Goal: Task Accomplishment & Management: Manage account settings

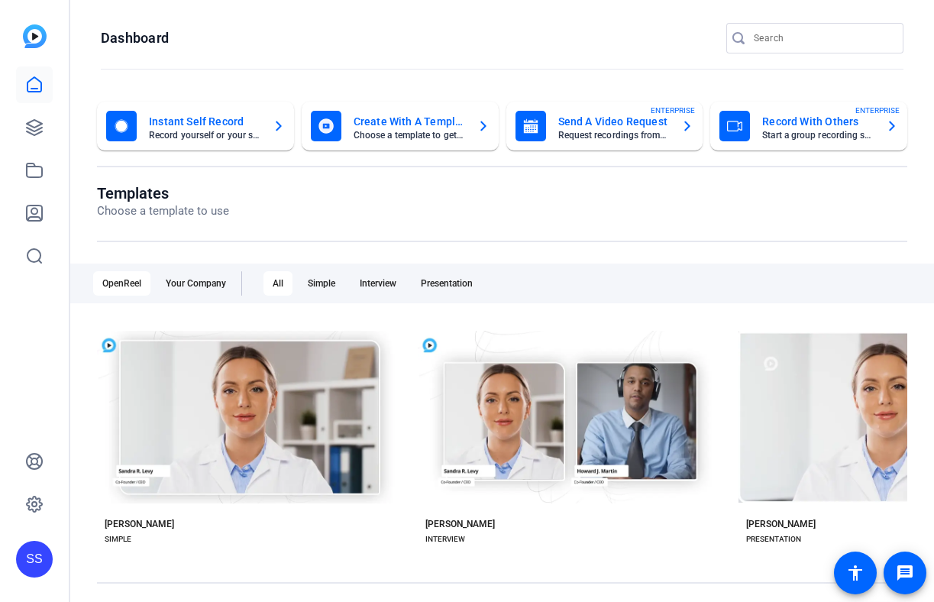
click at [41, 554] on div "SS" at bounding box center [34, 558] width 37 height 37
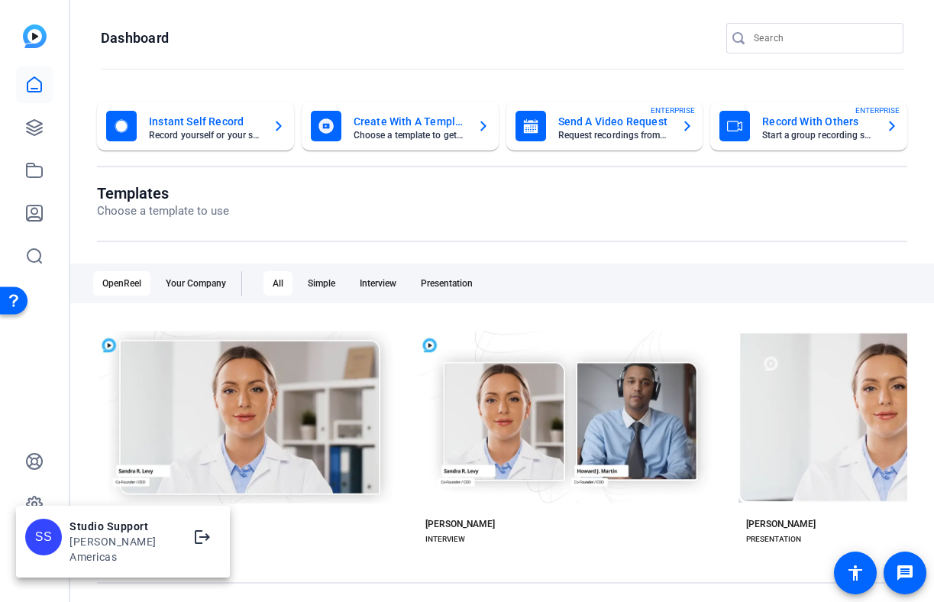
click at [47, 170] on div at bounding box center [467, 301] width 934 height 602
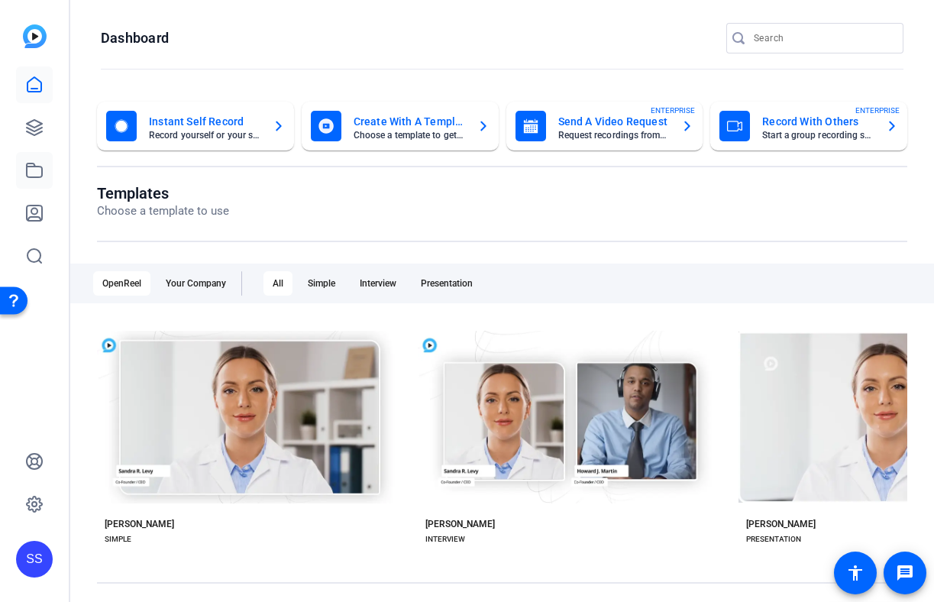
click at [37, 169] on icon at bounding box center [34, 170] width 18 height 18
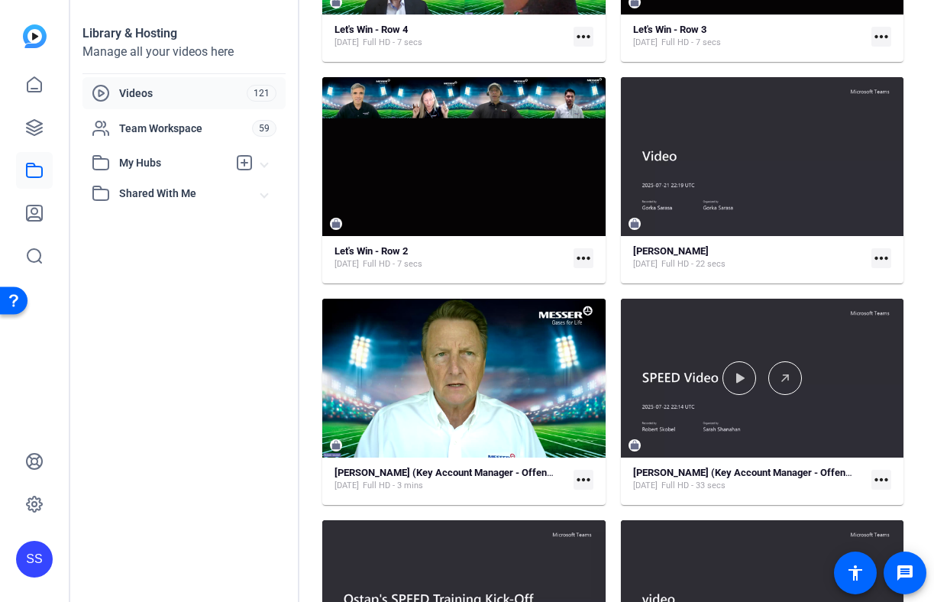
scroll to position [505, 0]
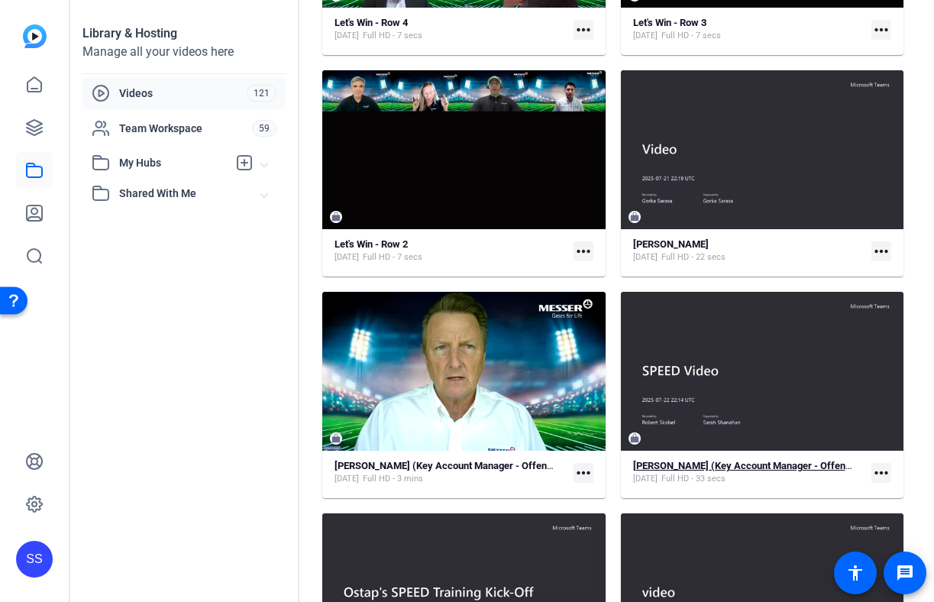
click at [747, 461] on strong "Bob Skobel (Key Account Manager - Offensive Line) - 8 Timeout" at bounding box center [786, 465] width 307 height 11
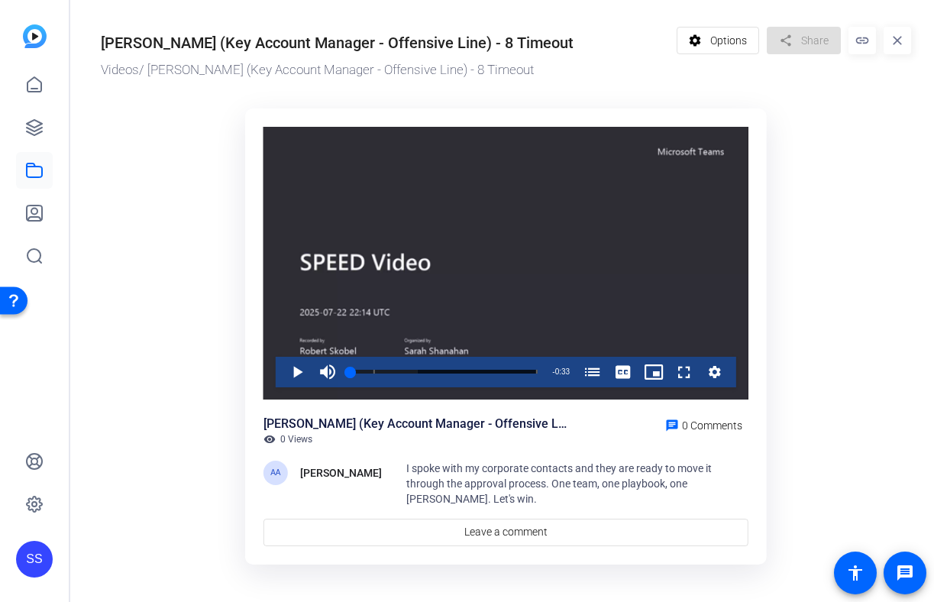
click at [40, 560] on div "SS" at bounding box center [34, 558] width 37 height 37
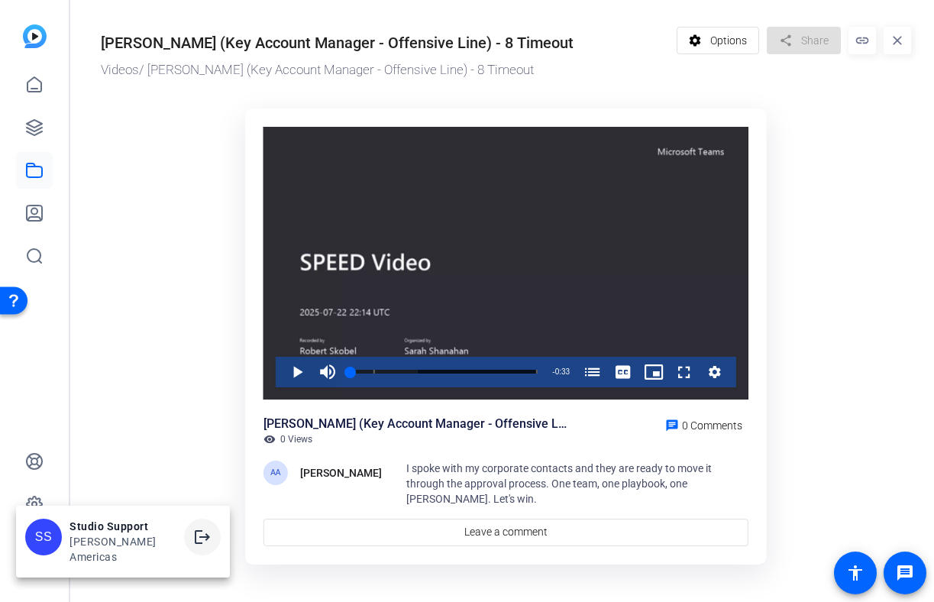
click at [193, 546] on mat-icon "logout" at bounding box center [202, 537] width 18 height 18
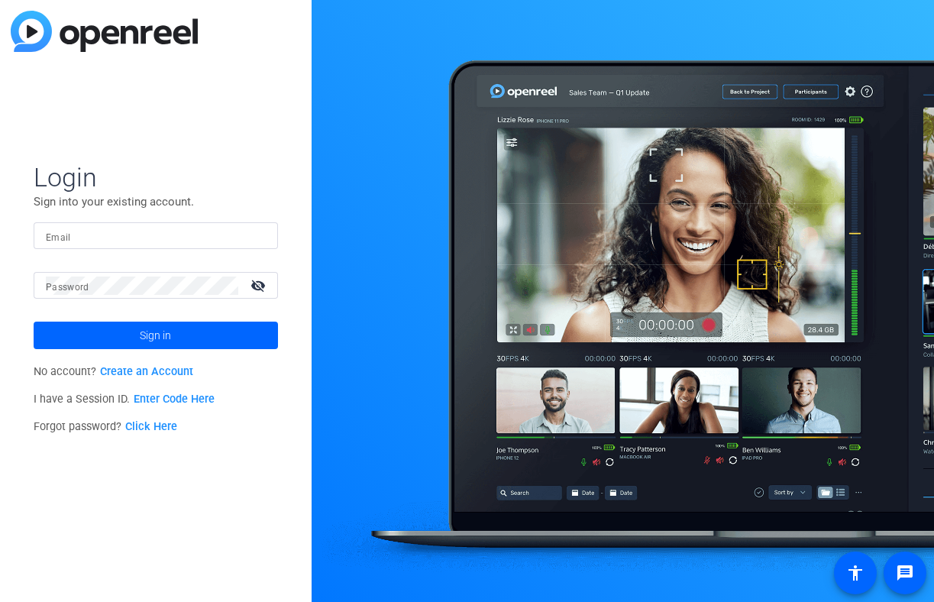
click at [200, 229] on input "Email" at bounding box center [156, 236] width 220 height 18
click at [223, 238] on input "Email" at bounding box center [156, 236] width 220 height 18
click at [253, 234] on img at bounding box center [252, 236] width 11 height 18
type input "studiosupport+2@openreel.com"
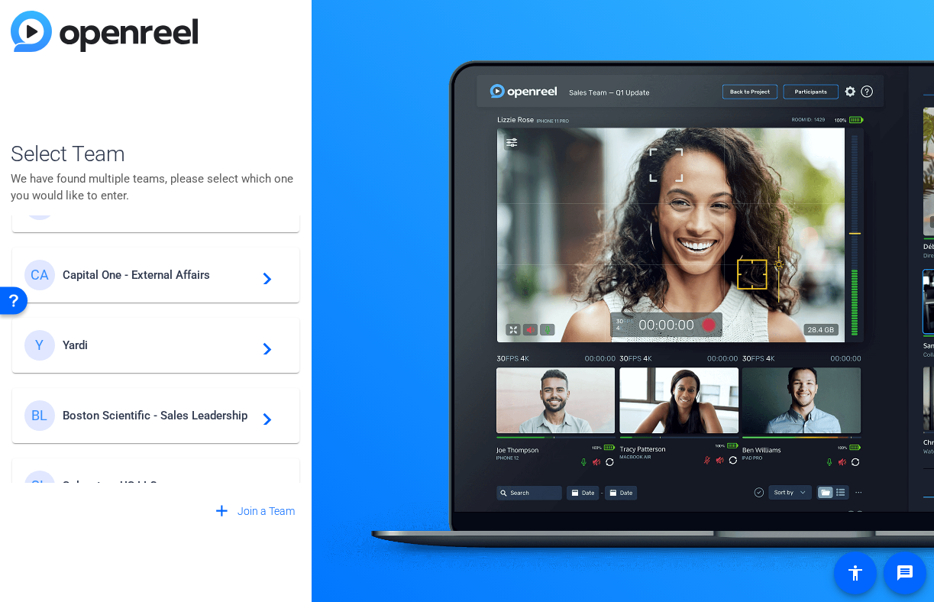
scroll to position [208, 0]
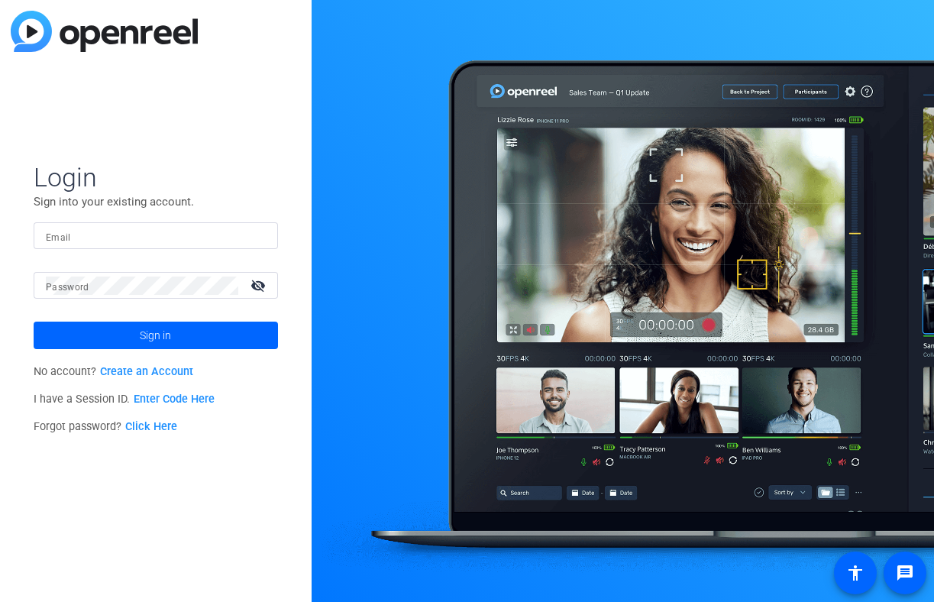
click at [265, 238] on div at bounding box center [156, 235] width 220 height 27
type input "[EMAIL_ADDRESS][DOMAIN_NAME]"
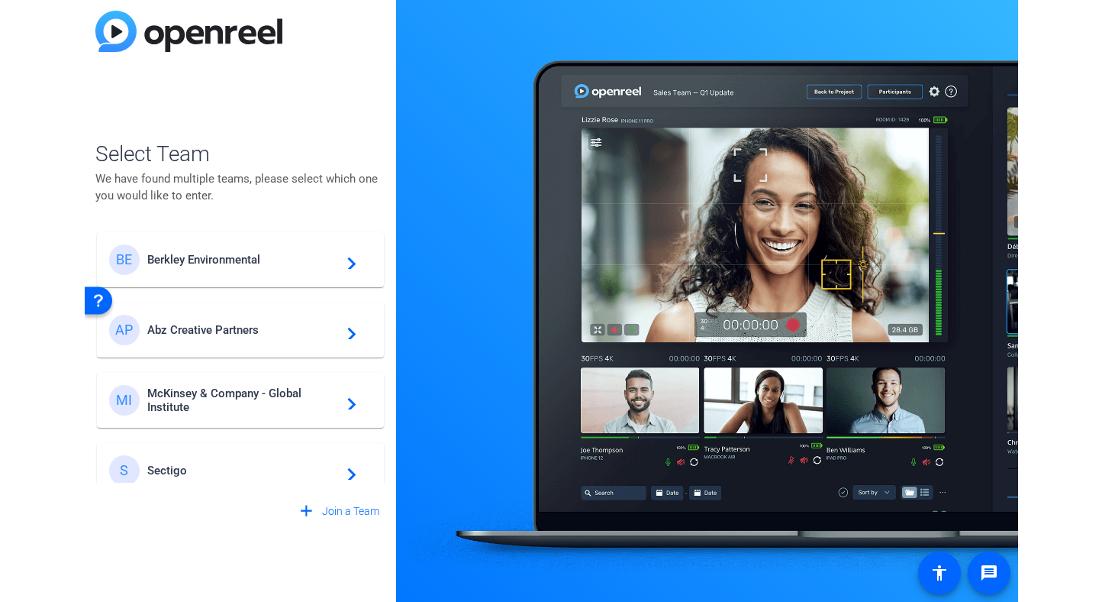
scroll to position [3, 0]
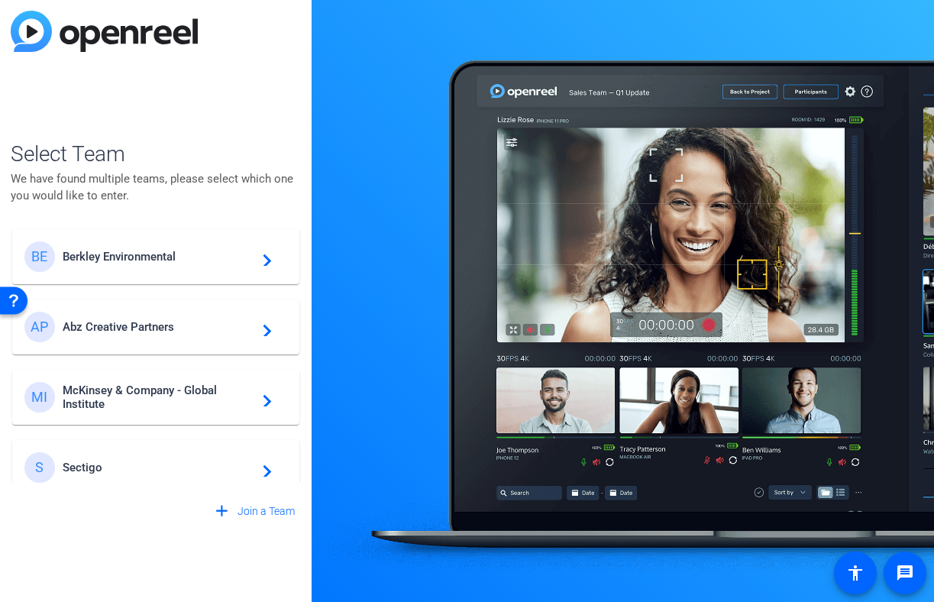
click at [130, 271] on div "BE Berkley Environmental navigate_next" at bounding box center [155, 256] width 263 height 31
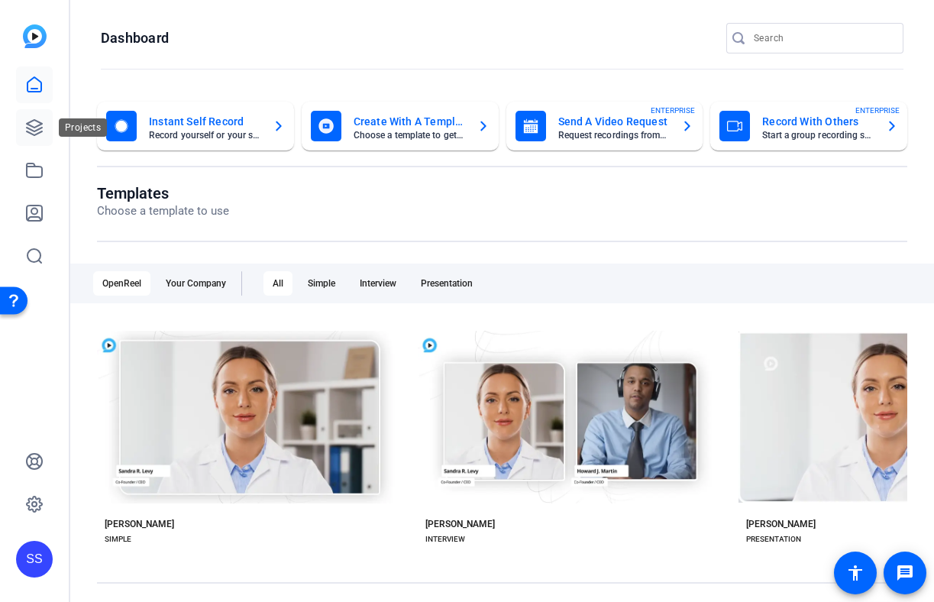
click at [41, 127] on icon at bounding box center [34, 127] width 15 height 15
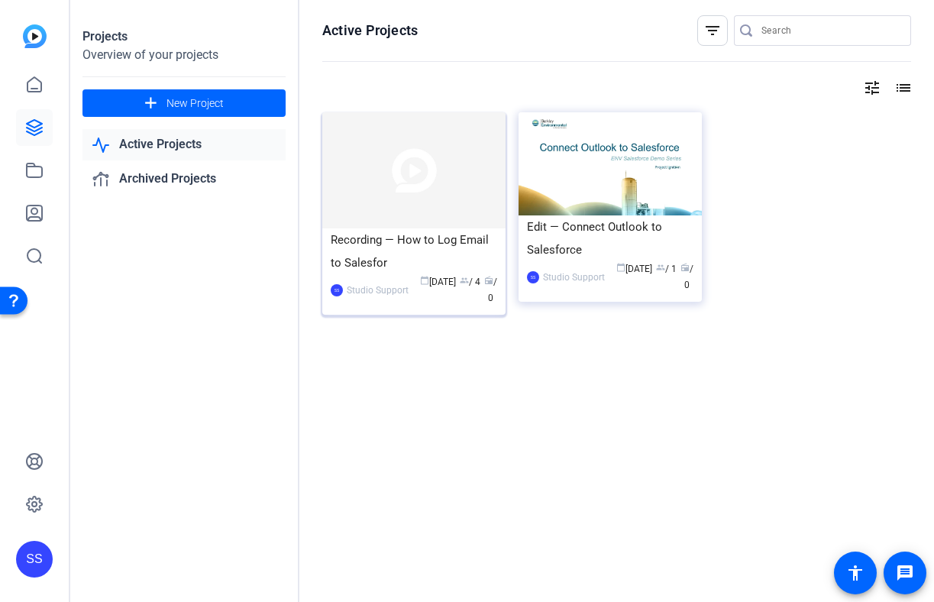
click at [411, 242] on div "Recording — How to Log Email to Salesfor" at bounding box center [414, 251] width 166 height 46
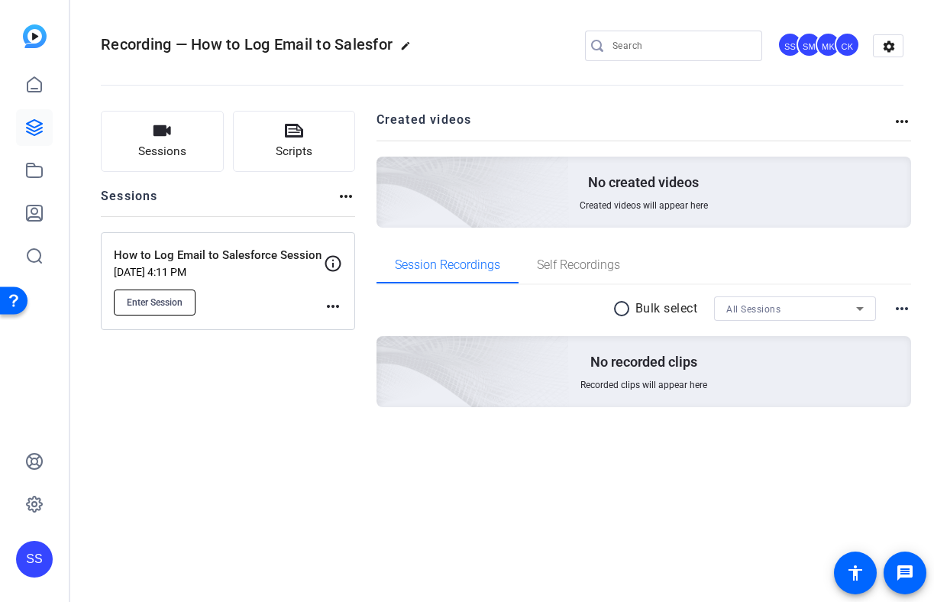
click at [171, 303] on span "Enter Session" at bounding box center [155, 302] width 56 height 12
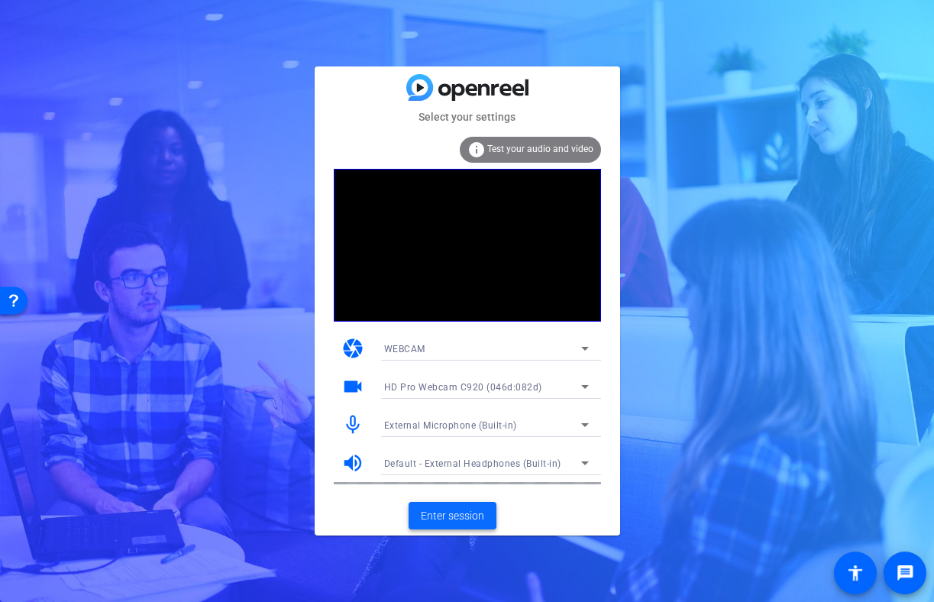
click at [462, 511] on span "Enter session" at bounding box center [452, 516] width 63 height 16
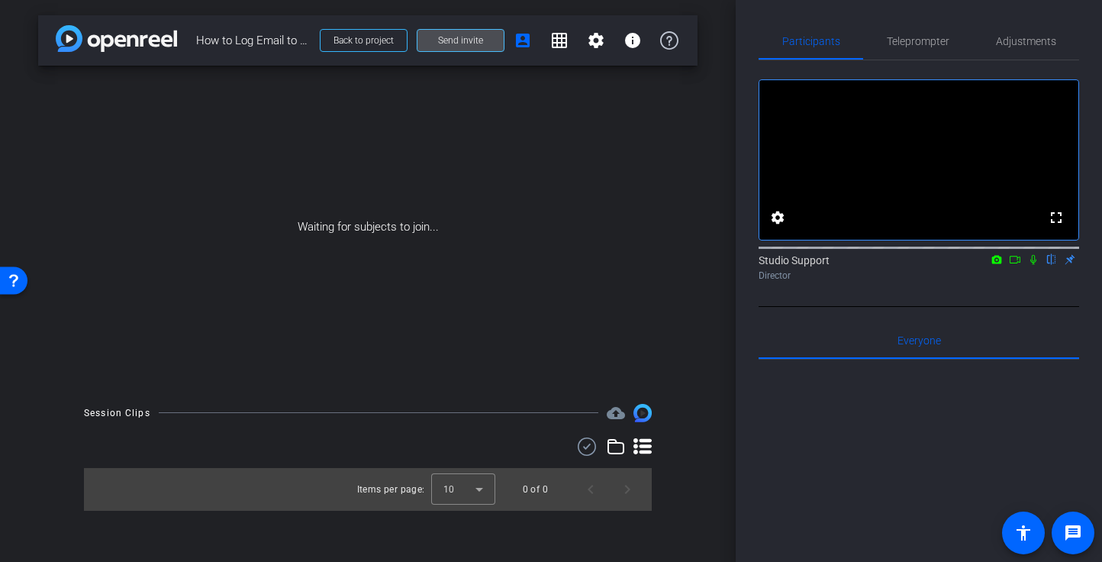
click at [458, 44] on span "Send invite" at bounding box center [460, 40] width 45 height 12
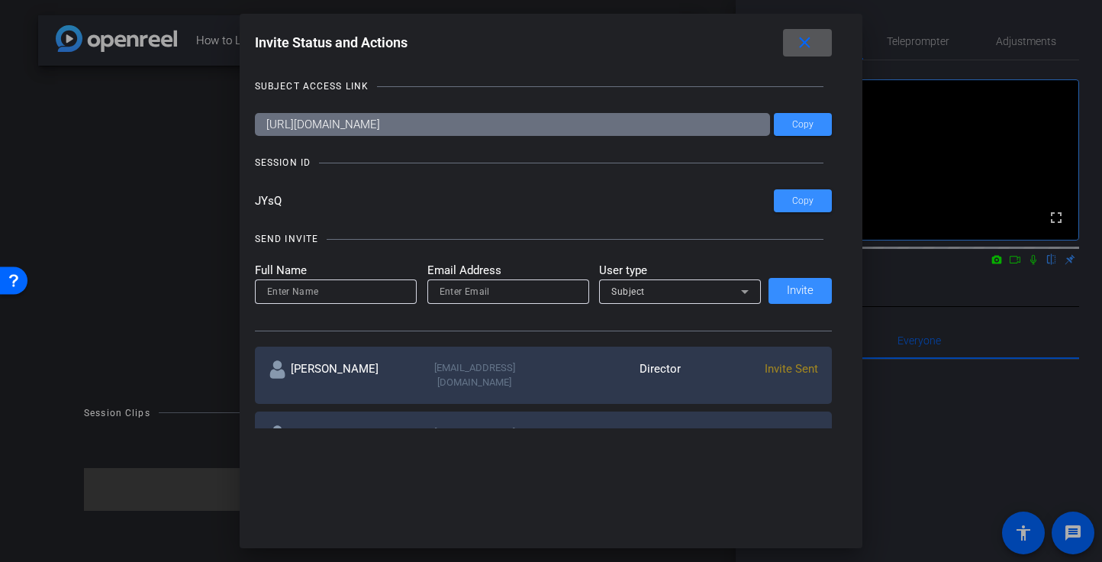
click at [821, 45] on span at bounding box center [807, 42] width 49 height 37
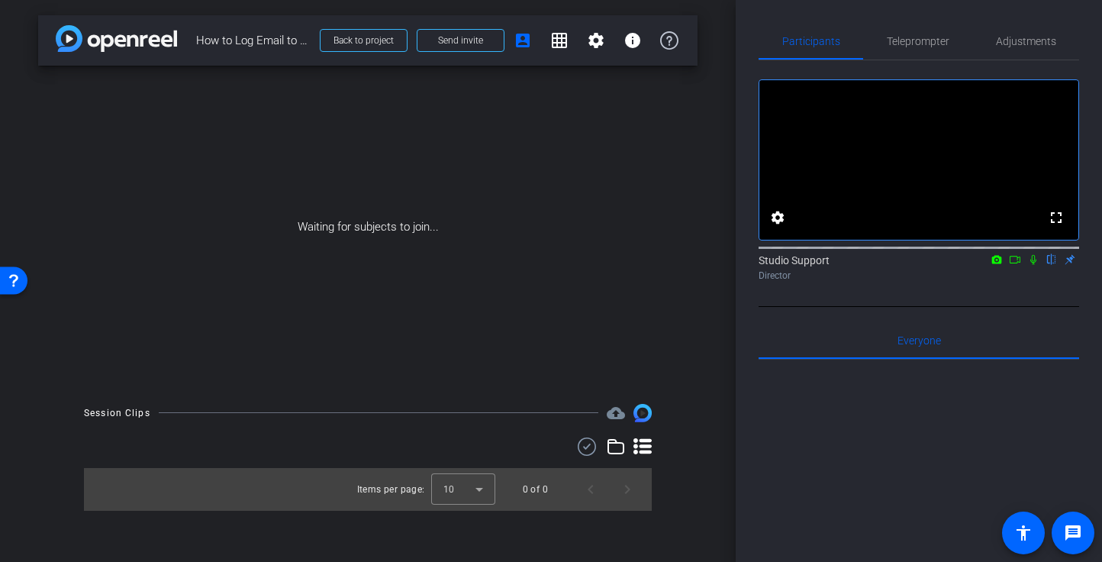
click at [933, 265] on icon at bounding box center [1034, 260] width 6 height 10
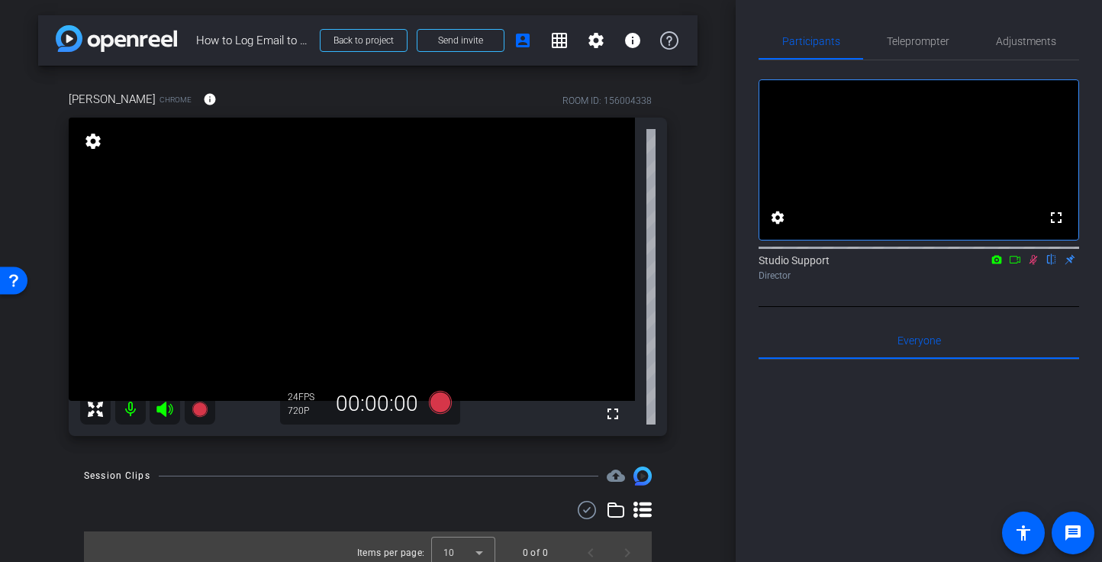
click at [933, 307] on div "fullscreen settings Studio Support flip Director" at bounding box center [919, 183] width 321 height 247
click at [933, 265] on icon at bounding box center [1034, 260] width 8 height 10
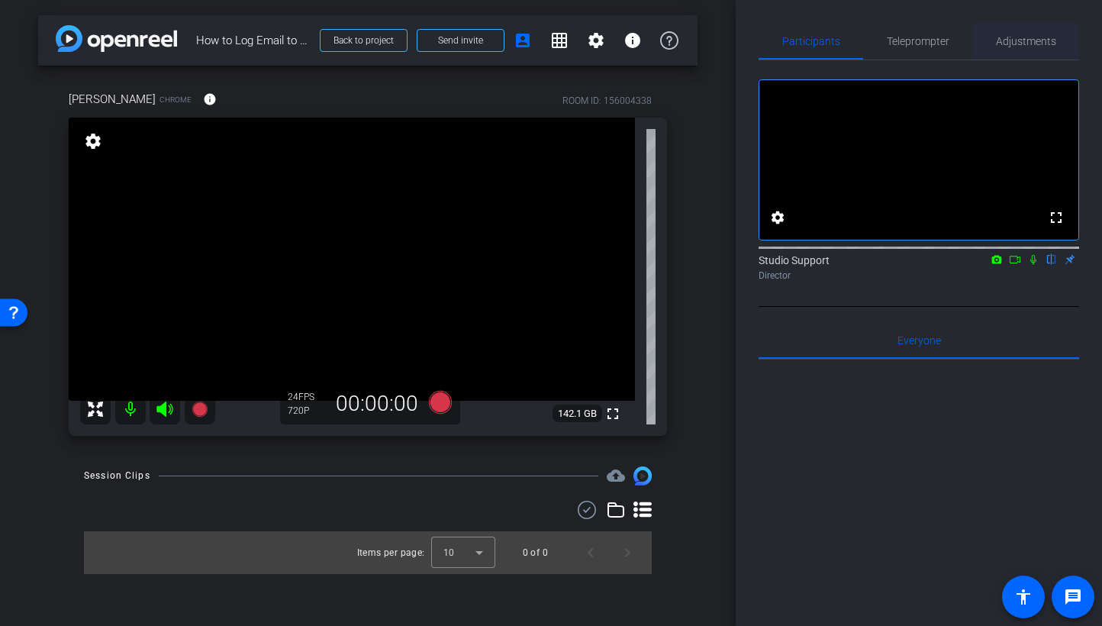
click at [933, 31] on span "Adjustments" at bounding box center [1026, 41] width 60 height 37
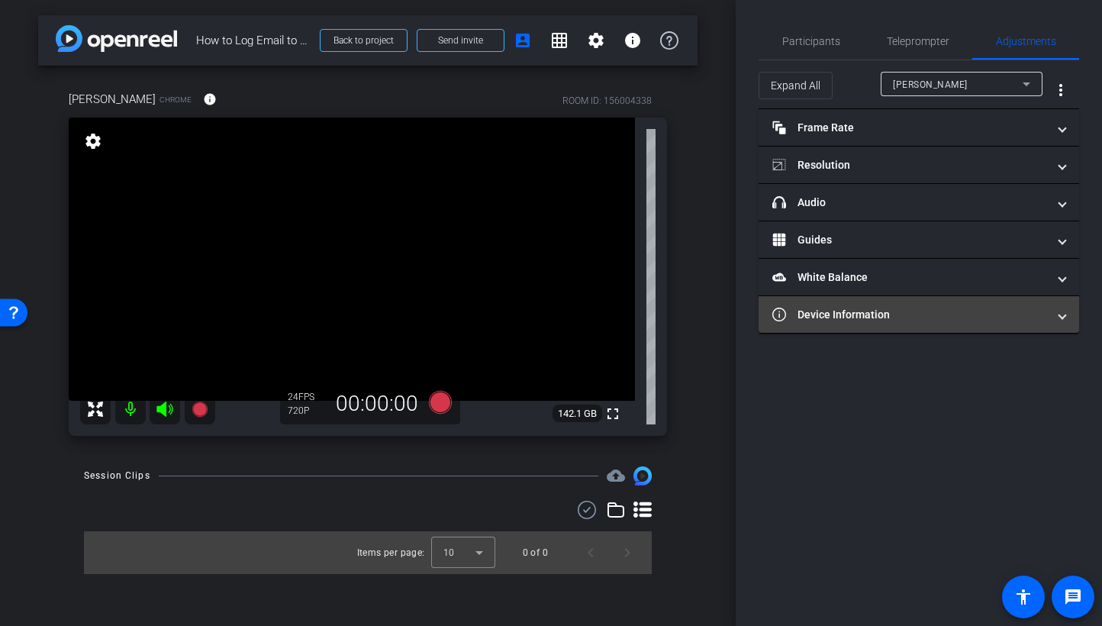
click at [883, 315] on mat-panel-title "Device Information" at bounding box center [910, 315] width 275 height 16
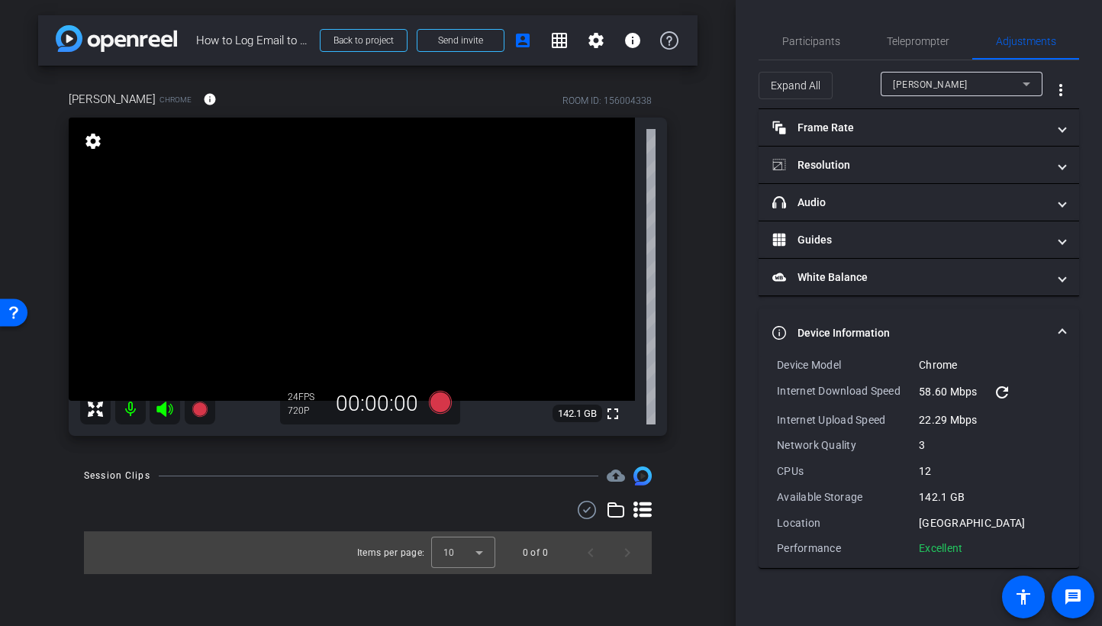
drag, startPoint x: 975, startPoint y: 545, endPoint x: 776, endPoint y: 367, distance: 266.5
click at [777, 367] on div "Device Model Chrome Internet Download Speed 58.60 Mbps refresh Internet Upload …" at bounding box center [919, 456] width 284 height 198
copy div "Device Model Chrome Internet Download Speed 58.60 Mbps refresh Internet Upload …"
click at [438, 36] on span "Send invite" at bounding box center [460, 40] width 45 height 12
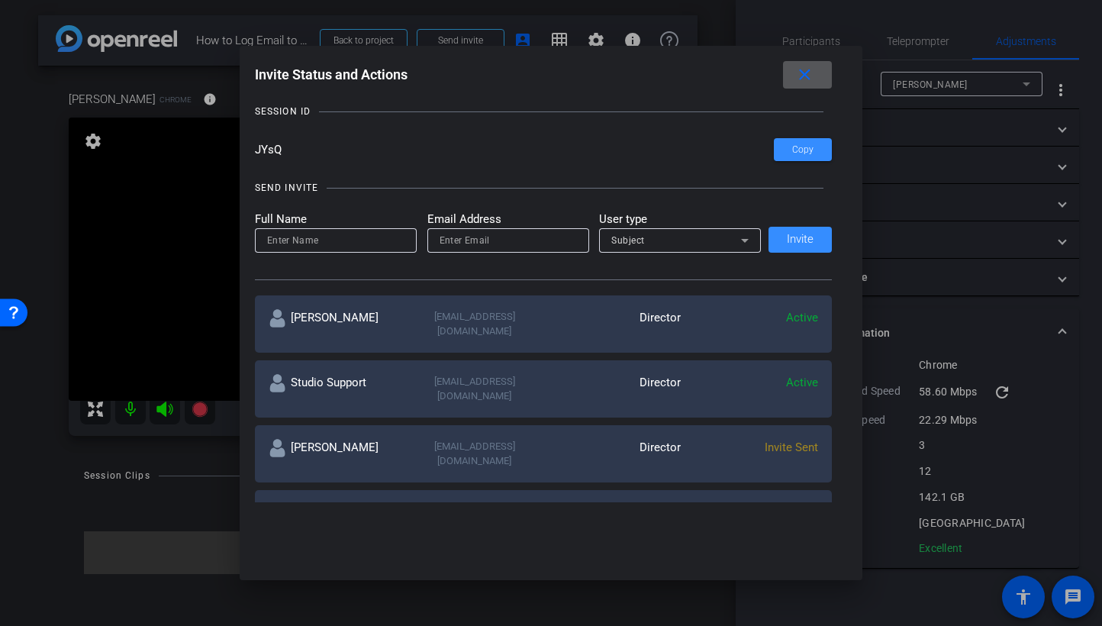
scroll to position [135, 0]
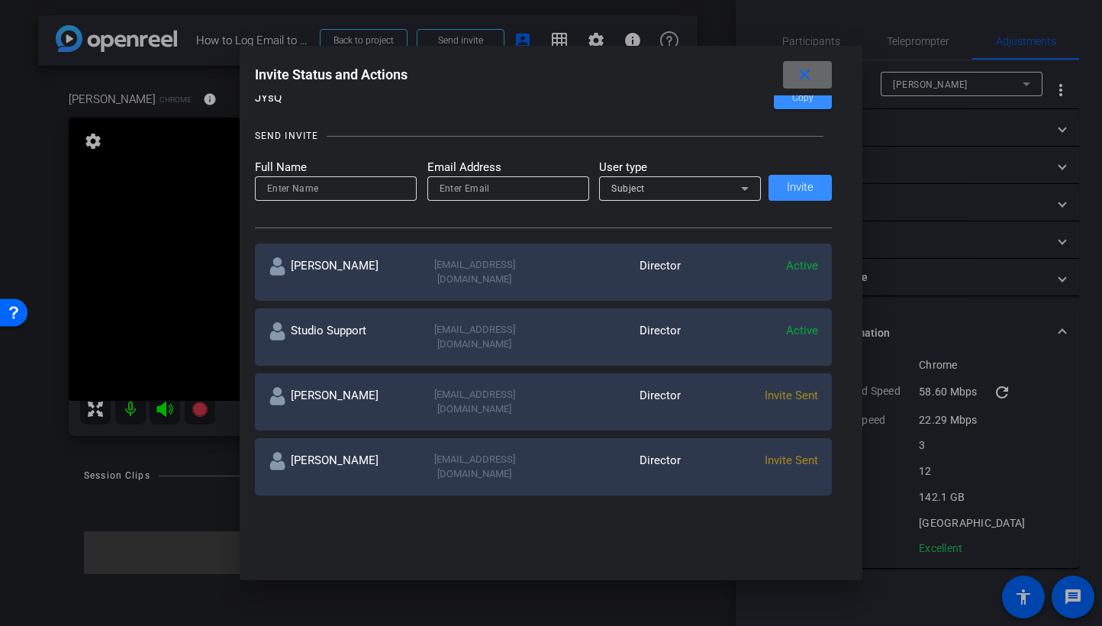
click at [807, 57] on span at bounding box center [807, 74] width 49 height 37
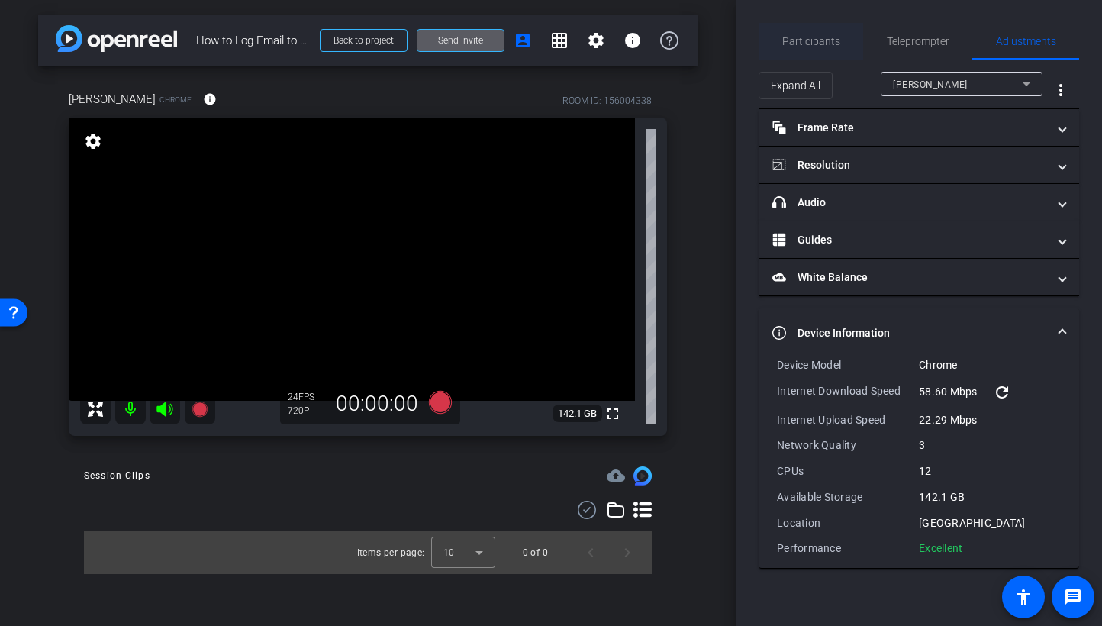
click at [812, 30] on span "Participants" at bounding box center [811, 41] width 58 height 37
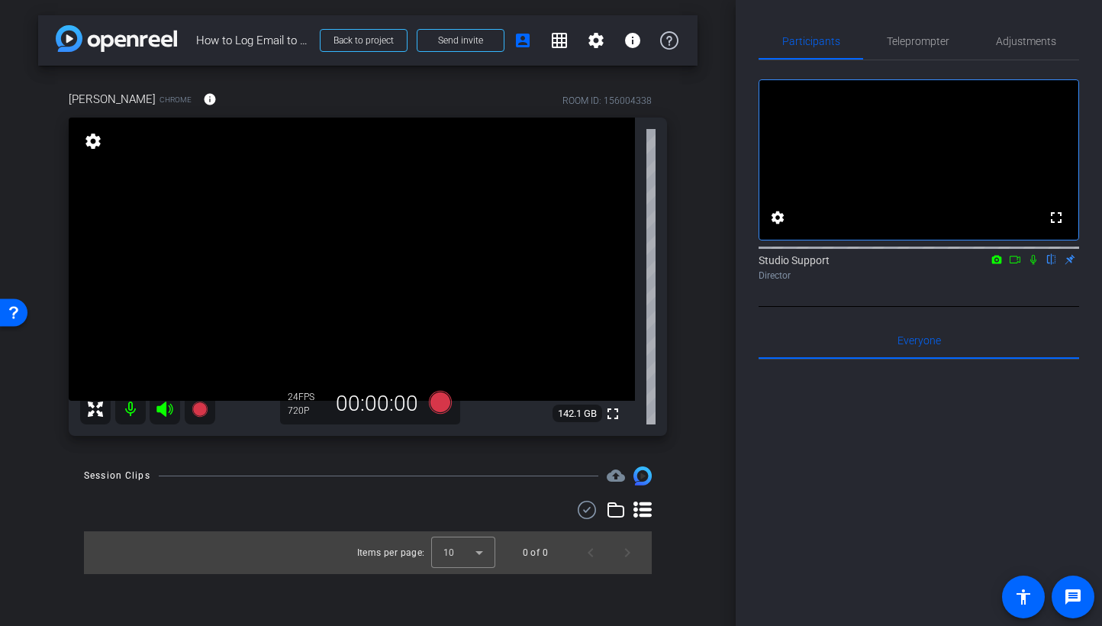
click at [933, 265] on icon at bounding box center [1034, 259] width 12 height 11
click at [933, 265] on icon at bounding box center [1015, 259] width 12 height 11
click at [933, 265] on icon at bounding box center [1052, 259] width 12 height 11
click at [933, 265] on icon at bounding box center [1034, 259] width 12 height 11
click at [933, 58] on span "Adjustments" at bounding box center [1026, 41] width 60 height 37
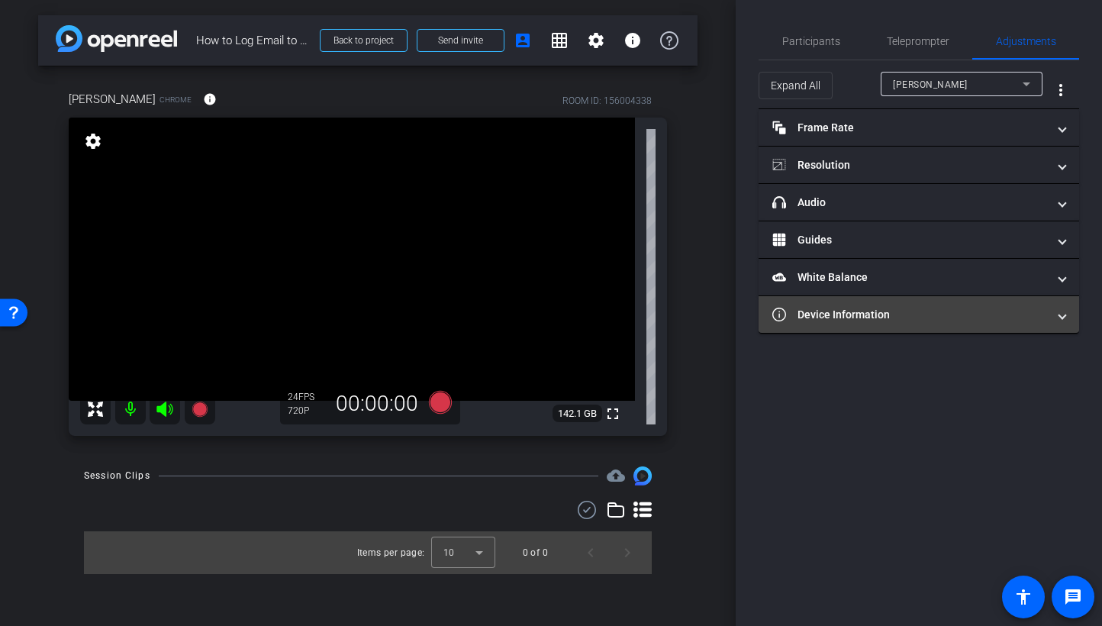
click at [870, 308] on mat-panel-title "Device Information" at bounding box center [910, 315] width 275 height 16
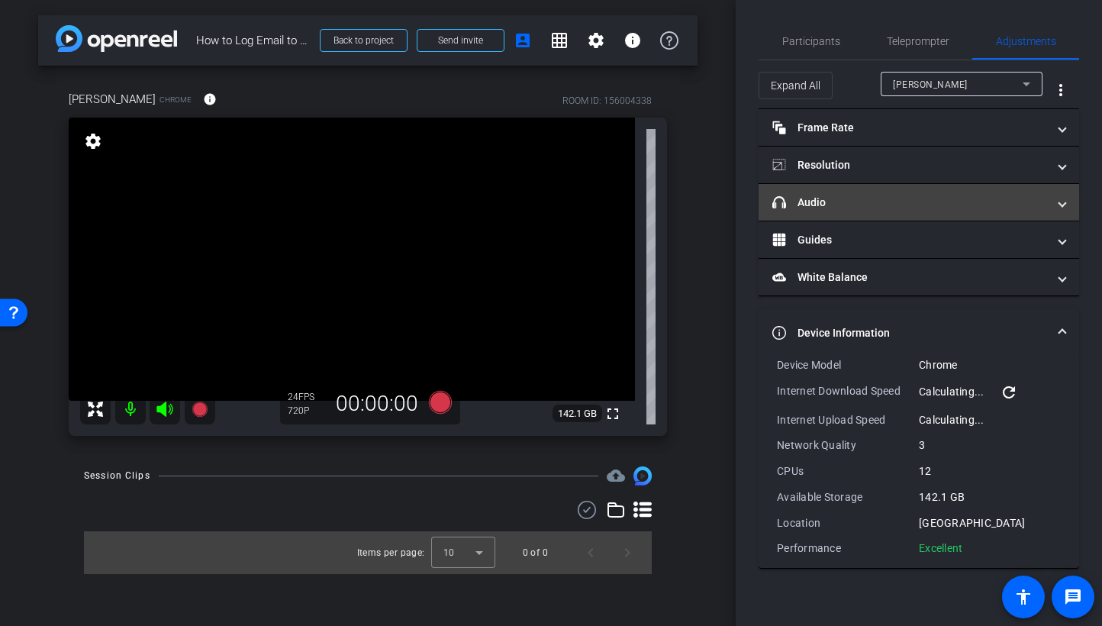
click at [892, 202] on mat-panel-title "headphone icon Audio" at bounding box center [910, 203] width 275 height 16
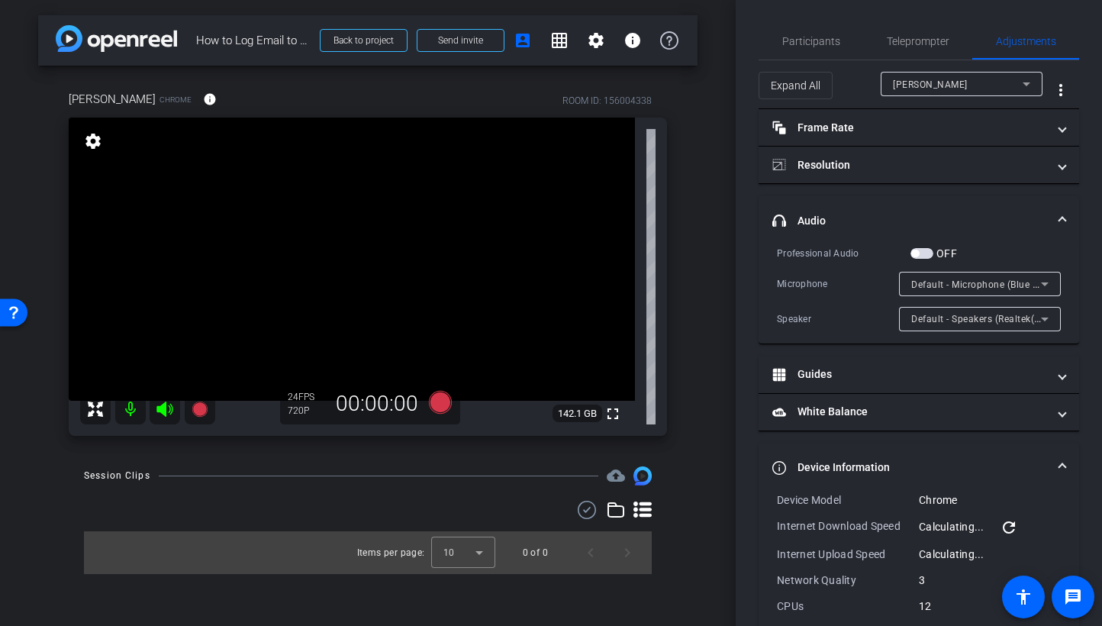
click at [933, 290] on div "Default - Microphone (Blue Snowball ) (0d8c:0005)" at bounding box center [977, 284] width 130 height 19
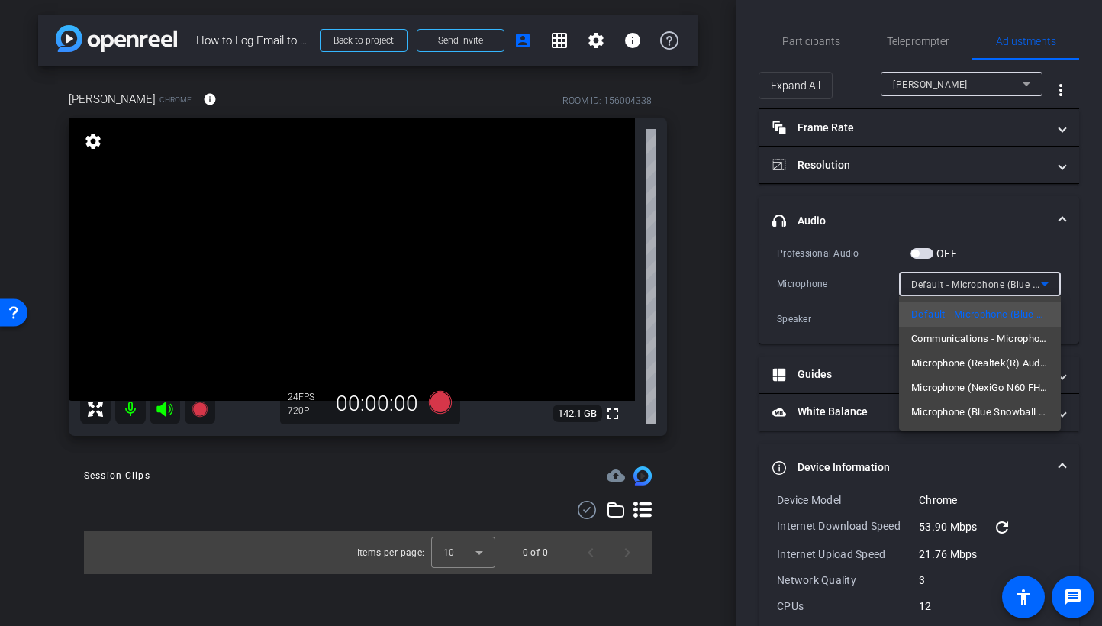
click at [737, 61] on div at bounding box center [551, 313] width 1102 height 626
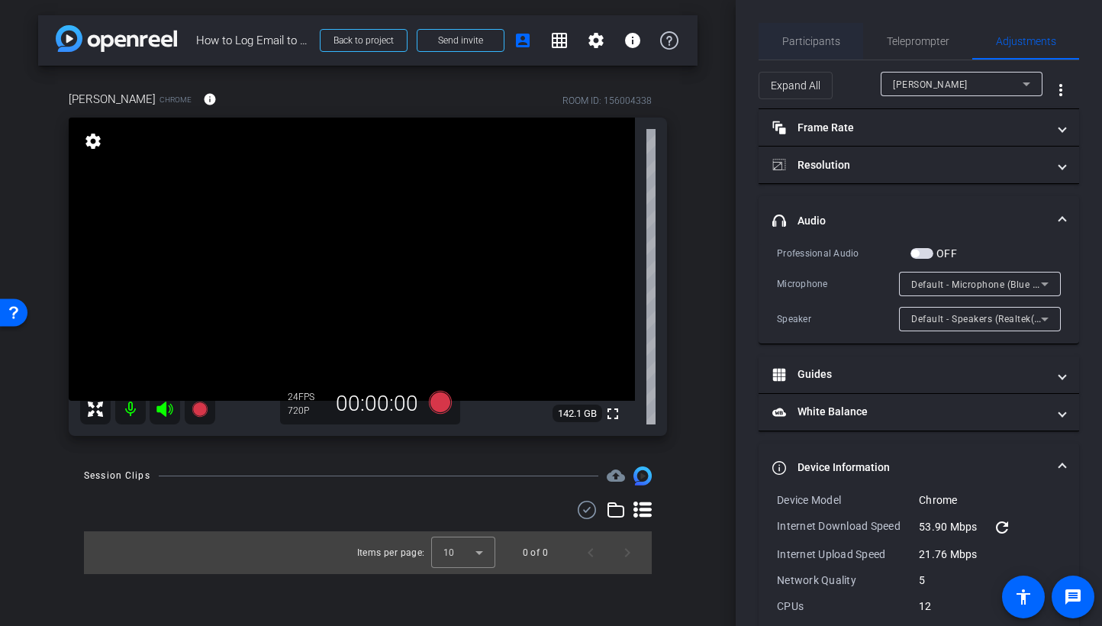
click at [812, 44] on span "Participants" at bounding box center [811, 41] width 58 height 11
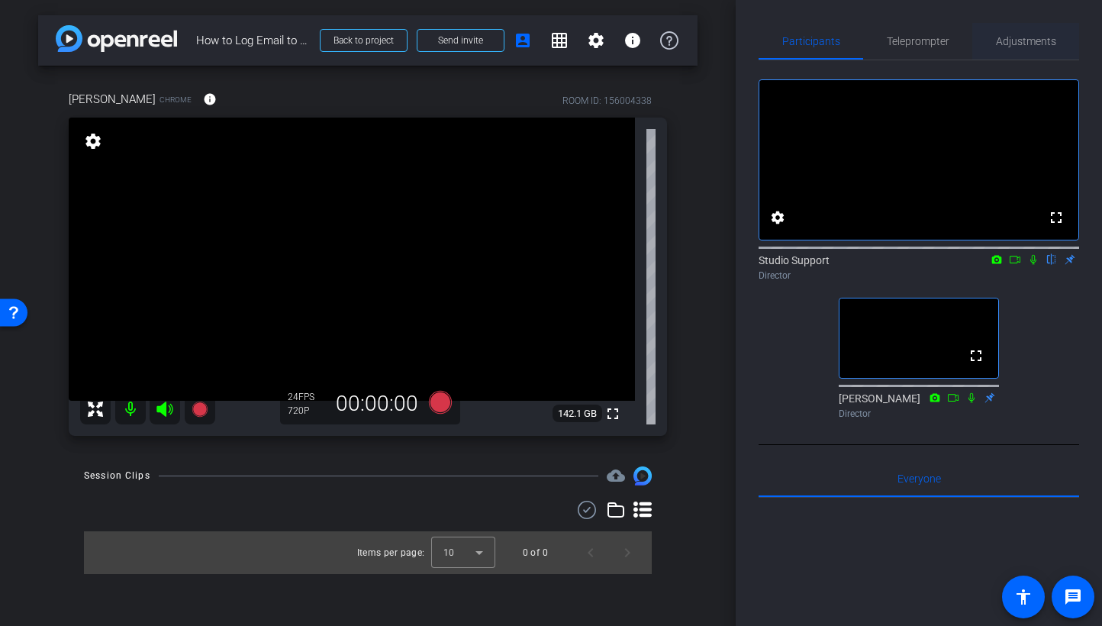
click at [933, 36] on span "Adjustments" at bounding box center [1026, 41] width 60 height 11
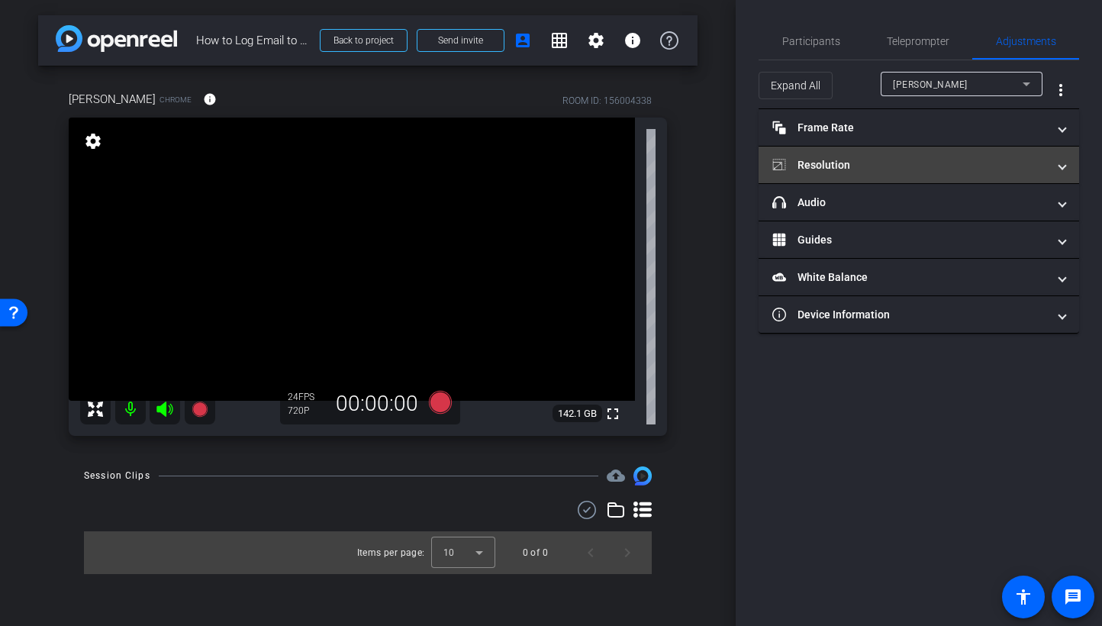
click at [840, 163] on mat-panel-title "Resolution" at bounding box center [910, 165] width 275 height 16
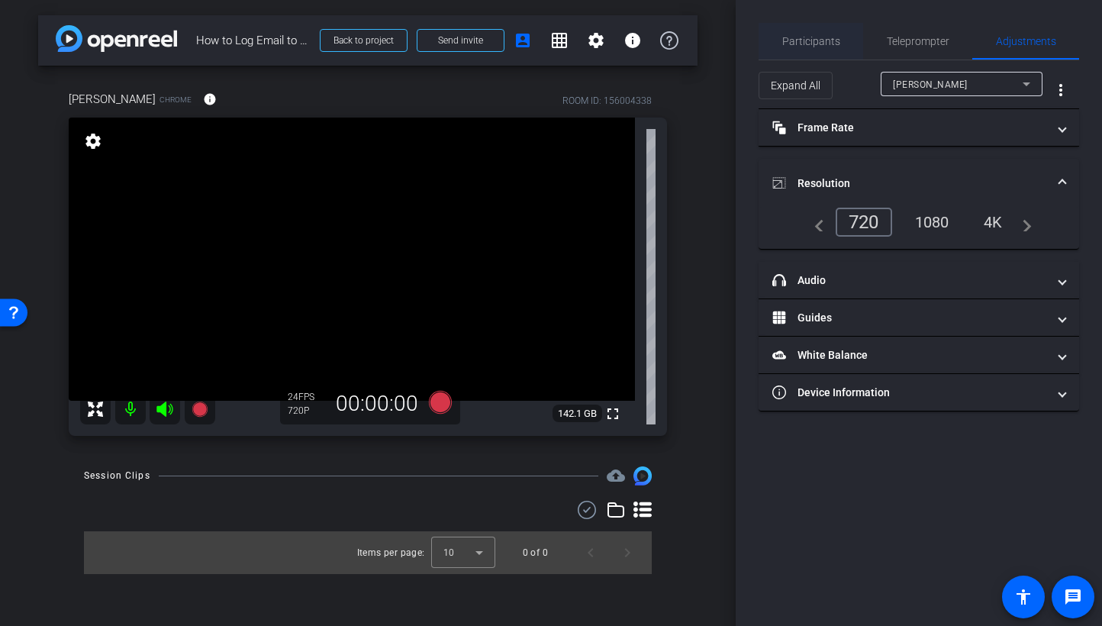
click at [794, 41] on span "Participants" at bounding box center [811, 41] width 58 height 11
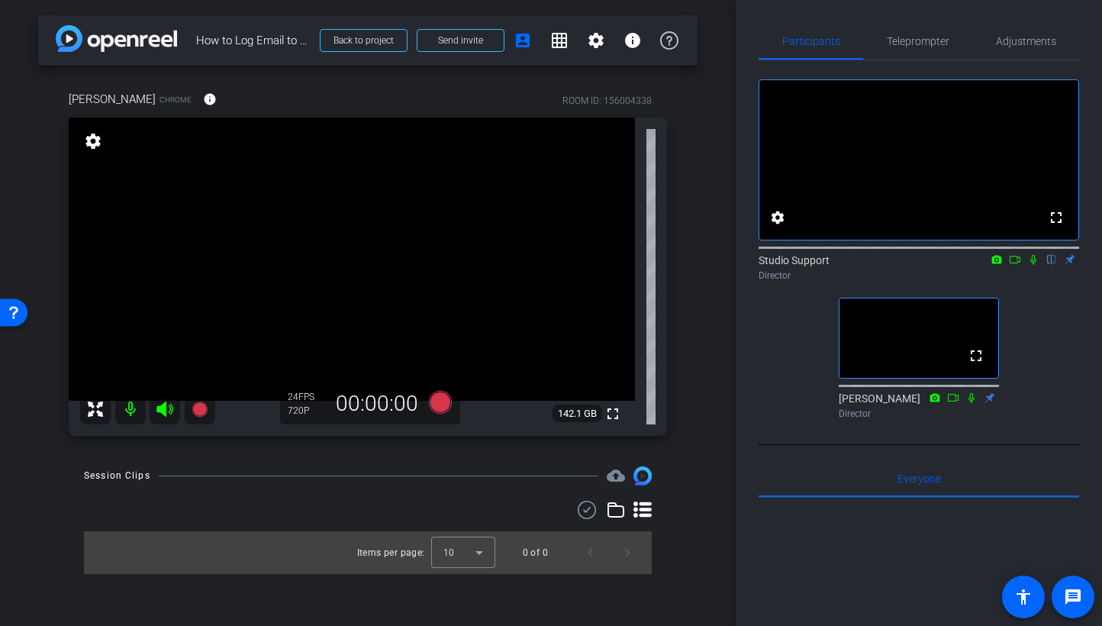
click at [435, 471] on div "Session Clips cloud_upload" at bounding box center [368, 475] width 568 height 18
click at [927, 43] on span "Teleprompter" at bounding box center [918, 41] width 63 height 11
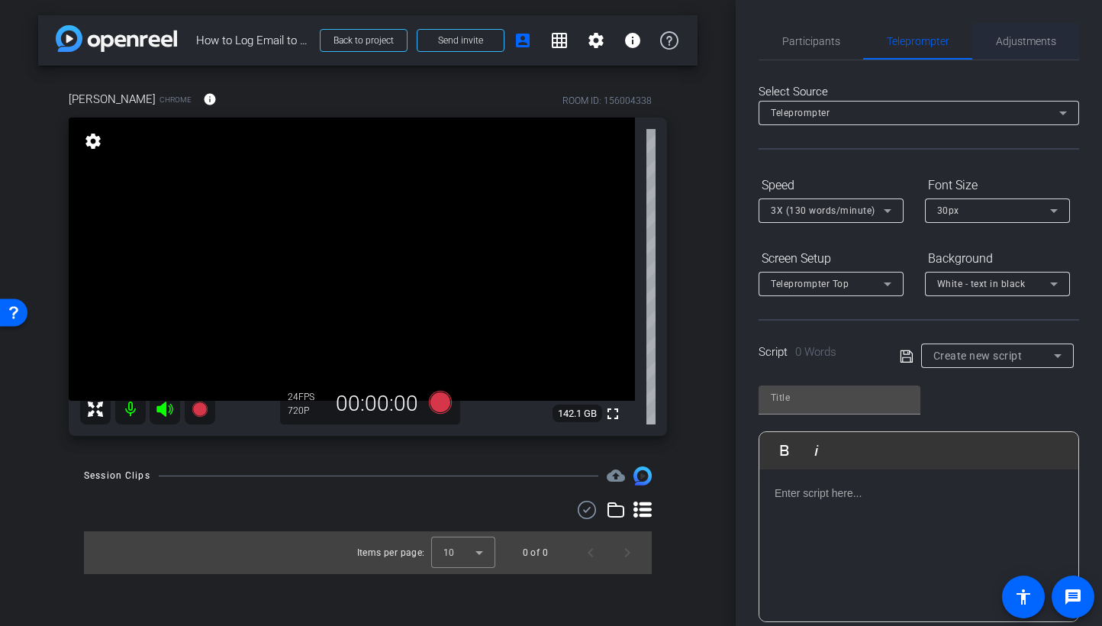
click at [933, 44] on span "Adjustments" at bounding box center [1026, 41] width 60 height 11
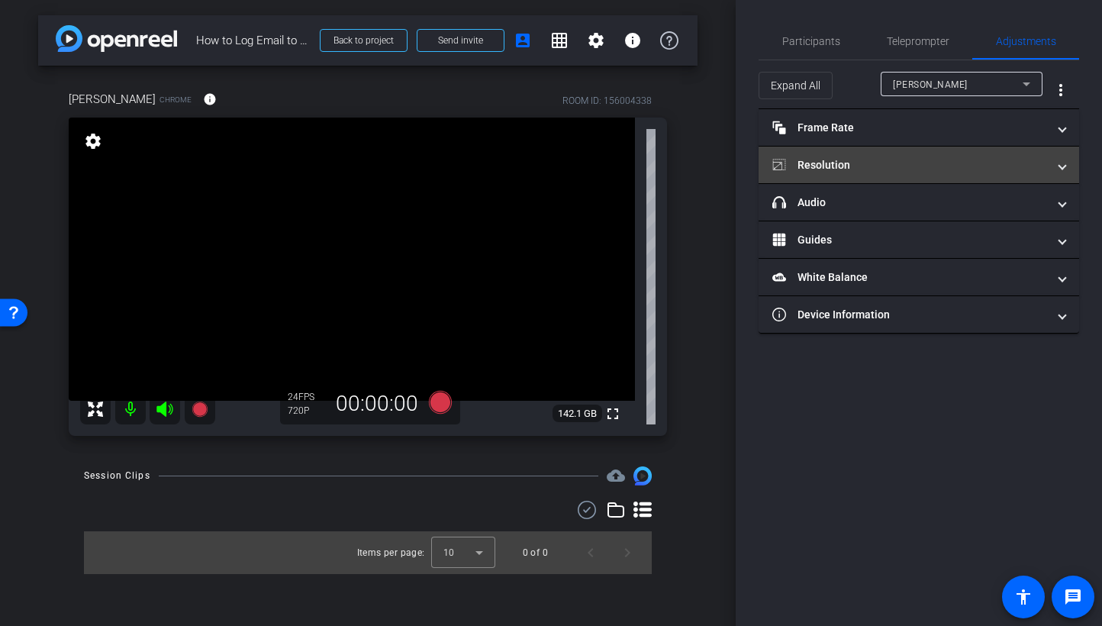
click at [870, 166] on mat-panel-title "Resolution" at bounding box center [910, 165] width 275 height 16
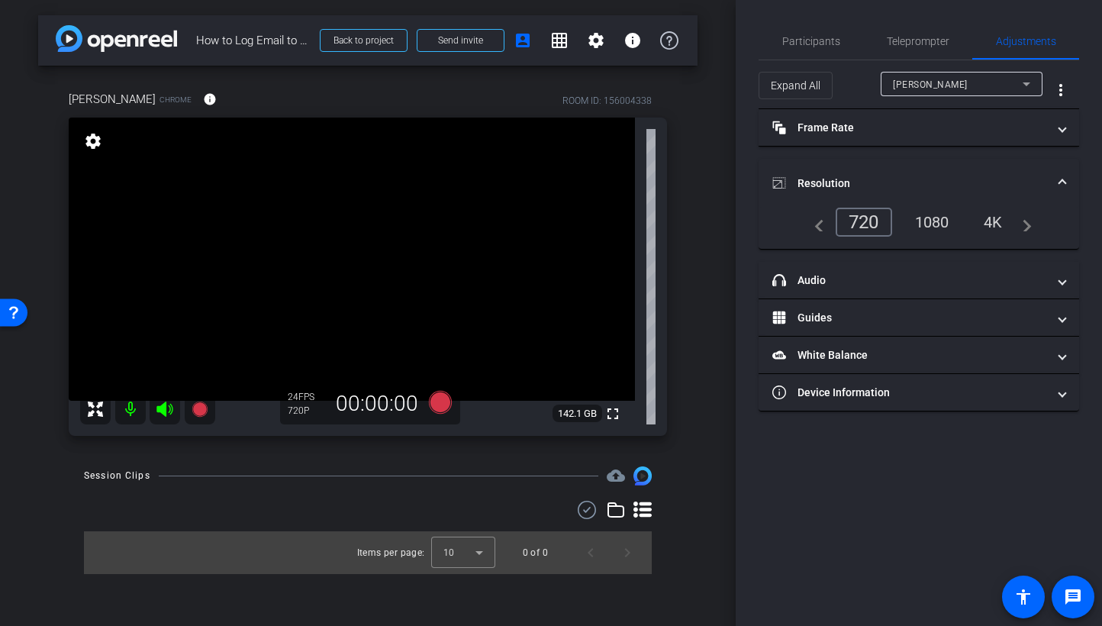
click at [933, 218] on div "1080" at bounding box center [932, 222] width 57 height 26
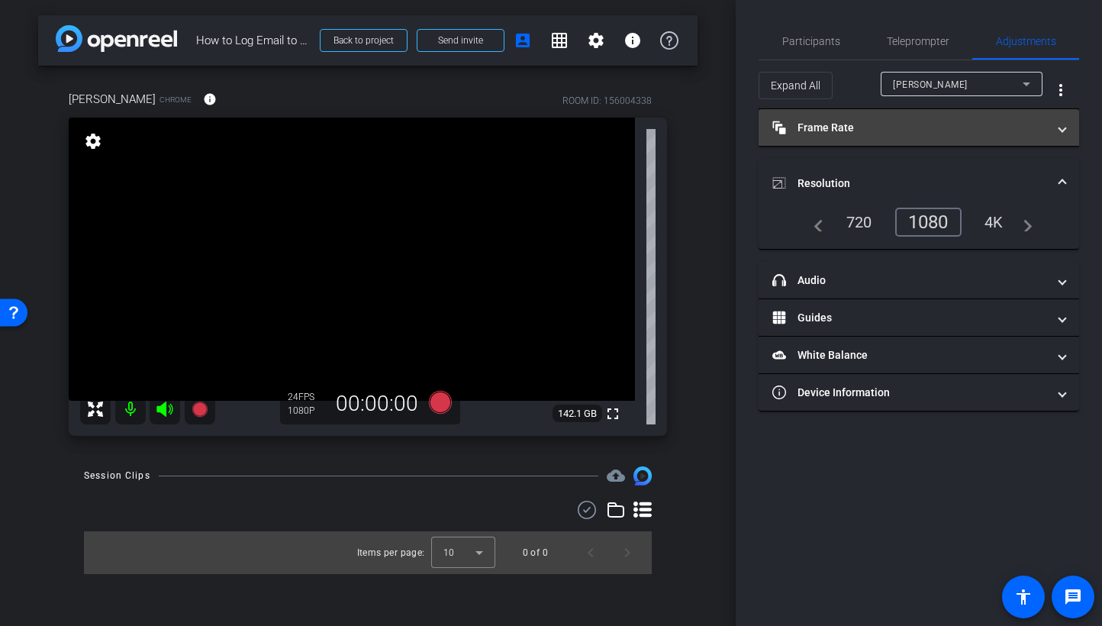
click at [879, 127] on mat-panel-title "Frame Rate Frame Rate" at bounding box center [910, 128] width 275 height 16
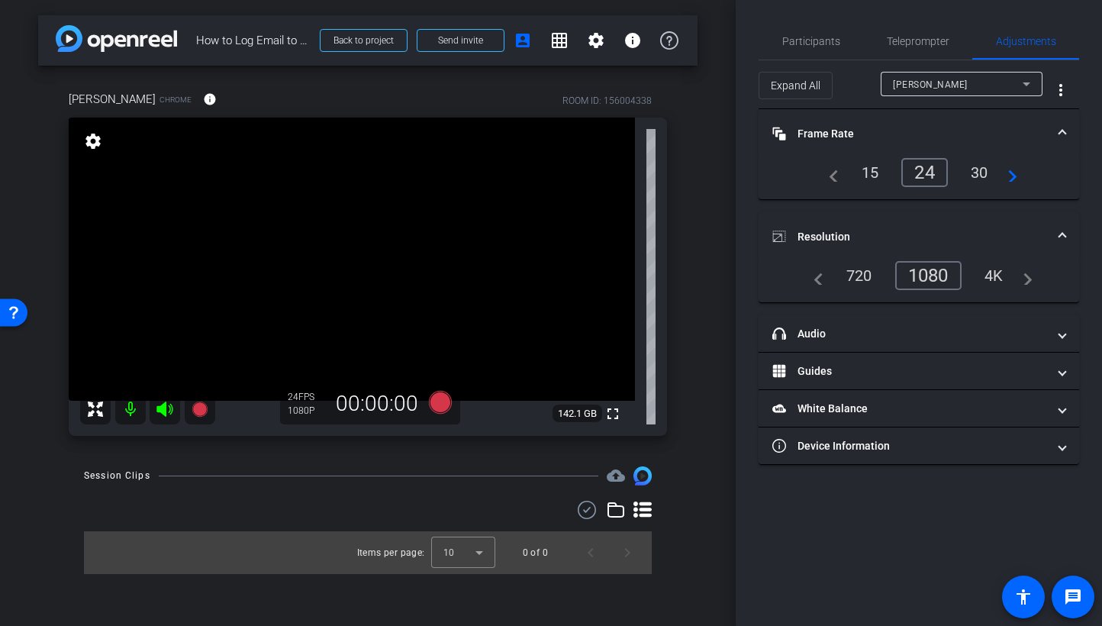
click at [933, 180] on div "30" at bounding box center [980, 173] width 40 height 26
click at [783, 56] on span "Participants" at bounding box center [811, 41] width 58 height 37
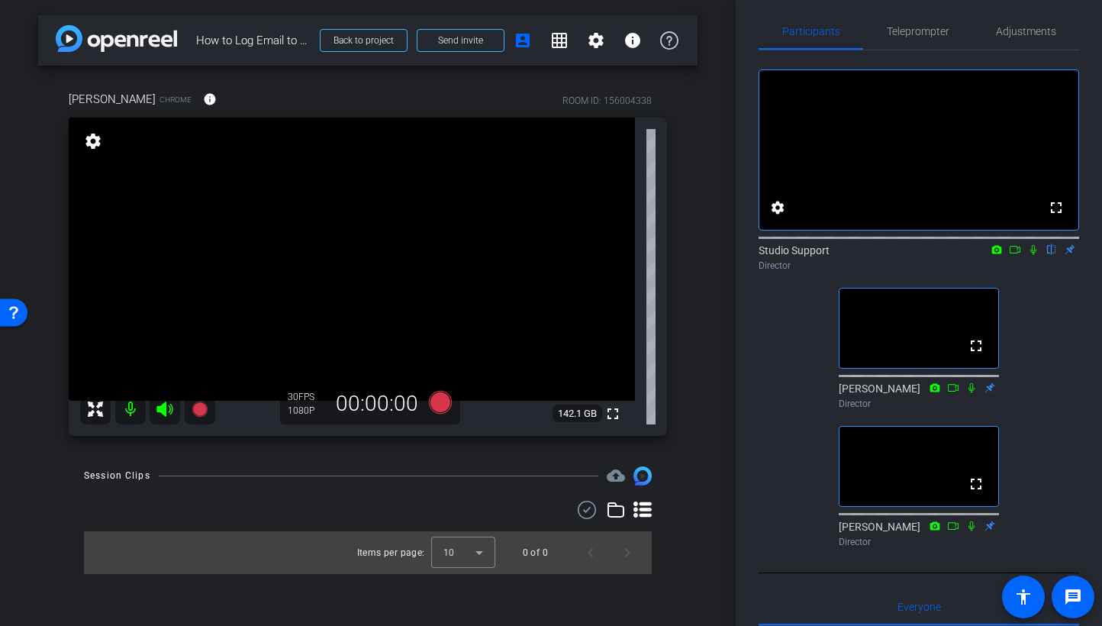
scroll to position [0, 0]
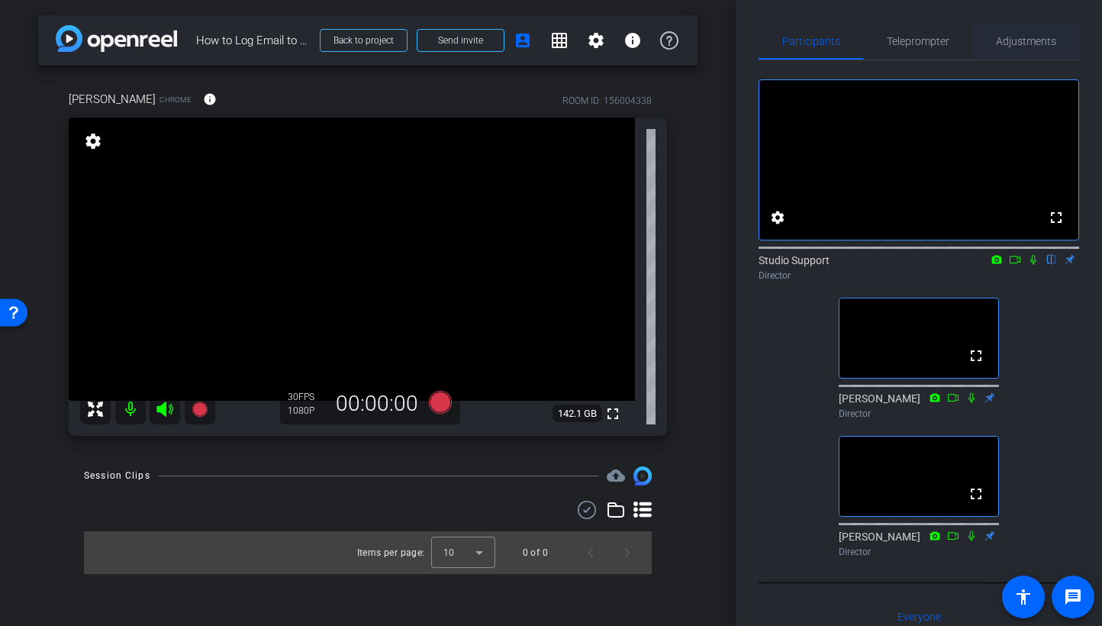
click at [933, 34] on span "Adjustments" at bounding box center [1026, 41] width 60 height 37
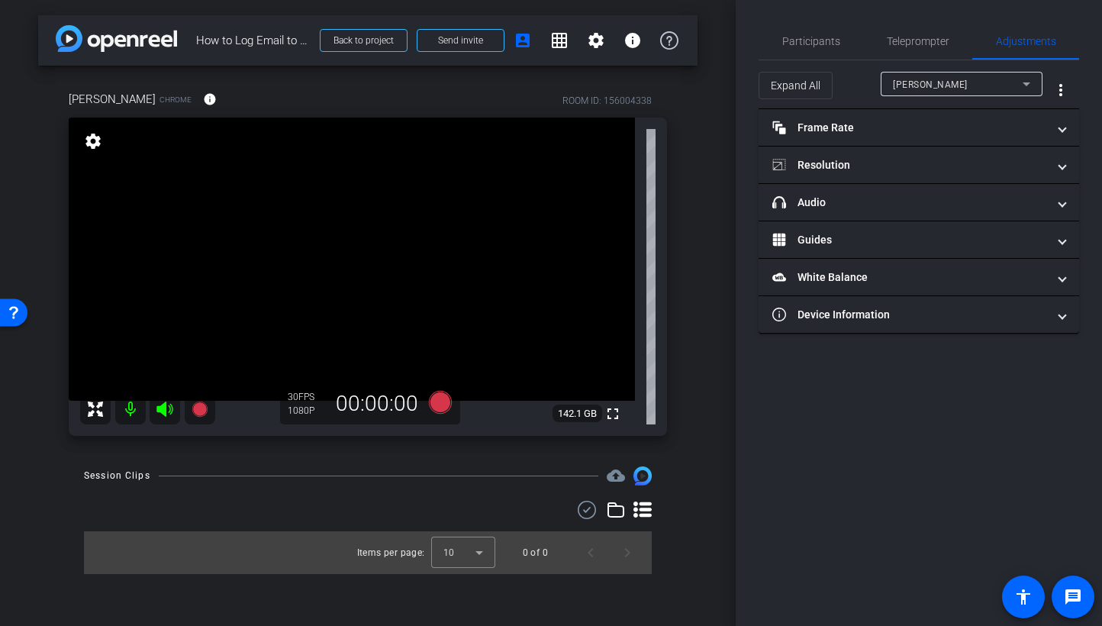
click at [787, 438] on div "Participants Teleprompter Adjustments settings Studio Support flip Director Cec…" at bounding box center [919, 313] width 366 height 626
click at [782, 47] on span "Participants" at bounding box center [811, 41] width 58 height 11
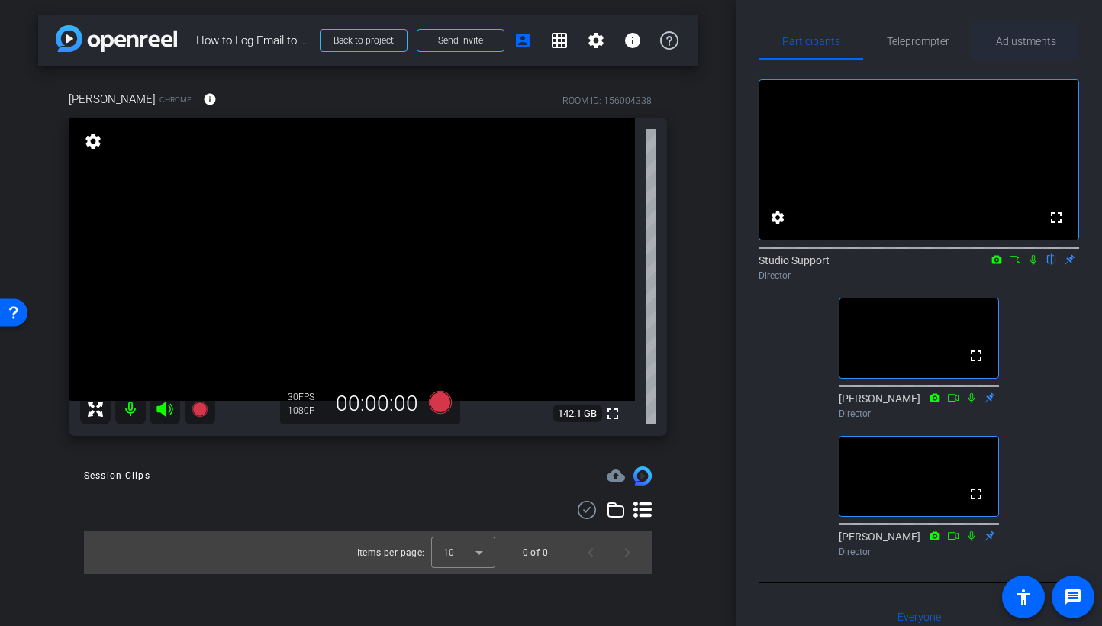
click at [933, 34] on span "Adjustments" at bounding box center [1026, 41] width 60 height 37
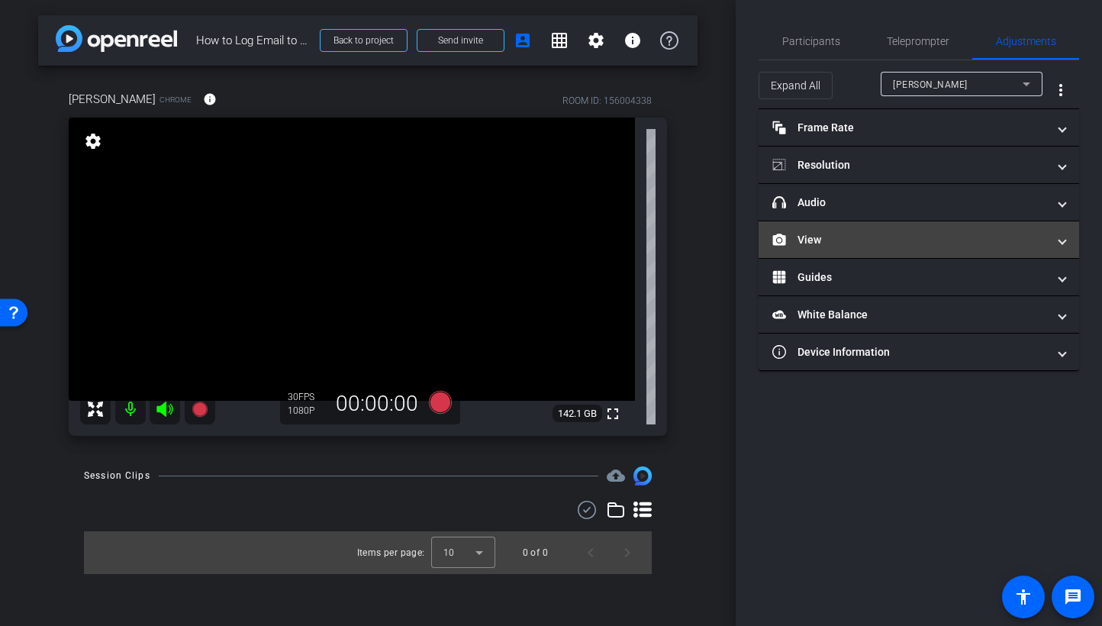
click at [933, 225] on mat-expansion-panel-header "View" at bounding box center [919, 239] width 321 height 37
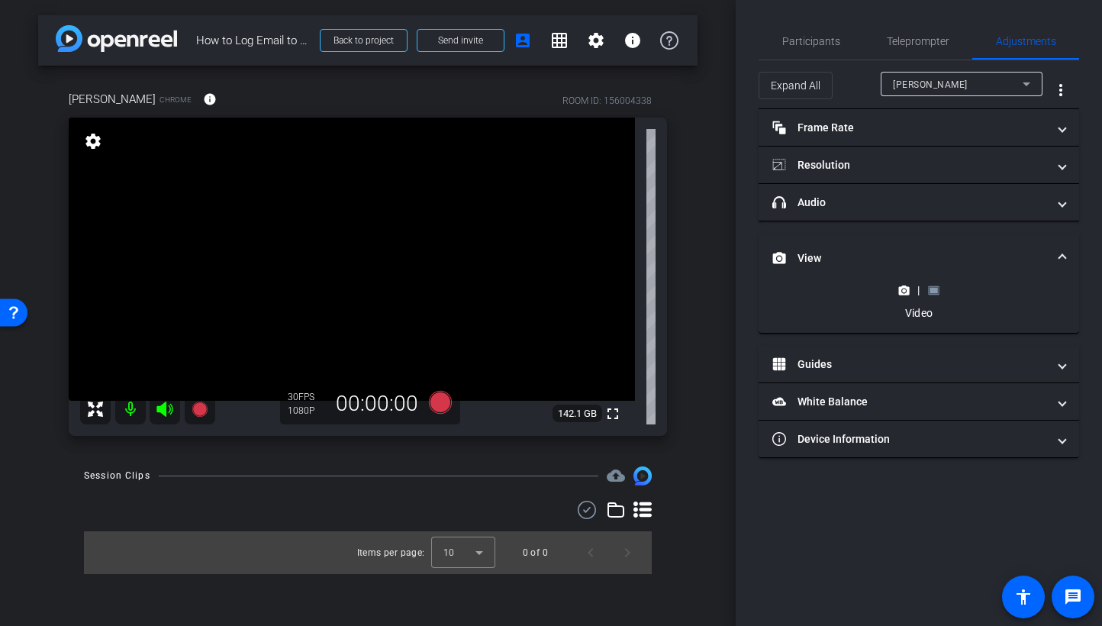
click at [933, 291] on icon at bounding box center [933, 290] width 11 height 11
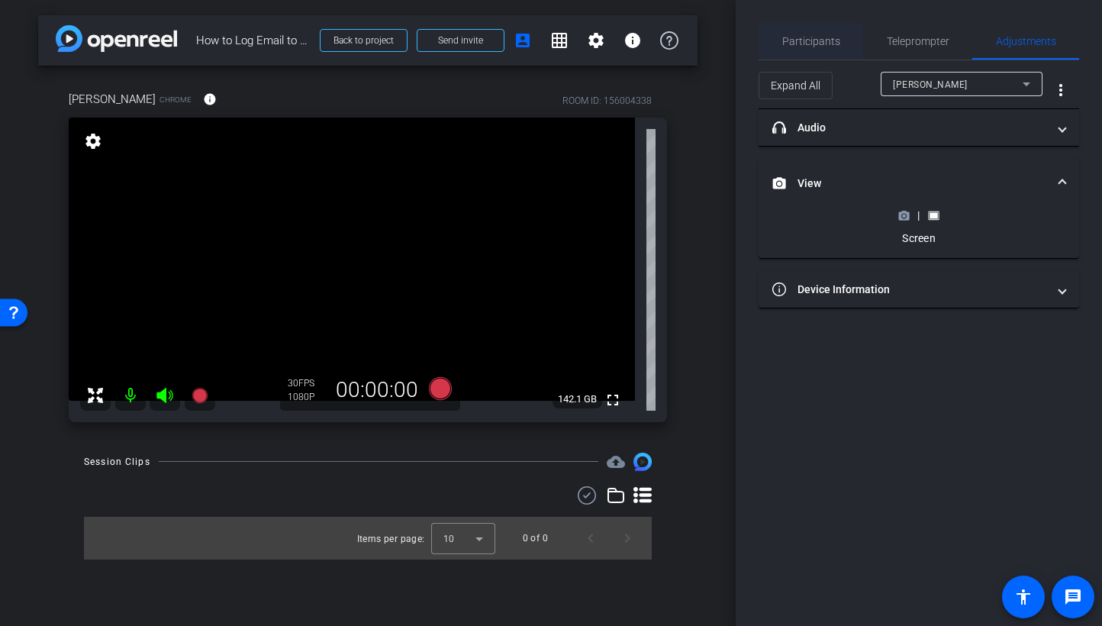
click at [815, 47] on span "Participants" at bounding box center [811, 41] width 58 height 11
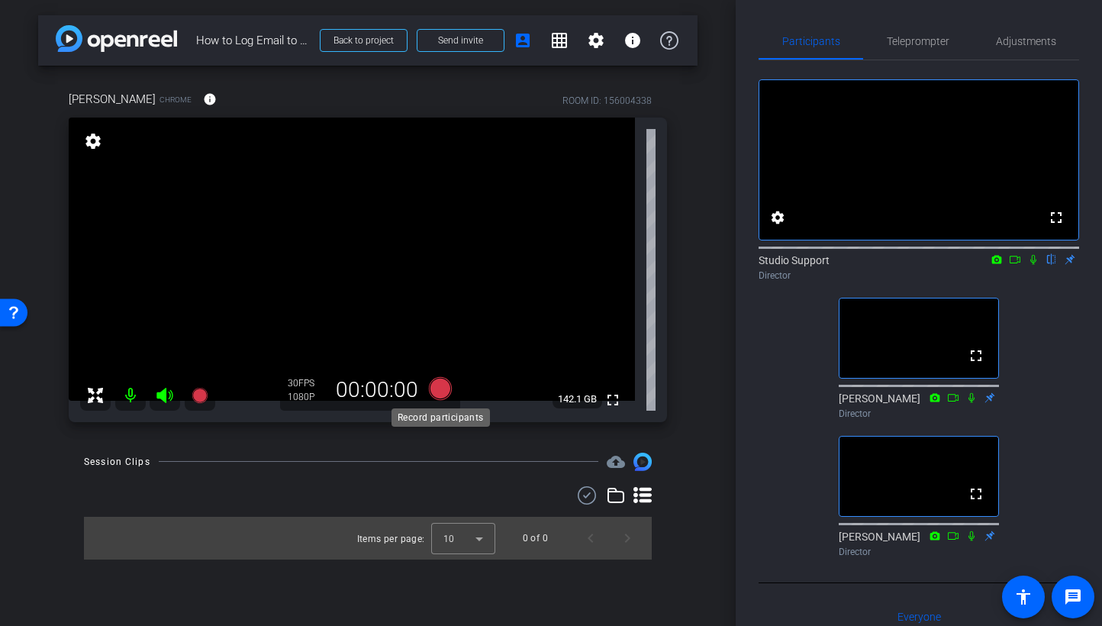
click at [445, 389] on icon at bounding box center [440, 388] width 23 height 23
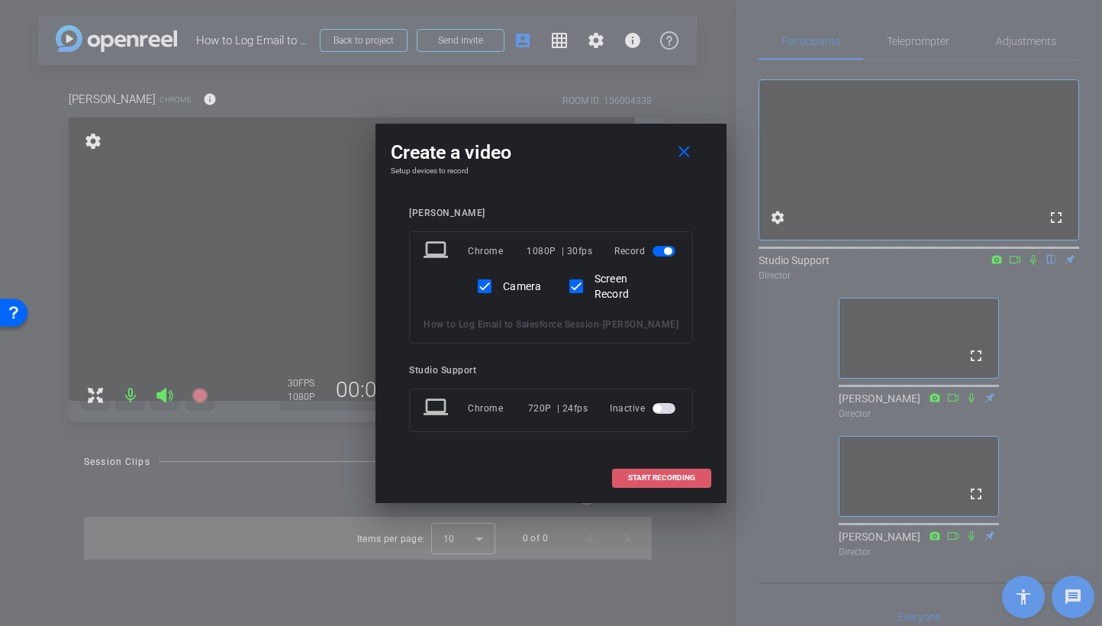
click at [654, 482] on span "START RECORDING" at bounding box center [661, 478] width 67 height 8
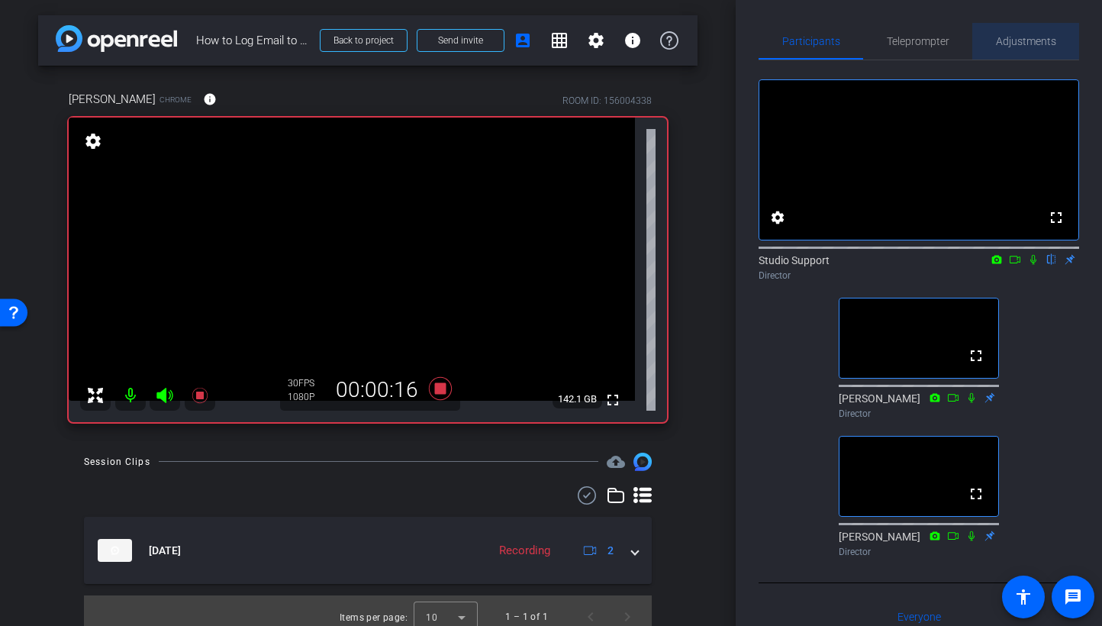
click at [933, 40] on span "Adjustments" at bounding box center [1026, 41] width 60 height 11
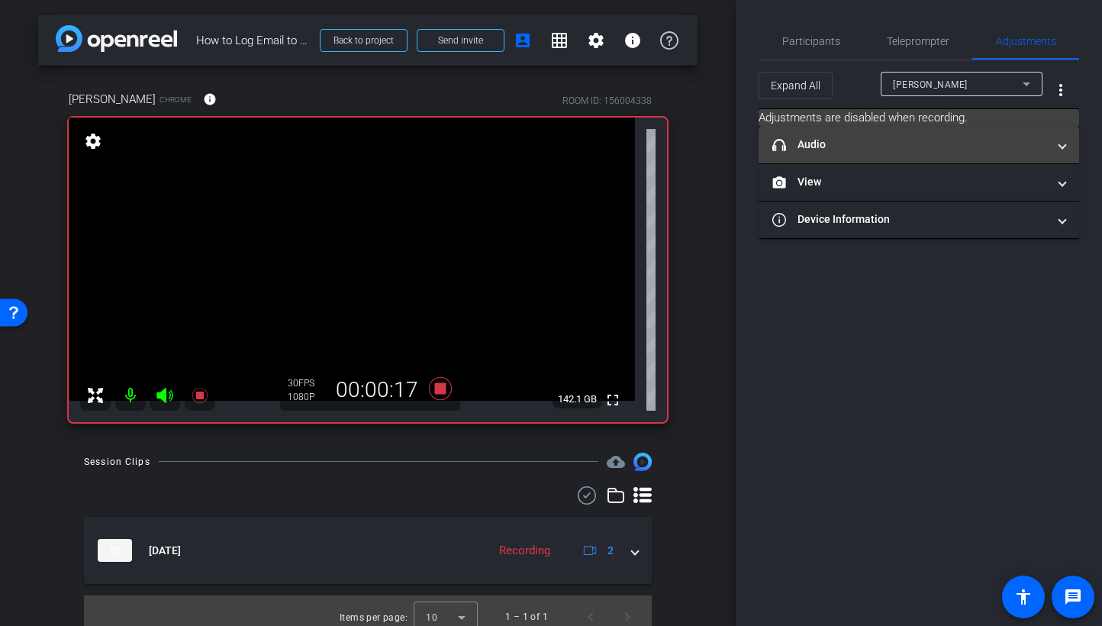
click at [906, 148] on mat-panel-title "headphone icon Audio" at bounding box center [910, 145] width 275 height 16
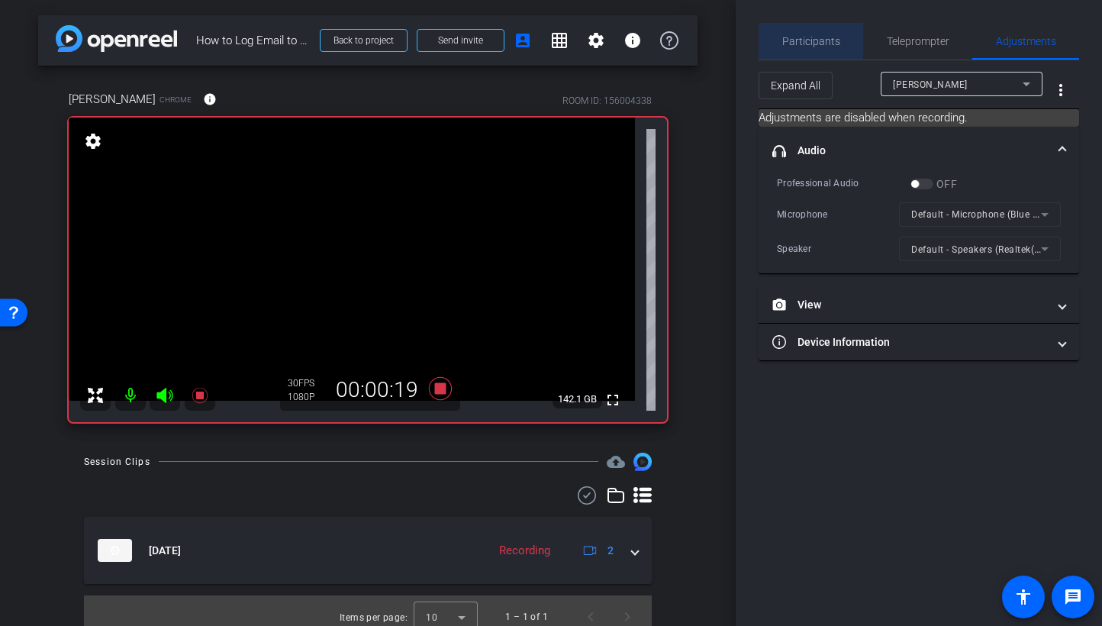
click at [800, 36] on span "Participants" at bounding box center [811, 41] width 58 height 11
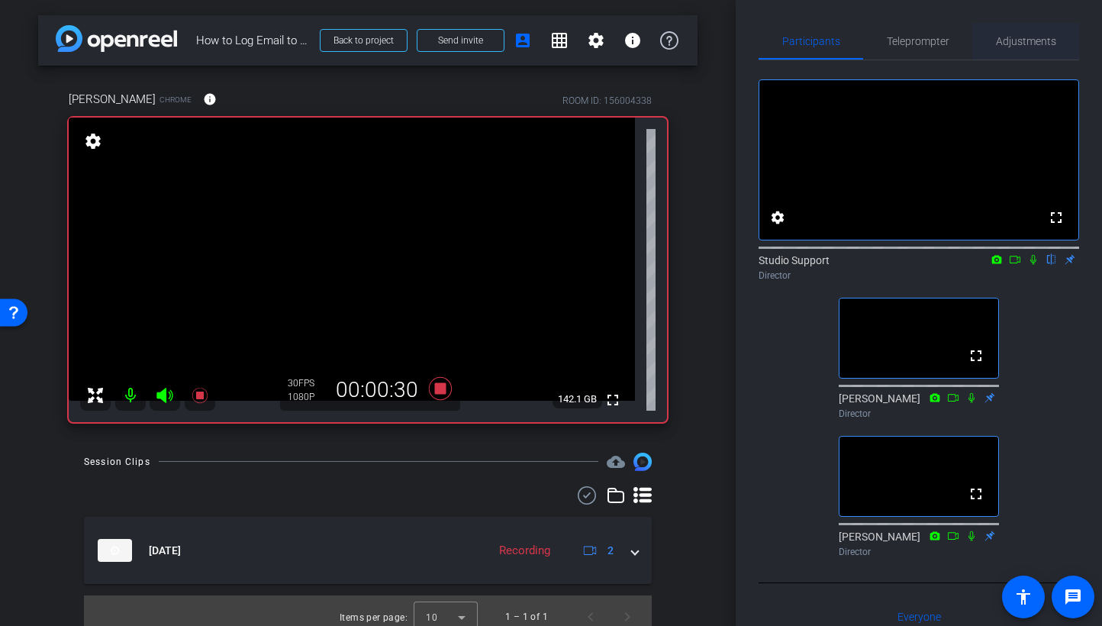
click at [933, 47] on span "Adjustments" at bounding box center [1026, 41] width 60 height 37
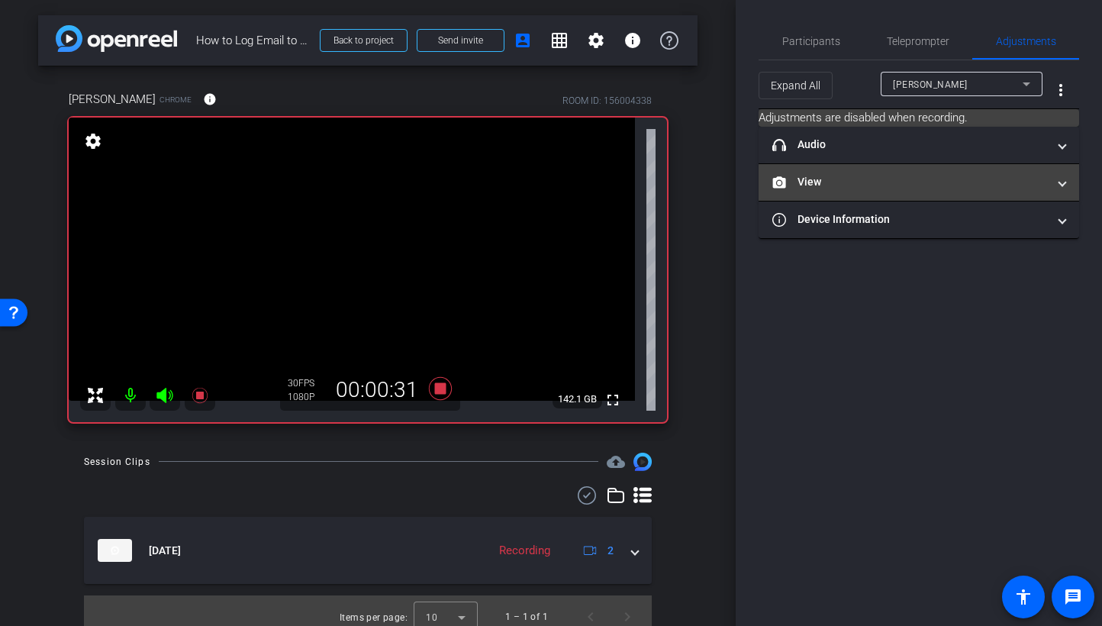
click at [895, 183] on mat-panel-title "View" at bounding box center [910, 182] width 275 height 16
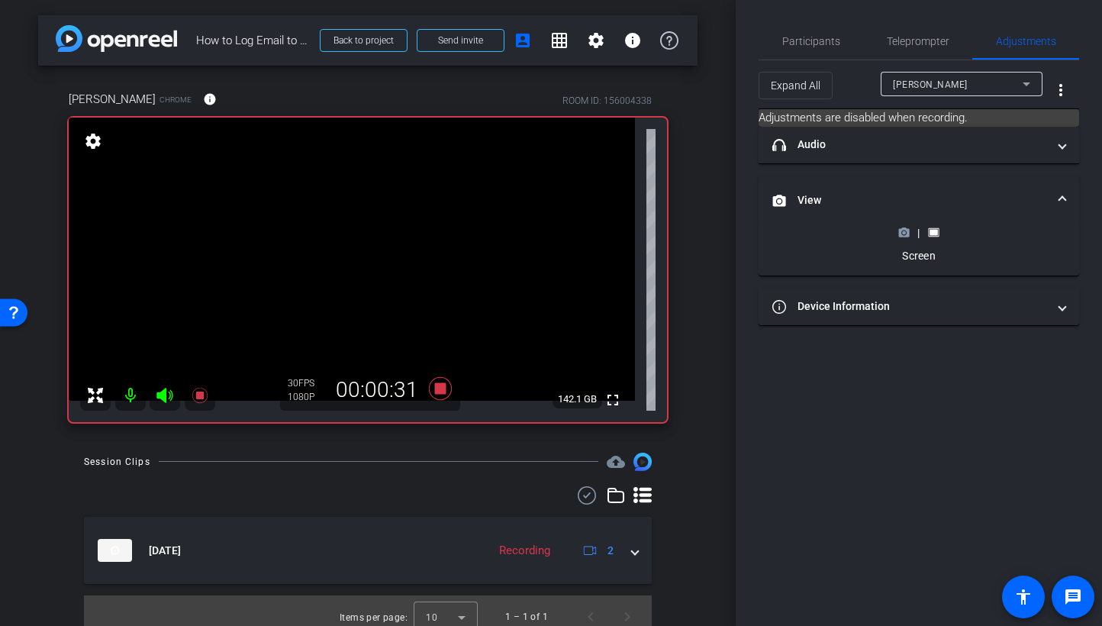
click at [904, 234] on icon at bounding box center [904, 232] width 11 height 11
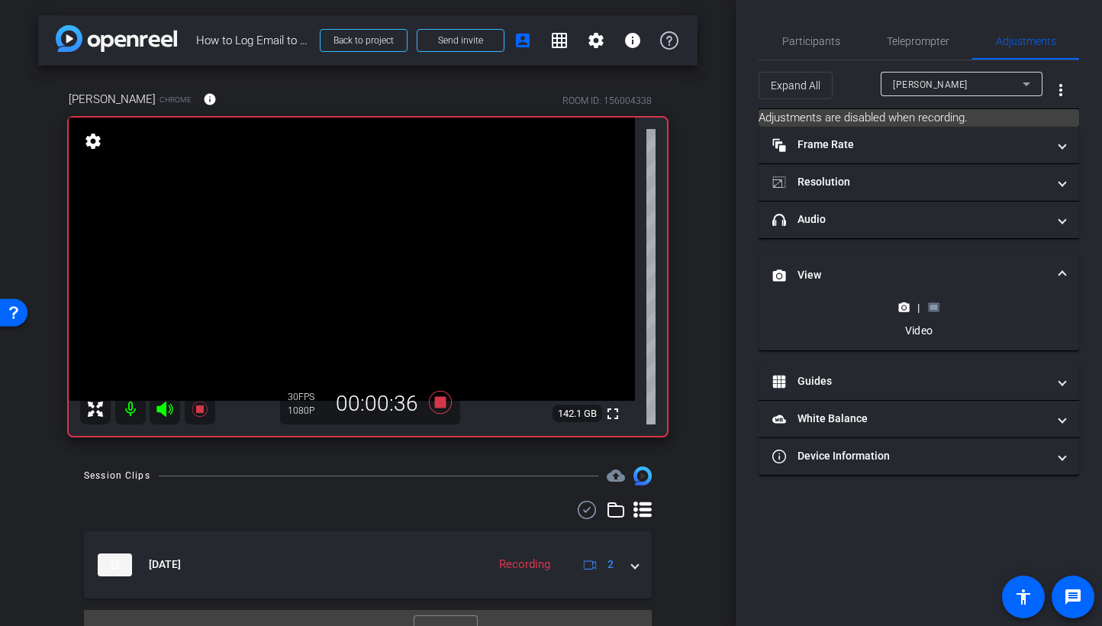
click at [933, 303] on icon at bounding box center [933, 307] width 11 height 8
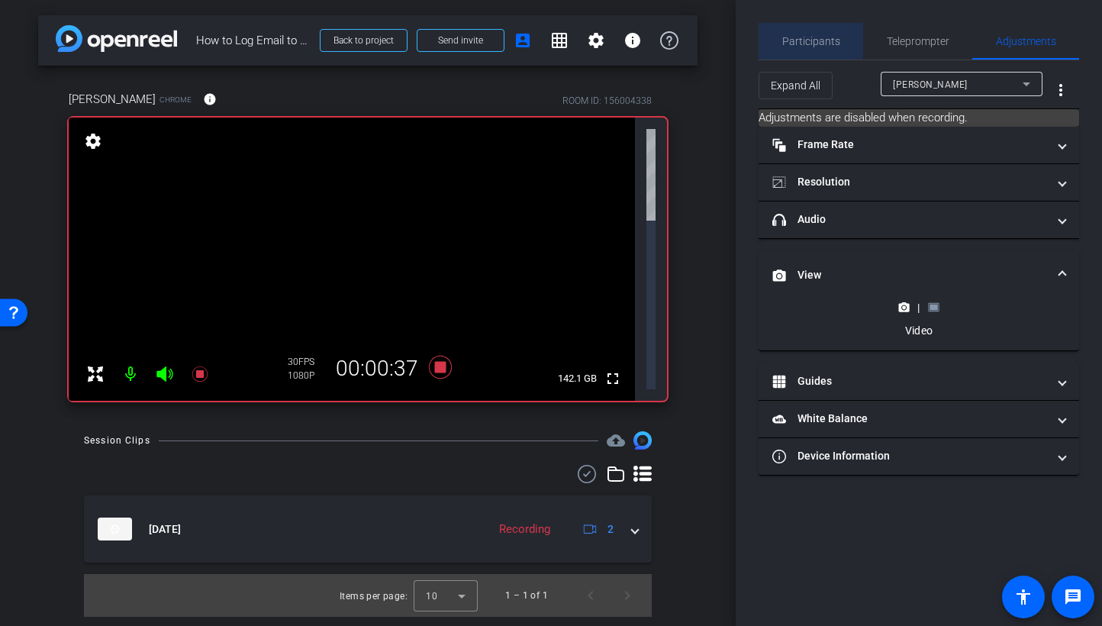
click at [810, 38] on span "Participants" at bounding box center [811, 41] width 58 height 11
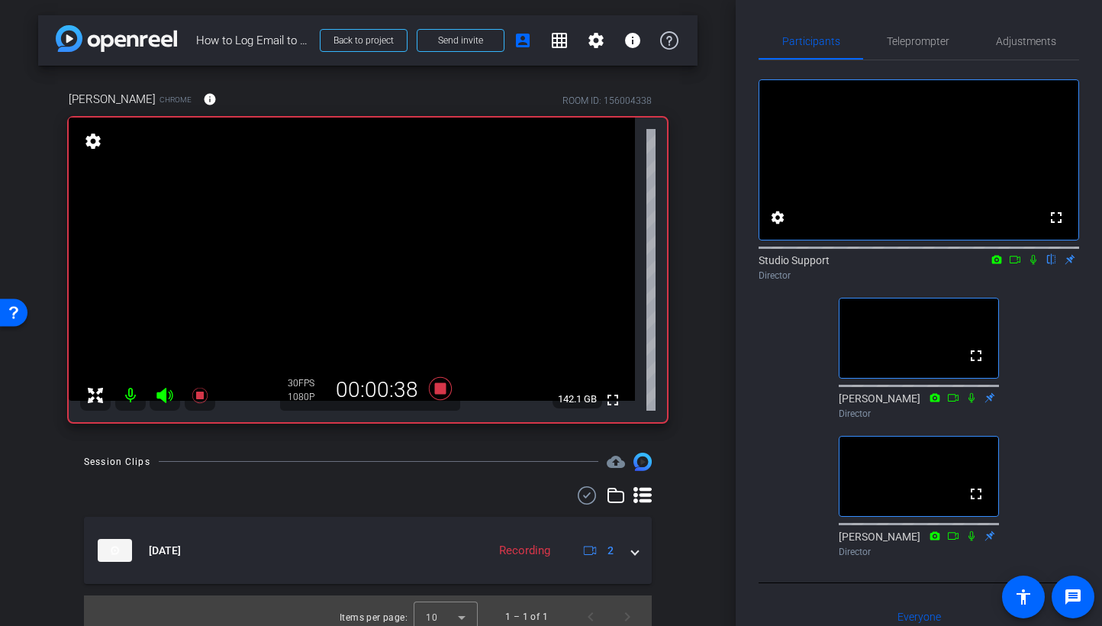
click at [933, 265] on icon at bounding box center [1034, 260] width 6 height 10
click at [933, 265] on icon at bounding box center [1034, 260] width 8 height 10
click at [431, 387] on icon at bounding box center [440, 388] width 37 height 27
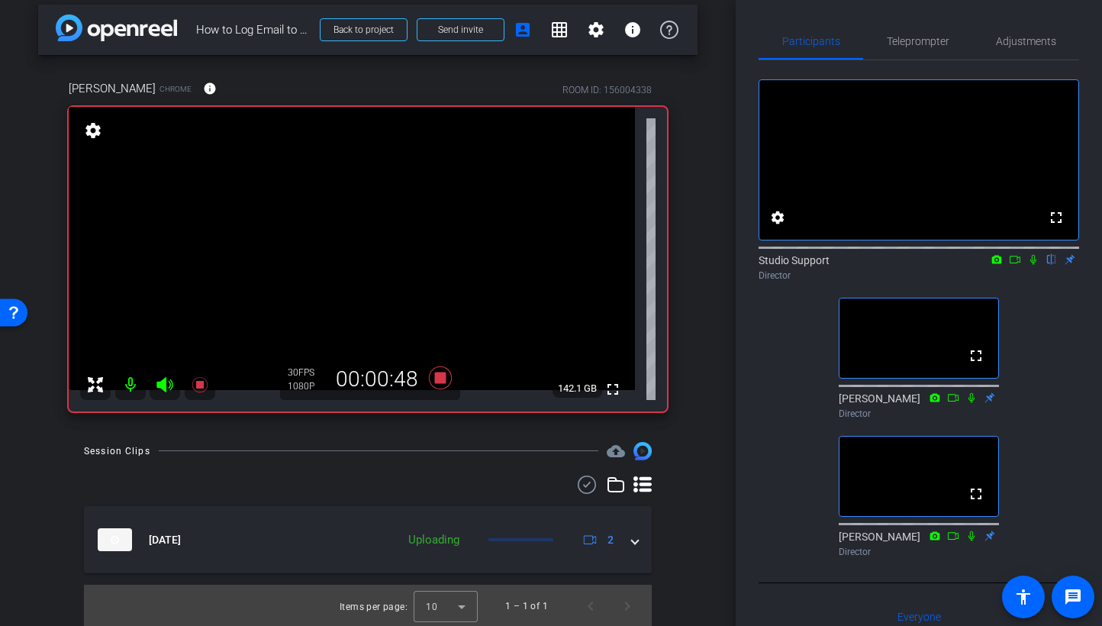
scroll to position [12, 0]
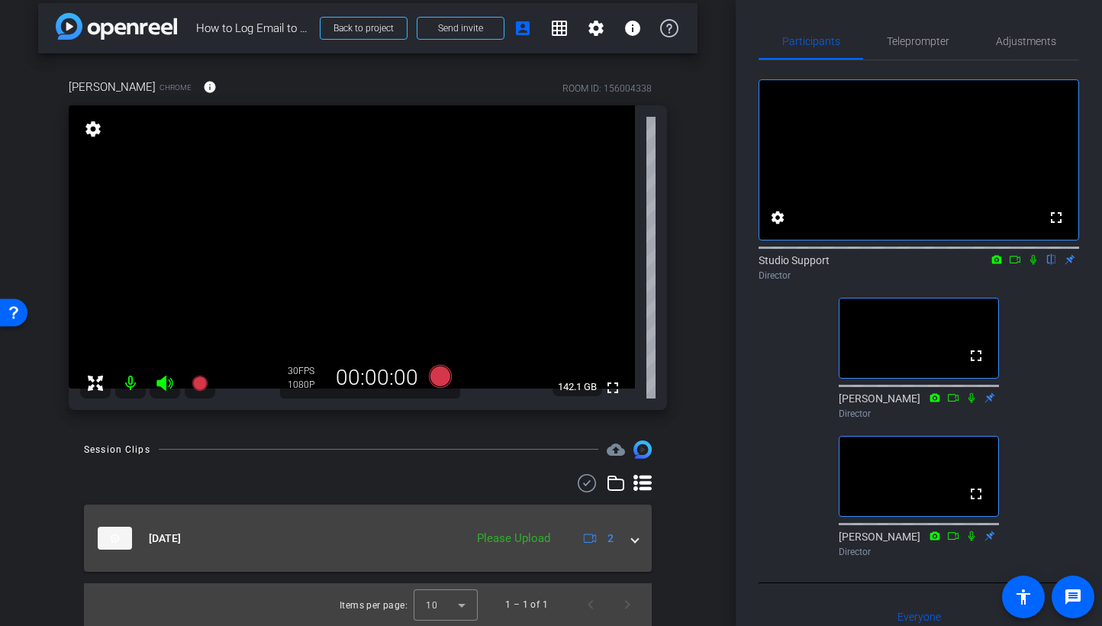
click at [634, 538] on span at bounding box center [635, 539] width 6 height 16
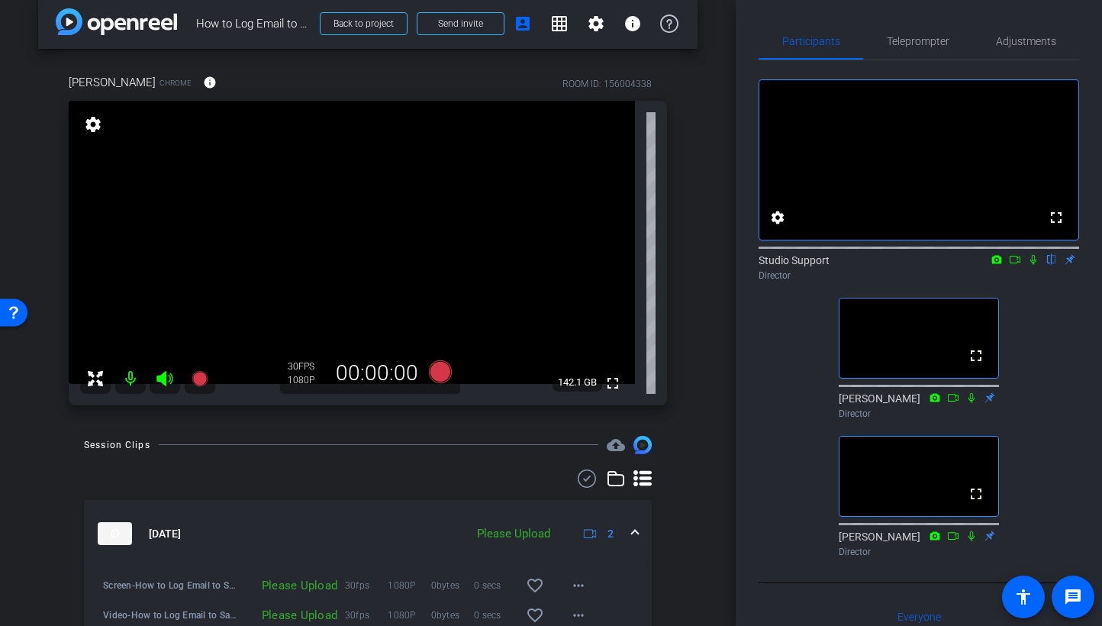
scroll to position [95, 0]
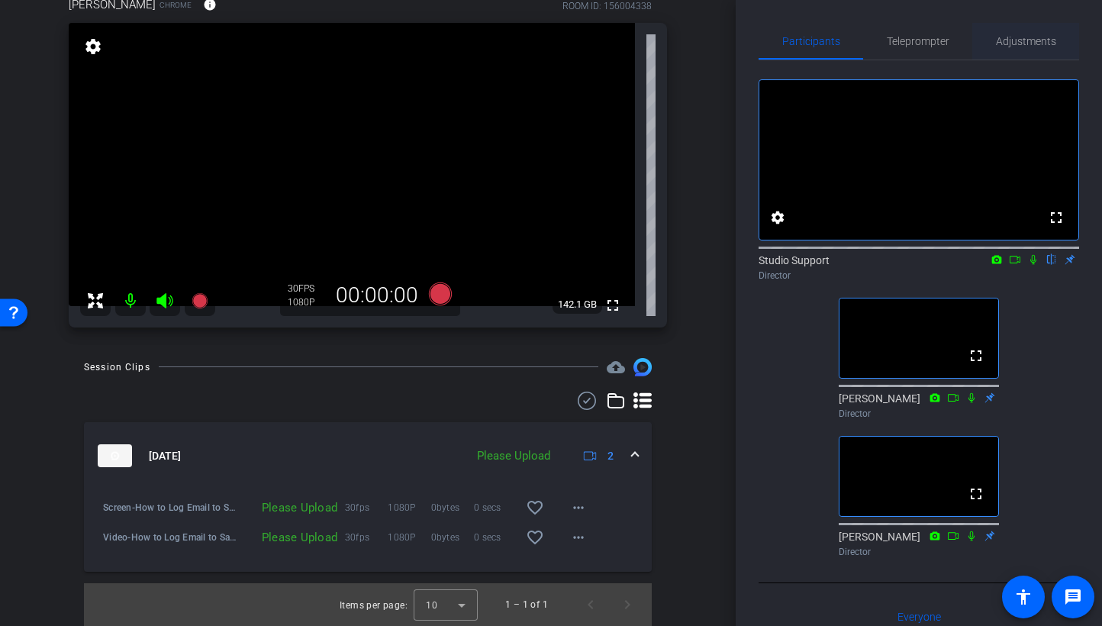
click at [933, 38] on span "Adjustments" at bounding box center [1026, 41] width 60 height 11
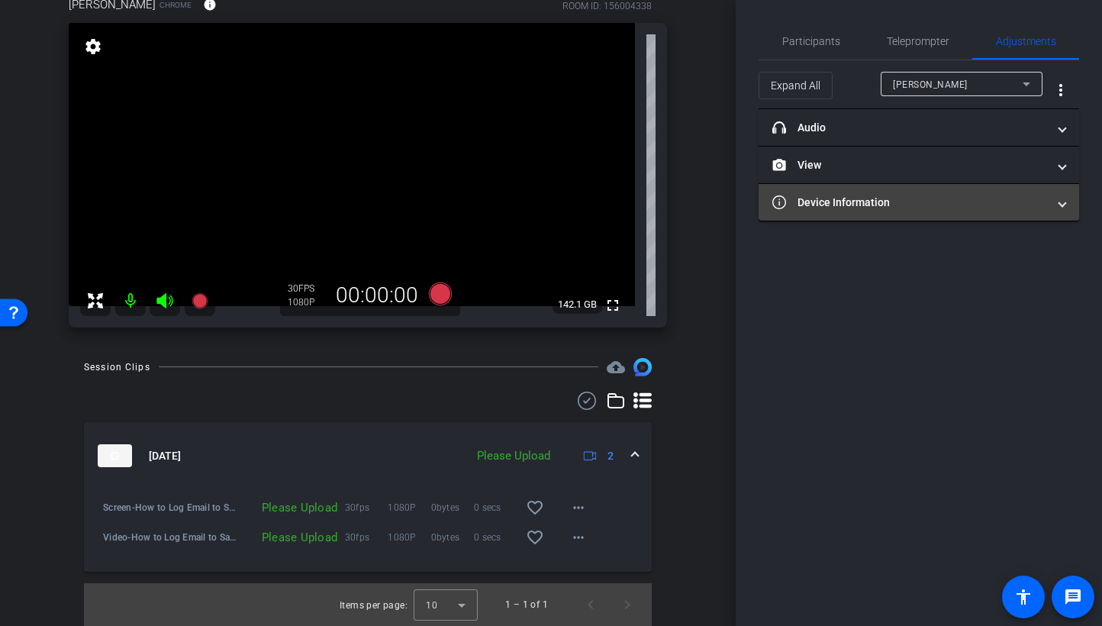
click at [899, 203] on mat-panel-title "Device Information" at bounding box center [910, 203] width 275 height 16
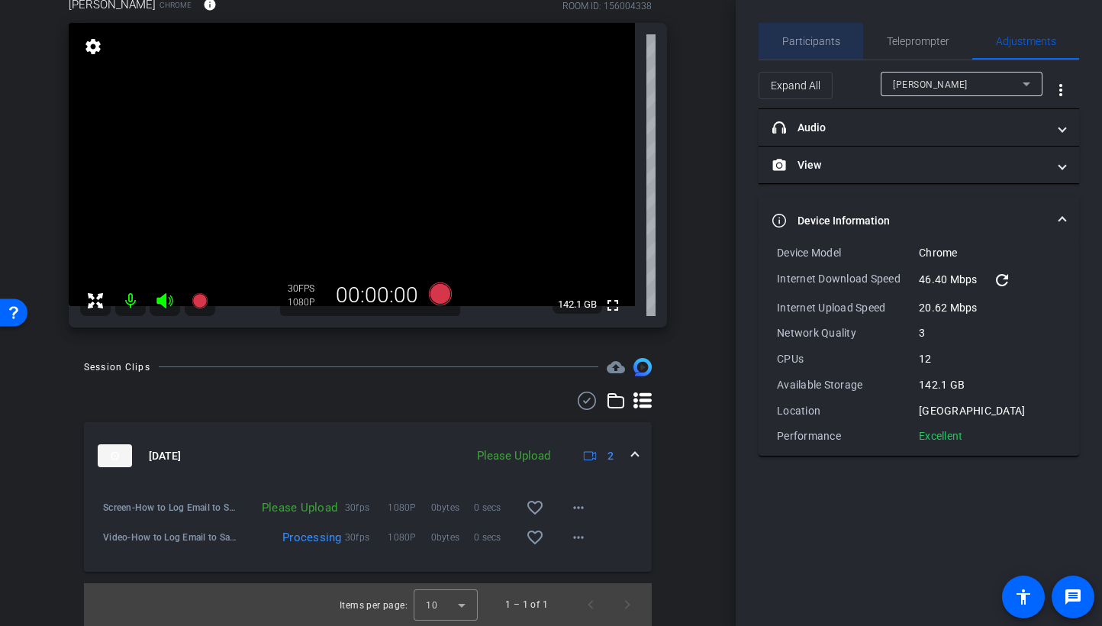
click at [809, 47] on span "Participants" at bounding box center [811, 41] width 58 height 11
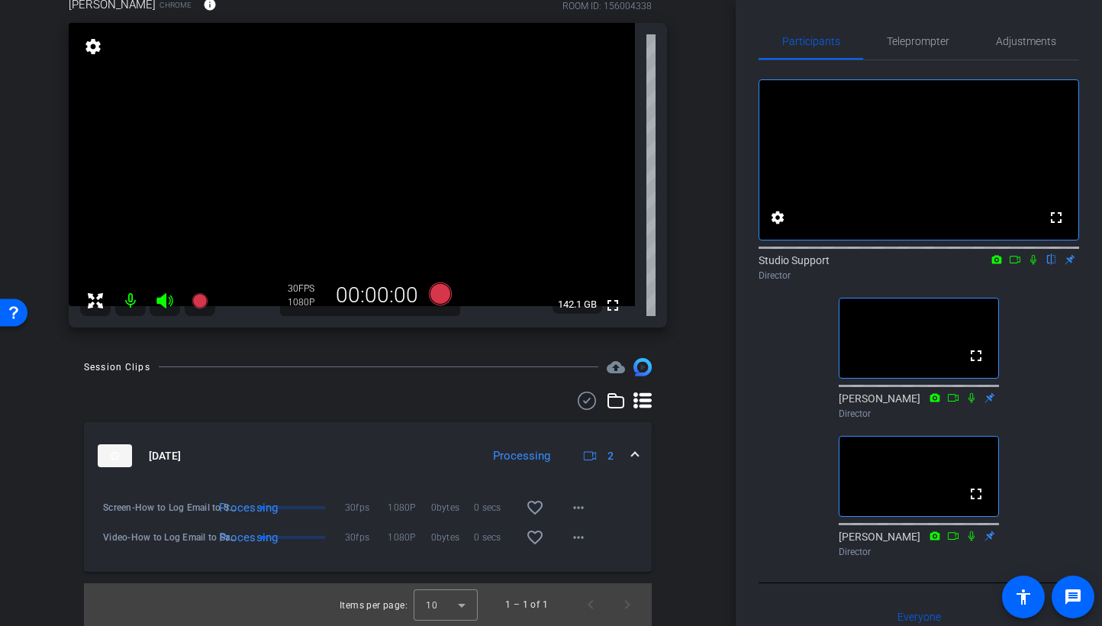
click at [933, 265] on icon at bounding box center [1034, 259] width 12 height 11
click at [573, 544] on mat-icon "more_horiz" at bounding box center [579, 537] width 18 height 18
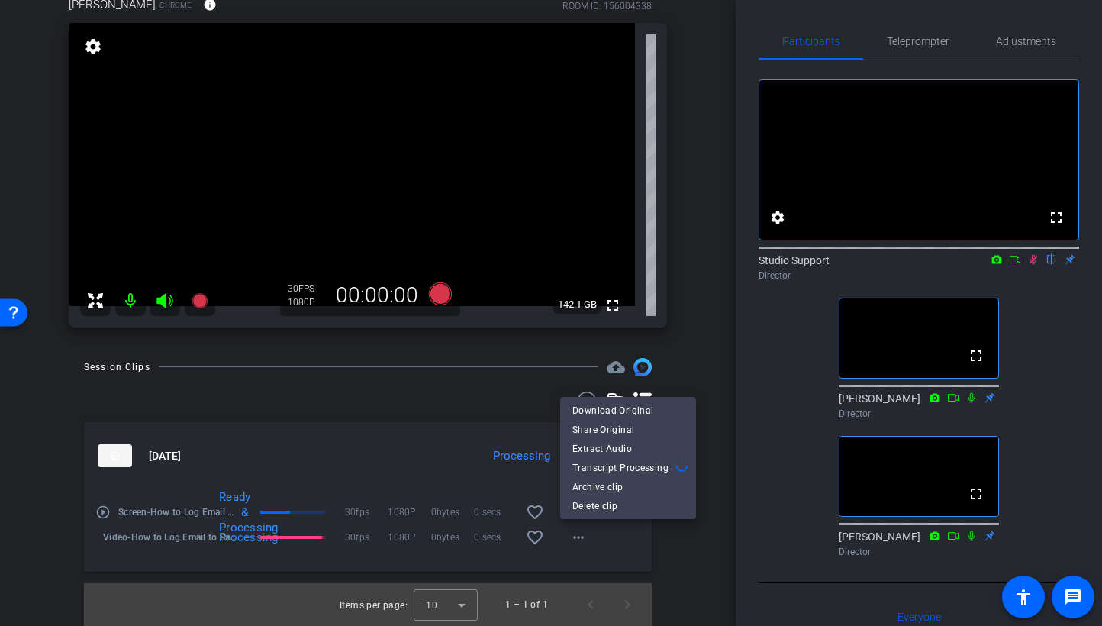
click at [933, 284] on div at bounding box center [551, 313] width 1102 height 626
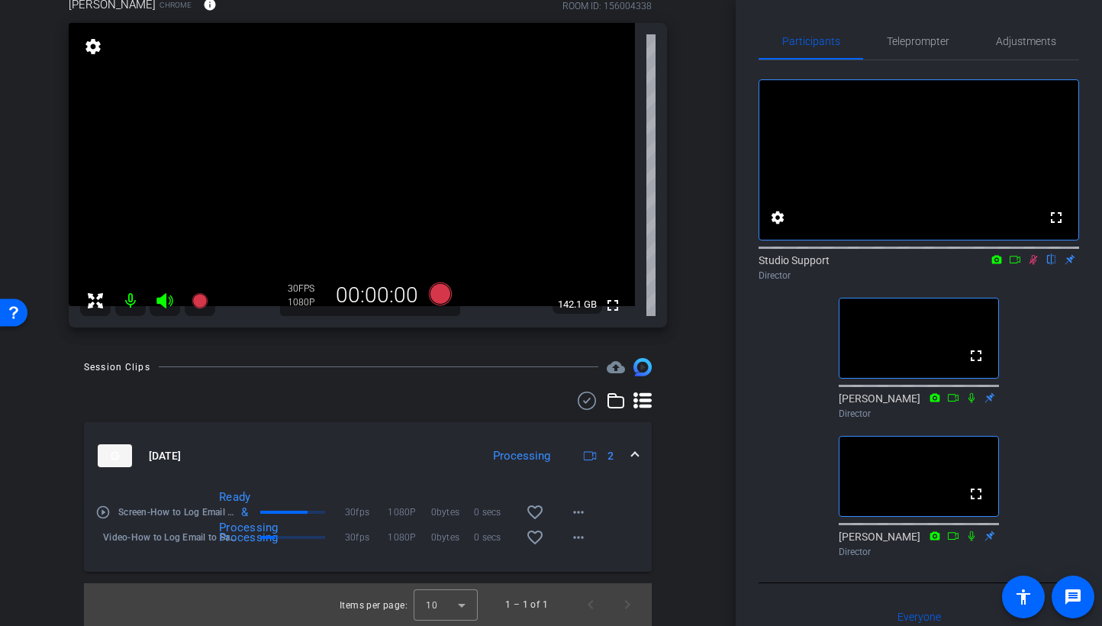
click at [933, 265] on icon at bounding box center [1034, 260] width 8 height 10
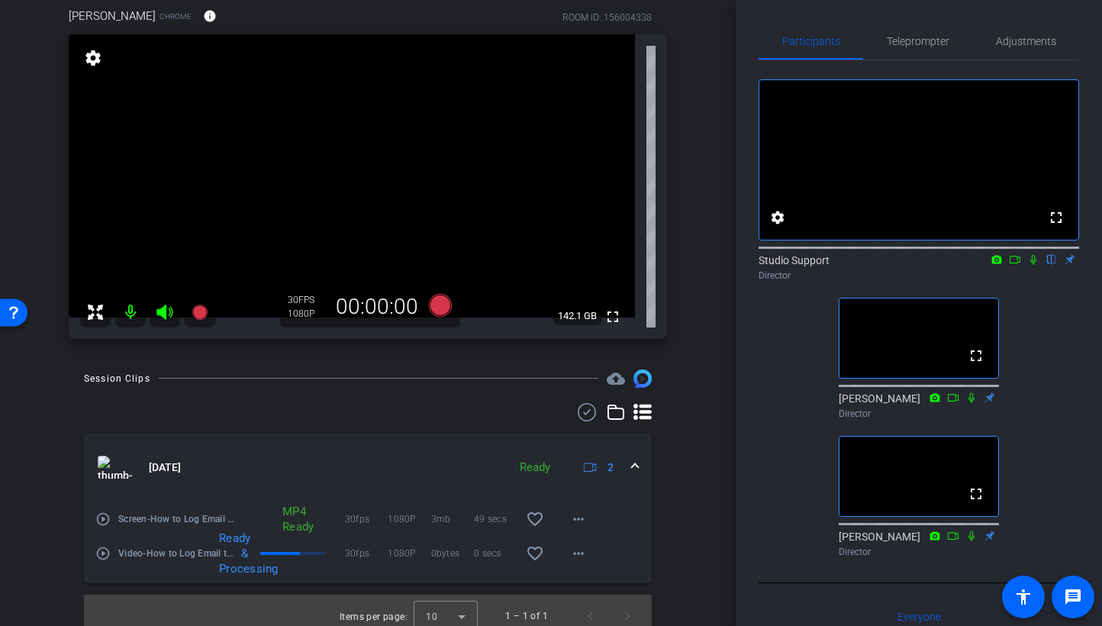
scroll to position [0, 0]
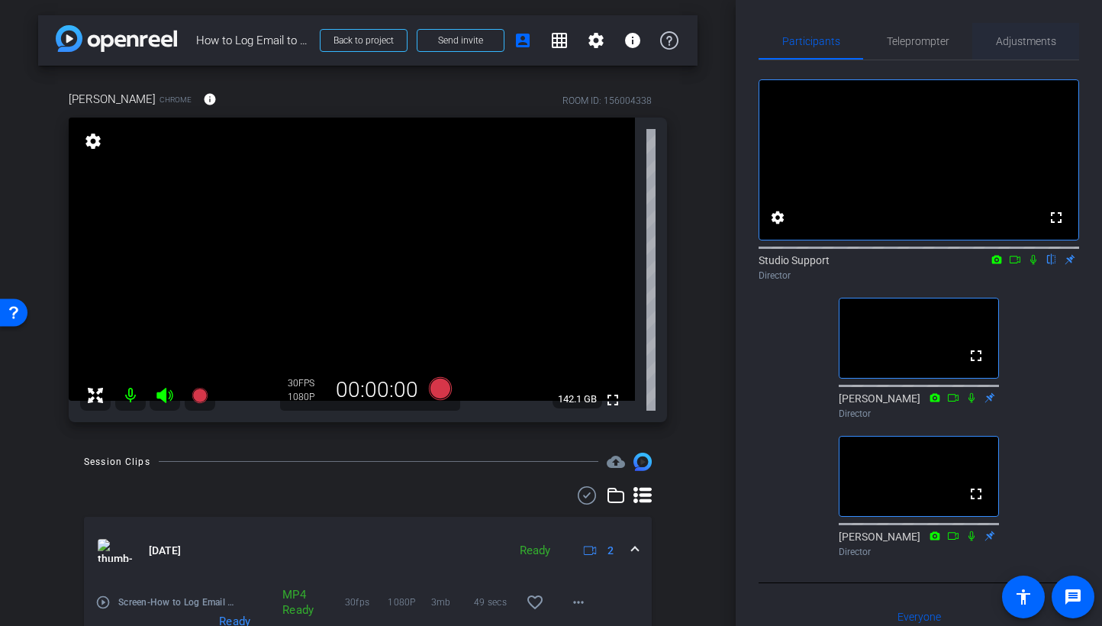
click at [933, 39] on span "Adjustments" at bounding box center [1026, 41] width 60 height 11
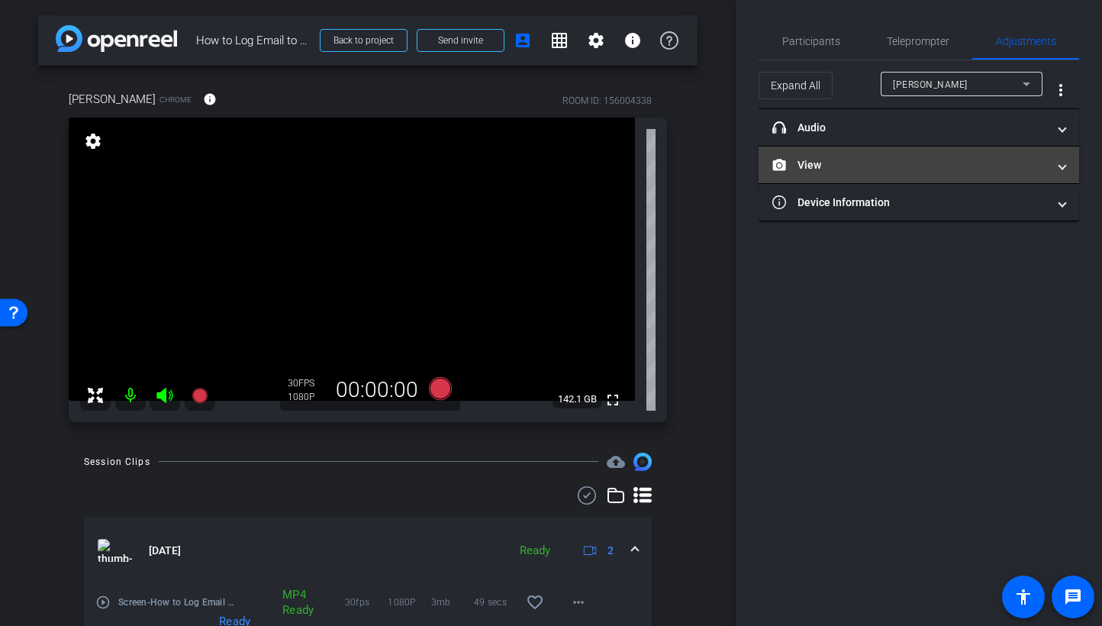
click at [900, 150] on mat-expansion-panel-header "View" at bounding box center [919, 165] width 321 height 37
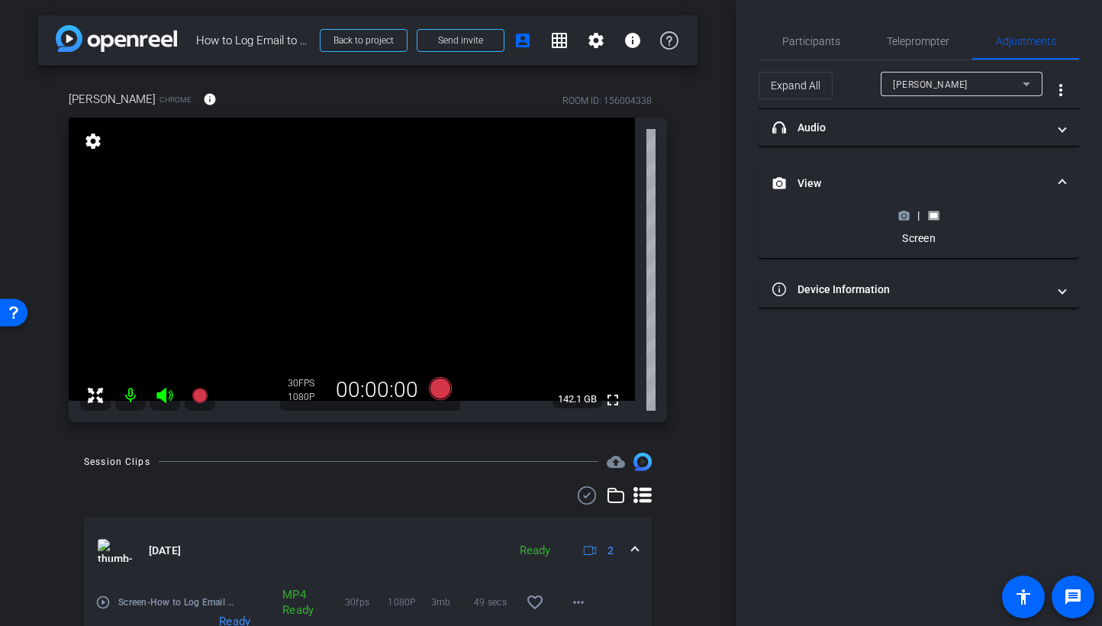
click at [902, 219] on icon at bounding box center [904, 215] width 11 height 8
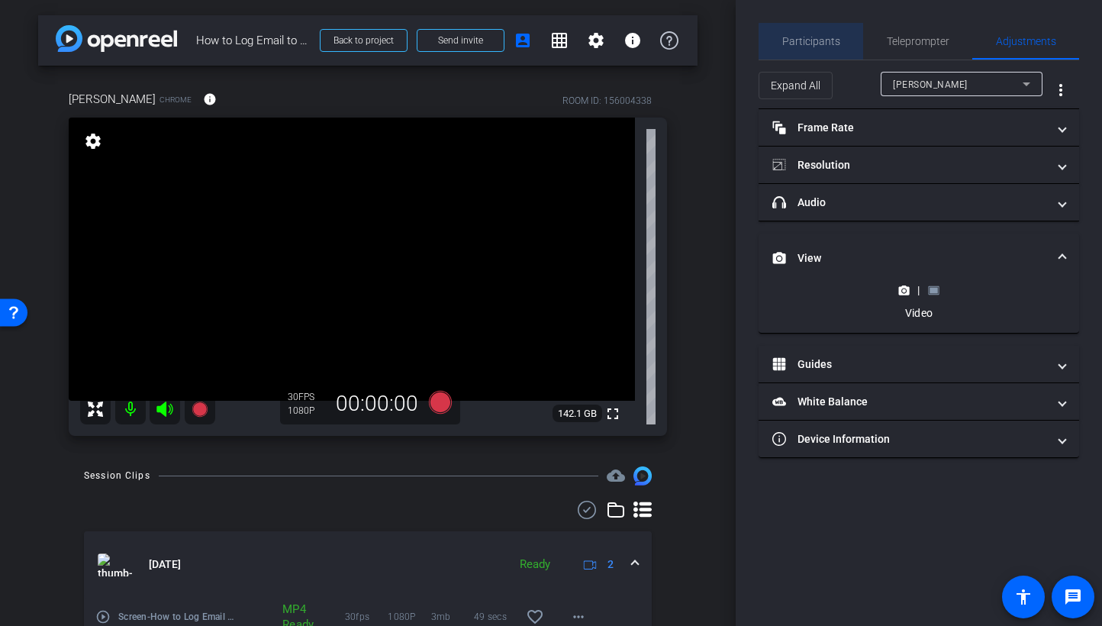
click at [828, 51] on span "Participants" at bounding box center [811, 41] width 58 height 37
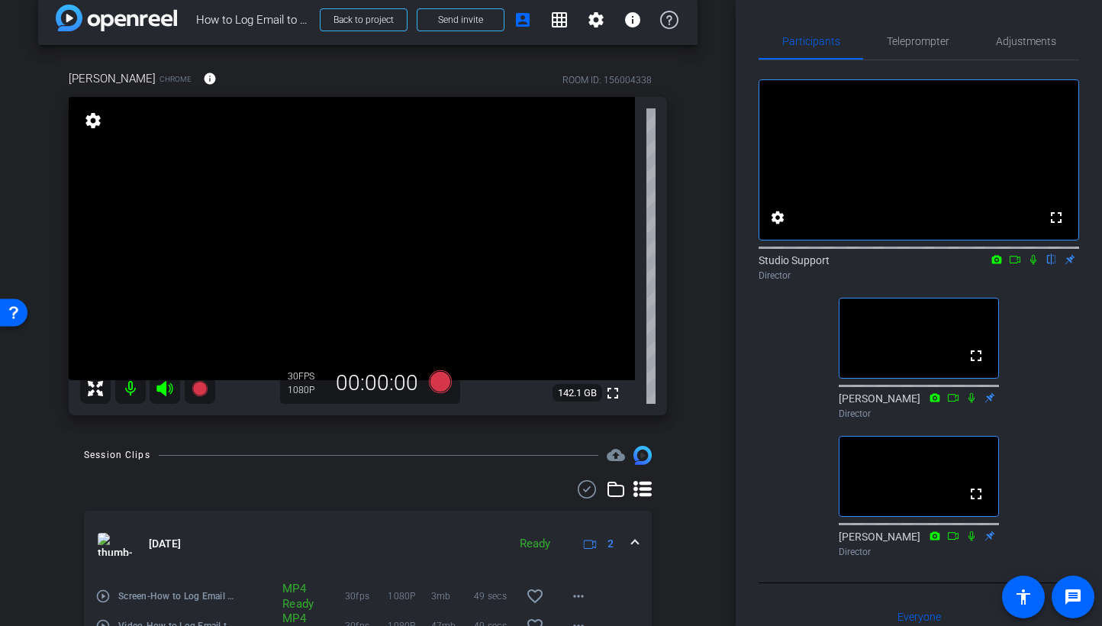
scroll to position [109, 0]
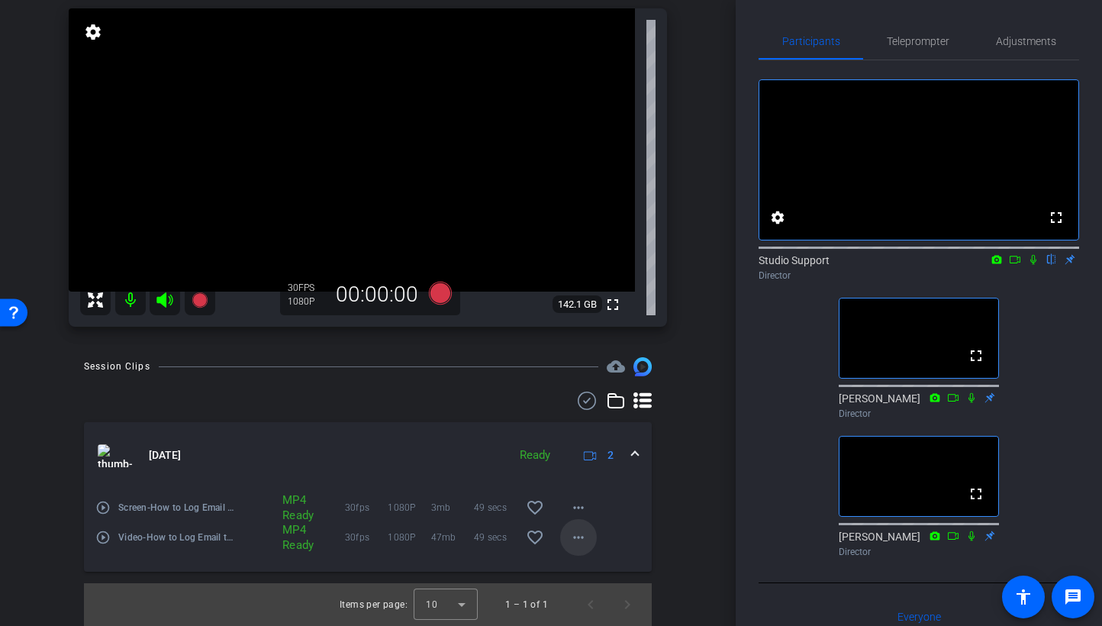
click at [565, 534] on span at bounding box center [578, 537] width 37 height 37
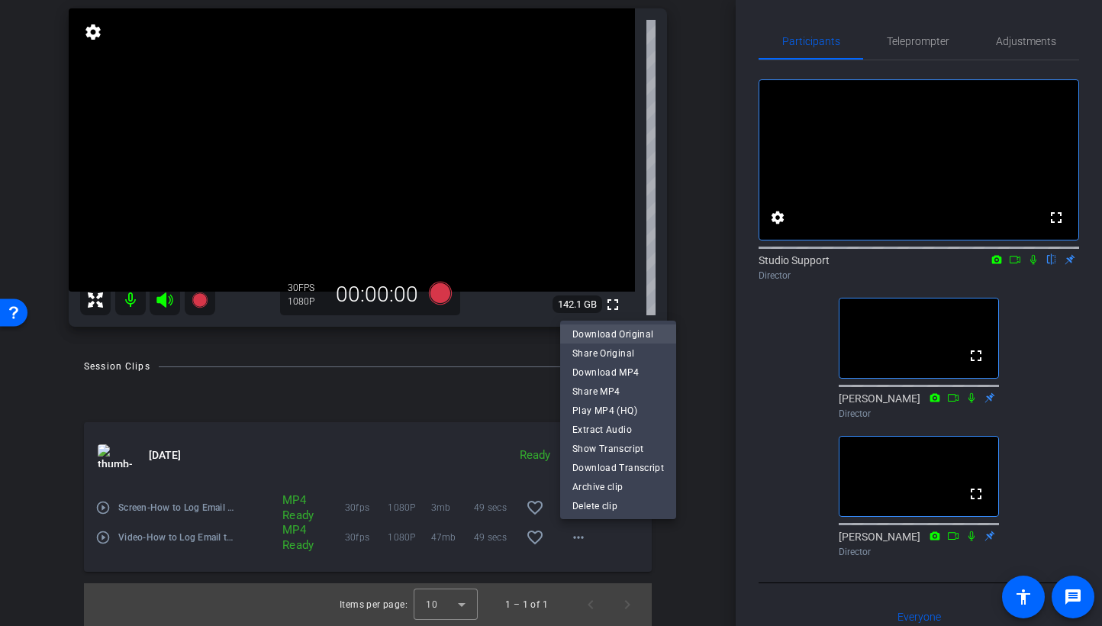
click at [644, 335] on span "Download Original" at bounding box center [619, 333] width 92 height 18
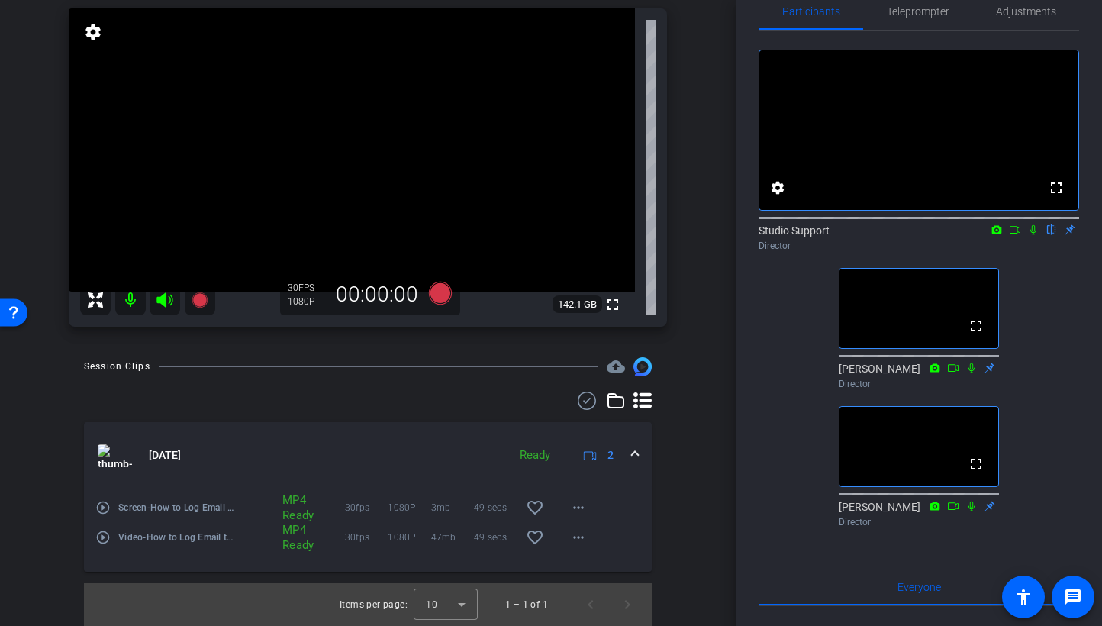
click at [933, 253] on div "Director" at bounding box center [919, 246] width 321 height 14
click at [933, 235] on icon at bounding box center [1034, 229] width 12 height 11
click at [366, 437] on mat-expansion-panel-header "Aug 26, 2025 Ready 2" at bounding box center [368, 455] width 568 height 67
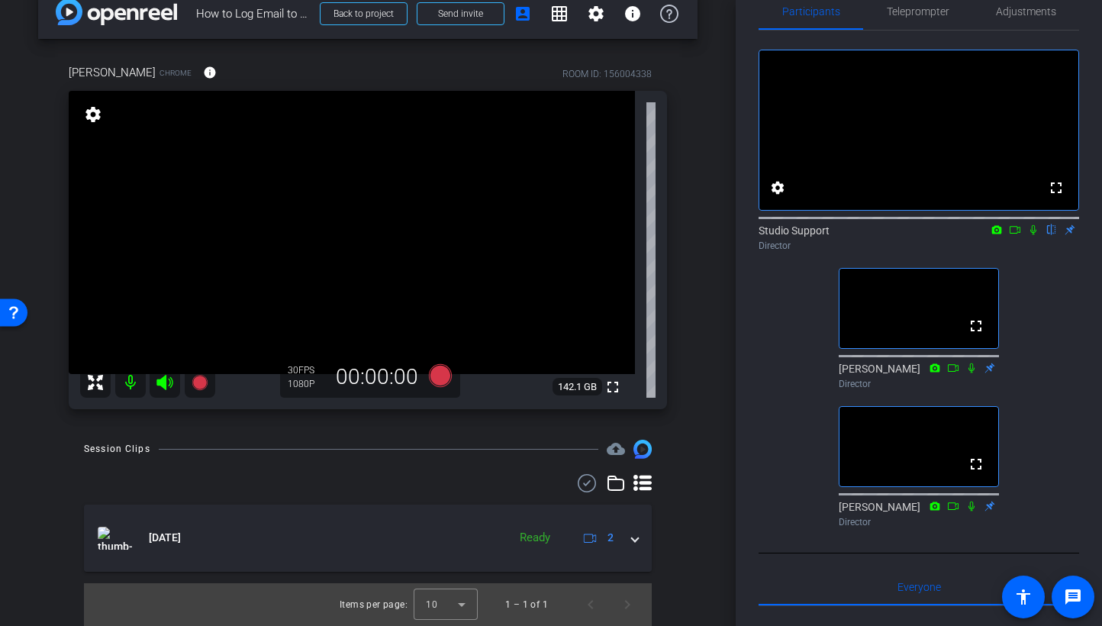
scroll to position [27, 0]
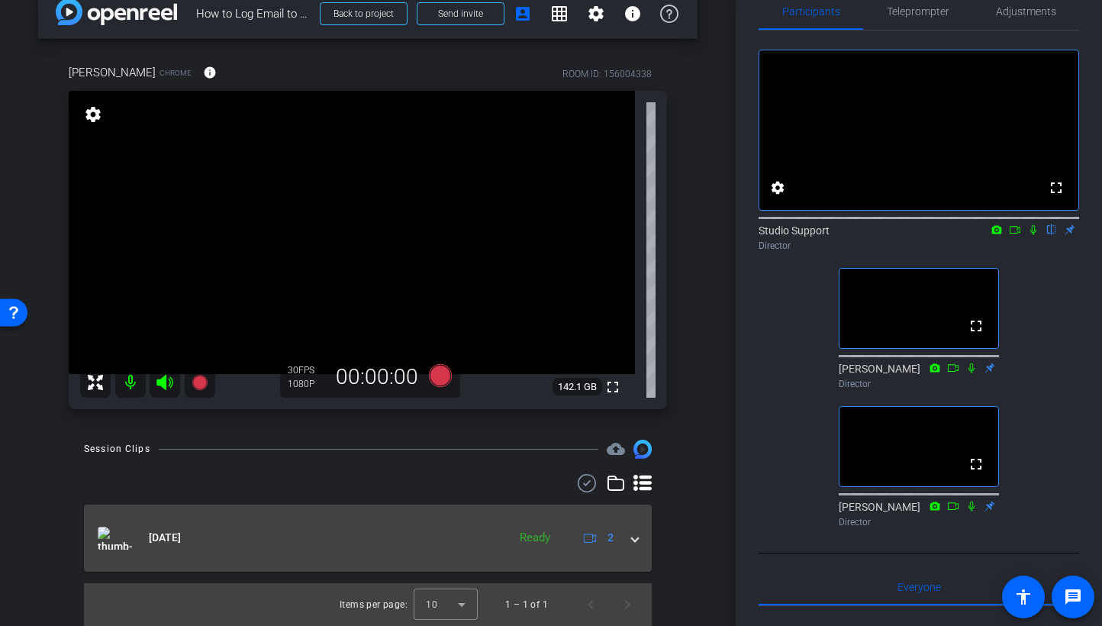
click at [490, 542] on mat-panel-title "Aug 26, 2025" at bounding box center [299, 538] width 402 height 23
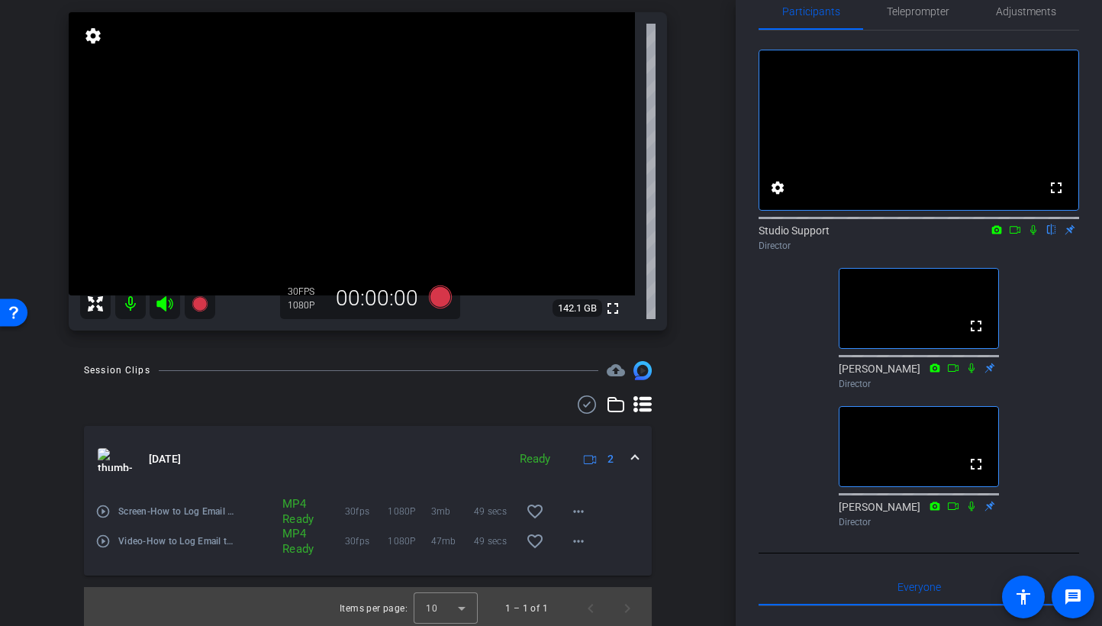
scroll to position [109, 0]
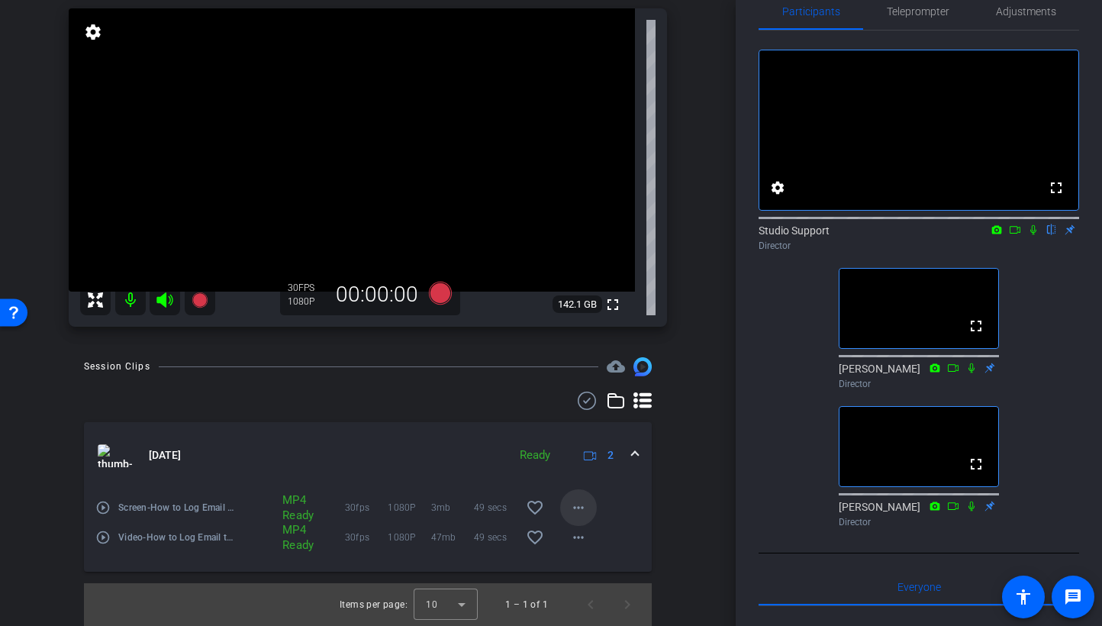
click at [580, 506] on mat-icon "more_horiz" at bounding box center [579, 508] width 18 height 18
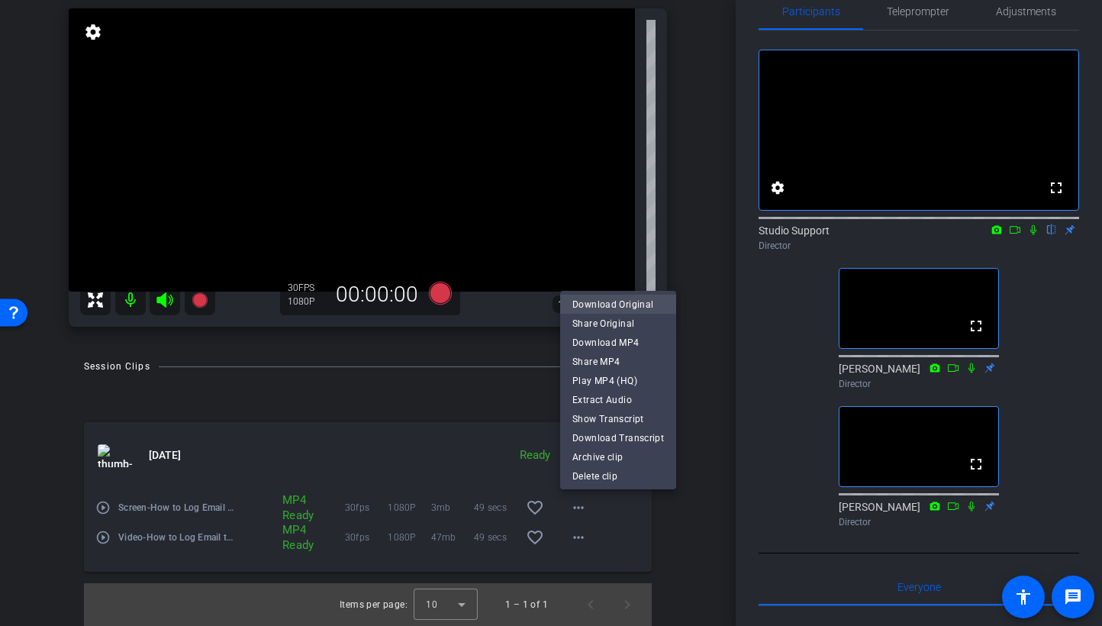
click at [633, 306] on span "Download Original" at bounding box center [619, 304] width 92 height 18
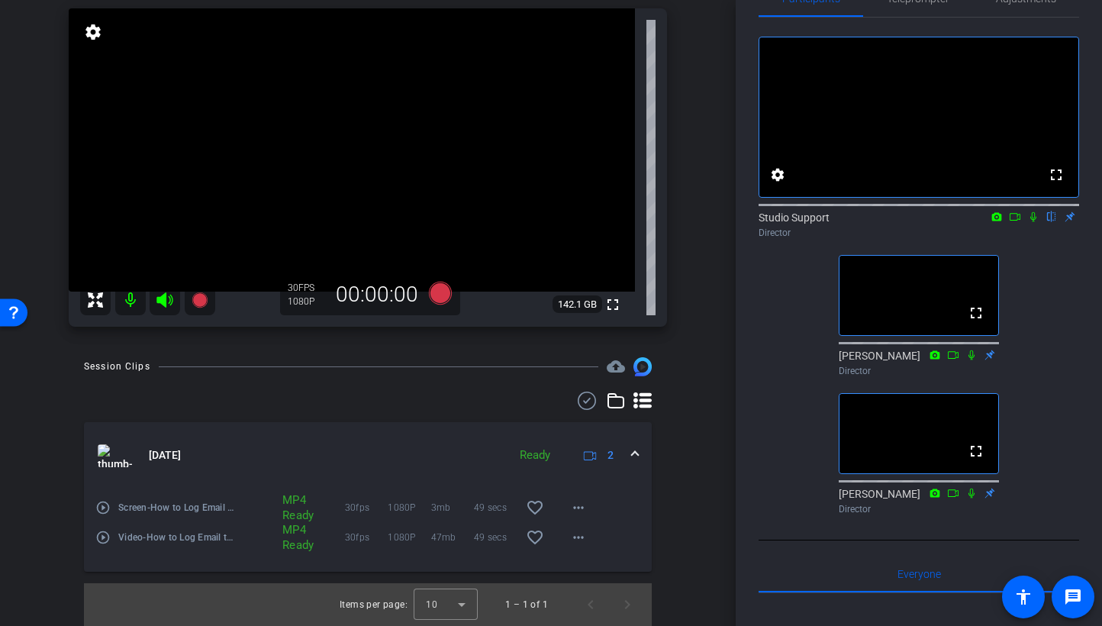
scroll to position [14, 0]
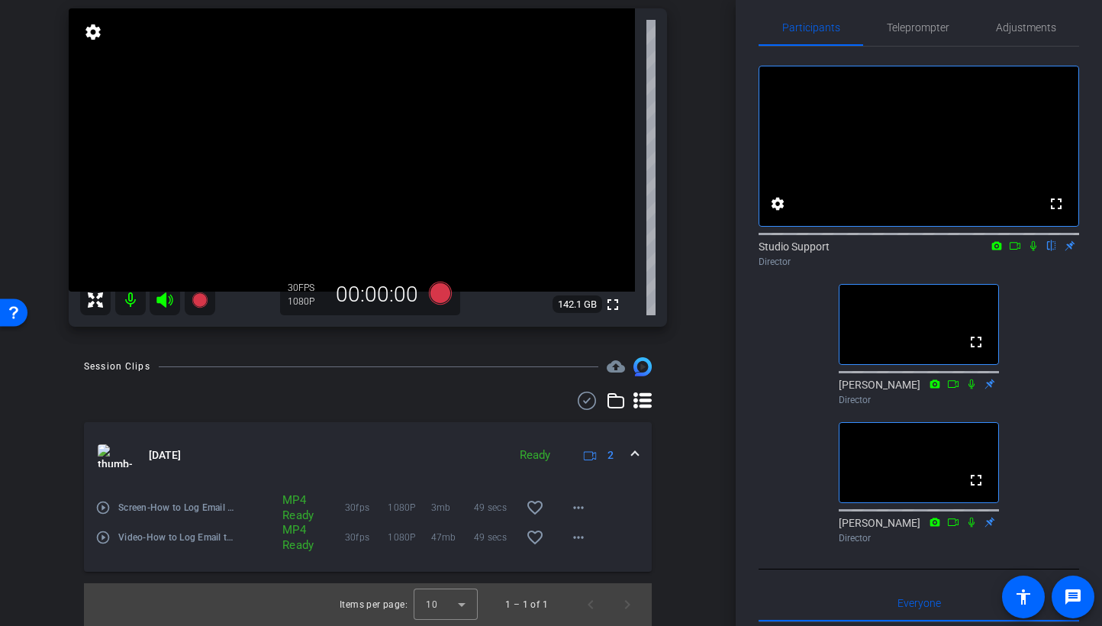
click at [933, 269] on div "Director" at bounding box center [919, 262] width 321 height 14
click at [933, 251] on icon at bounding box center [1034, 245] width 12 height 11
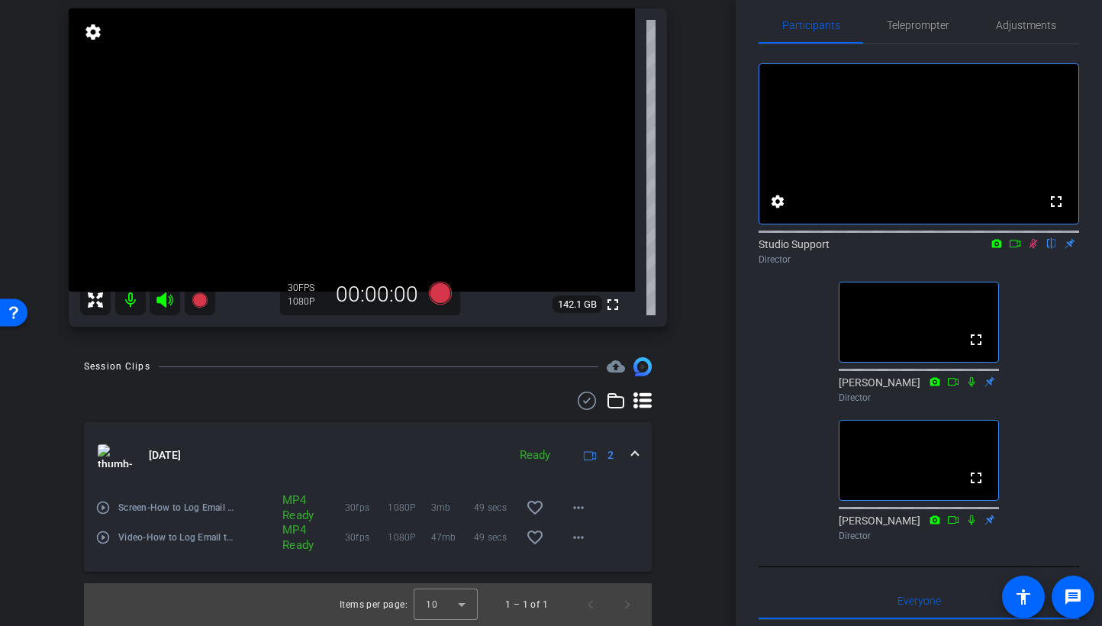
scroll to position [17, 0]
click at [933, 248] on icon at bounding box center [1034, 243] width 8 height 10
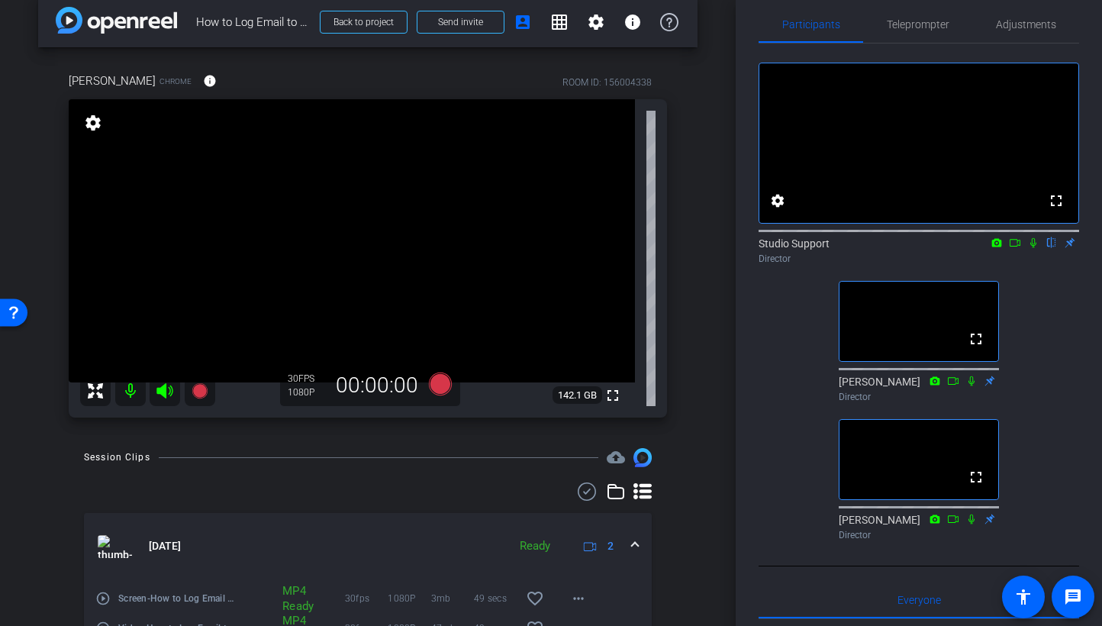
scroll to position [0, 0]
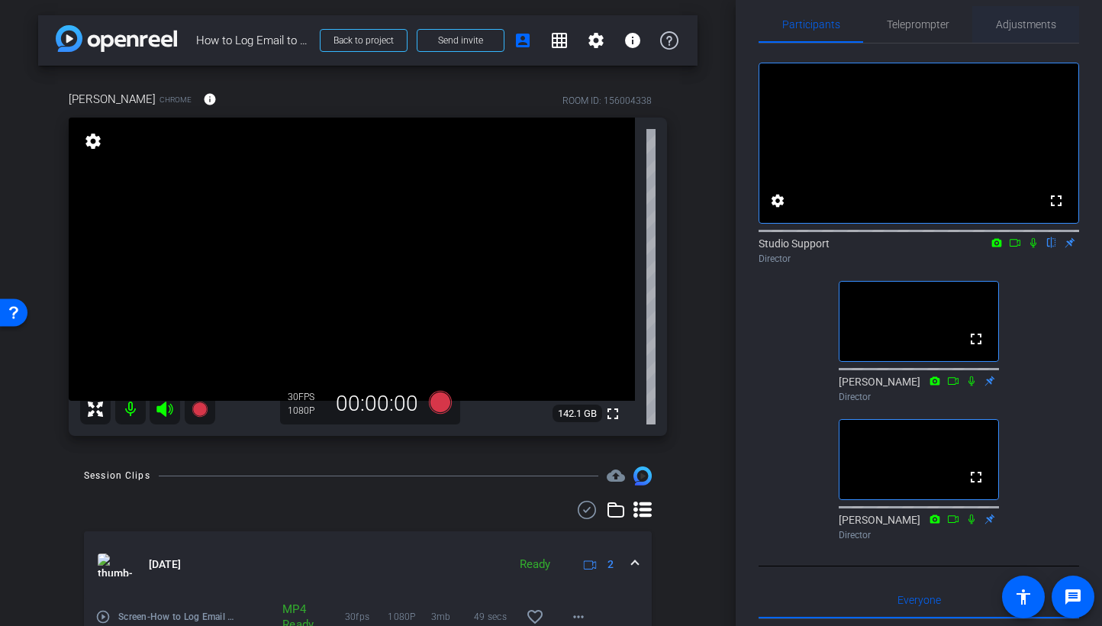
click at [933, 22] on span "Adjustments" at bounding box center [1026, 24] width 60 height 11
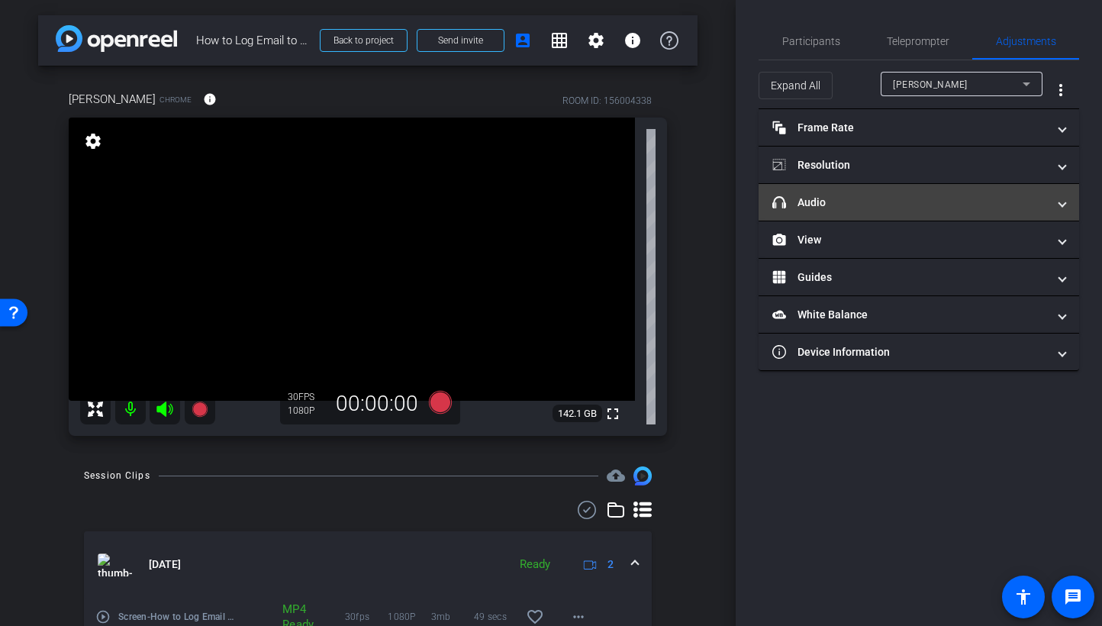
click at [863, 210] on mat-expansion-panel-header "headphone icon Audio" at bounding box center [919, 202] width 321 height 37
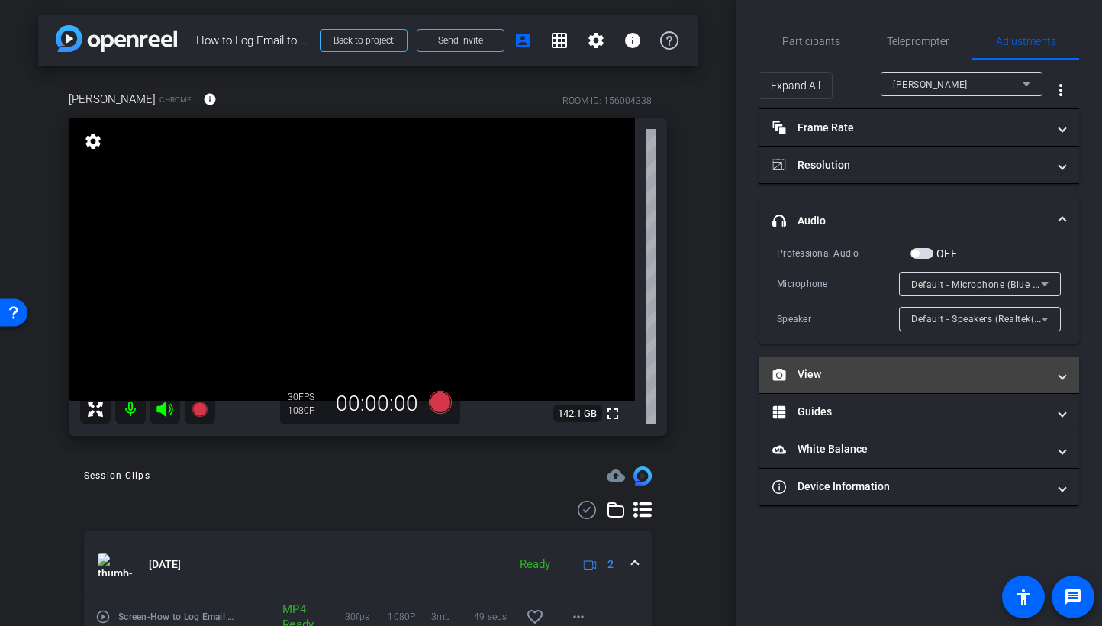
click at [861, 364] on mat-expansion-panel-header "View" at bounding box center [919, 375] width 321 height 37
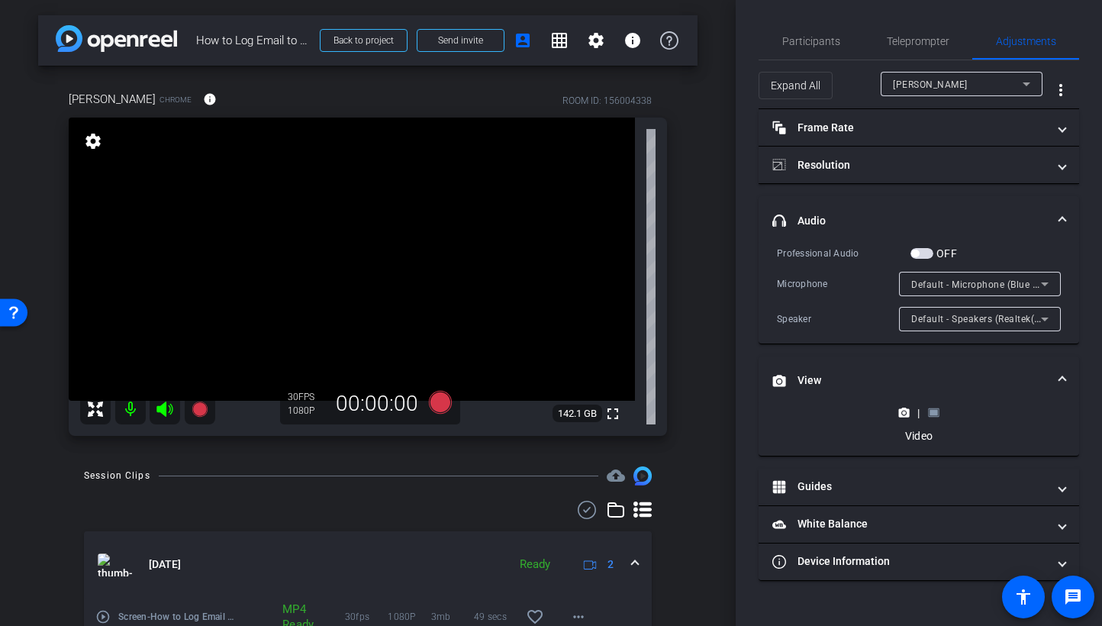
click at [933, 413] on rect at bounding box center [934, 413] width 8 height 6
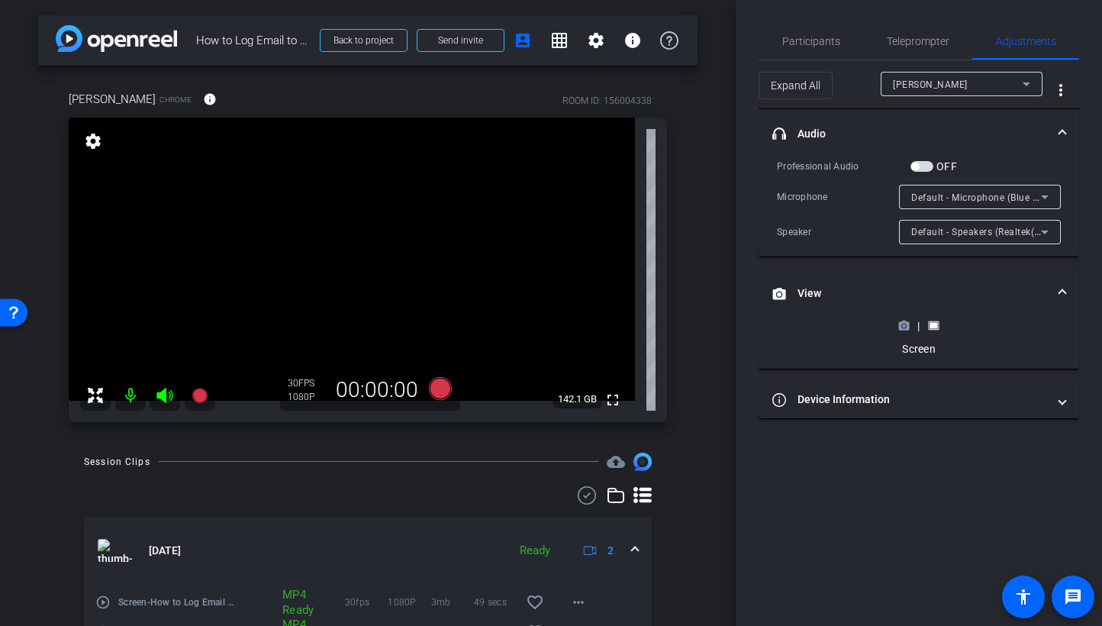
click at [817, 15] on div "Participants Teleprompter Adjustments settings Studio Support flip Director Cec…" at bounding box center [919, 313] width 366 height 626
drag, startPoint x: 819, startPoint y: 36, endPoint x: 818, endPoint y: 24, distance: 12.2
click at [818, 40] on span "Participants" at bounding box center [811, 41] width 58 height 11
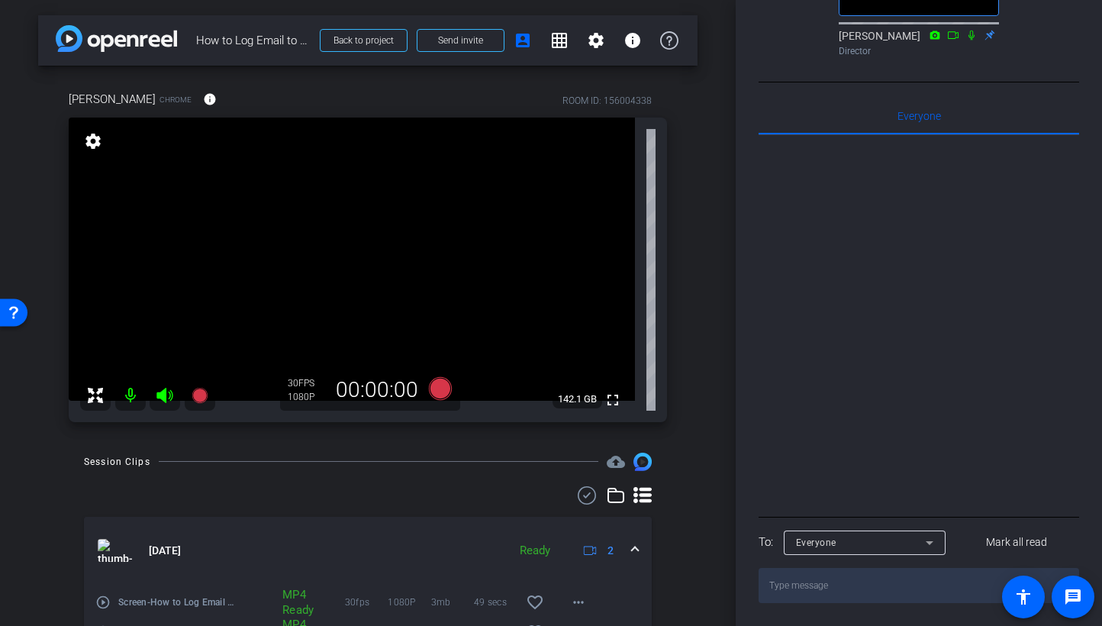
scroll to position [540, 0]
click at [865, 537] on div "Everyone" at bounding box center [861, 542] width 130 height 19
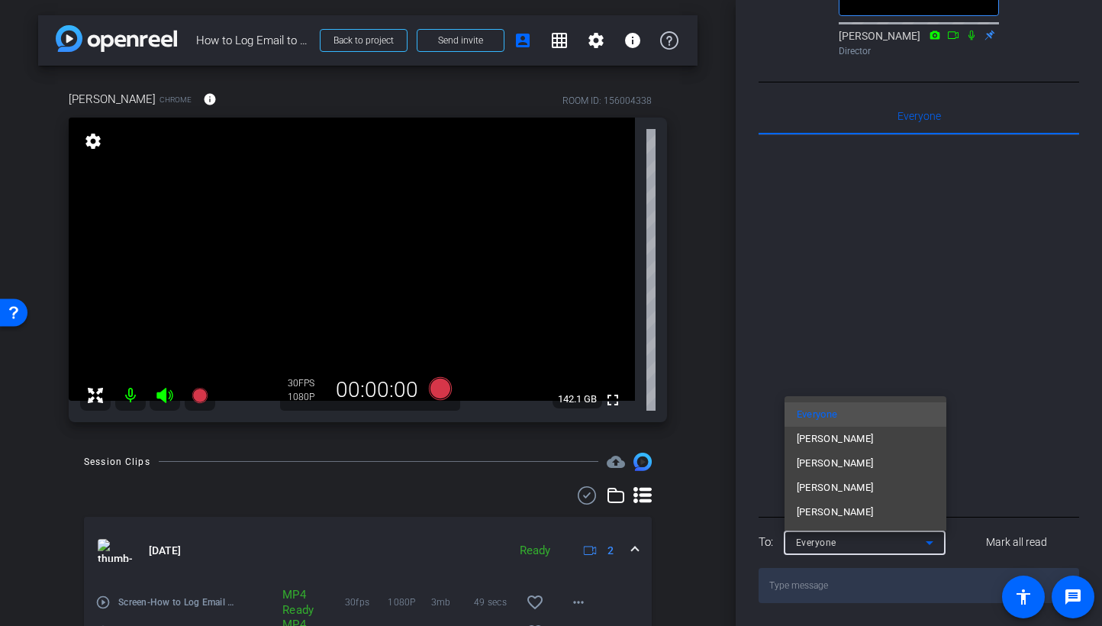
click at [921, 275] on div at bounding box center [551, 313] width 1102 height 626
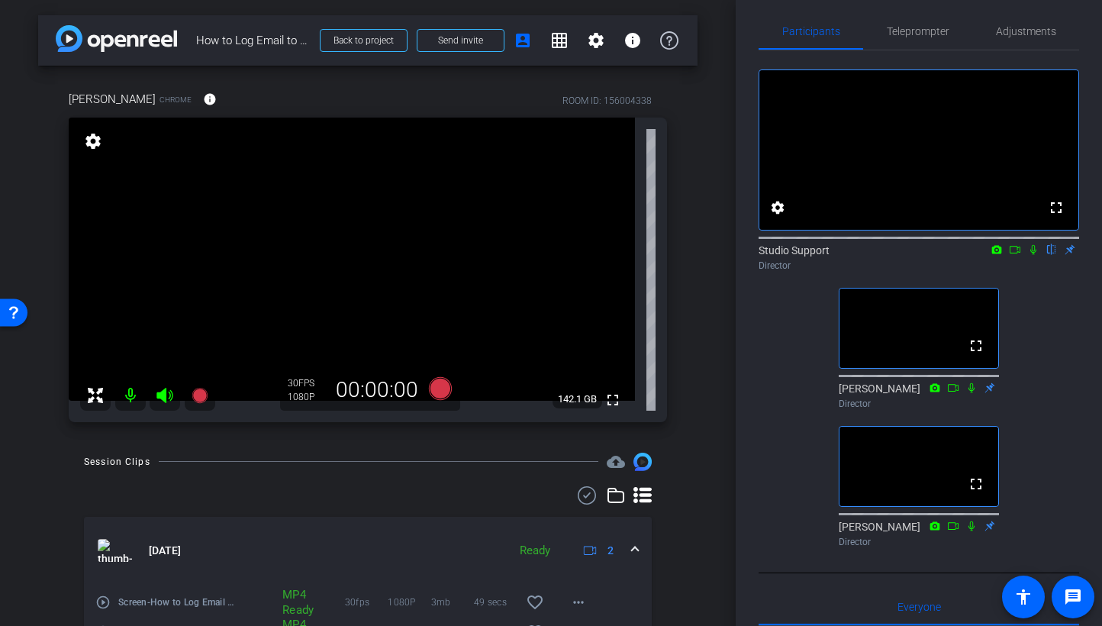
scroll to position [0, 0]
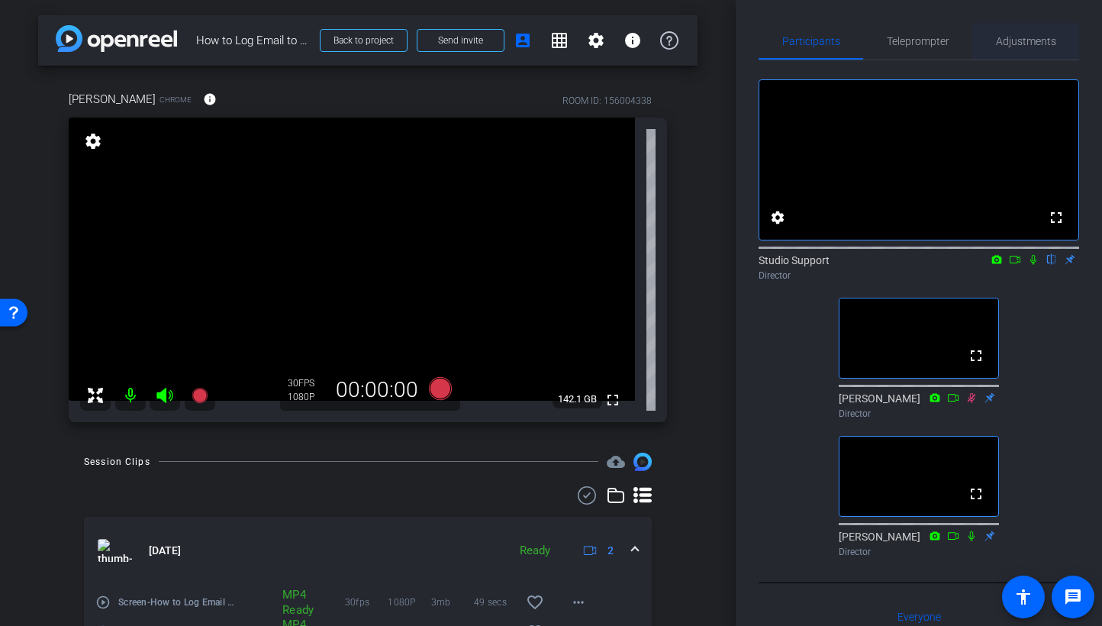
click at [933, 40] on span "Adjustments" at bounding box center [1026, 41] width 60 height 11
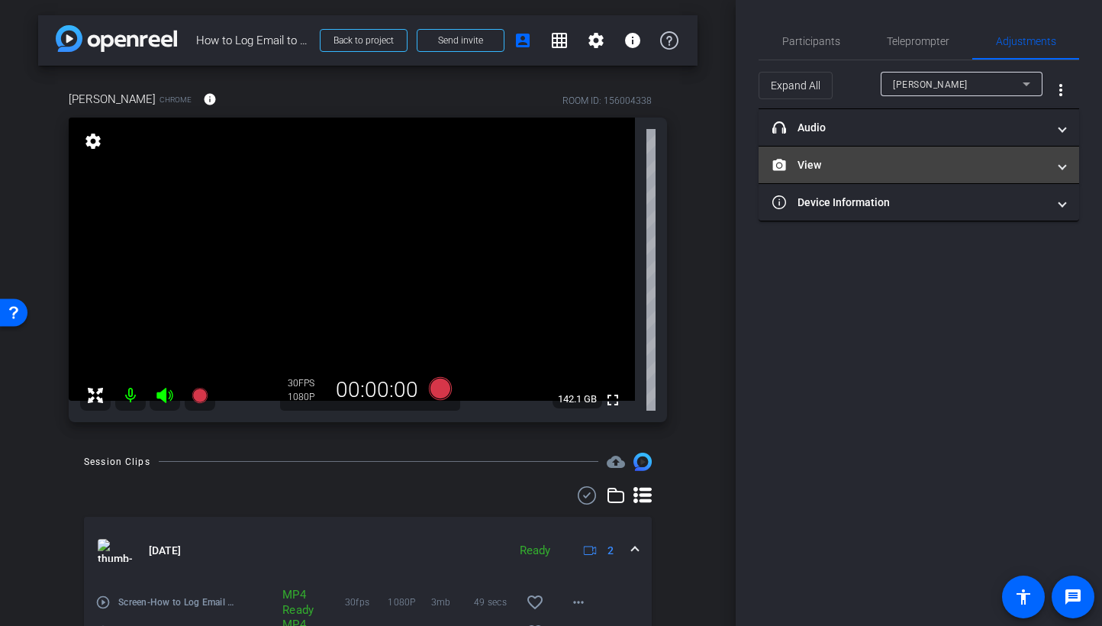
click at [828, 167] on mat-panel-title "View" at bounding box center [910, 165] width 275 height 16
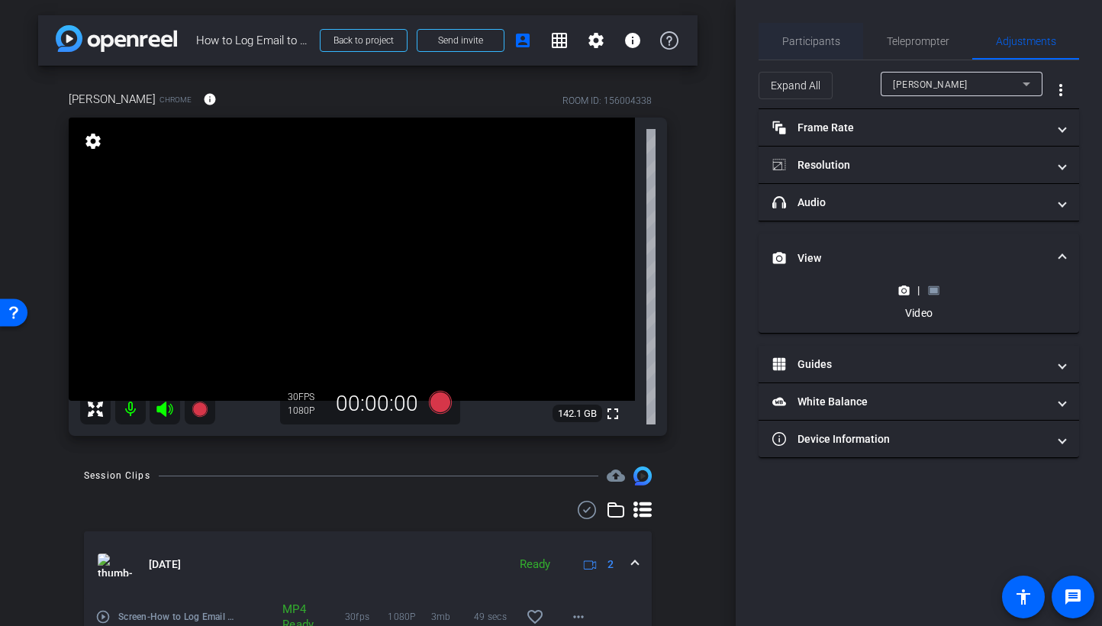
click at [805, 45] on span "Participants" at bounding box center [811, 41] width 58 height 11
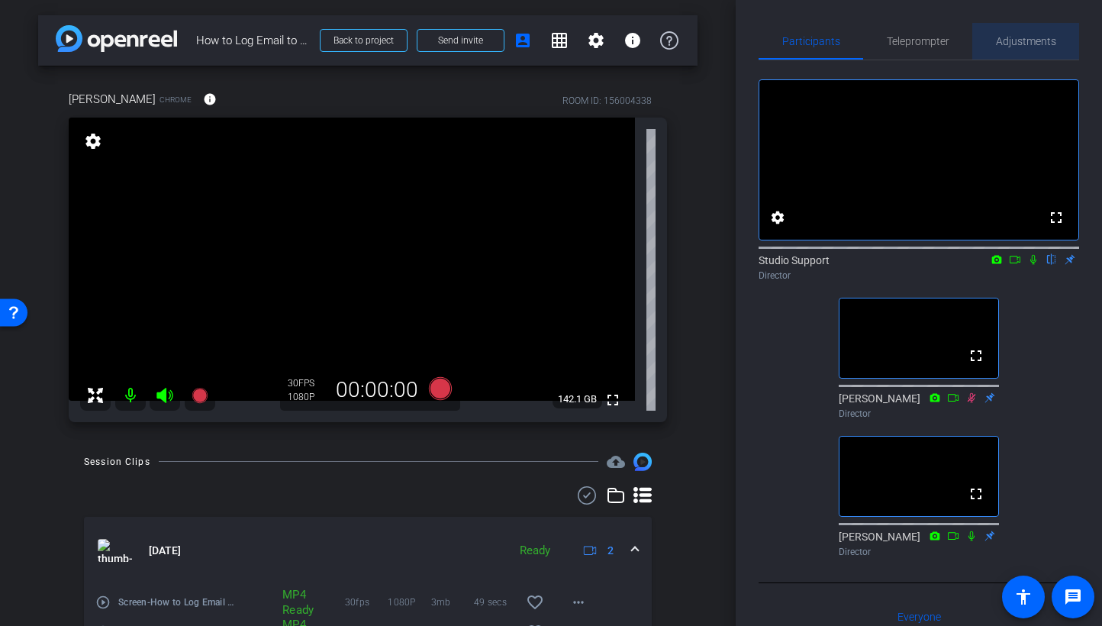
click at [933, 45] on span "Adjustments" at bounding box center [1026, 41] width 60 height 11
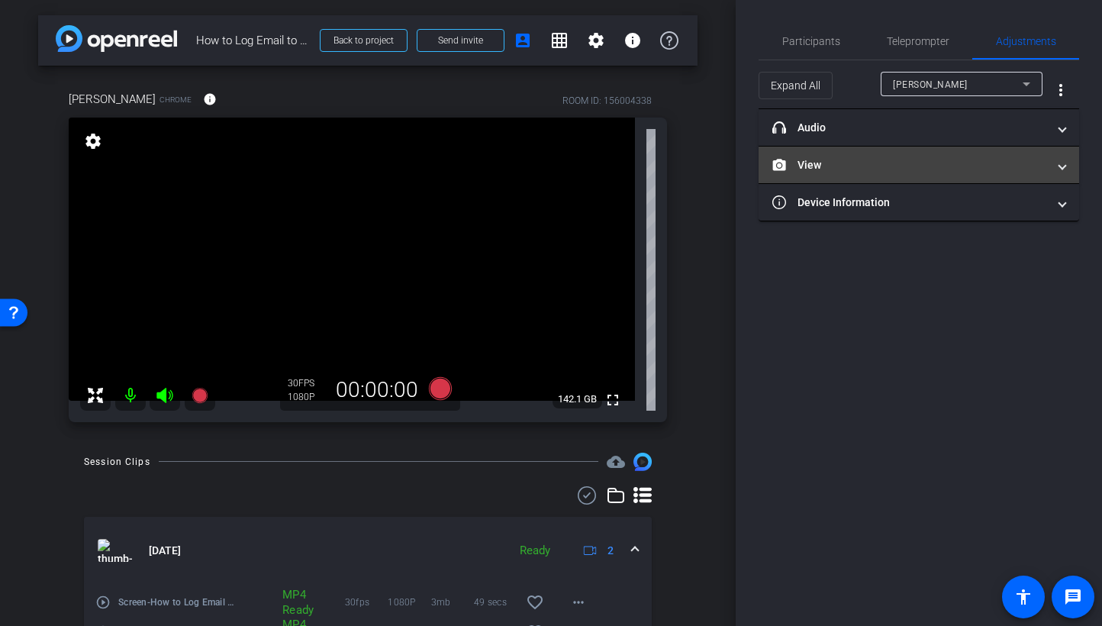
click at [841, 165] on mat-panel-title "View" at bounding box center [910, 165] width 275 height 16
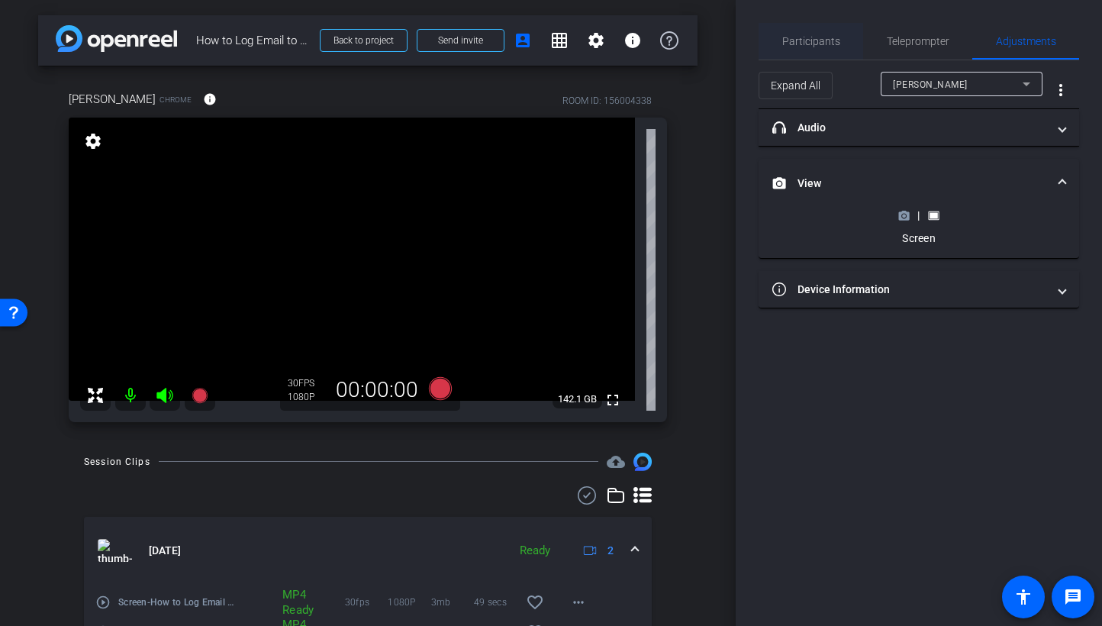
click at [805, 40] on span "Participants" at bounding box center [811, 41] width 58 height 11
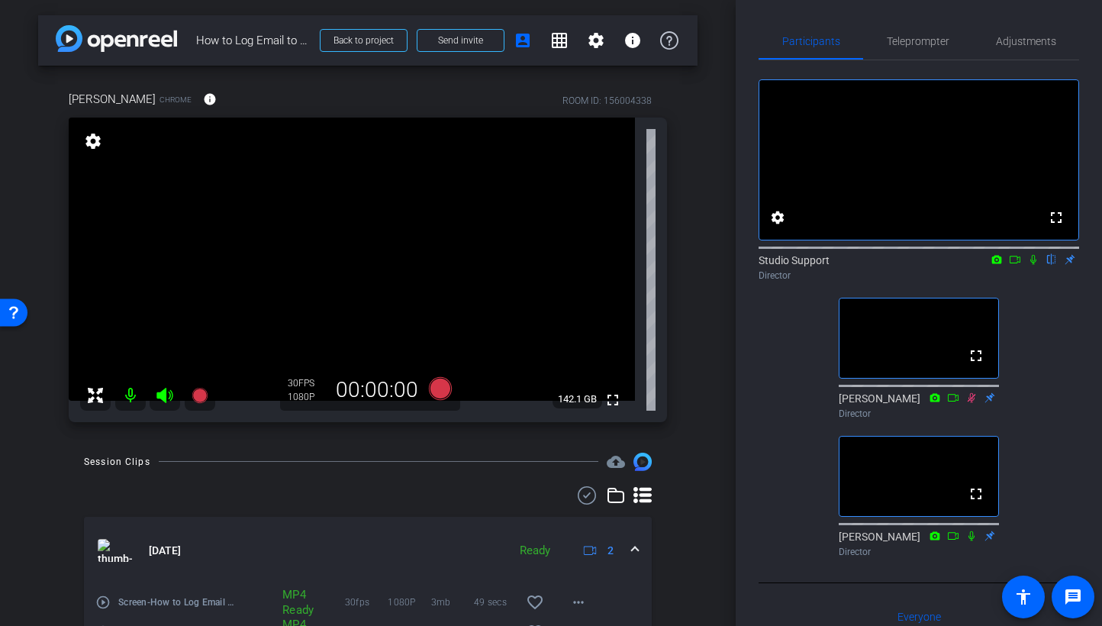
click at [457, 468] on div "Session Clips cloud_upload" at bounding box center [368, 462] width 568 height 18
click at [413, 453] on div "Session Clips cloud_upload" at bounding box center [368, 462] width 568 height 18
click at [450, 388] on icon at bounding box center [440, 388] width 37 height 27
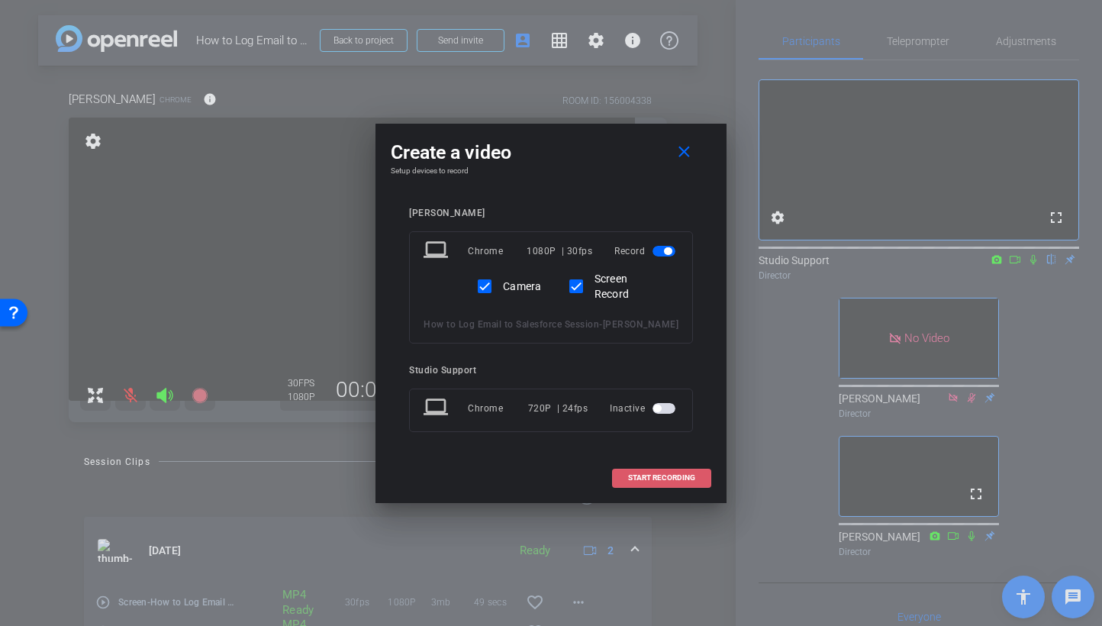
click at [682, 482] on span "START RECORDING" at bounding box center [661, 478] width 67 height 8
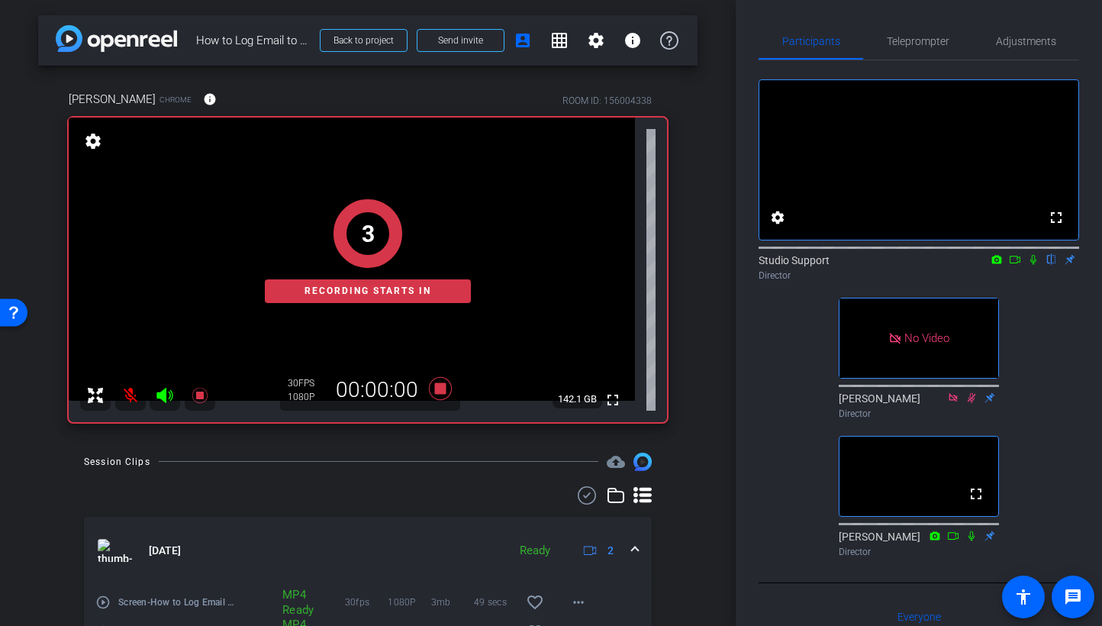
click at [745, 361] on div "Participants Teleprompter Adjustments fullscreen settings Studio Support flip D…" at bounding box center [919, 313] width 366 height 626
drag, startPoint x: 1021, startPoint y: 321, endPoint x: 1031, endPoint y: 296, distance: 26.1
click at [933, 320] on div "fullscreen settings Studio Support flip Director No Video Cece Keppel Director …" at bounding box center [919, 311] width 321 height 503
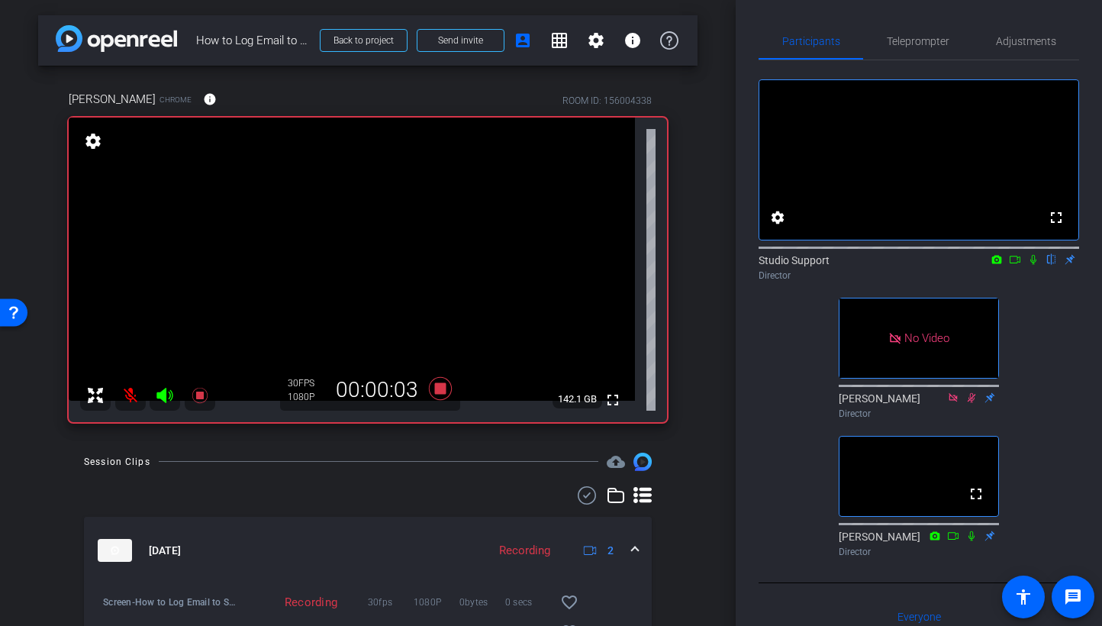
click at [933, 265] on icon at bounding box center [1034, 259] width 12 height 11
click at [933, 263] on icon at bounding box center [1015, 260] width 11 height 8
click at [933, 265] on icon at bounding box center [1034, 259] width 12 height 11
click at [131, 395] on mat-icon at bounding box center [130, 395] width 31 height 31
click at [933, 265] on icon at bounding box center [1034, 259] width 12 height 11
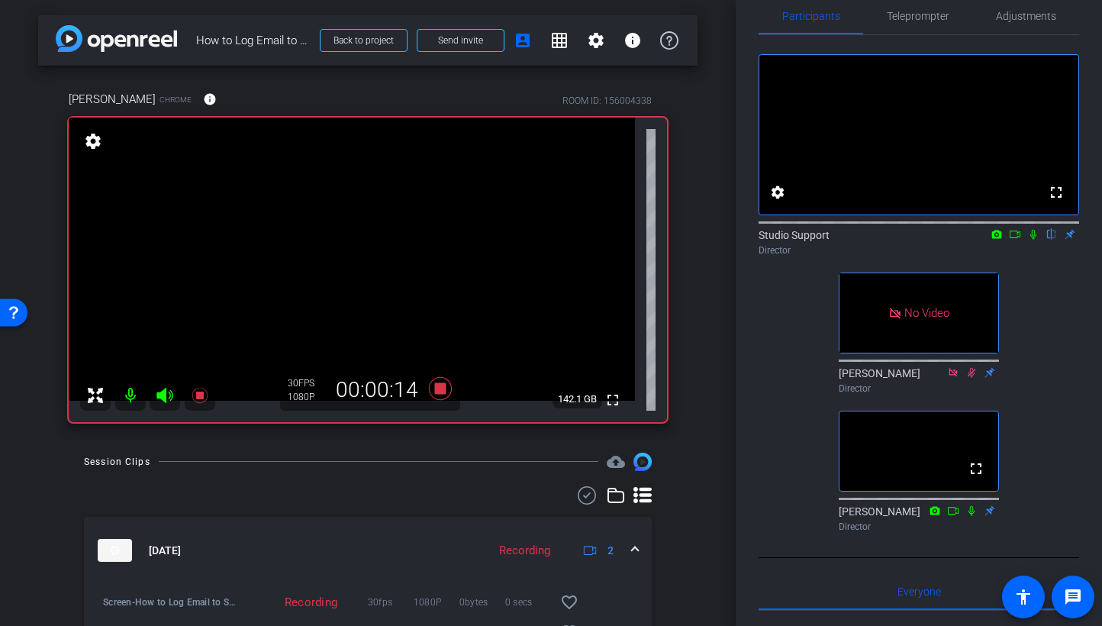
scroll to position [182, 0]
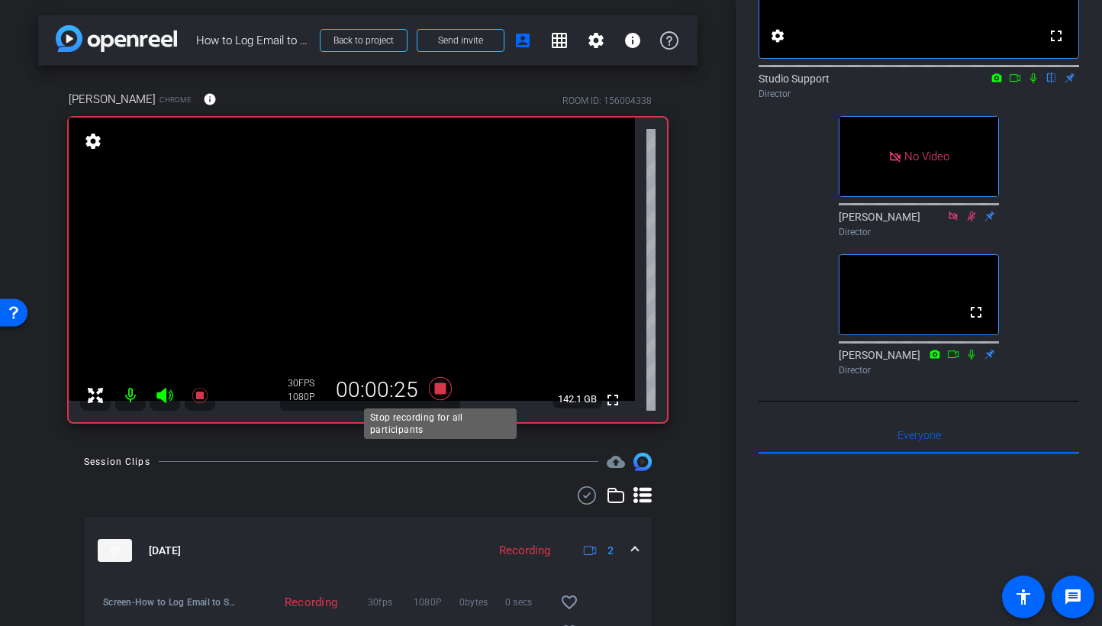
click at [442, 389] on icon at bounding box center [440, 388] width 23 height 23
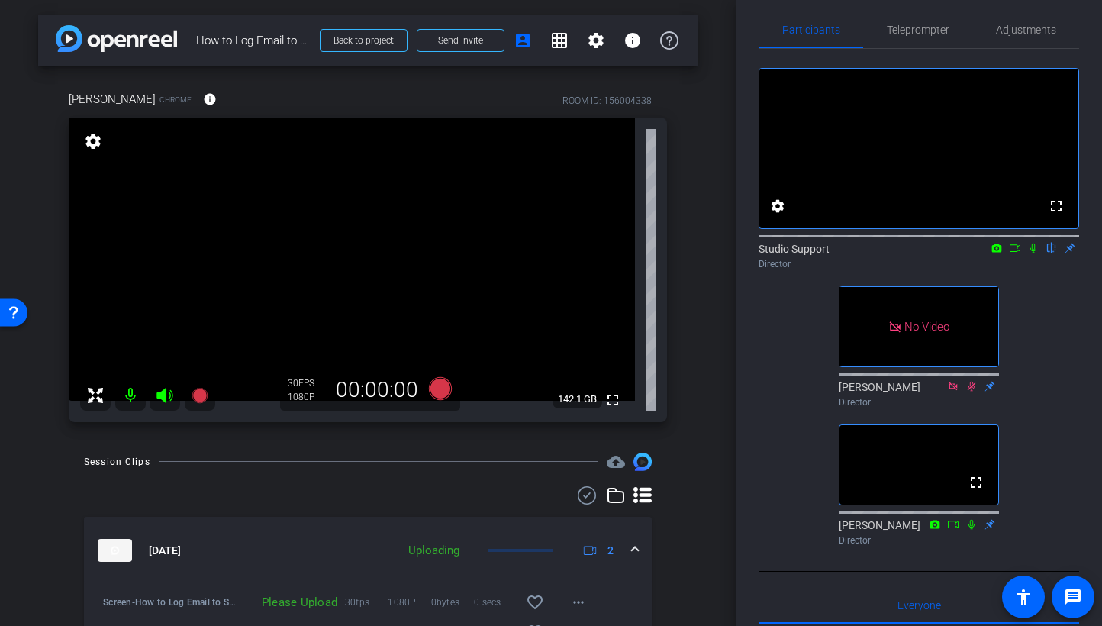
scroll to position [21, 0]
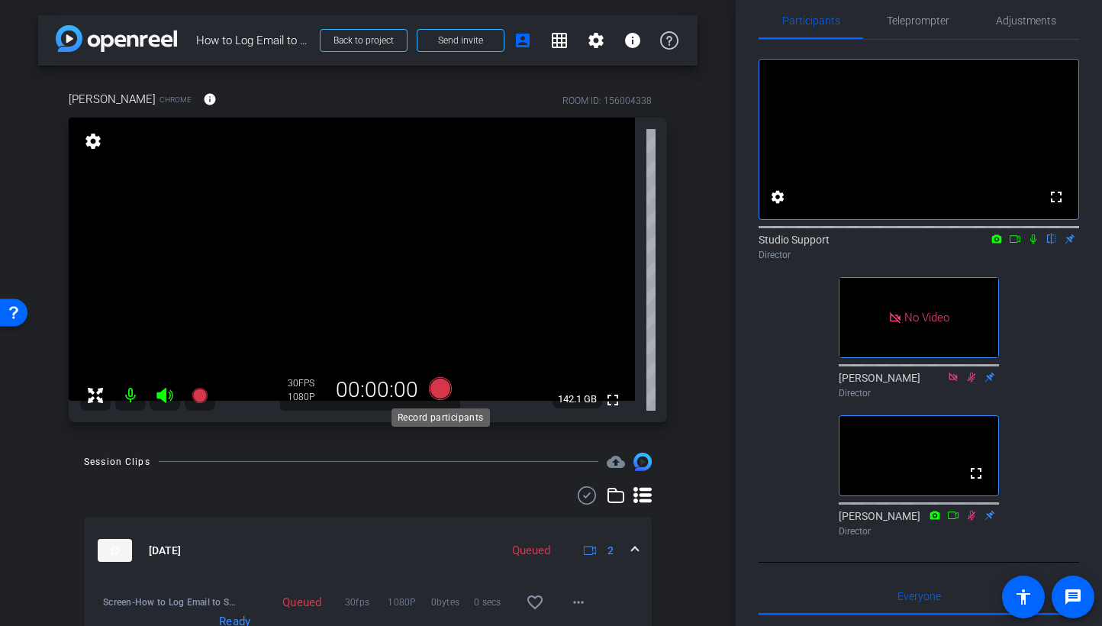
click at [437, 393] on icon at bounding box center [440, 388] width 23 height 23
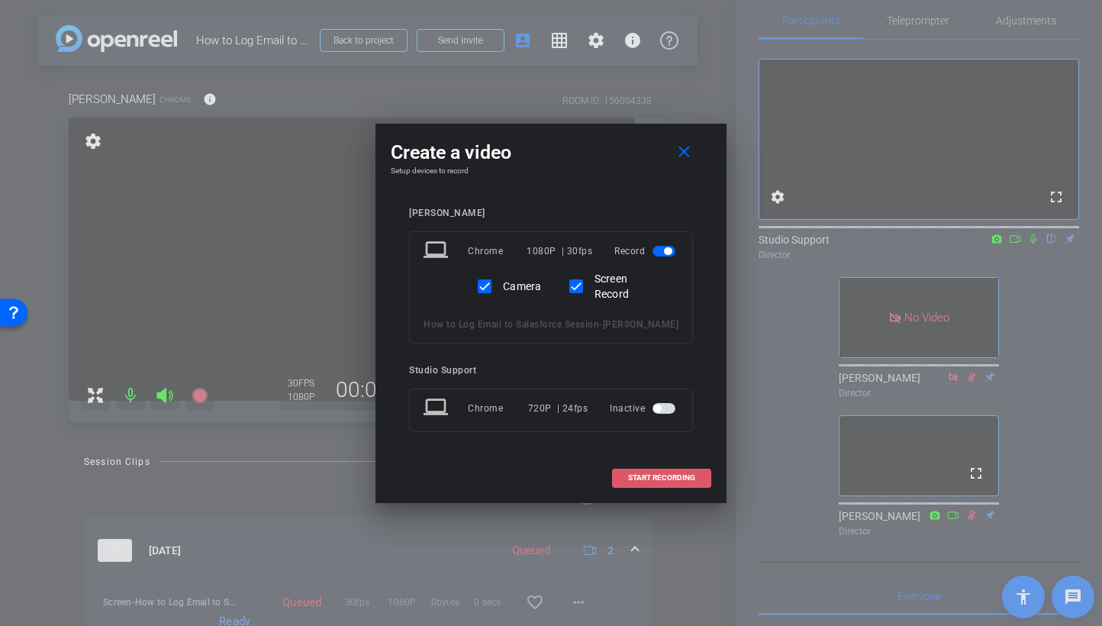
click at [684, 482] on span "START RECORDING" at bounding box center [661, 478] width 67 height 8
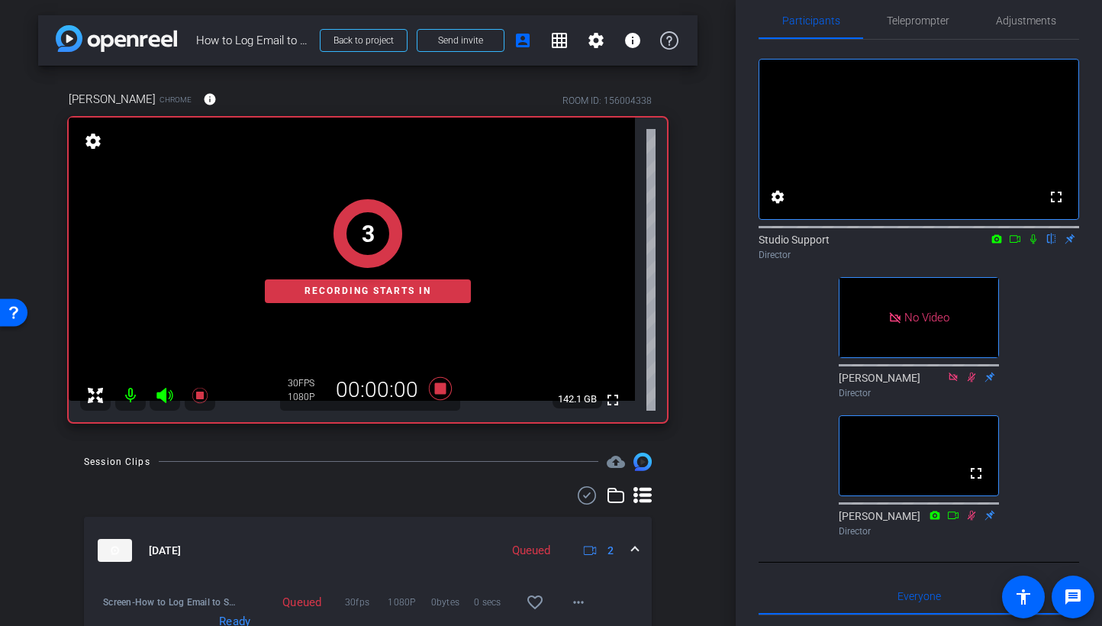
click at [933, 307] on div "fullscreen settings Studio Support flip Director No Video Cece Keppel Director …" at bounding box center [919, 291] width 321 height 503
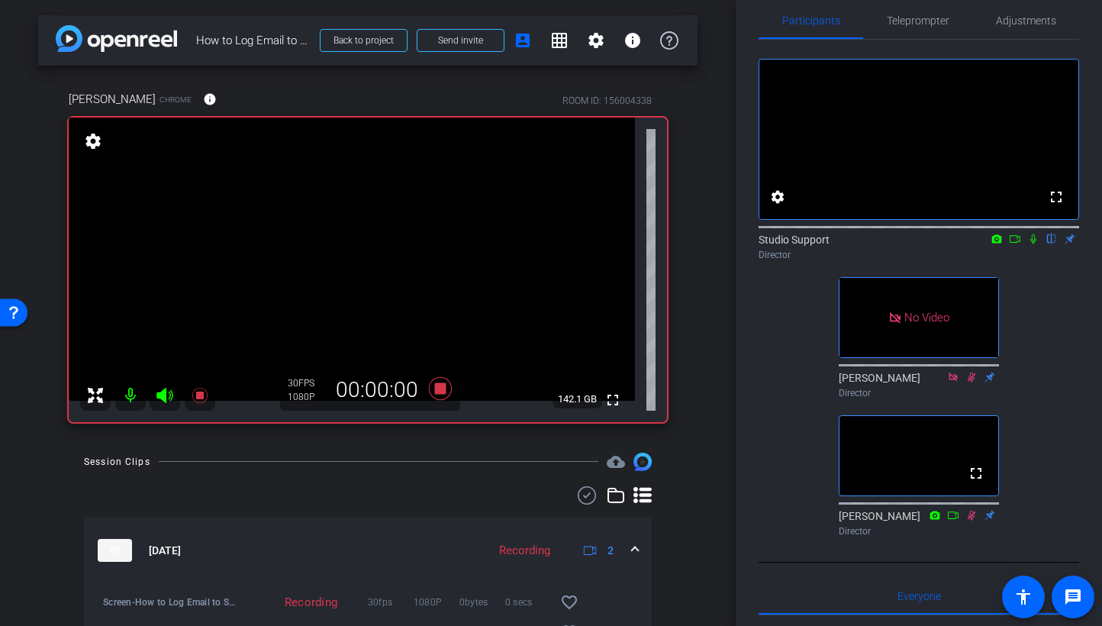
click at [933, 244] on icon at bounding box center [1034, 239] width 12 height 11
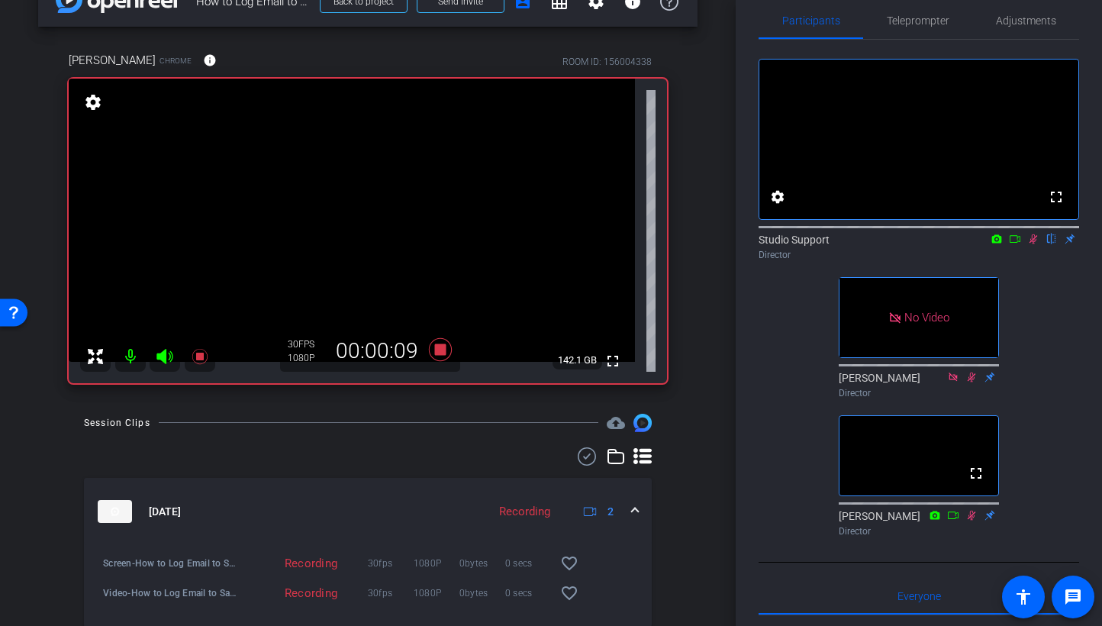
scroll to position [44, 0]
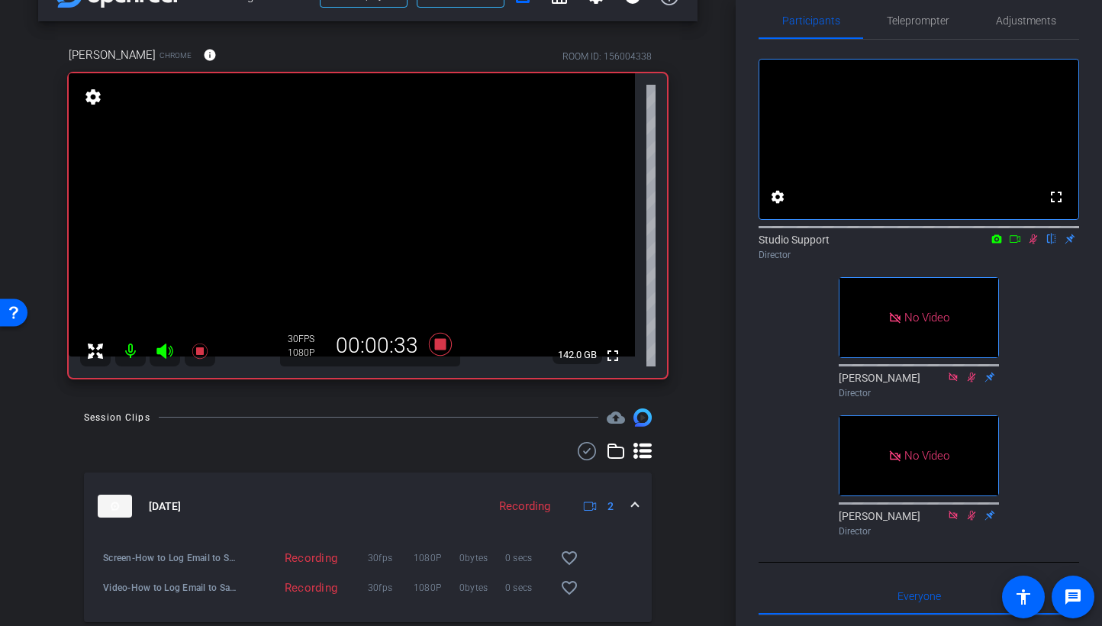
click at [933, 244] on icon at bounding box center [1015, 239] width 12 height 11
click at [933, 244] on icon at bounding box center [1034, 239] width 12 height 11
click at [444, 340] on icon at bounding box center [440, 344] width 23 height 23
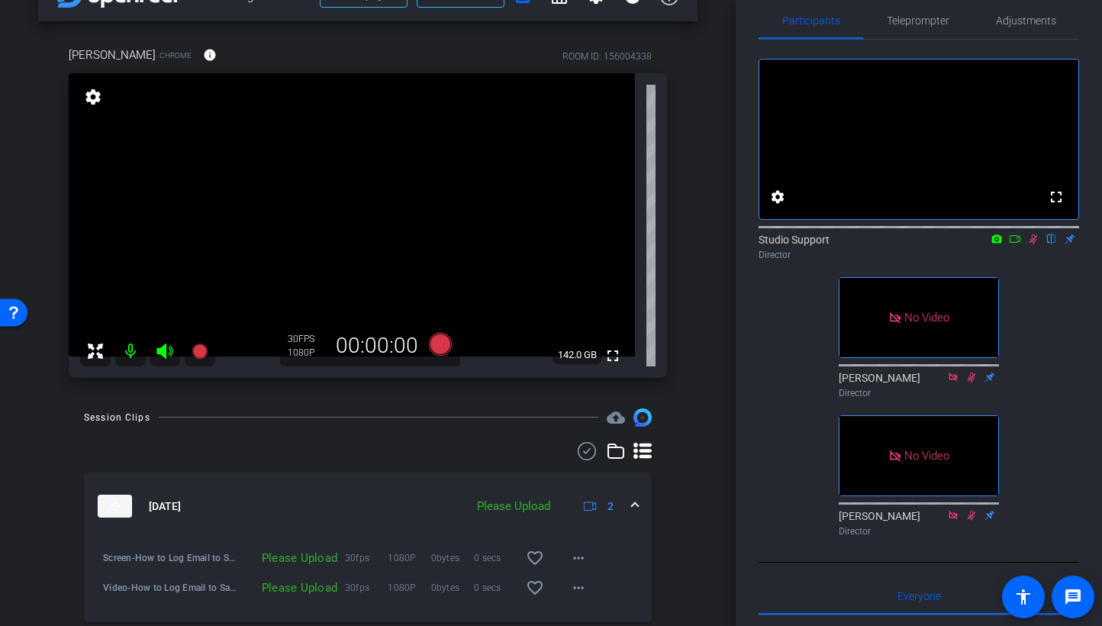
click at [933, 244] on icon at bounding box center [1034, 239] width 12 height 11
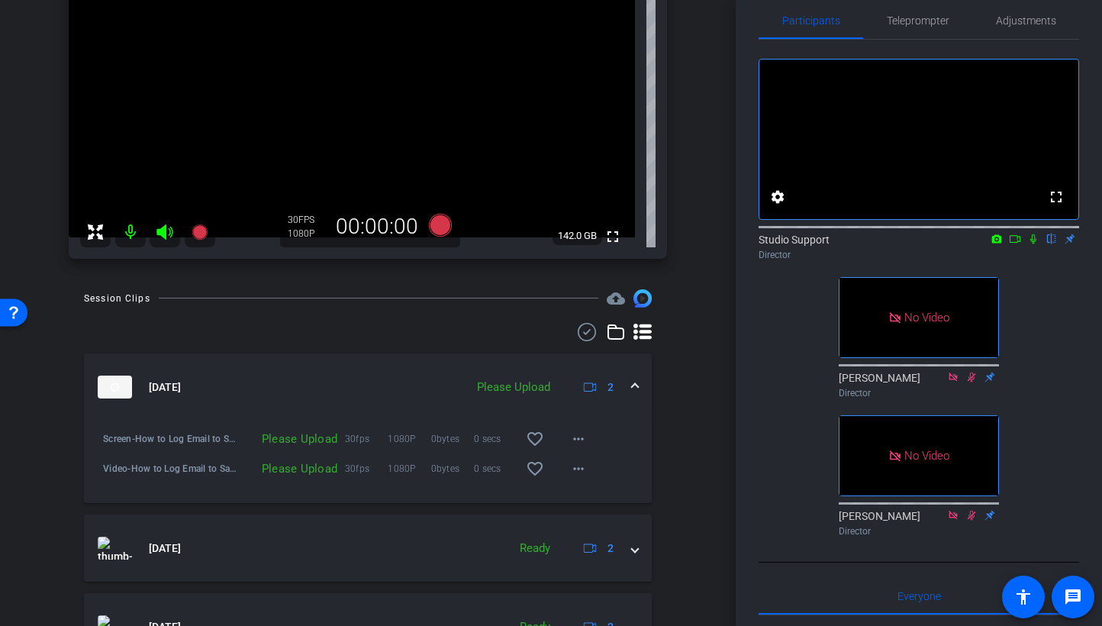
scroll to position [62, 0]
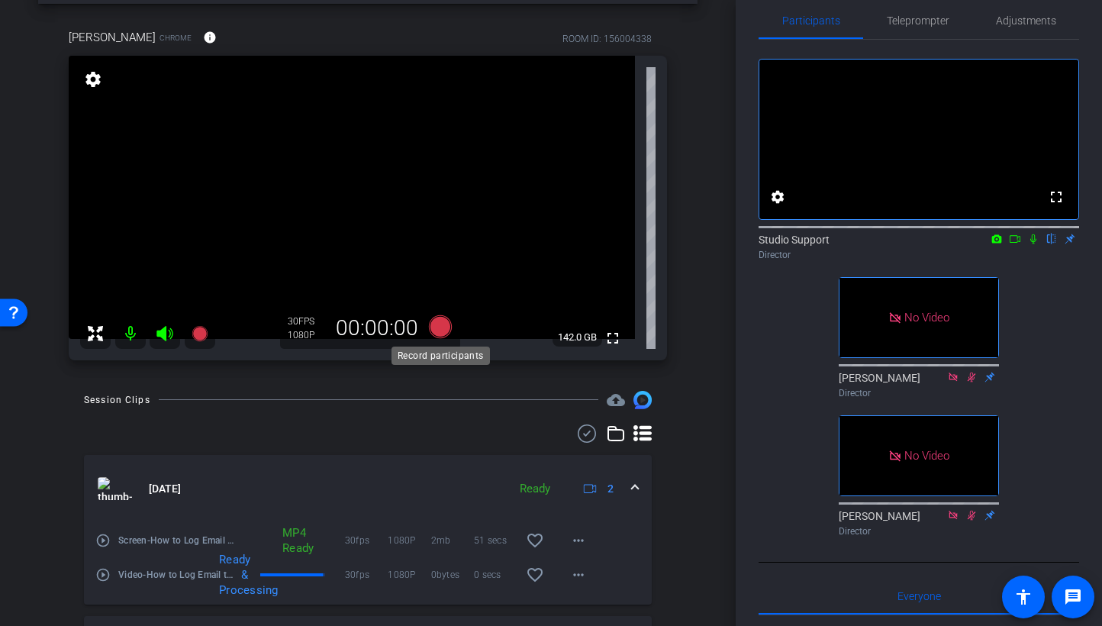
click at [446, 325] on icon at bounding box center [440, 326] width 23 height 23
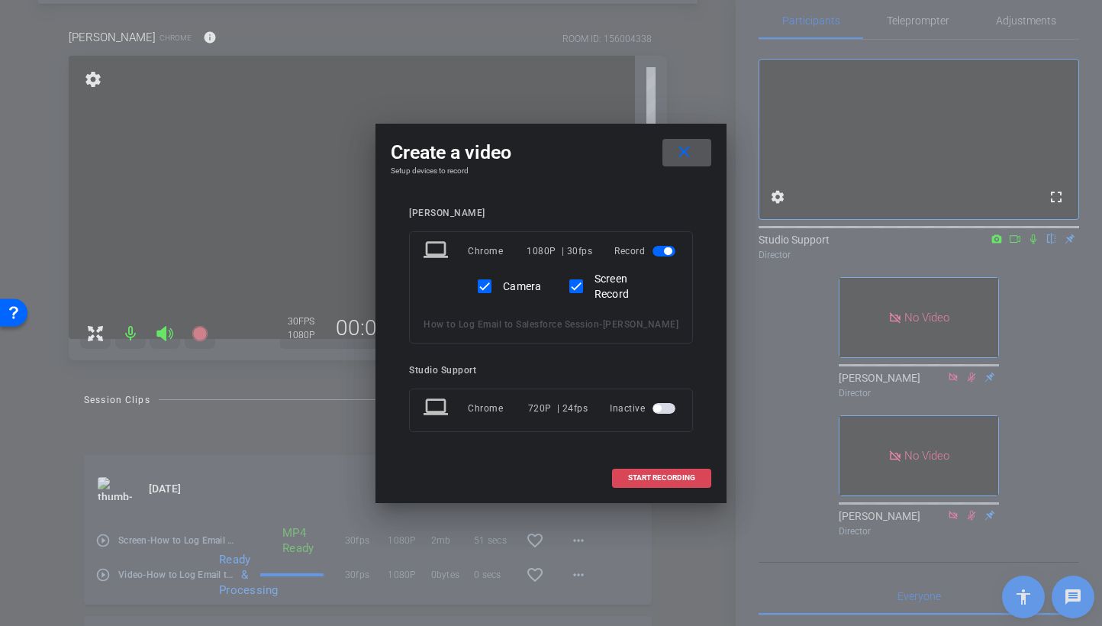
click at [662, 482] on span "START RECORDING" at bounding box center [661, 478] width 67 height 8
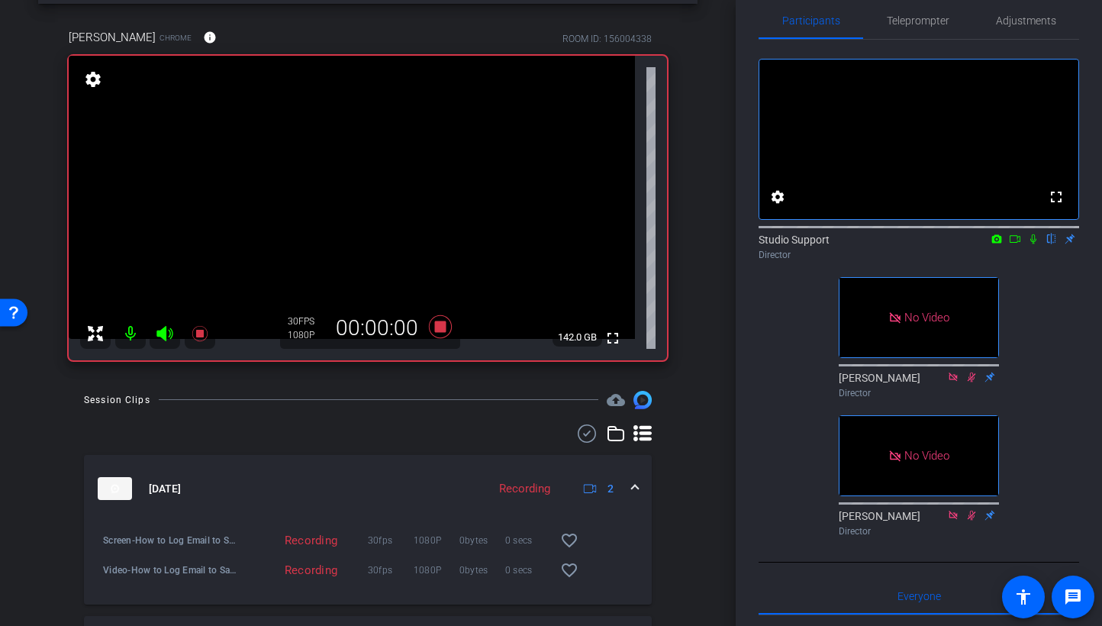
click at [933, 244] on icon at bounding box center [1034, 239] width 12 height 11
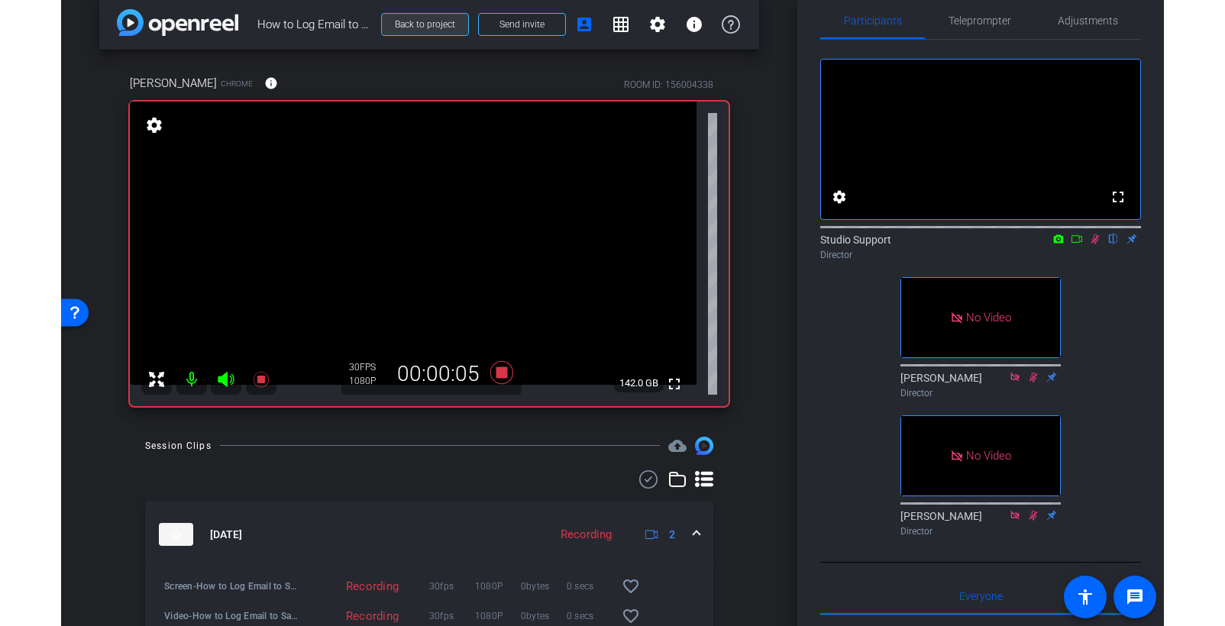
scroll to position [0, 0]
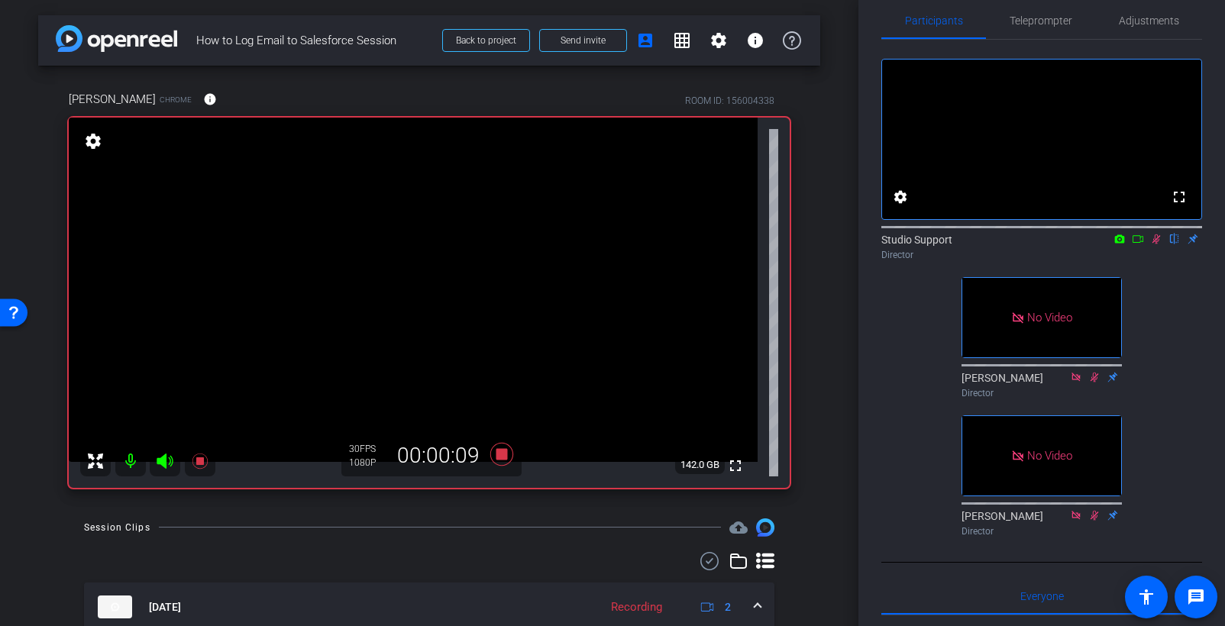
drag, startPoint x: 401, startPoint y: 41, endPoint x: 146, endPoint y: 32, distance: 255.1
click at [146, 32] on div "arrow_back How to Log Email to Salesforce Session Back to project Send invite a…" at bounding box center [429, 40] width 782 height 50
copy div "arrow_back How to Log Email to Salesforce Session"
drag, startPoint x: 1037, startPoint y: 557, endPoint x: 958, endPoint y: 555, distance: 79.4
click at [933, 543] on div "fullscreen settings Studio Support flip Director No Video Cece Keppel Director …" at bounding box center [1041, 291] width 321 height 503
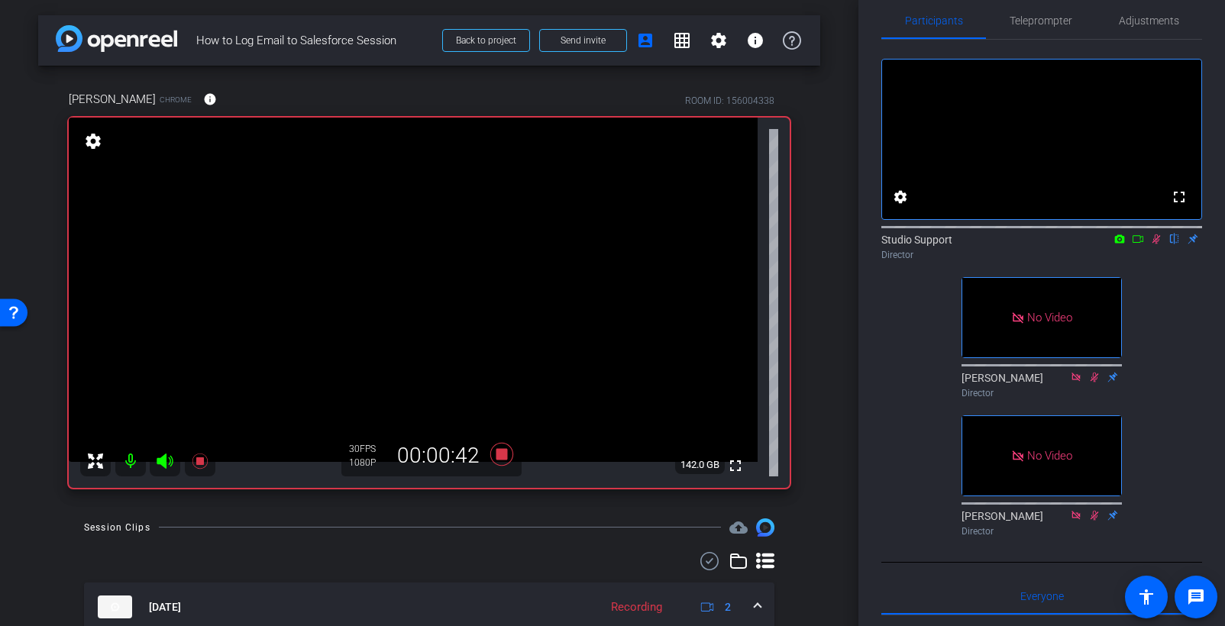
copy div "Sarah Misencik"
drag, startPoint x: 1027, startPoint y: 411, endPoint x: 963, endPoint y: 408, distance: 63.5
click at [933, 400] on div "Cece Keppel Director" at bounding box center [1041, 385] width 160 height 30
copy div "Cece Keppel"
drag, startPoint x: 1022, startPoint y: 260, endPoint x: 1097, endPoint y: 260, distance: 74.8
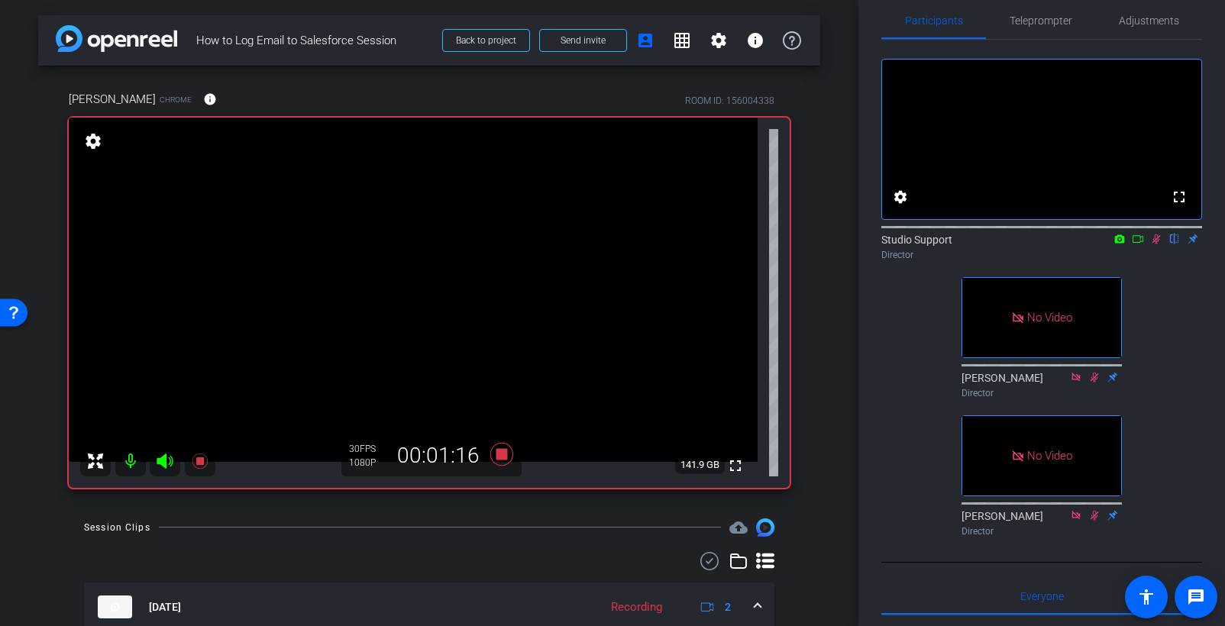
click at [933, 260] on div "Studio Support flip Director" at bounding box center [1041, 247] width 321 height 30
click at [933, 246] on mat-icon at bounding box center [1156, 239] width 18 height 14
click at [495, 456] on icon at bounding box center [501, 453] width 37 height 27
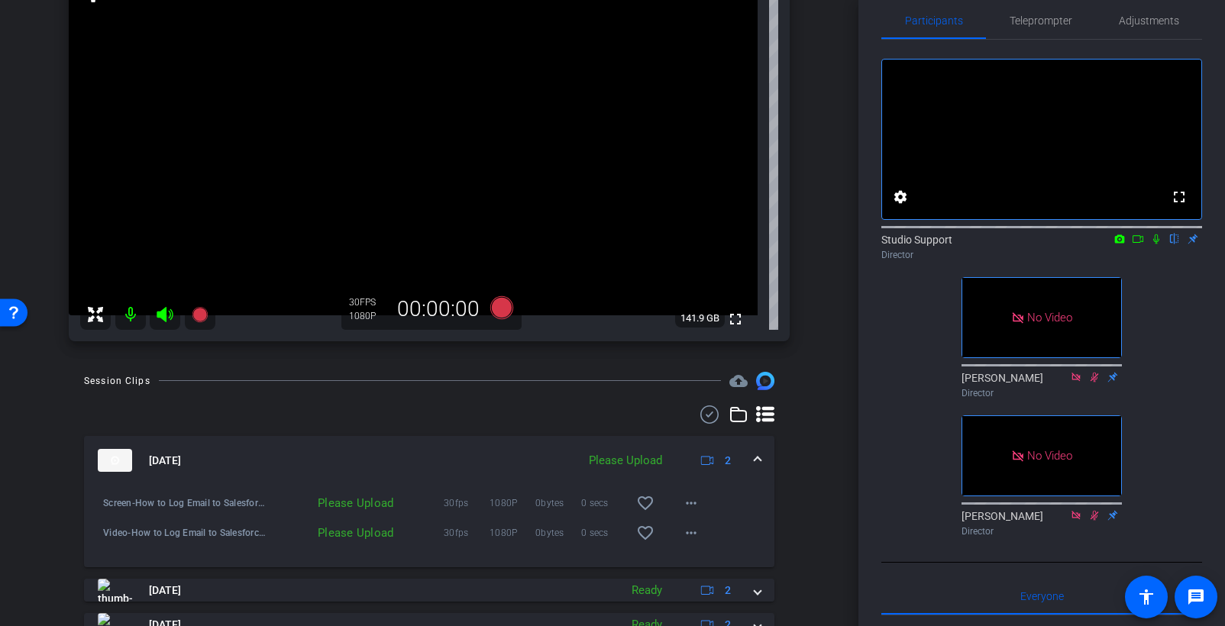
scroll to position [192, 0]
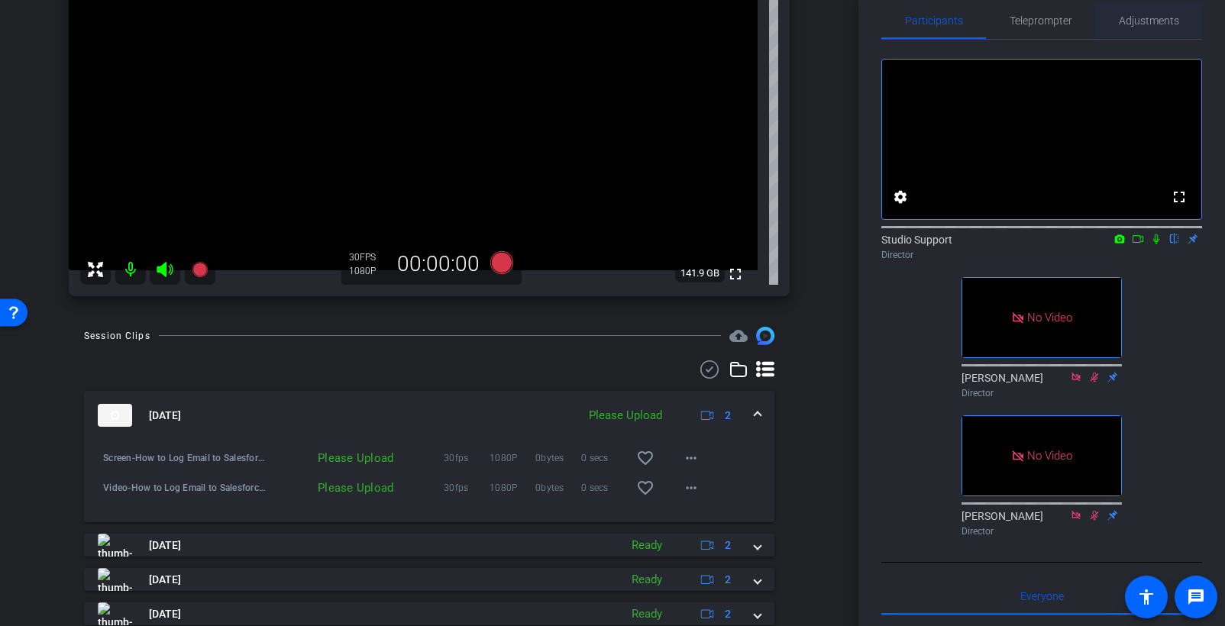
click at [933, 21] on span "Adjustments" at bounding box center [1148, 20] width 60 height 11
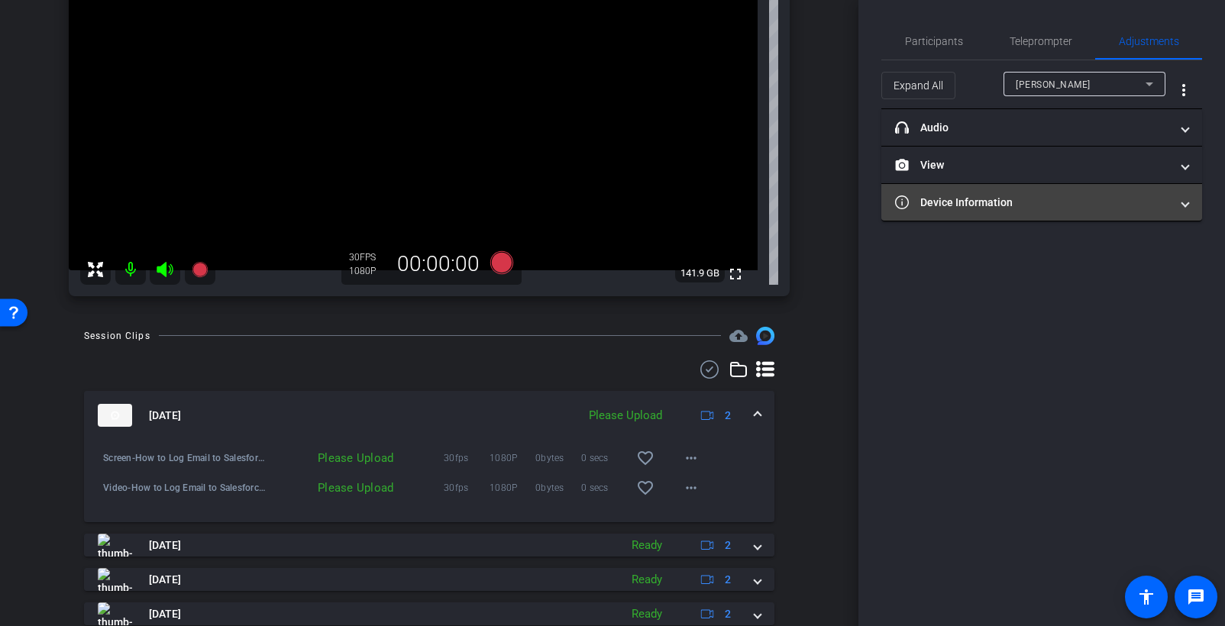
click at [933, 218] on mat-expansion-panel-header "Device Information" at bounding box center [1041, 202] width 321 height 37
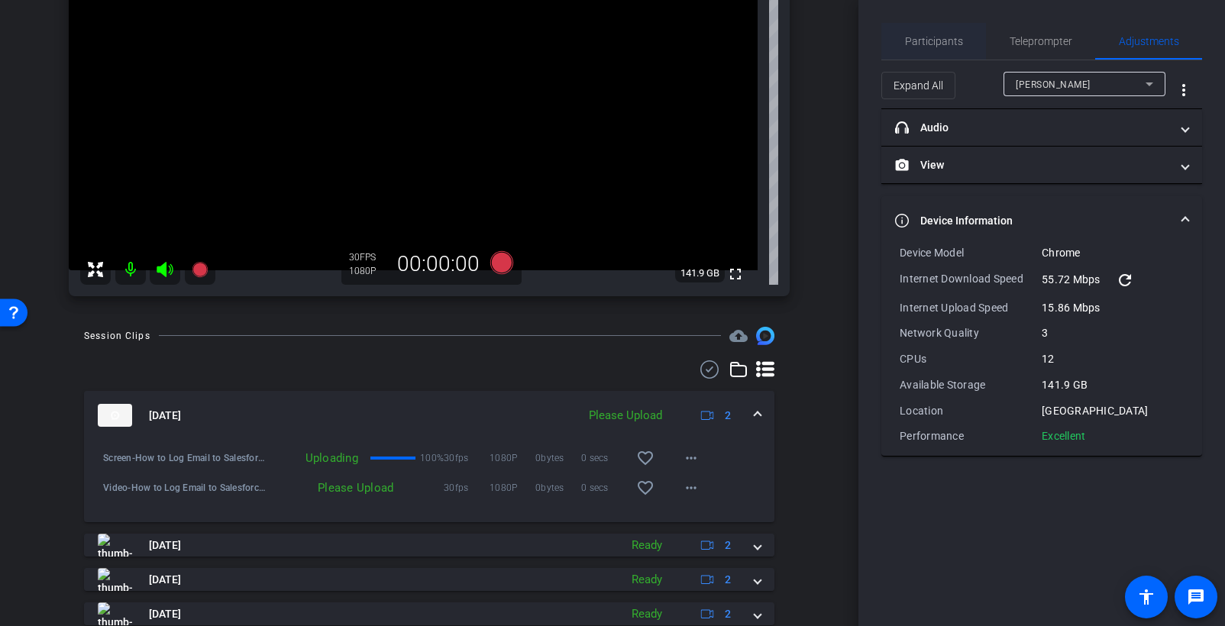
click at [916, 33] on span "Participants" at bounding box center [934, 41] width 58 height 37
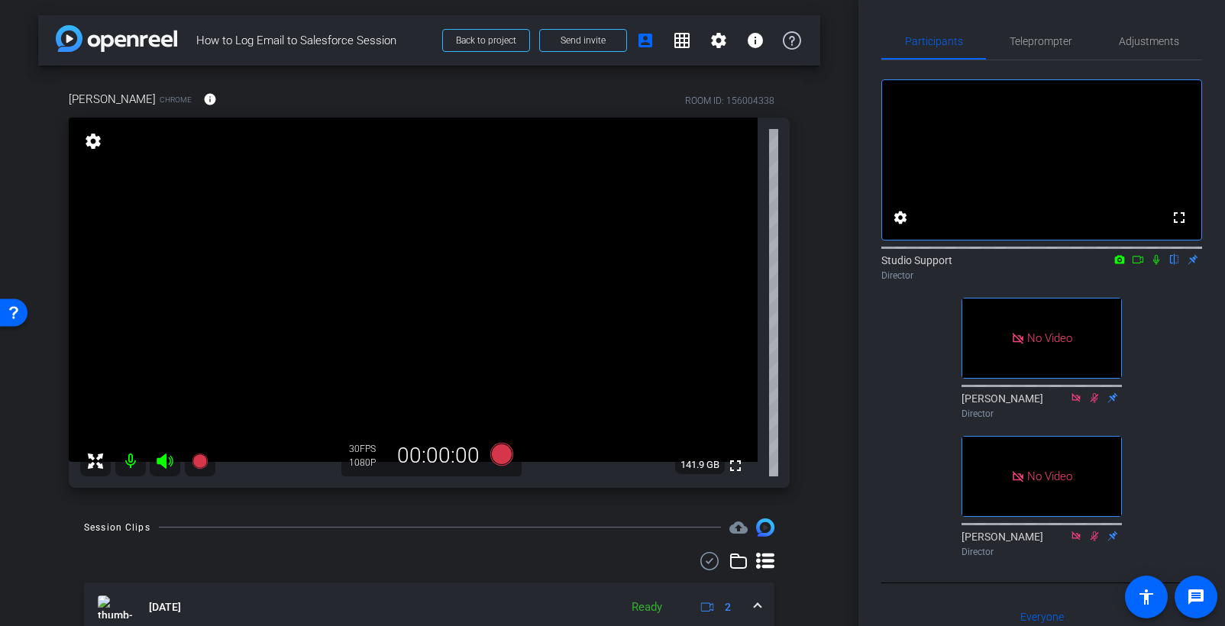
click at [933, 312] on div "fullscreen settings Studio Support flip Director No Video Cece Keppel Director …" at bounding box center [1041, 311] width 321 height 503
click at [933, 266] on mat-icon at bounding box center [1156, 260] width 18 height 14
click at [933, 265] on icon at bounding box center [1156, 259] width 12 height 11
click at [490, 456] on icon at bounding box center [501, 454] width 23 height 23
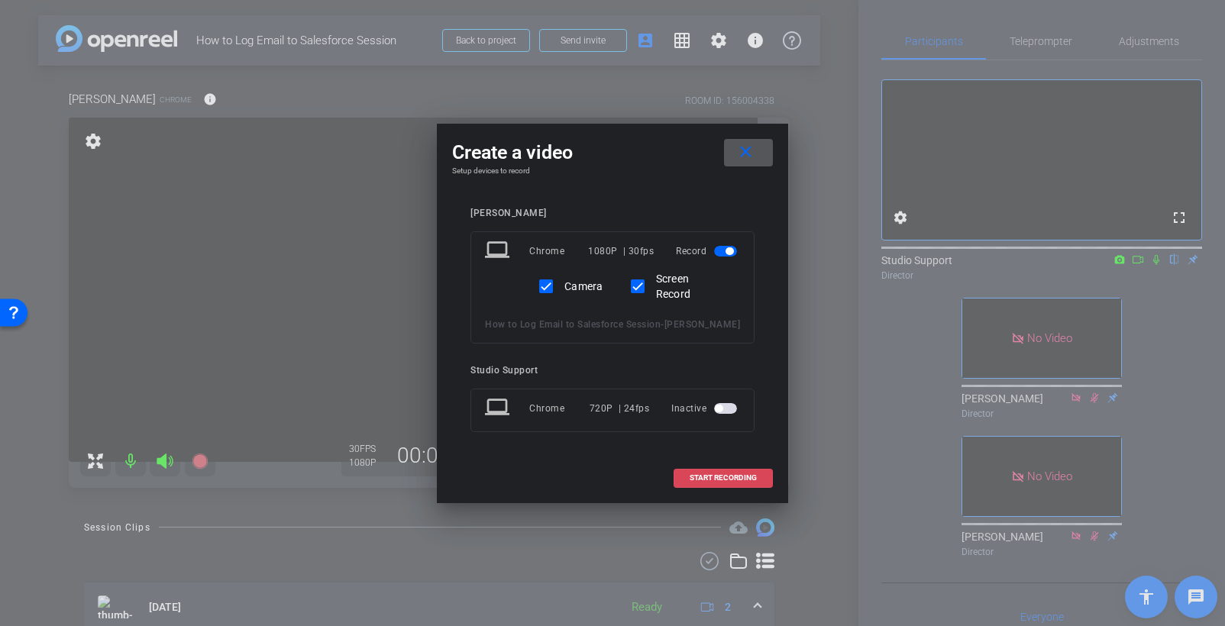
click at [701, 482] on span "START RECORDING" at bounding box center [722, 478] width 67 height 8
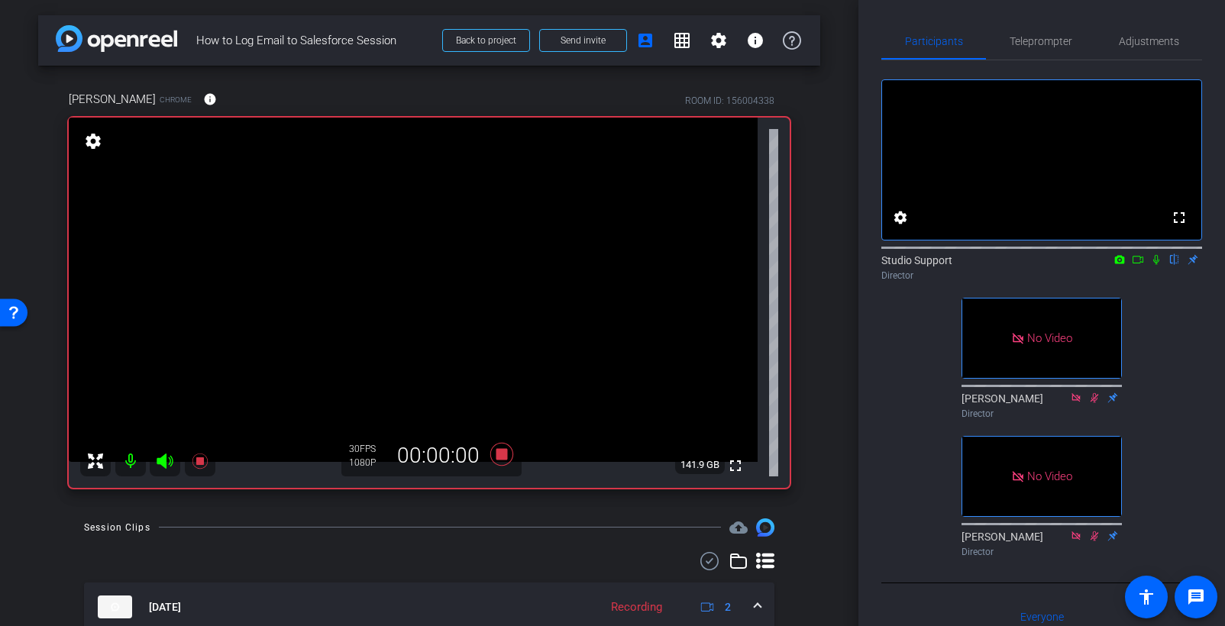
click at [933, 265] on icon at bounding box center [1156, 260] width 6 height 10
click at [933, 265] on icon at bounding box center [1137, 259] width 12 height 11
click at [933, 265] on icon at bounding box center [1174, 259] width 12 height 11
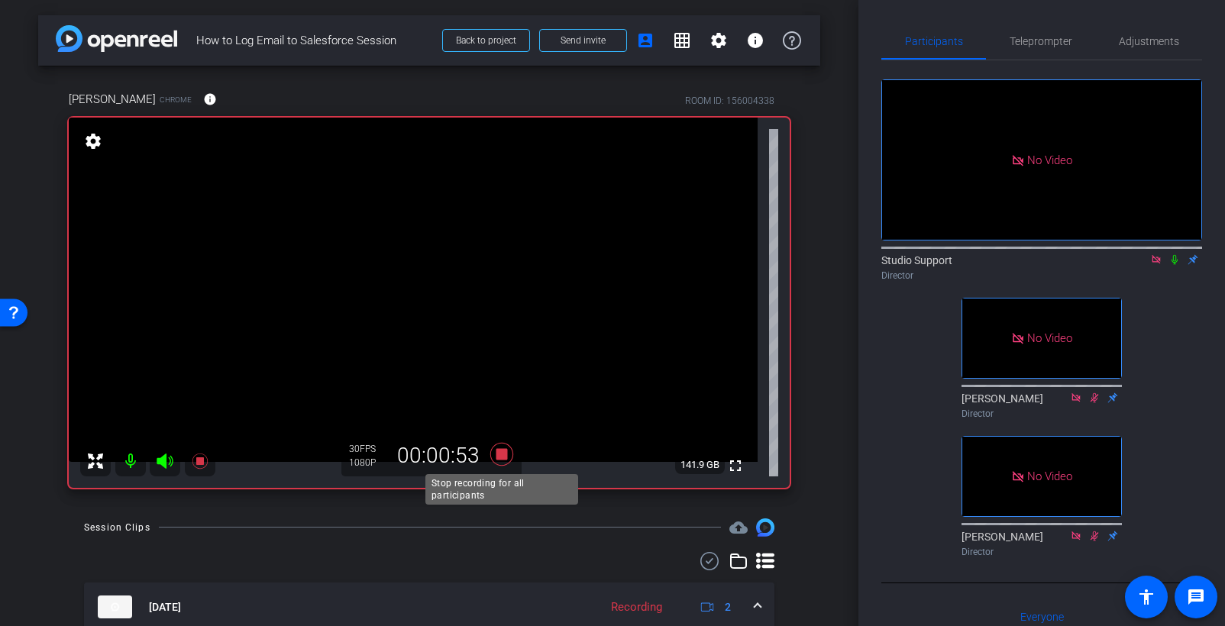
click at [511, 452] on icon at bounding box center [501, 453] width 37 height 27
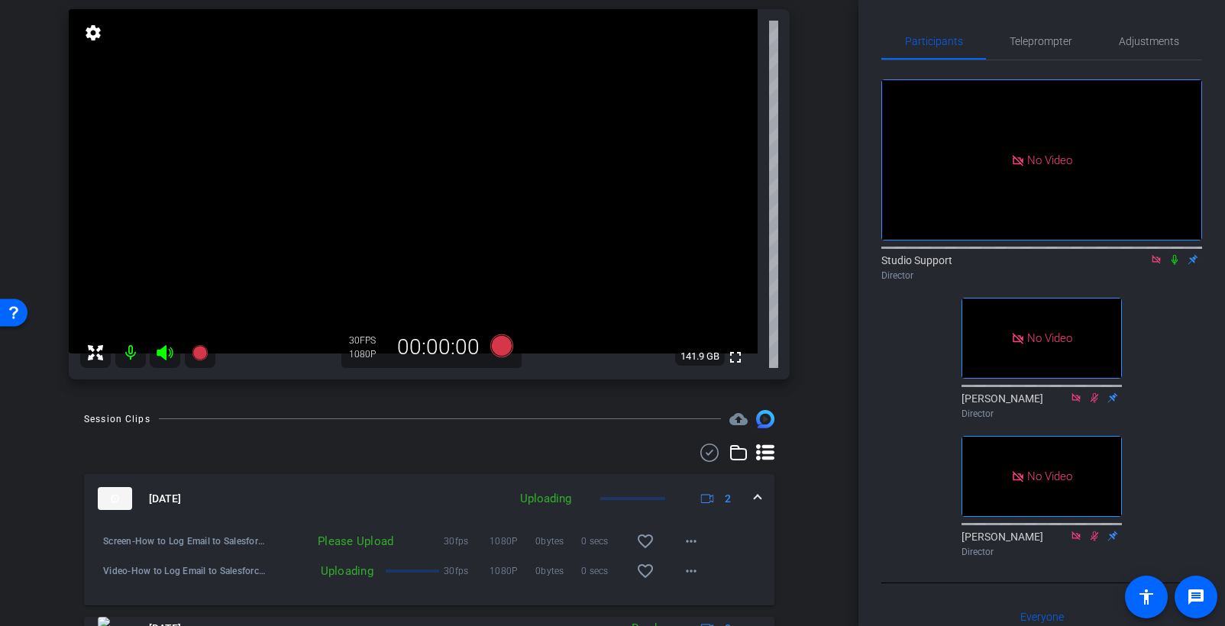
scroll to position [181, 0]
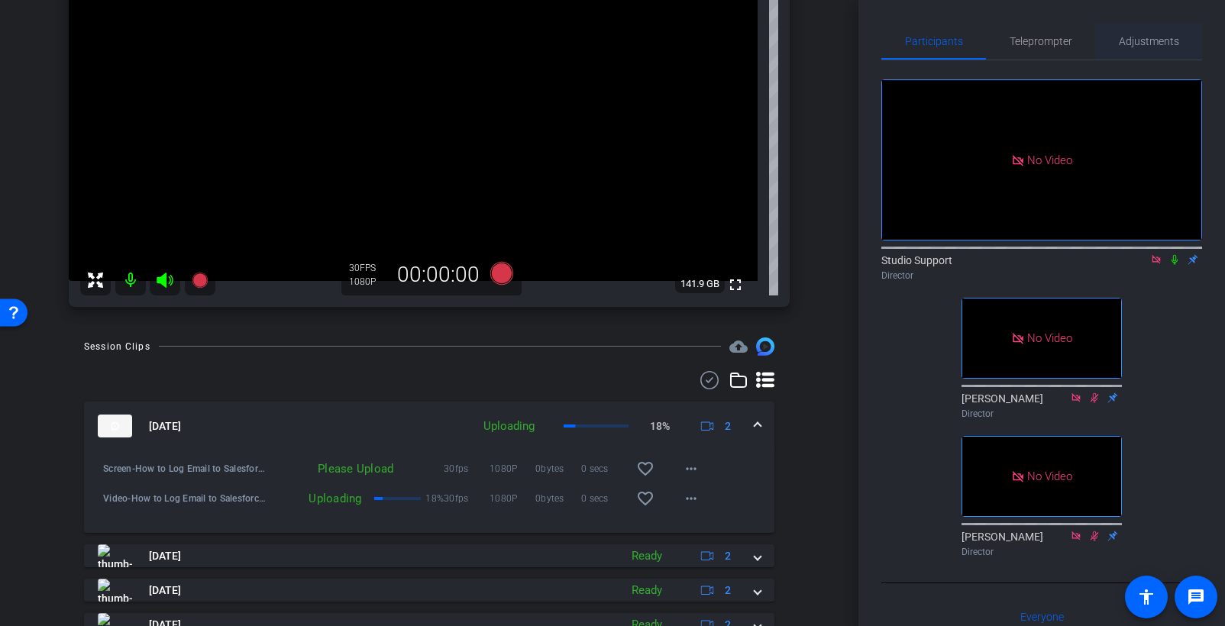
click at [933, 40] on span "Adjustments" at bounding box center [1148, 41] width 60 height 11
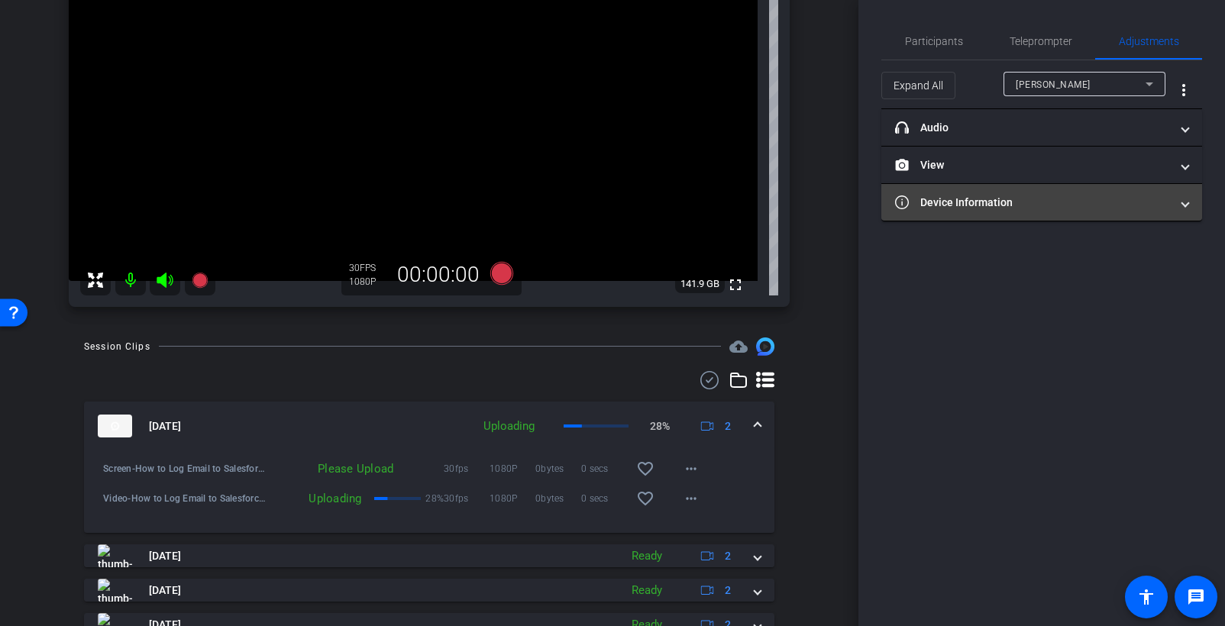
click at [933, 189] on mat-expansion-panel-header "Device Information" at bounding box center [1041, 202] width 321 height 37
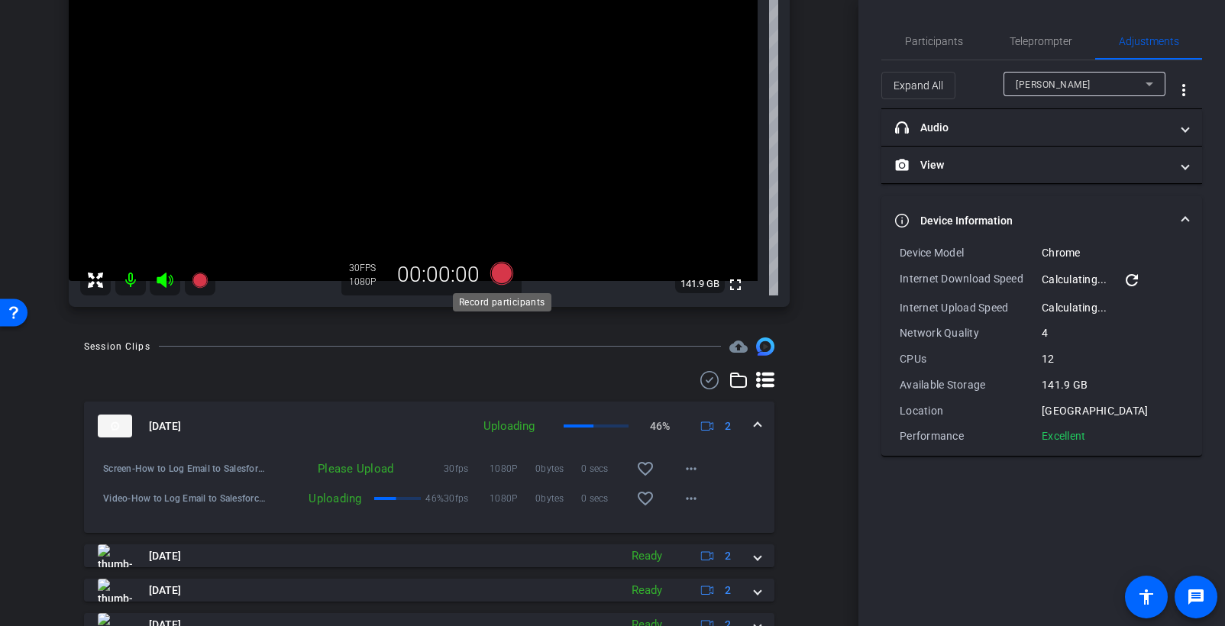
click at [500, 270] on icon at bounding box center [501, 273] width 23 height 23
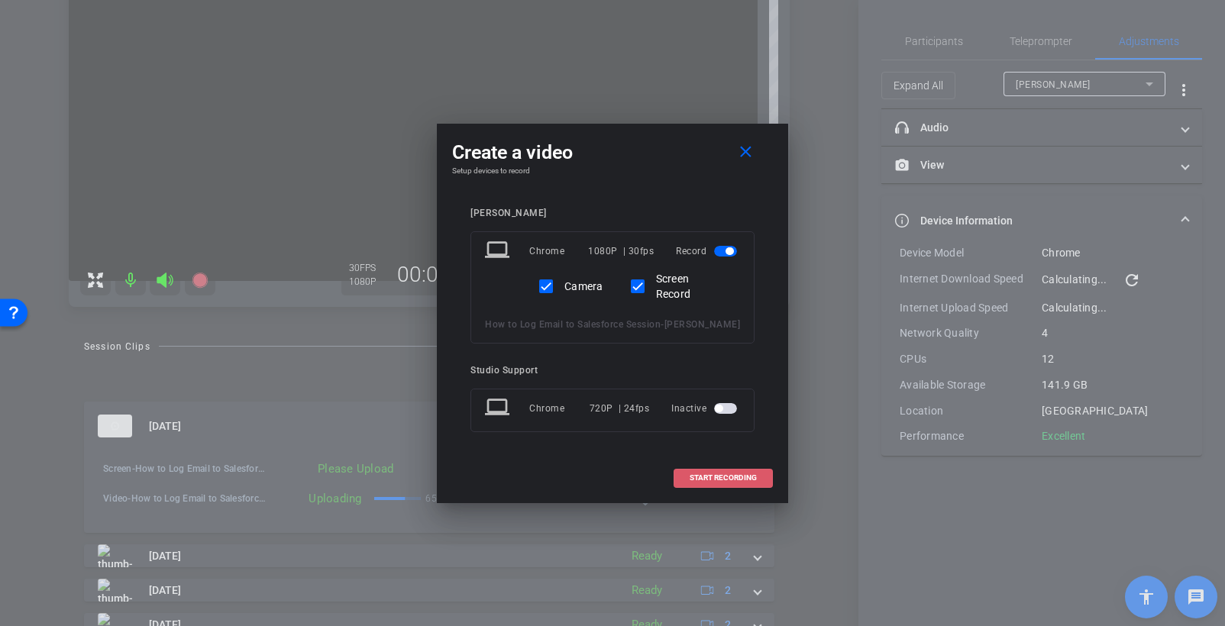
click at [717, 482] on span "START RECORDING" at bounding box center [722, 478] width 67 height 8
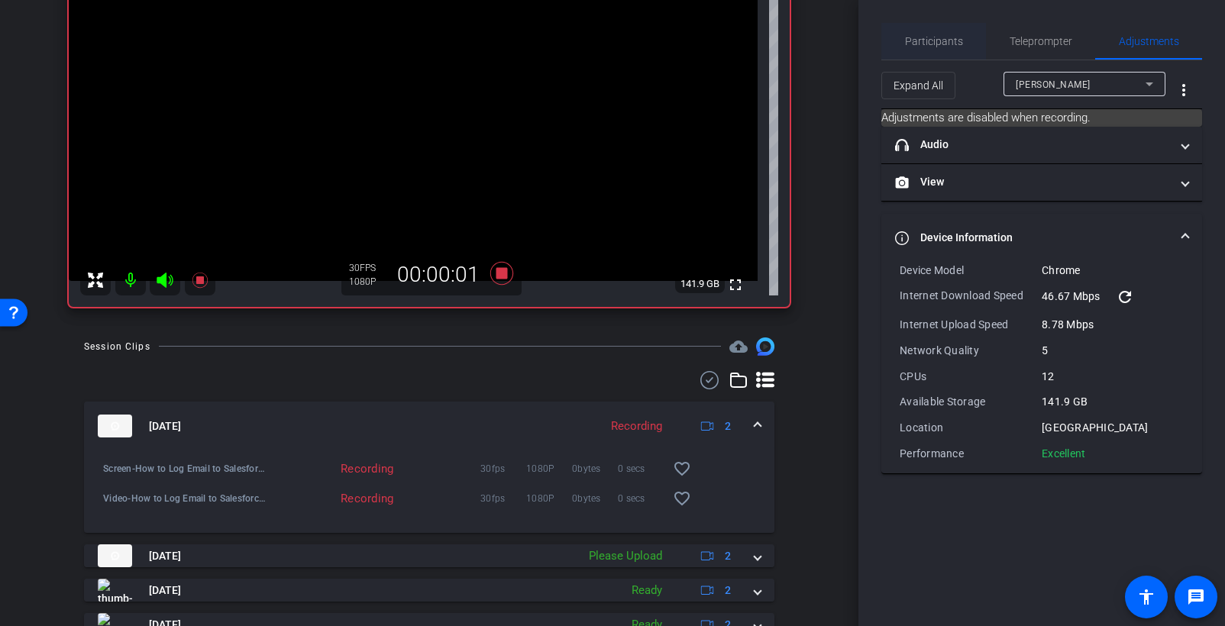
click at [933, 45] on span "Participants" at bounding box center [934, 41] width 58 height 11
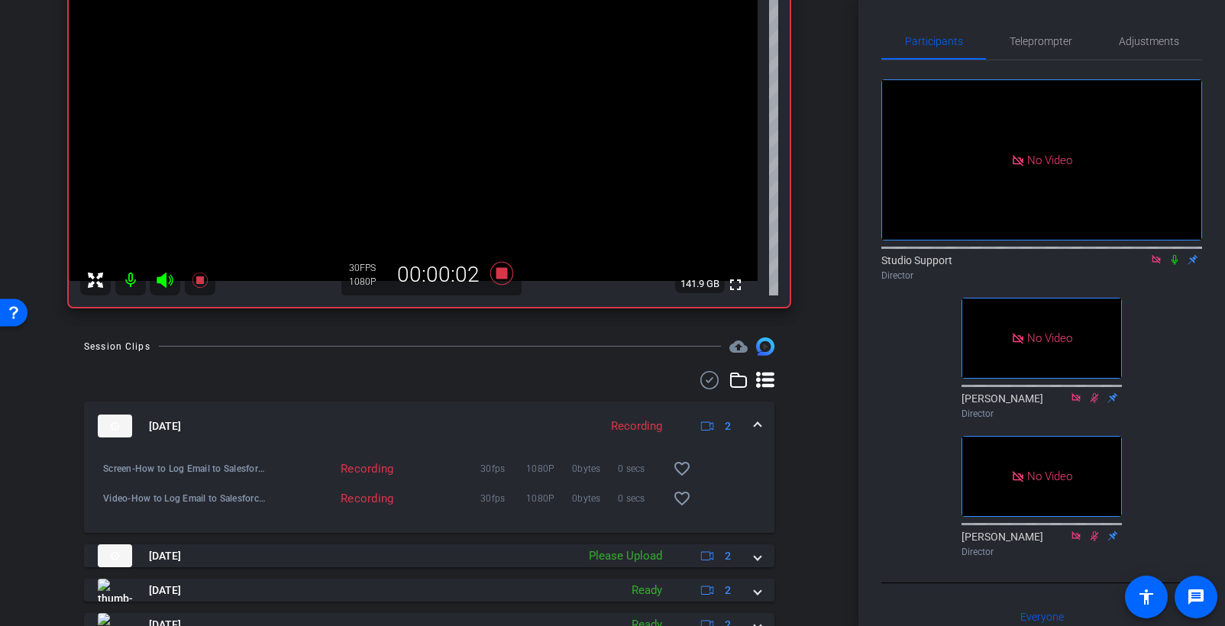
click at [933, 254] on icon at bounding box center [1174, 259] width 12 height 11
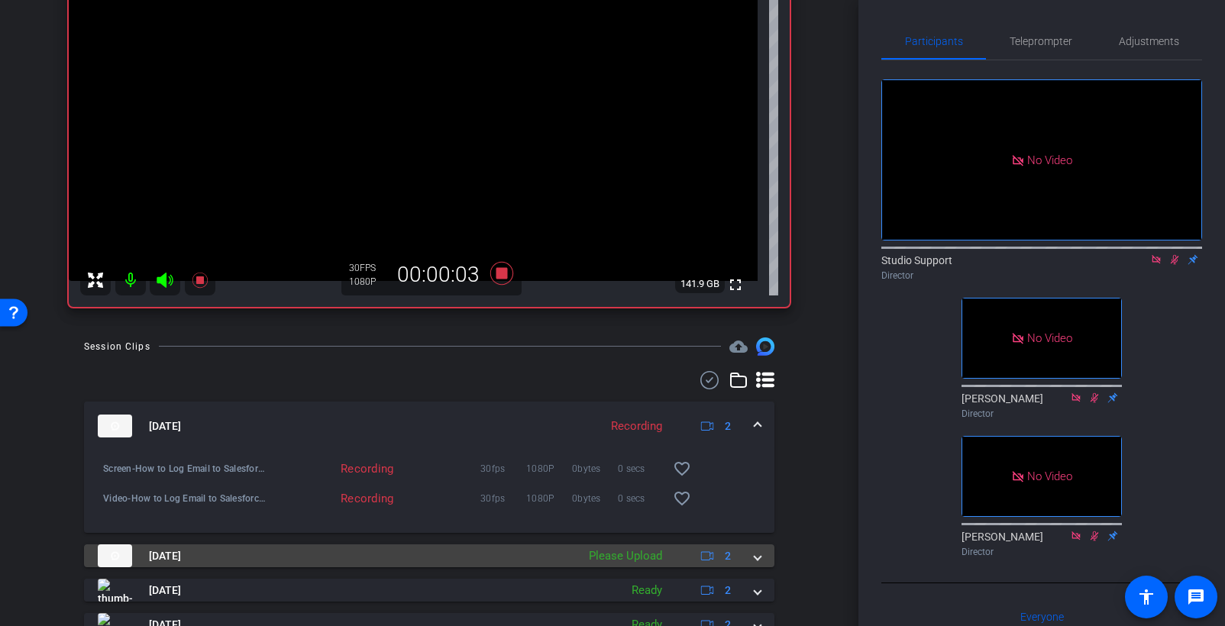
click at [579, 555] on div "Aug 26, 2025 Please Upload 2" at bounding box center [426, 555] width 657 height 23
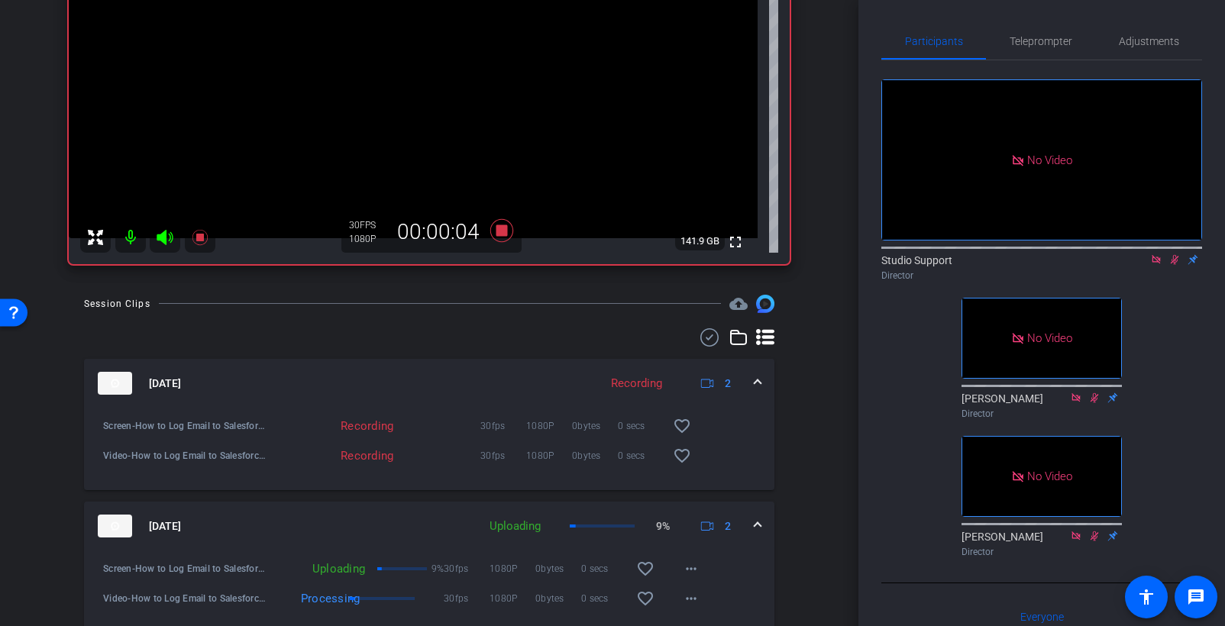
scroll to position [302, 0]
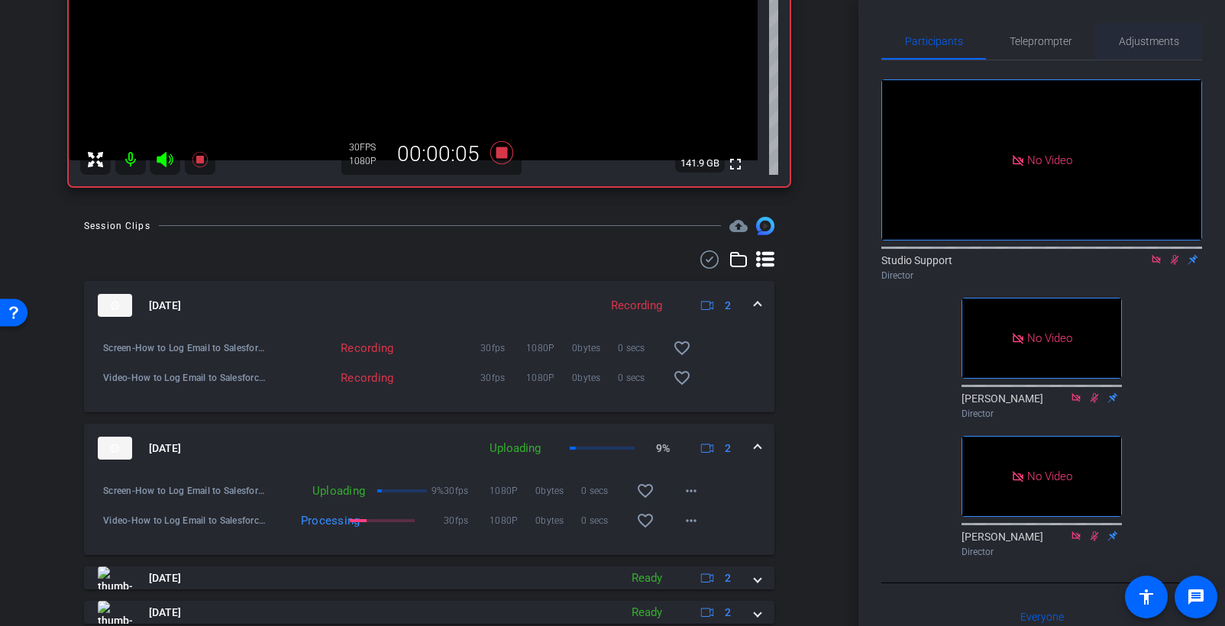
click at [933, 50] on span "Adjustments" at bounding box center [1148, 41] width 60 height 37
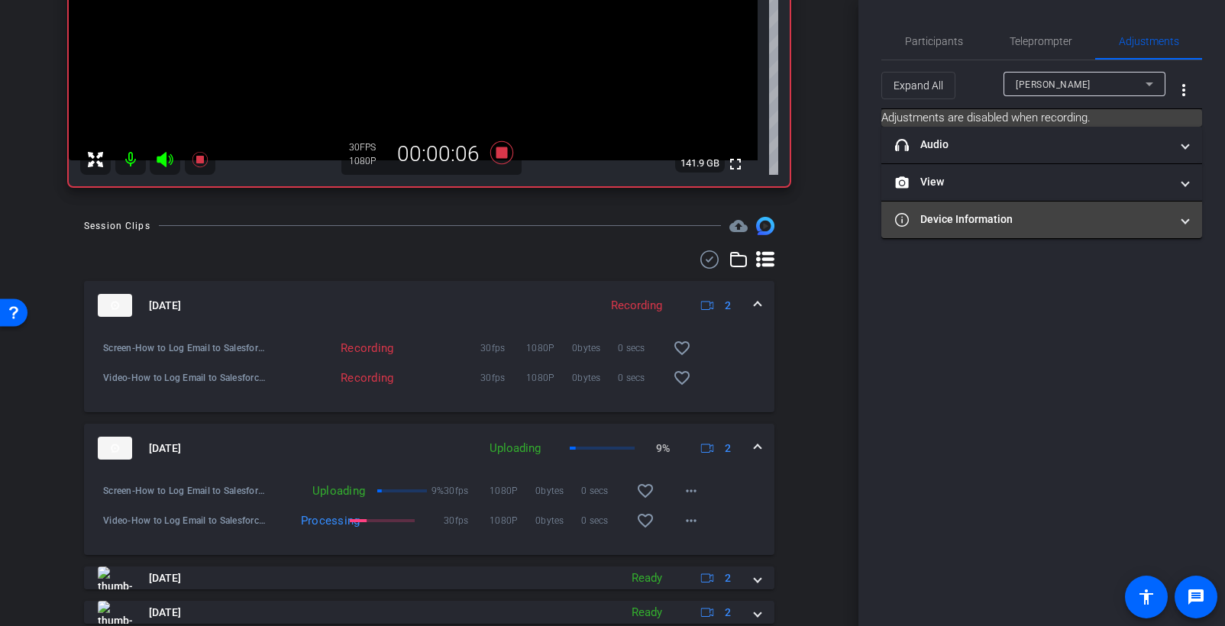
click at [933, 218] on mat-panel-title "Device Information" at bounding box center [1032, 219] width 275 height 16
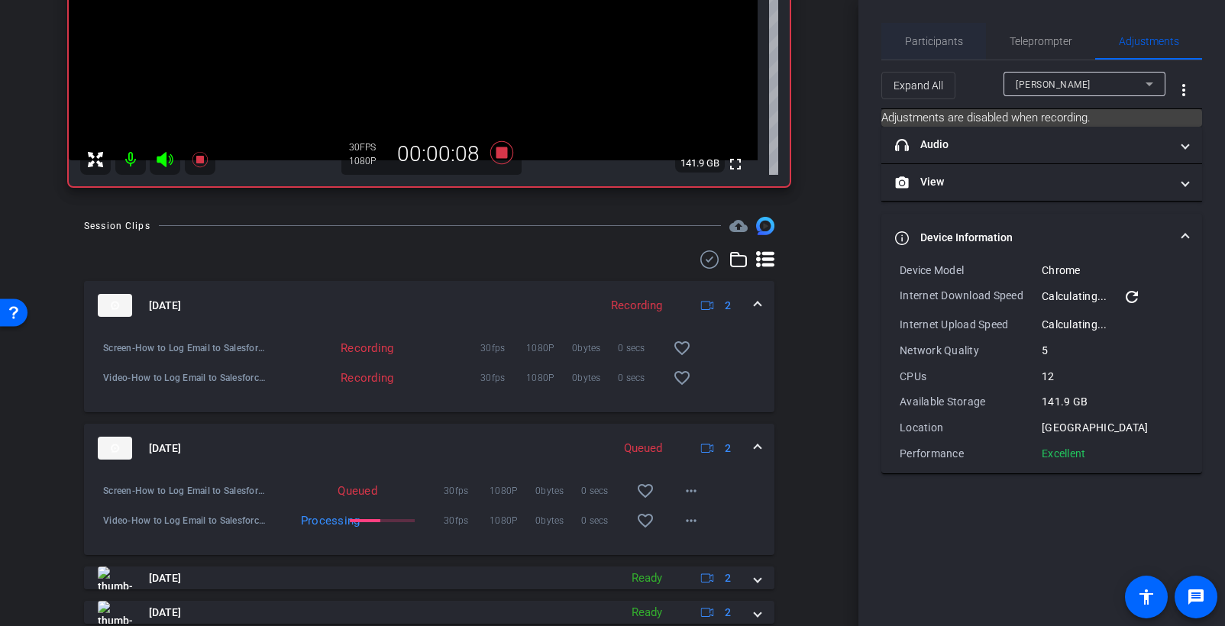
click at [931, 37] on span "Participants" at bounding box center [934, 41] width 58 height 11
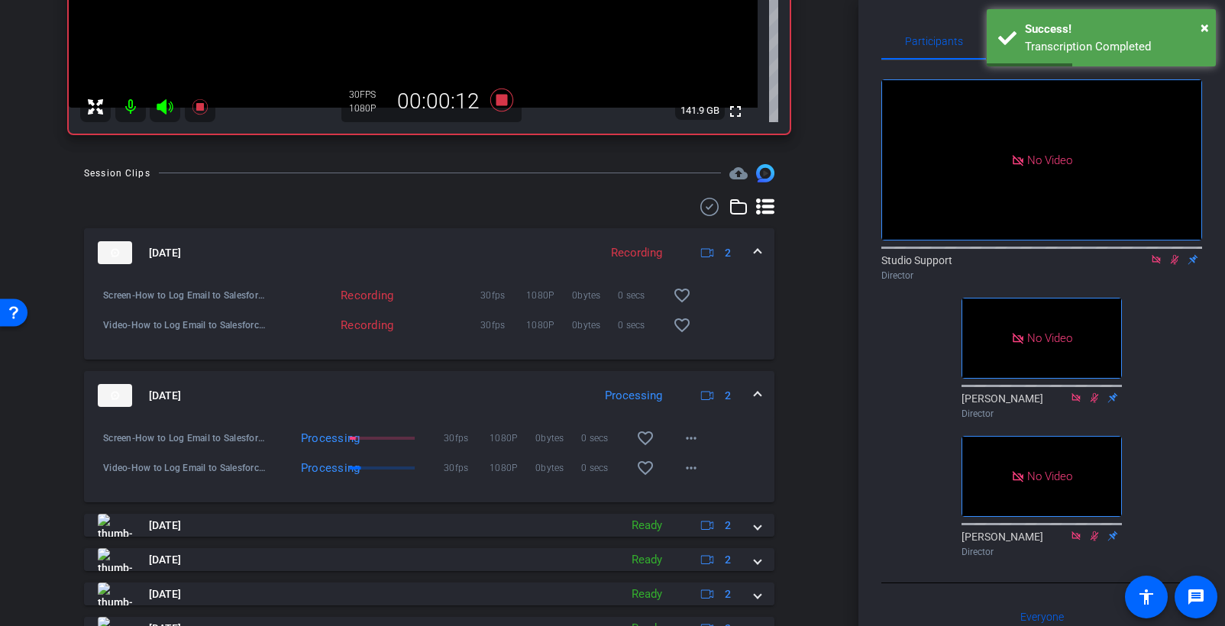
scroll to position [364, 0]
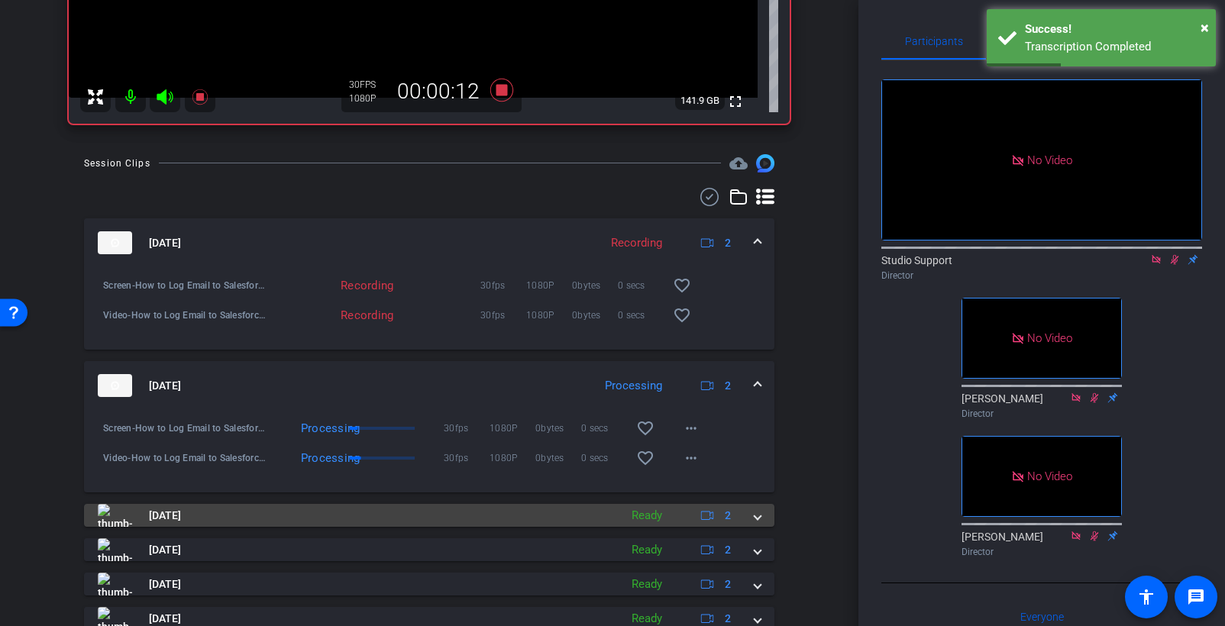
click at [321, 512] on mat-panel-title "Aug 26, 2025" at bounding box center [355, 515] width 514 height 23
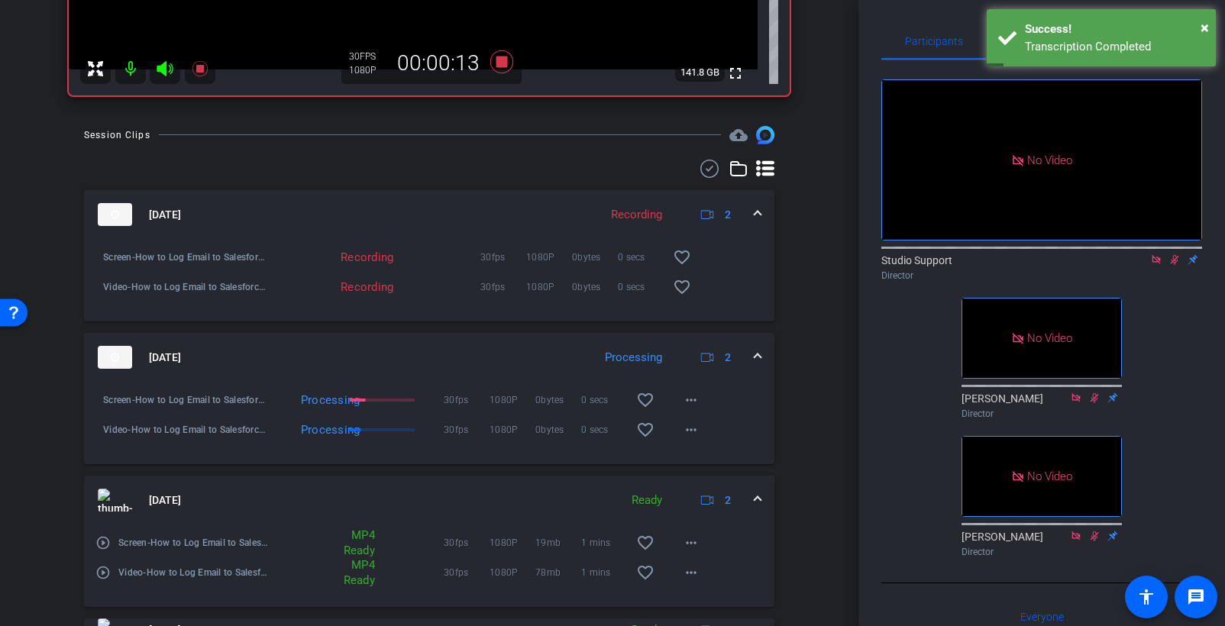
scroll to position [470, 0]
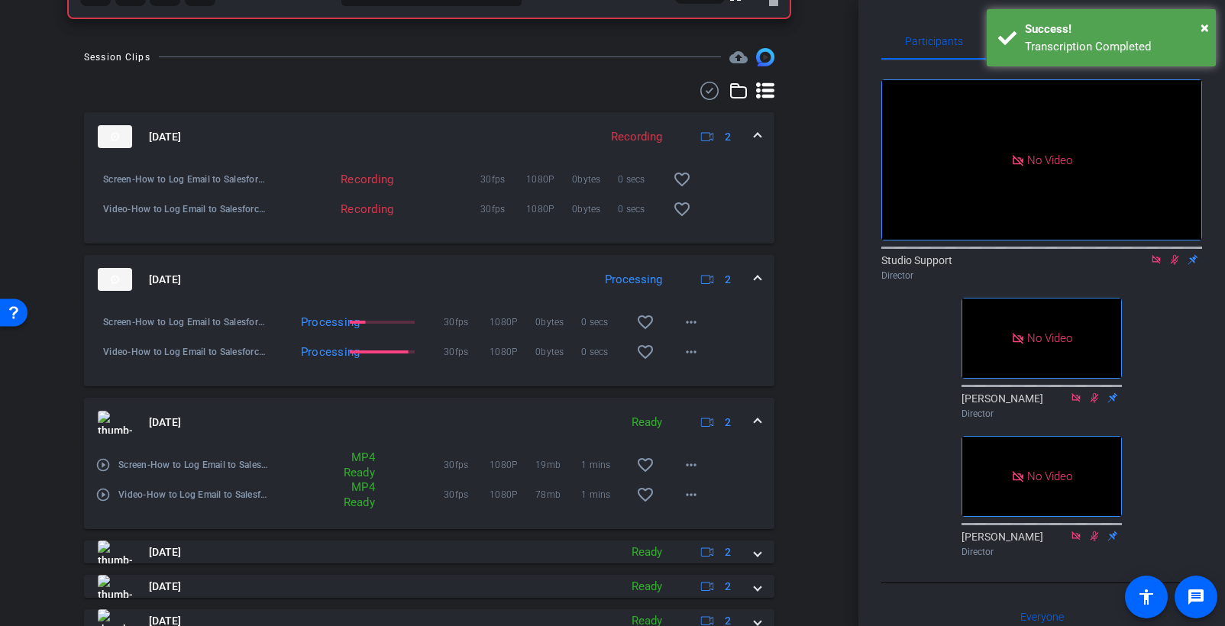
click at [105, 465] on mat-icon "play_circle_outline" at bounding box center [102, 464] width 15 height 15
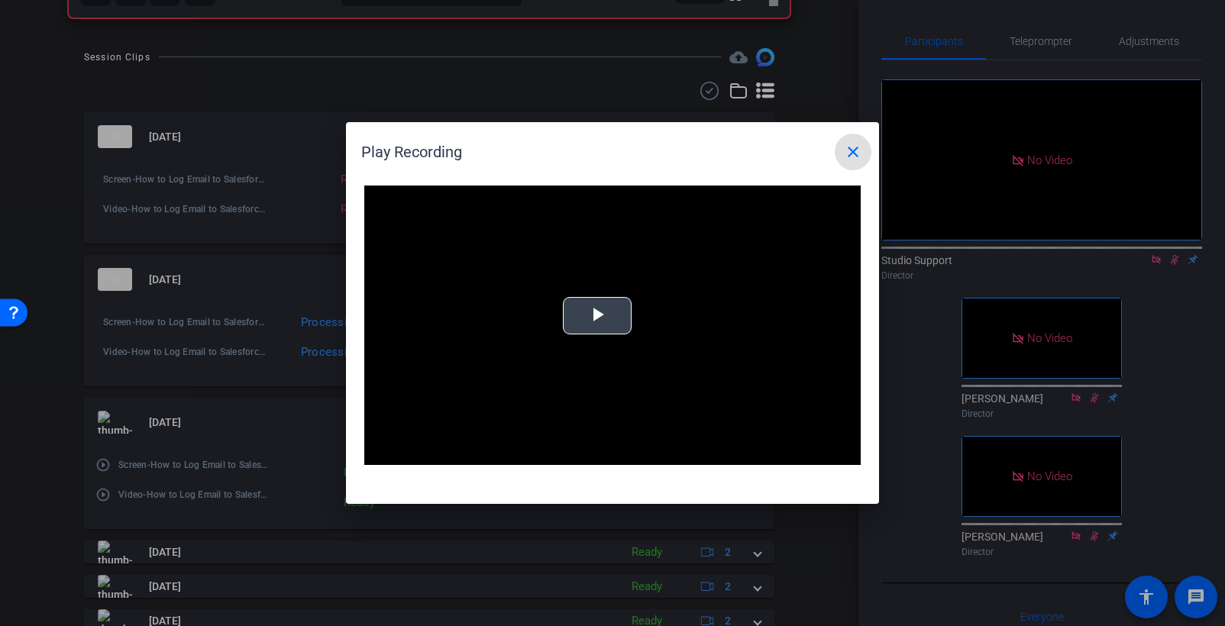
click at [623, 339] on video "Video Player" at bounding box center [612, 325] width 496 height 279
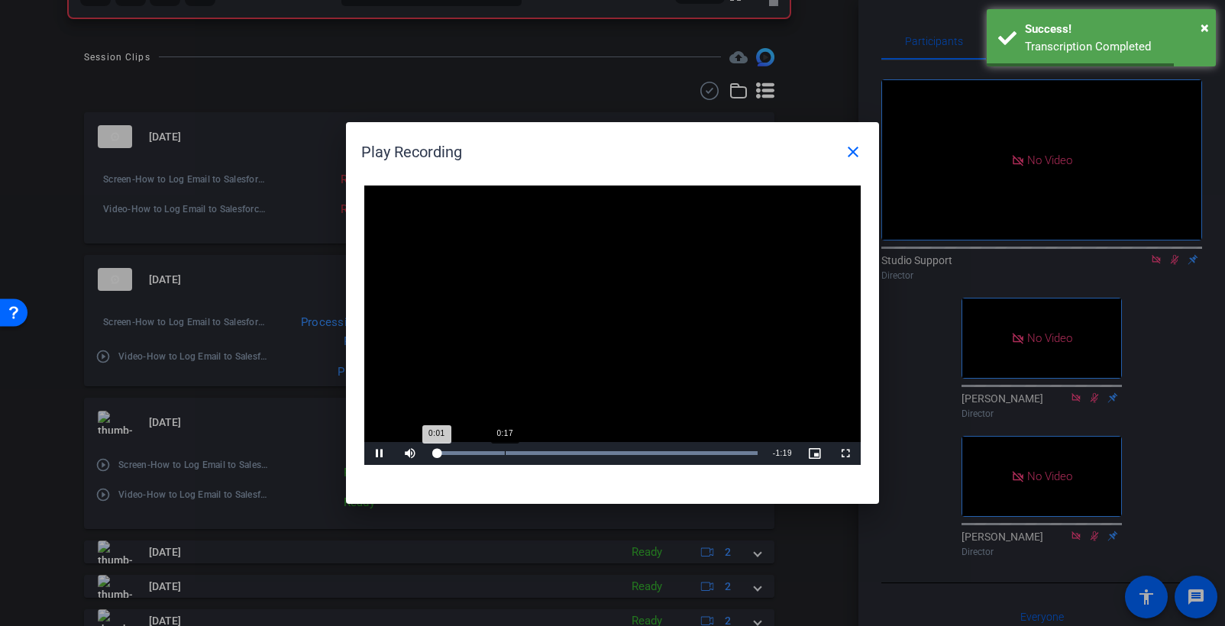
click at [504, 455] on div "Loaded : 100.00% 0:17 0:01" at bounding box center [595, 453] width 340 height 23
drag, startPoint x: 855, startPoint y: 147, endPoint x: 768, endPoint y: 187, distance: 96.0
click at [856, 145] on mat-icon "close" at bounding box center [853, 152] width 18 height 18
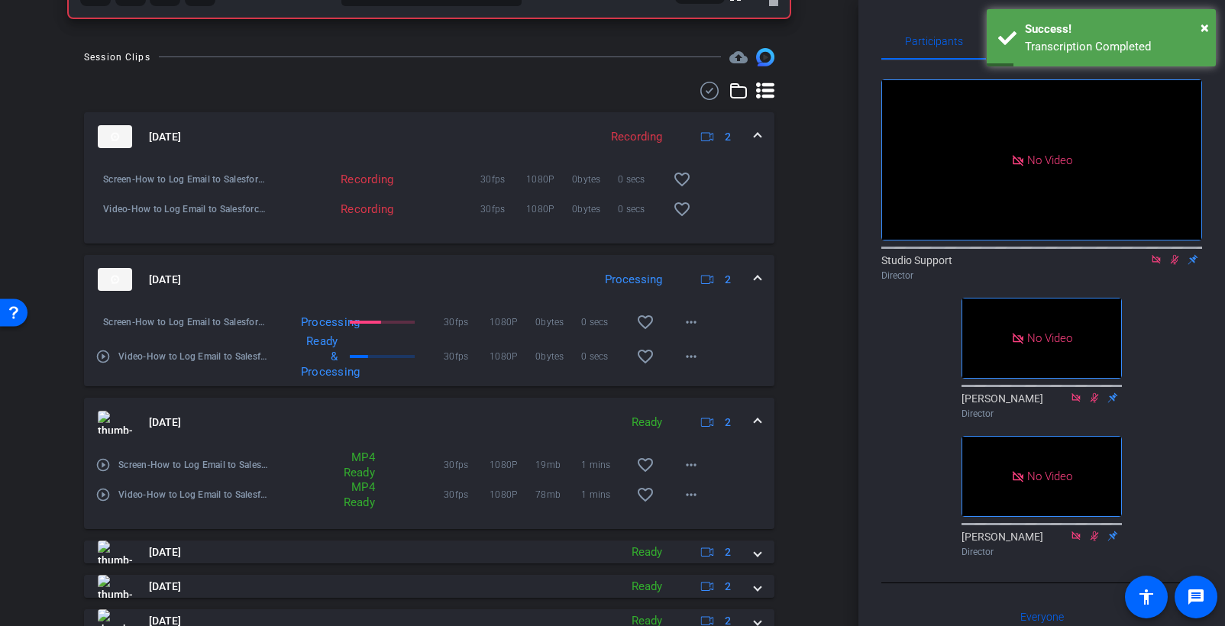
click at [105, 496] on mat-icon "play_circle_outline" at bounding box center [102, 494] width 15 height 15
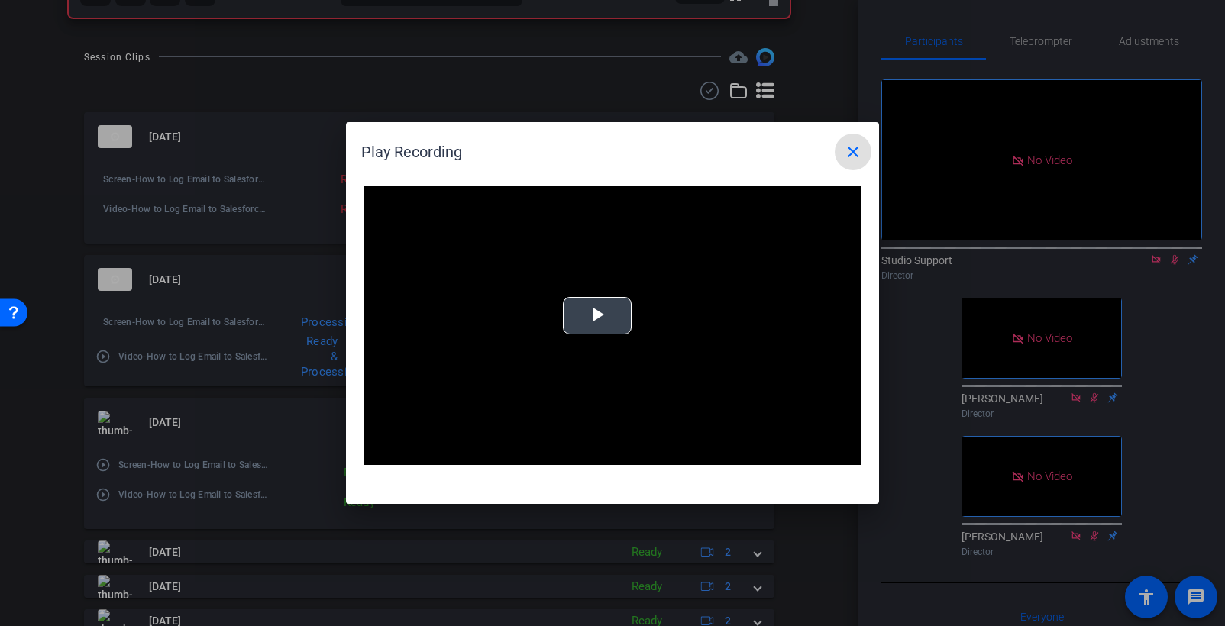
click at [687, 282] on video "Video Player" at bounding box center [612, 325] width 496 height 279
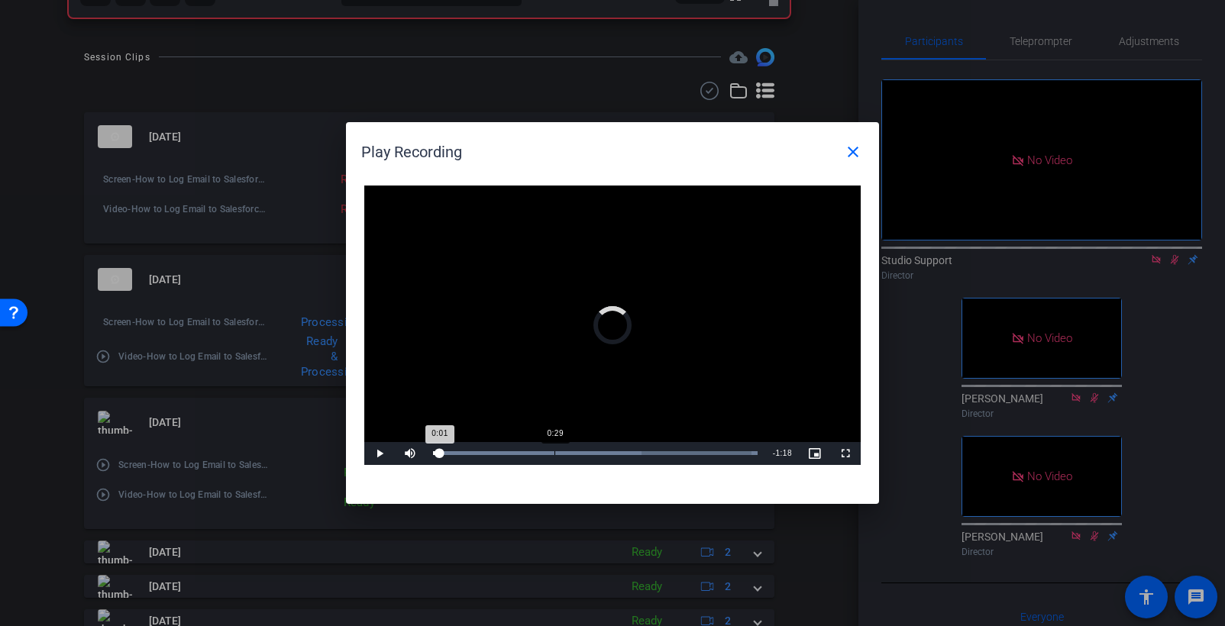
click at [553, 448] on div "Loaded : 100.00% 0:29 0:01" at bounding box center [595, 453] width 340 height 23
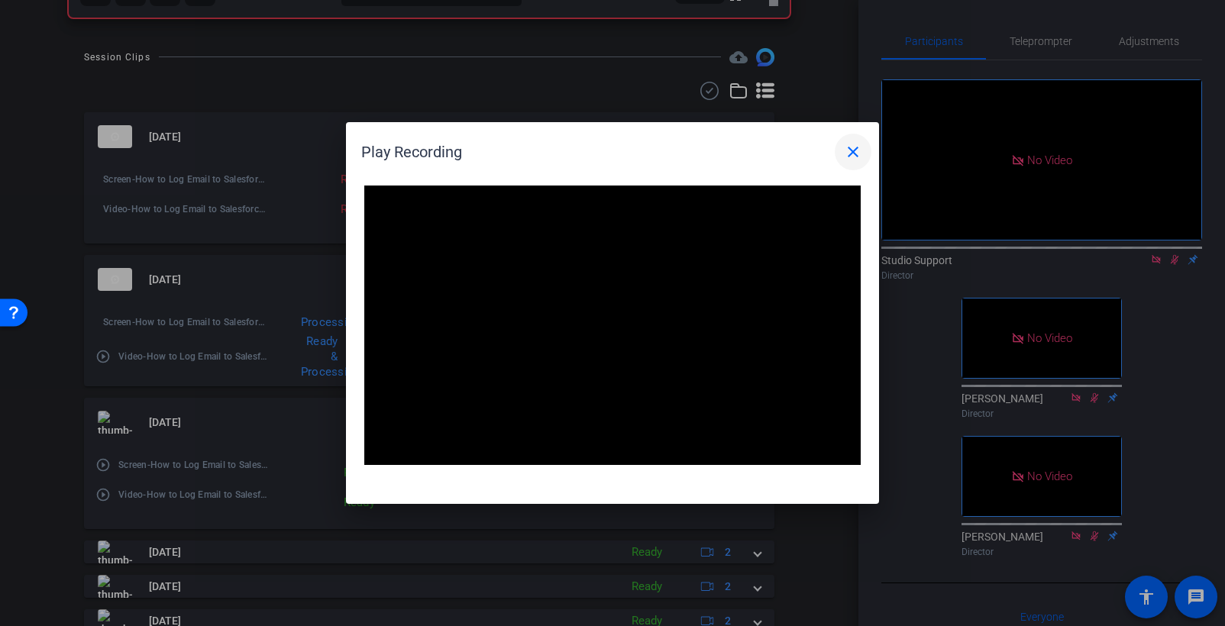
click at [853, 153] on mat-icon "close" at bounding box center [853, 152] width 18 height 18
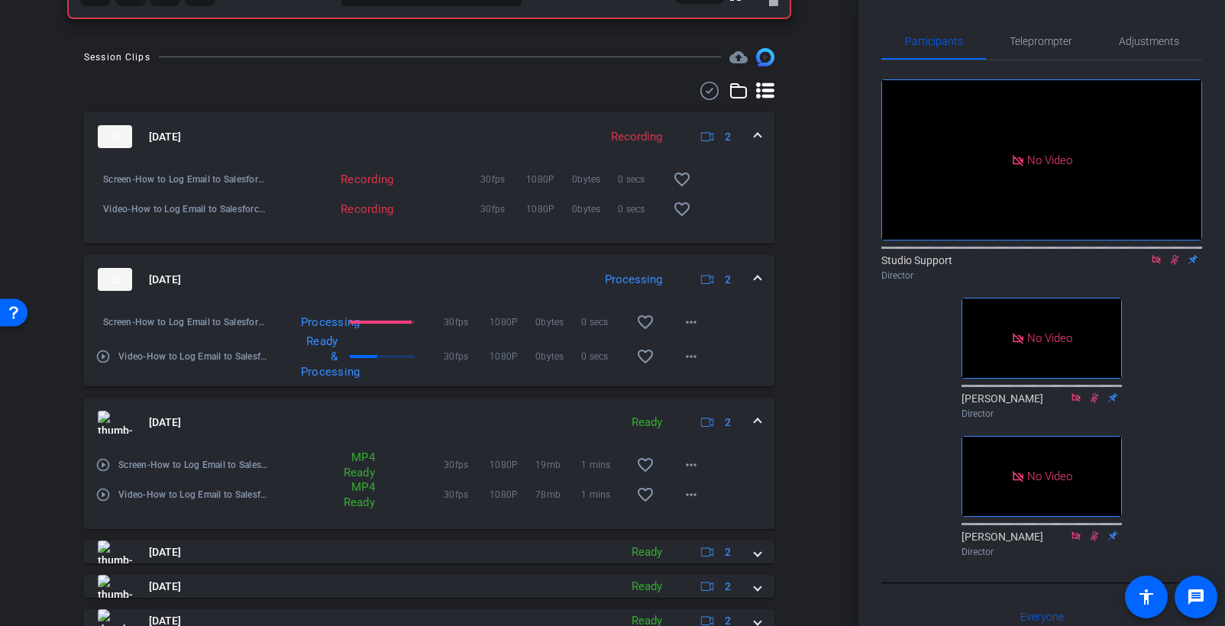
scroll to position [0, 0]
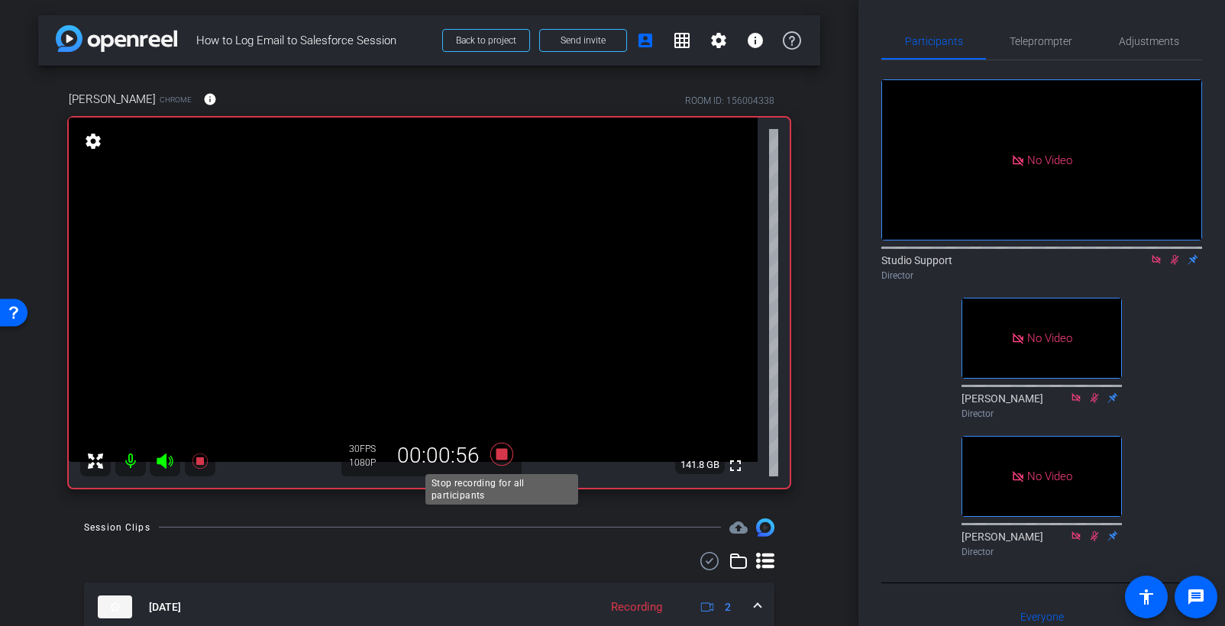
click at [504, 452] on icon at bounding box center [501, 454] width 23 height 23
click at [933, 254] on icon at bounding box center [1174, 259] width 12 height 11
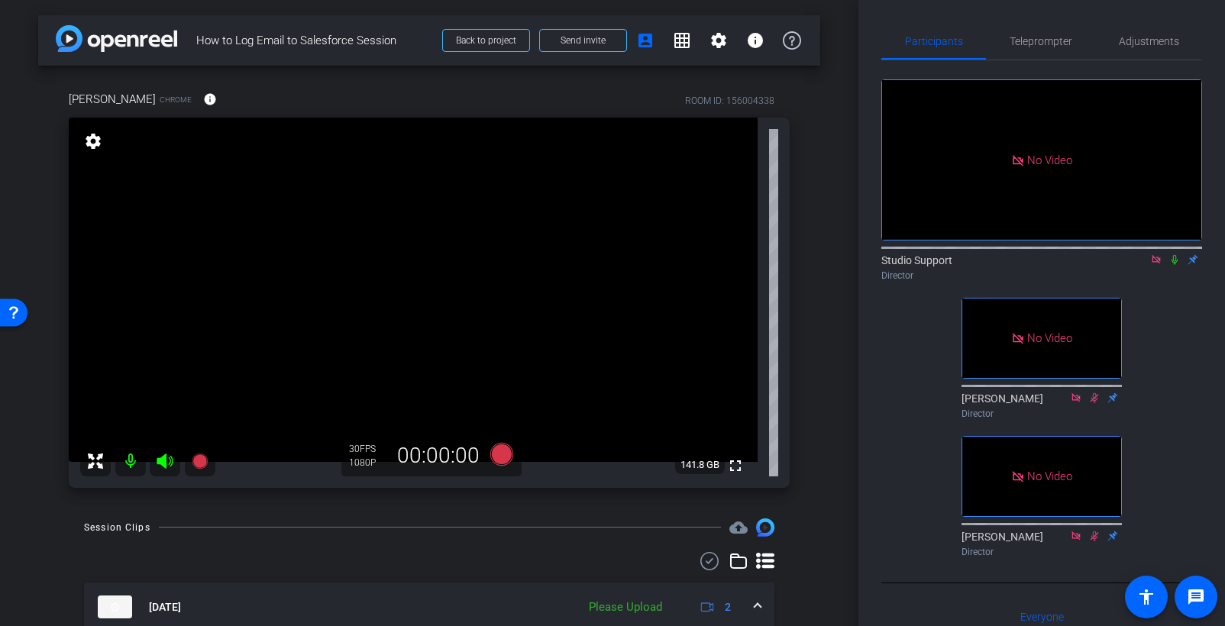
click at [933, 254] on icon at bounding box center [1156, 259] width 12 height 11
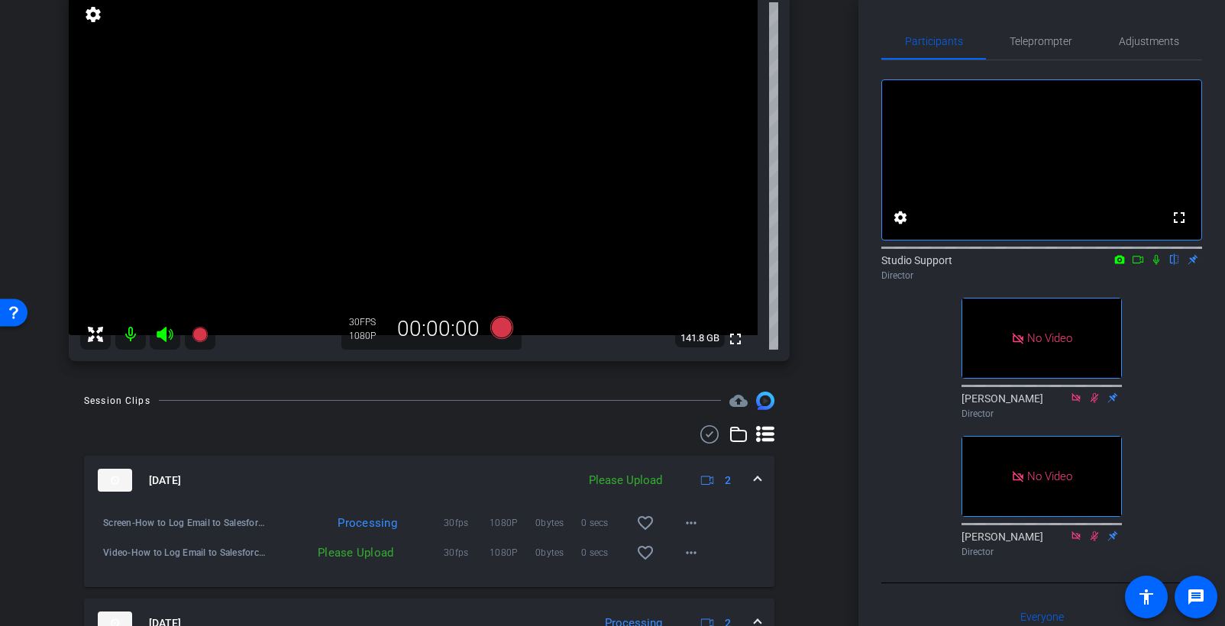
scroll to position [125, 0]
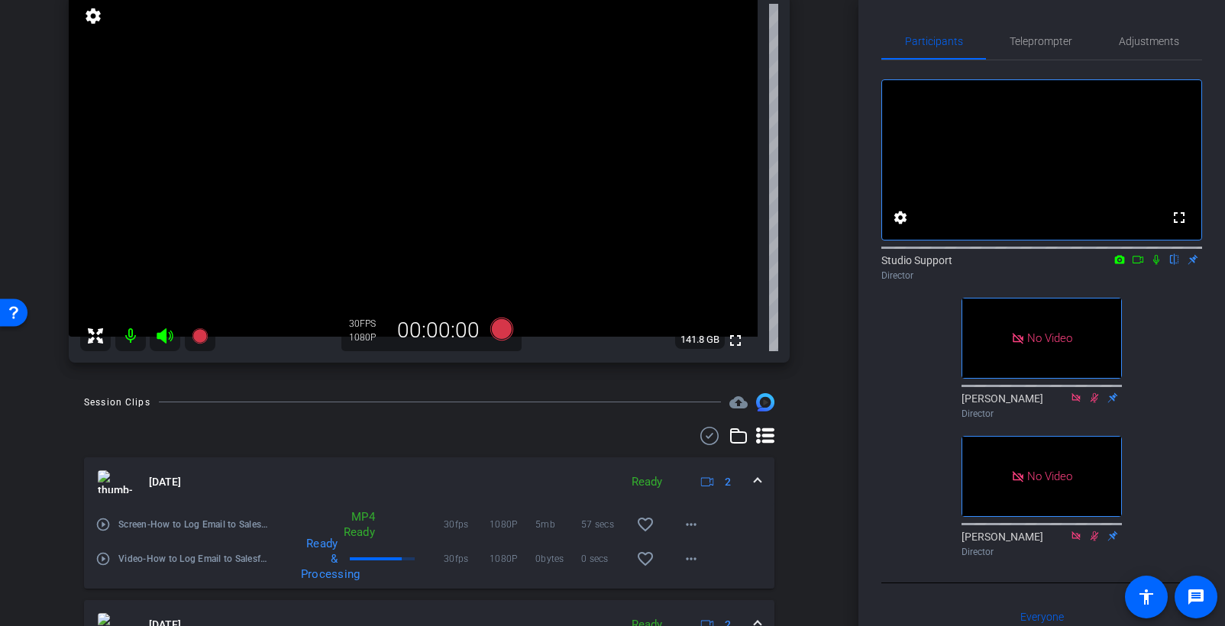
click at [933, 265] on icon at bounding box center [1156, 260] width 6 height 10
click at [933, 266] on mat-icon at bounding box center [1156, 260] width 18 height 14
click at [511, 328] on icon at bounding box center [501, 328] width 37 height 27
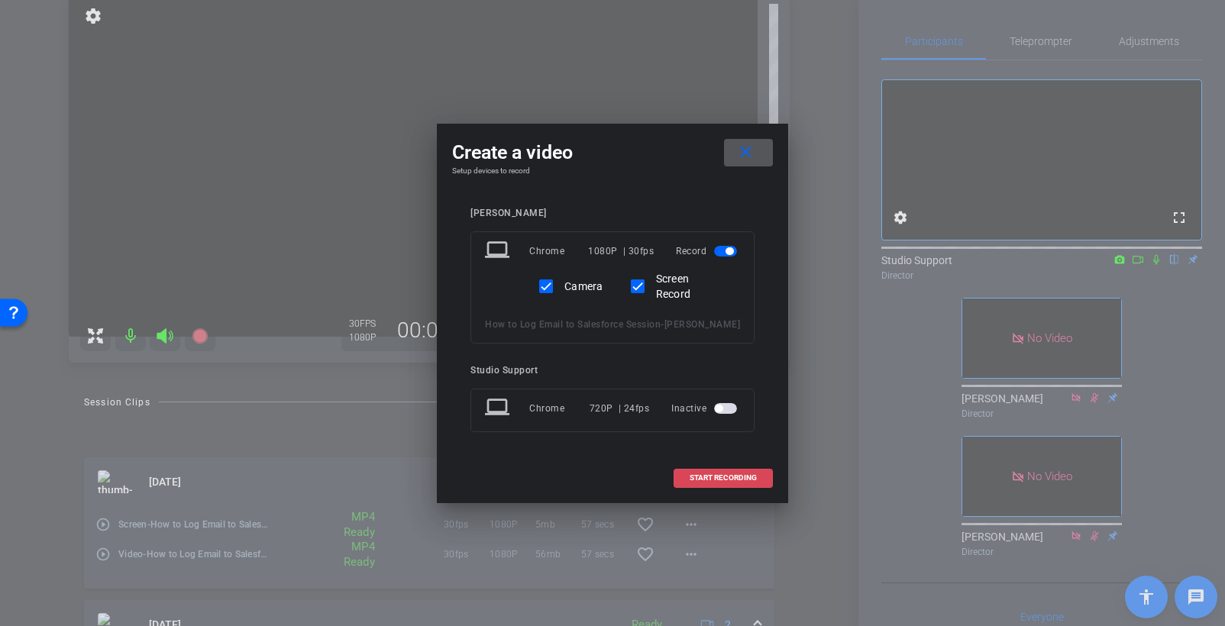
click at [721, 482] on span "START RECORDING" at bounding box center [722, 478] width 67 height 8
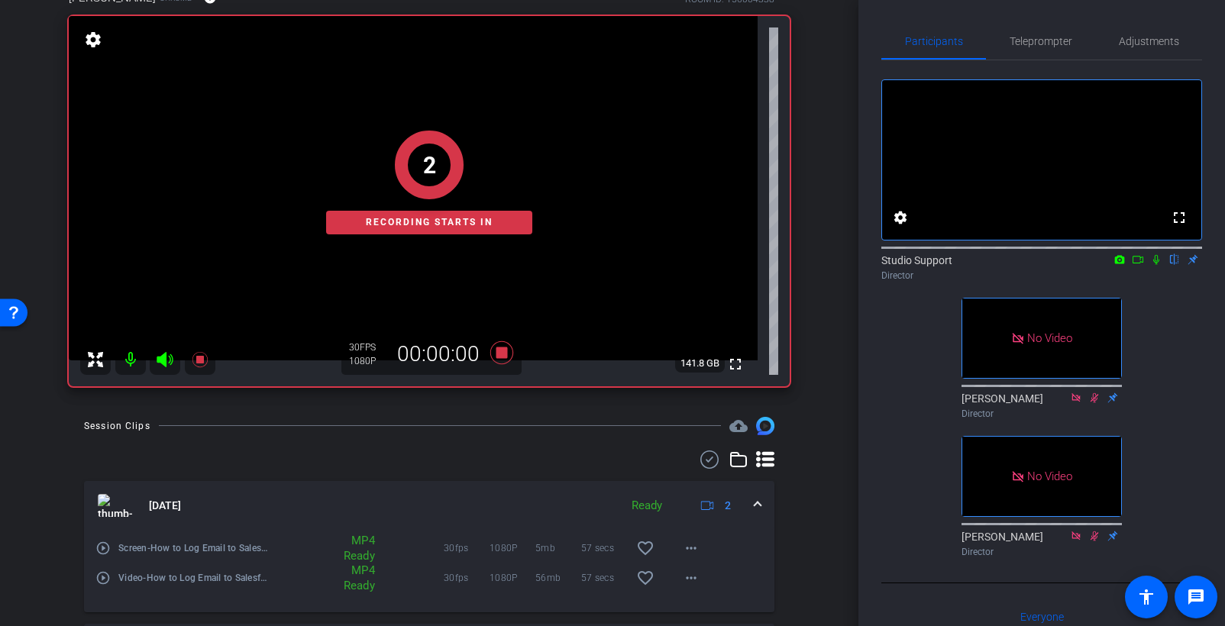
scroll to position [0, 0]
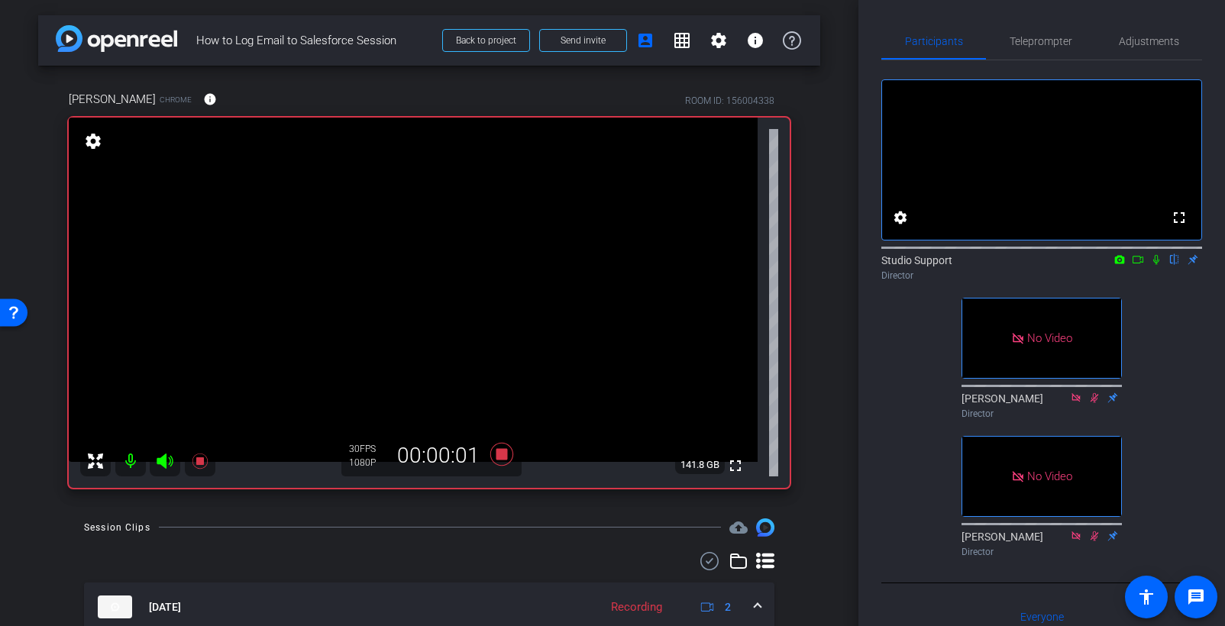
click at [933, 265] on icon at bounding box center [1156, 259] width 12 height 11
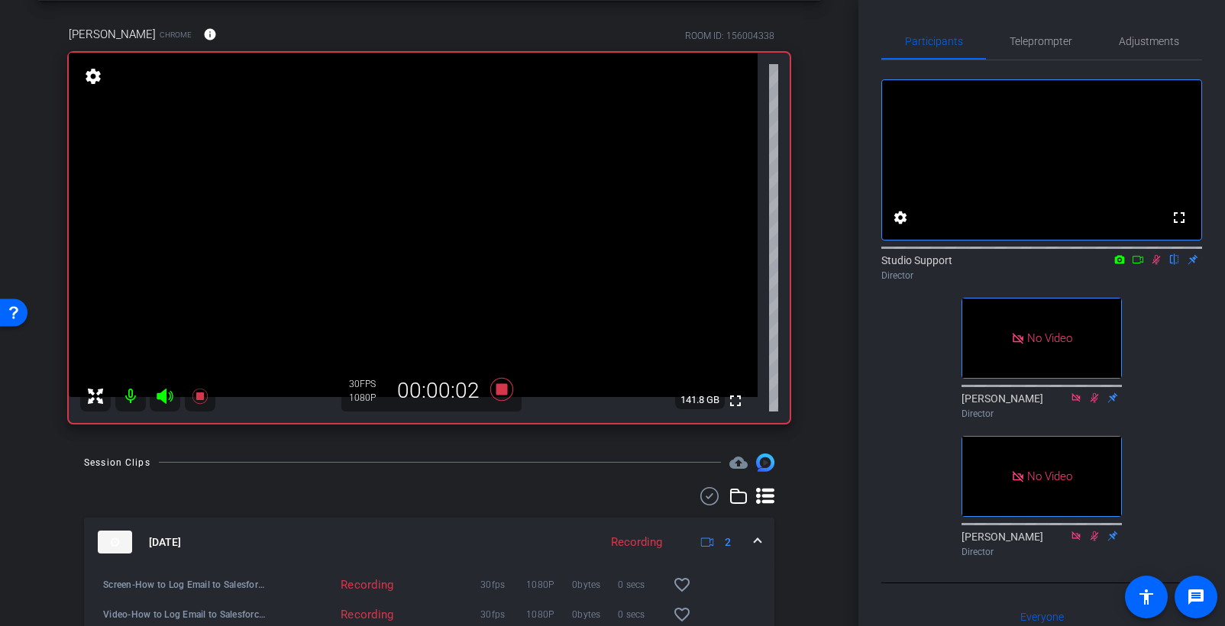
scroll to position [79, 0]
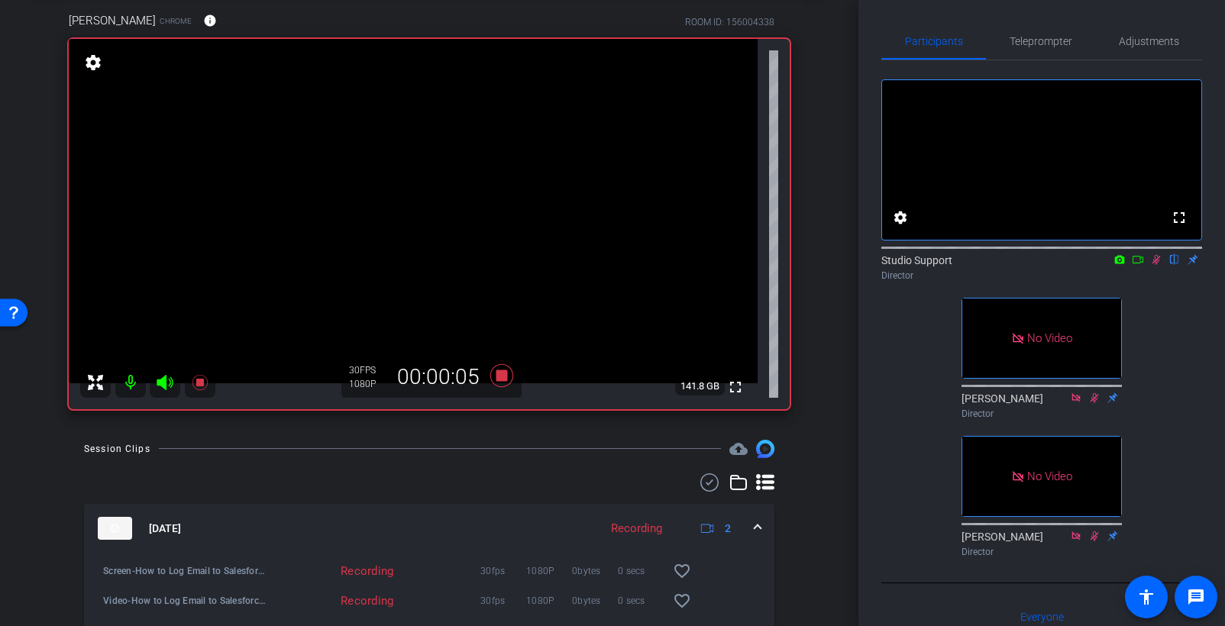
click at [933, 265] on icon at bounding box center [1137, 259] width 12 height 11
click at [933, 282] on div "Director" at bounding box center [1041, 276] width 321 height 14
click at [933, 263] on icon at bounding box center [1155, 259] width 8 height 8
click at [933, 265] on icon at bounding box center [1156, 260] width 8 height 10
click at [499, 376] on icon at bounding box center [501, 375] width 23 height 23
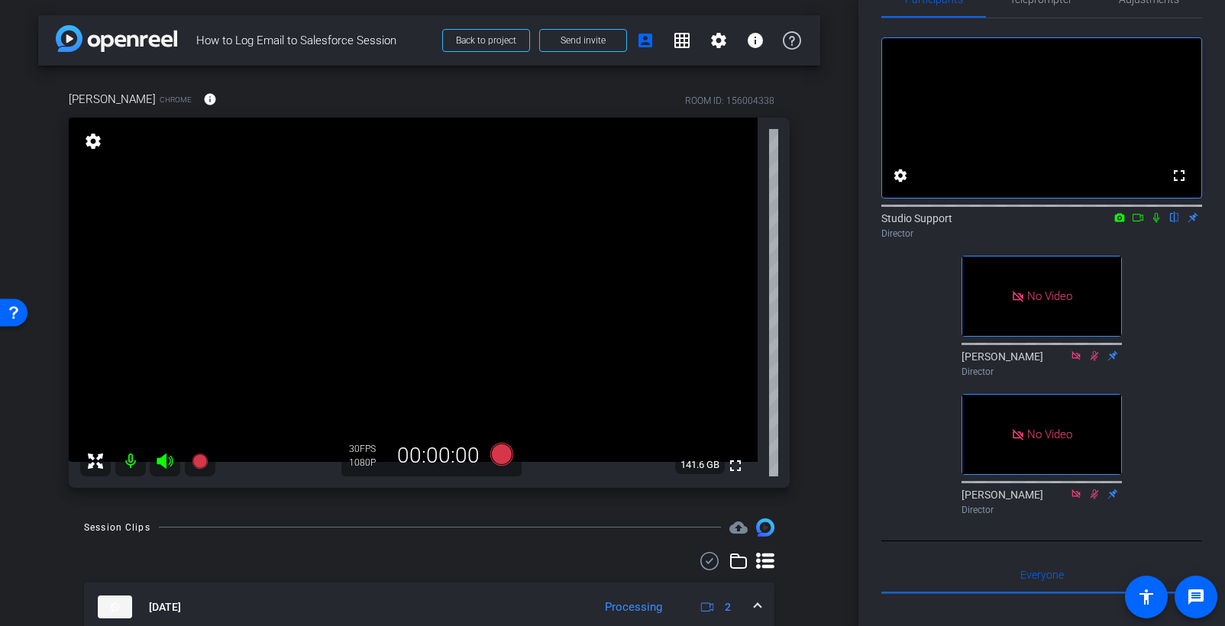
scroll to position [50, 0]
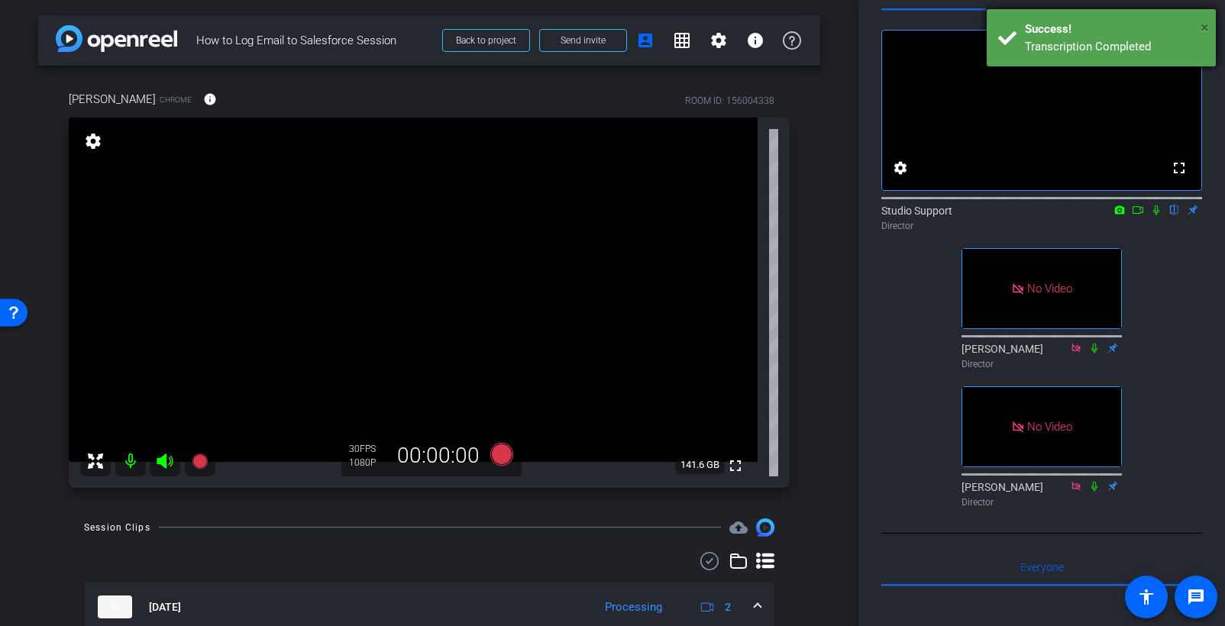
click at [933, 24] on span "×" at bounding box center [1204, 27] width 8 height 18
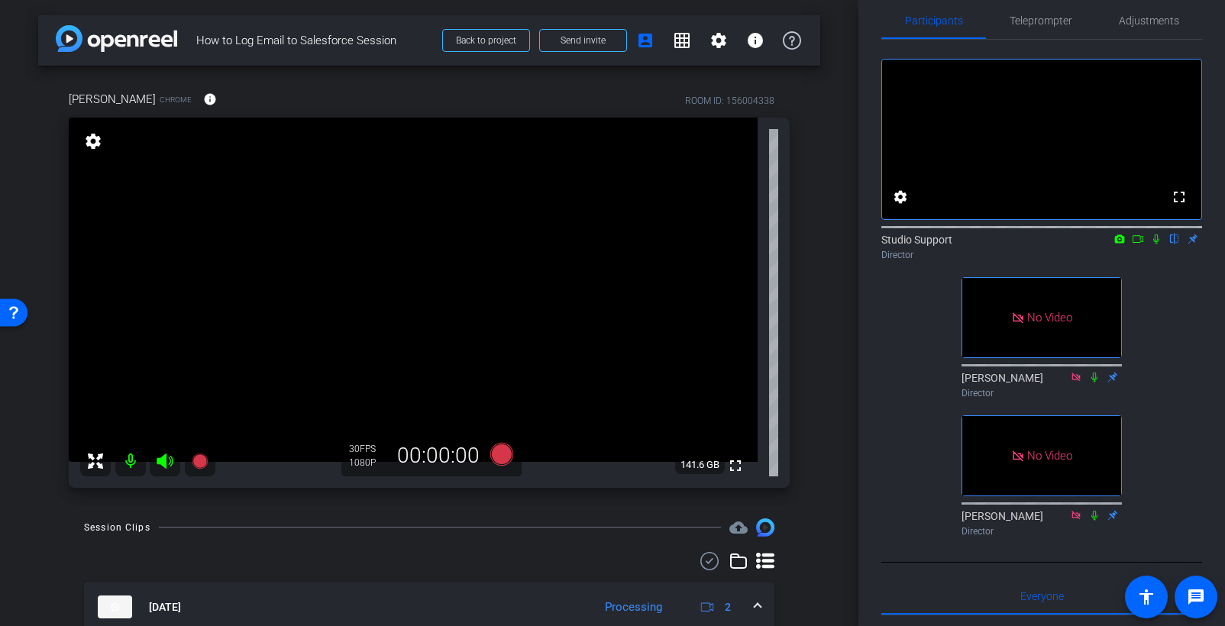
scroll to position [0, 0]
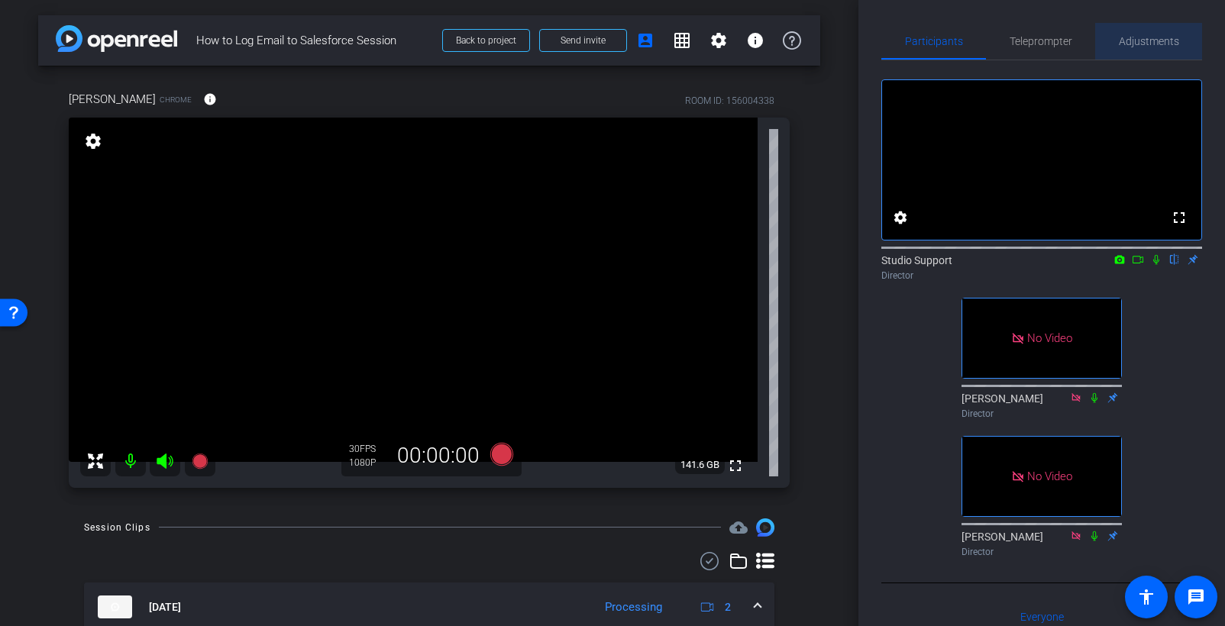
click at [933, 25] on span "Adjustments" at bounding box center [1148, 41] width 60 height 37
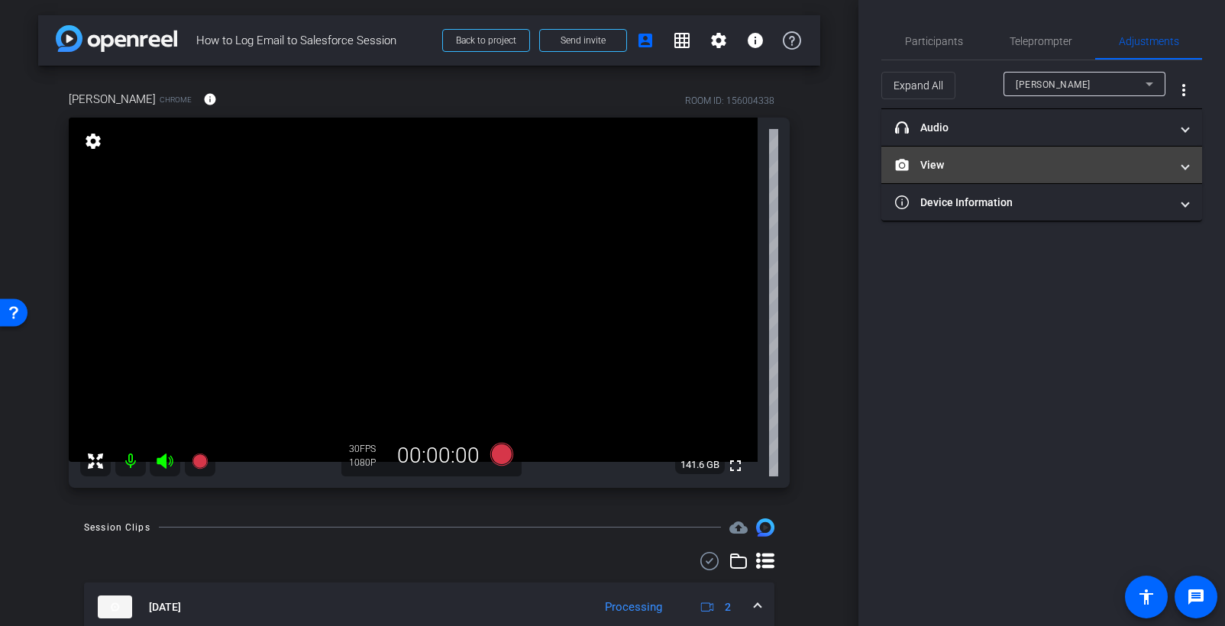
click at [933, 159] on mat-panel-title "View" at bounding box center [1032, 165] width 275 height 16
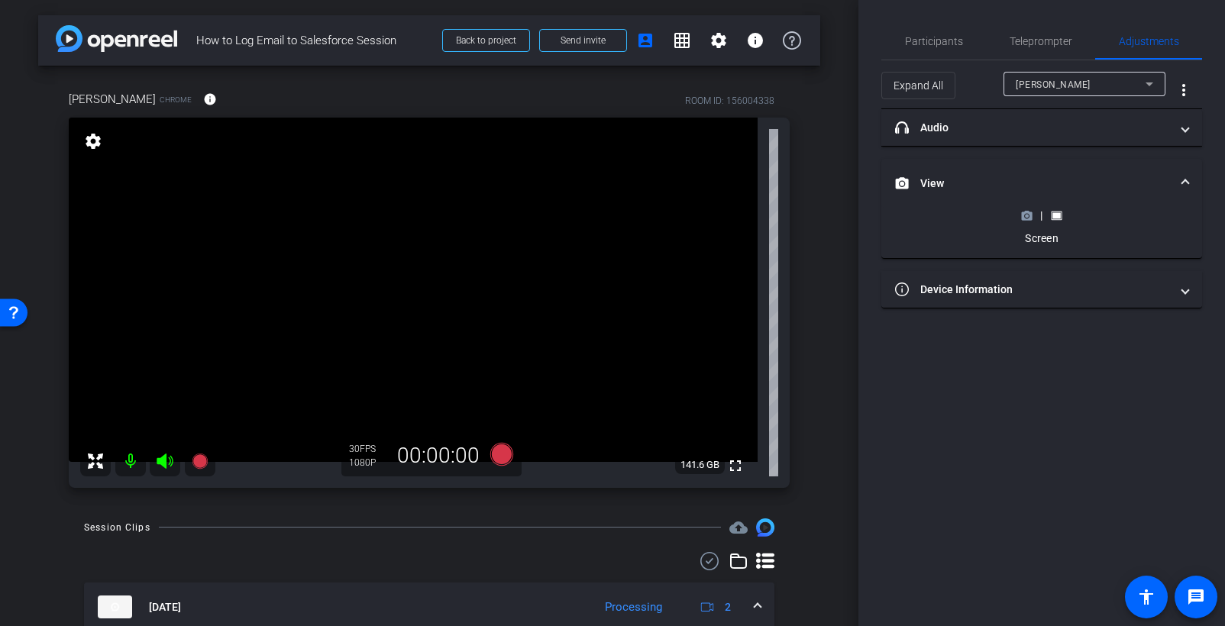
click at [933, 214] on icon at bounding box center [1026, 215] width 11 height 11
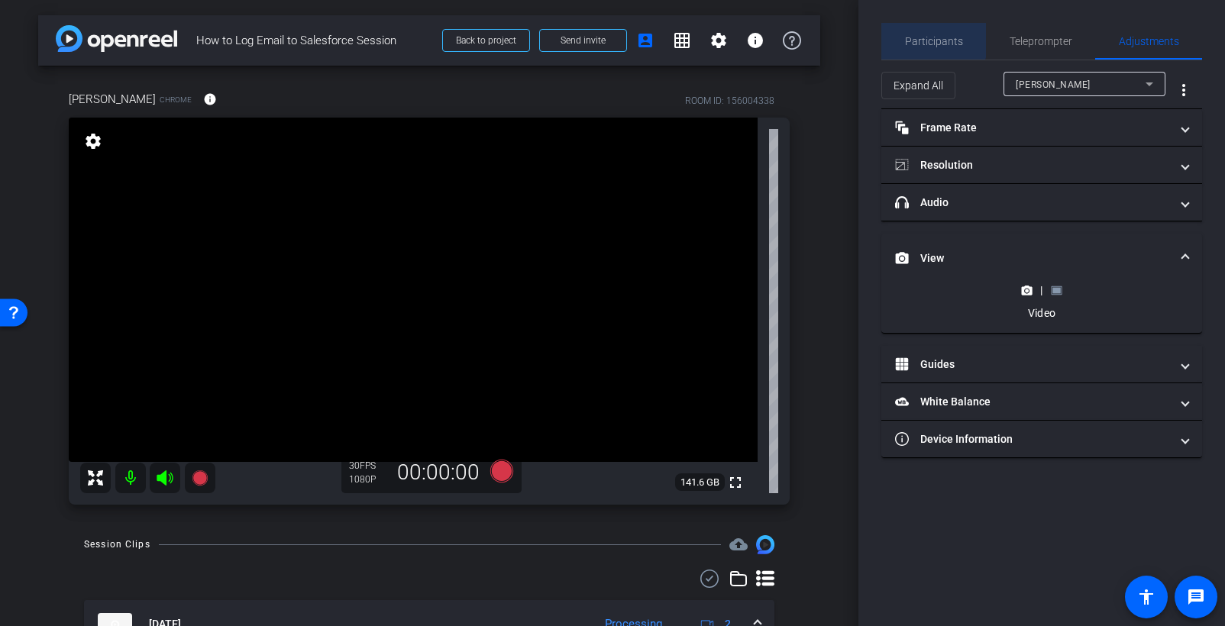
click at [918, 37] on span "Participants" at bounding box center [934, 41] width 58 height 11
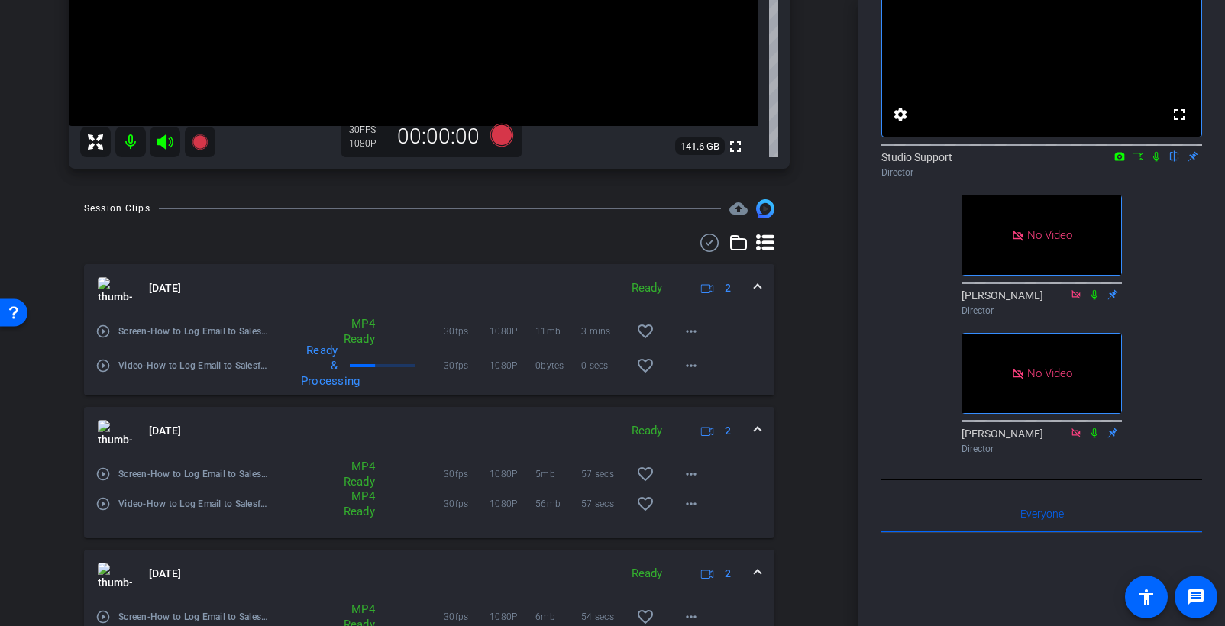
scroll to position [582, 0]
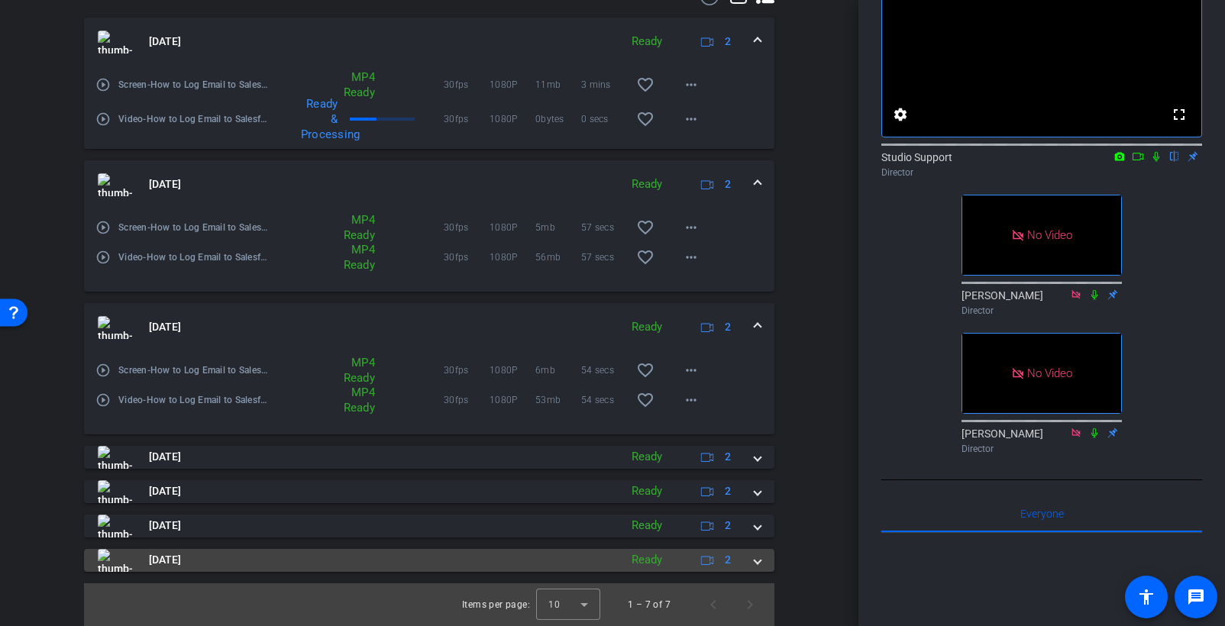
click at [522, 550] on mat-panel-title "Aug 26, 2025" at bounding box center [355, 560] width 514 height 23
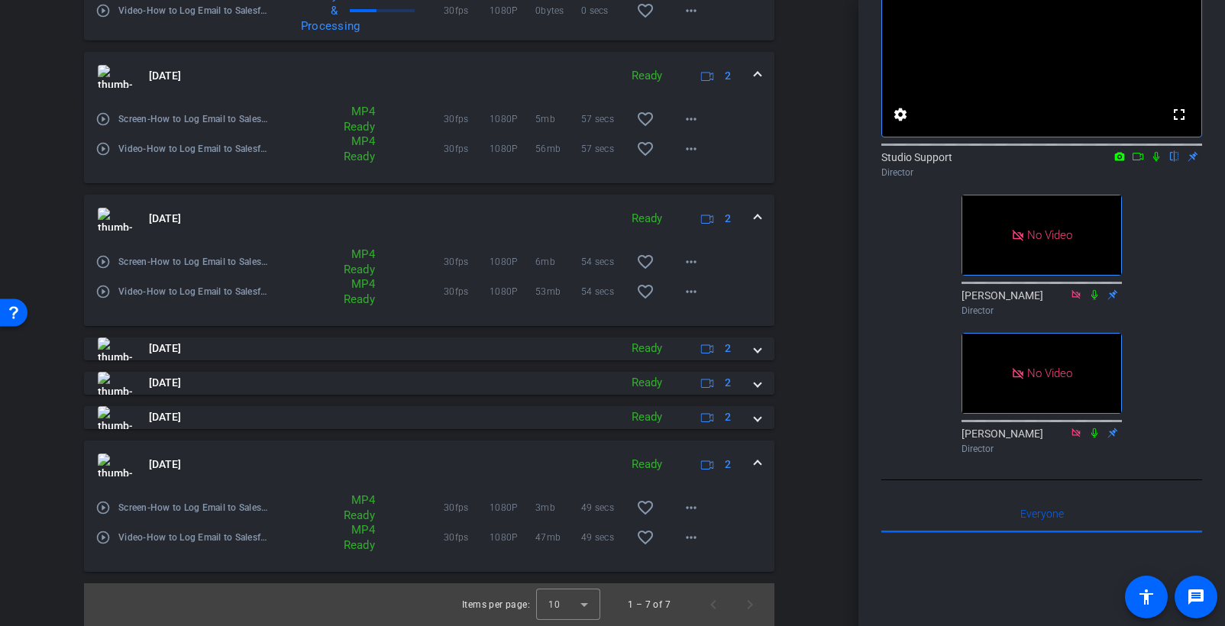
click at [525, 447] on mat-expansion-panel-header "Aug 26, 2025 Ready 2" at bounding box center [429, 464] width 690 height 49
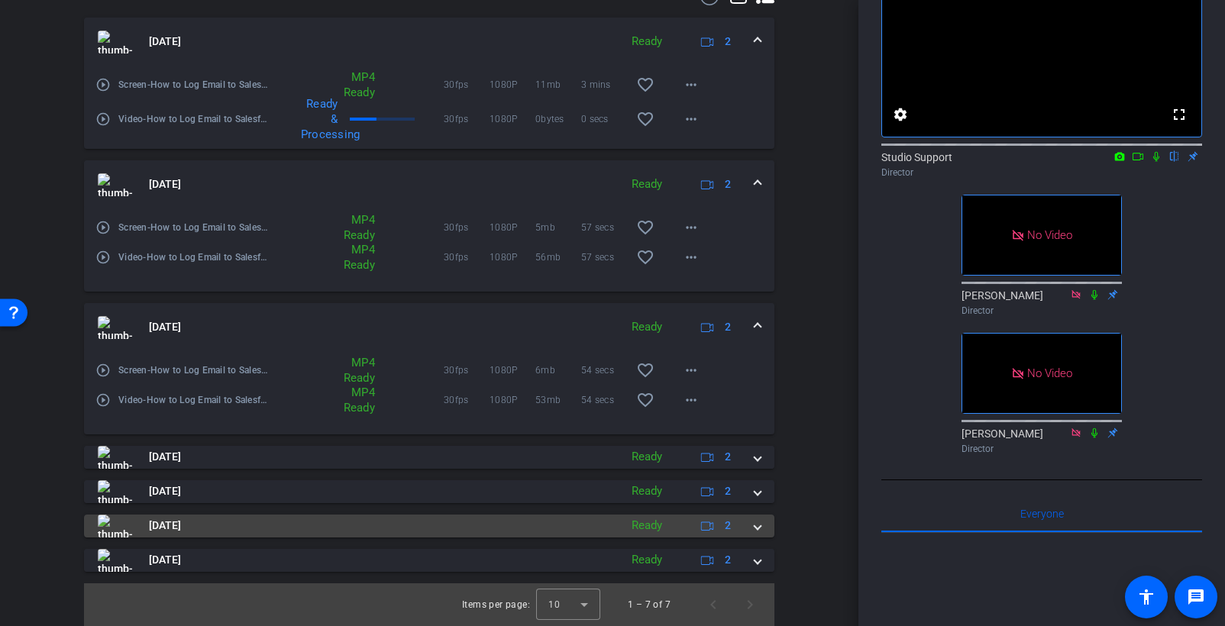
click at [519, 518] on mat-panel-title "Aug 26, 2025" at bounding box center [355, 526] width 514 height 23
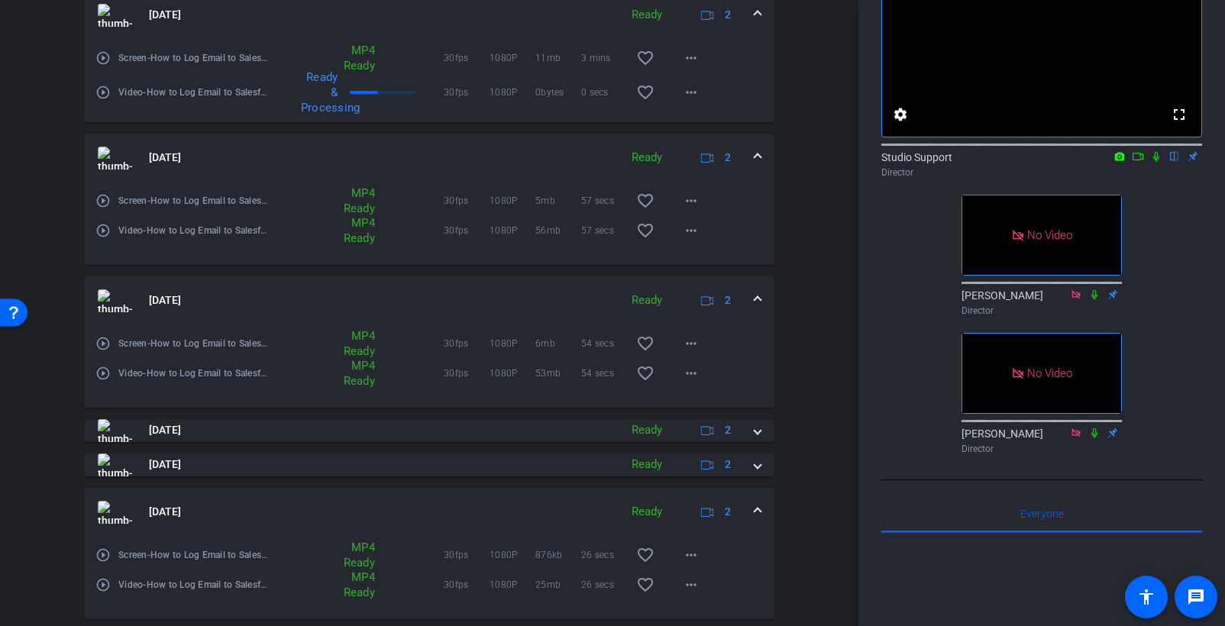
scroll to position [612, 0]
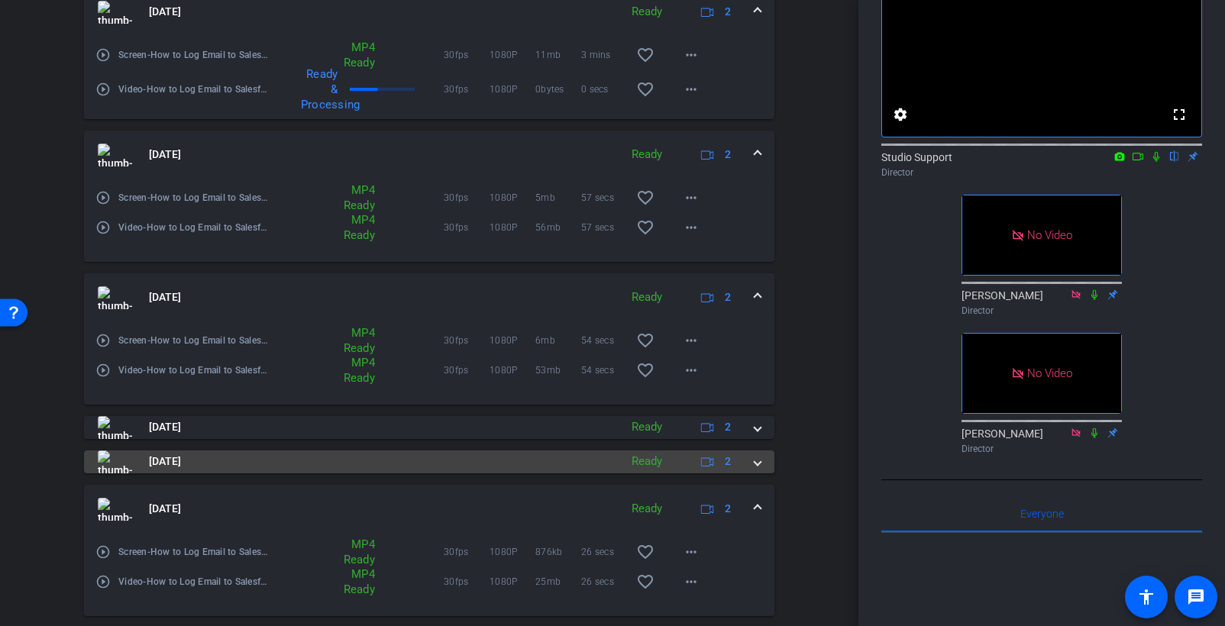
click at [522, 459] on mat-panel-title "Aug 26, 2025" at bounding box center [355, 461] width 514 height 23
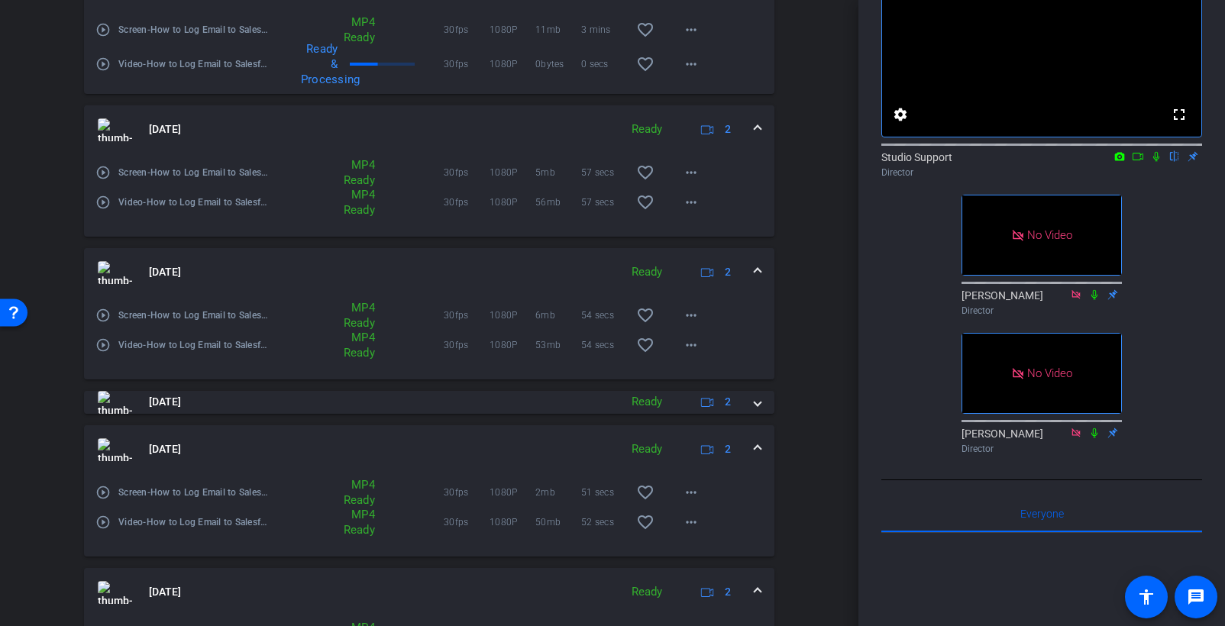
scroll to position [737, 0]
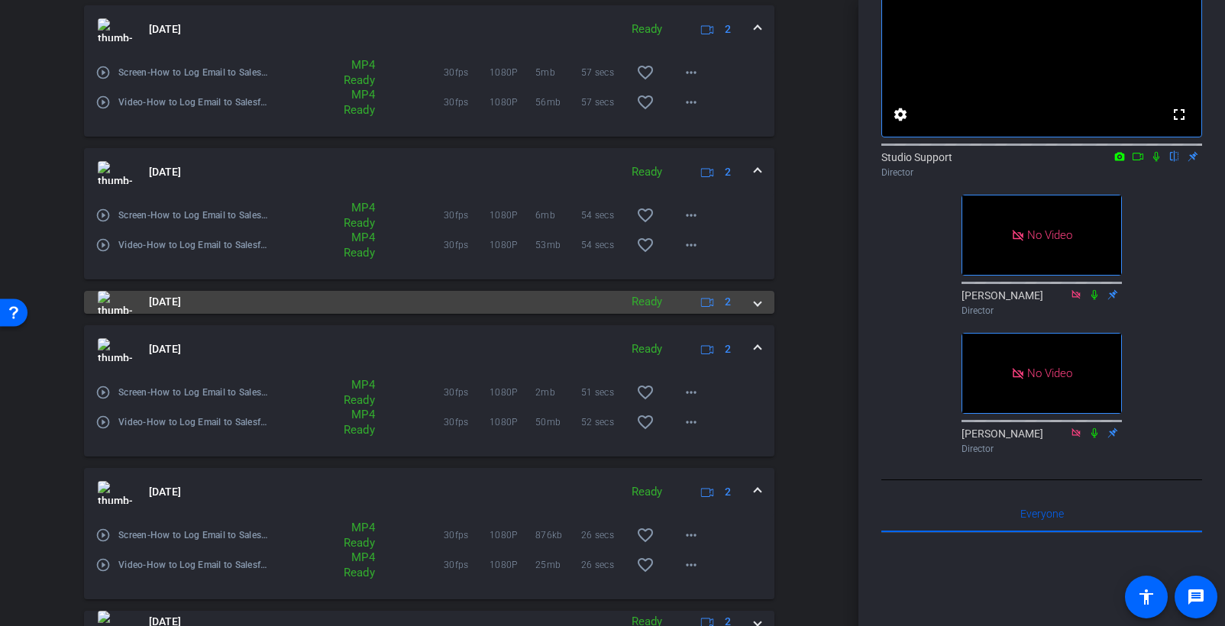
click at [524, 302] on mat-panel-title "Aug 26, 2025" at bounding box center [355, 302] width 514 height 23
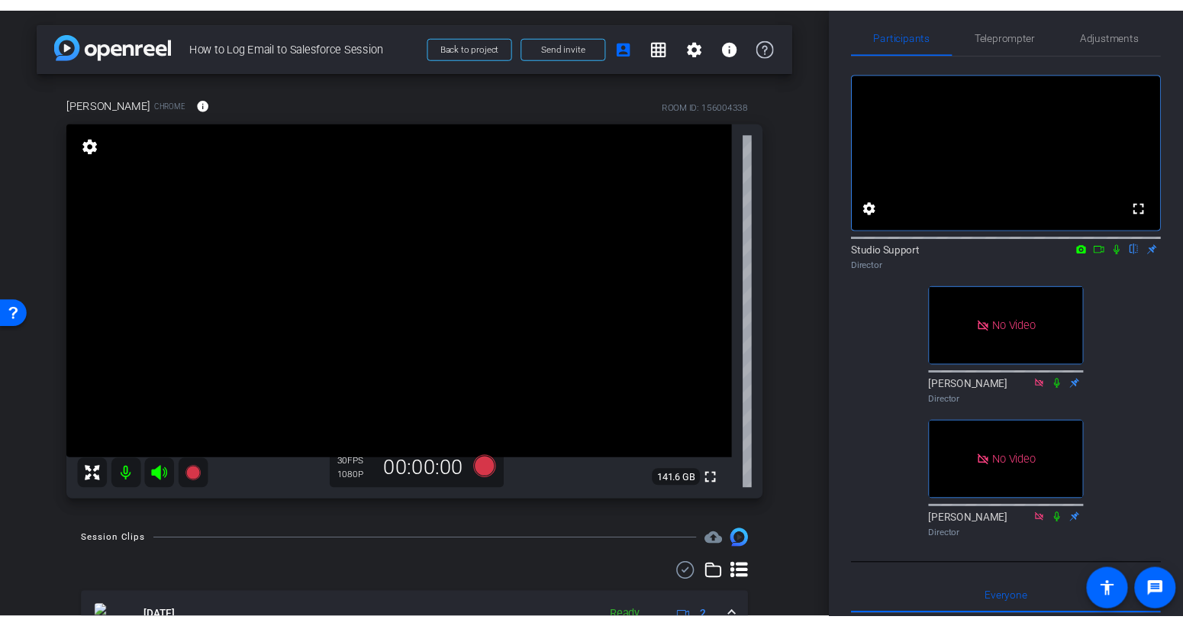
scroll to position [0, 0]
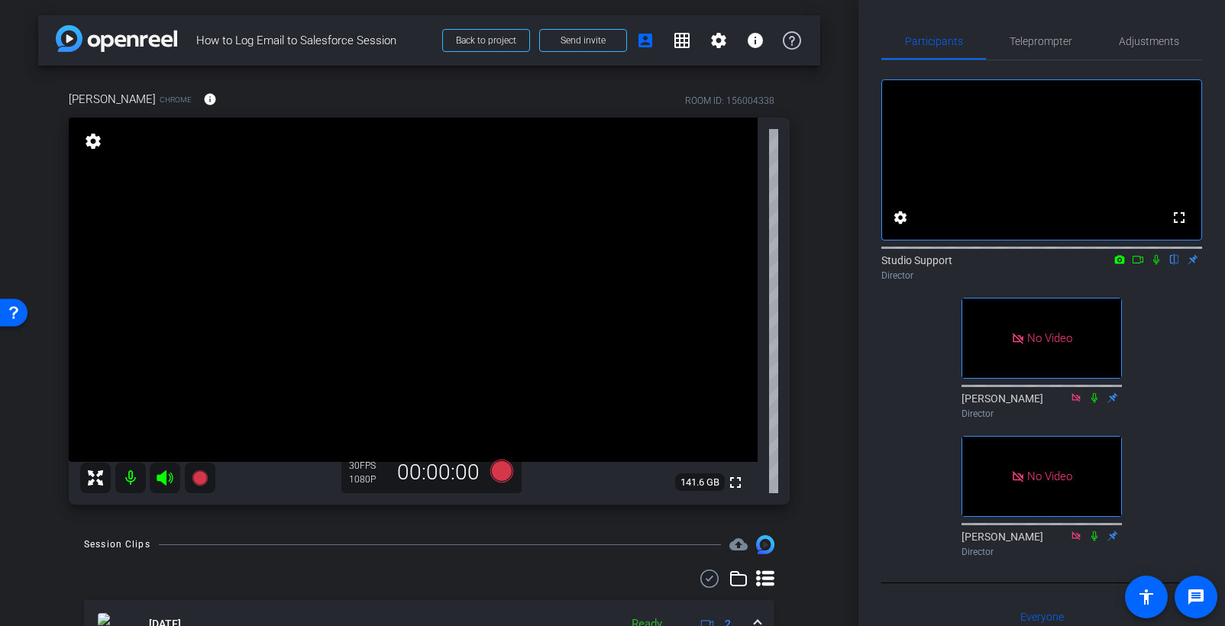
click at [863, 268] on div "Participants Teleprompter Adjustments fullscreen settings Studio Support flip D…" at bounding box center [1041, 313] width 366 height 626
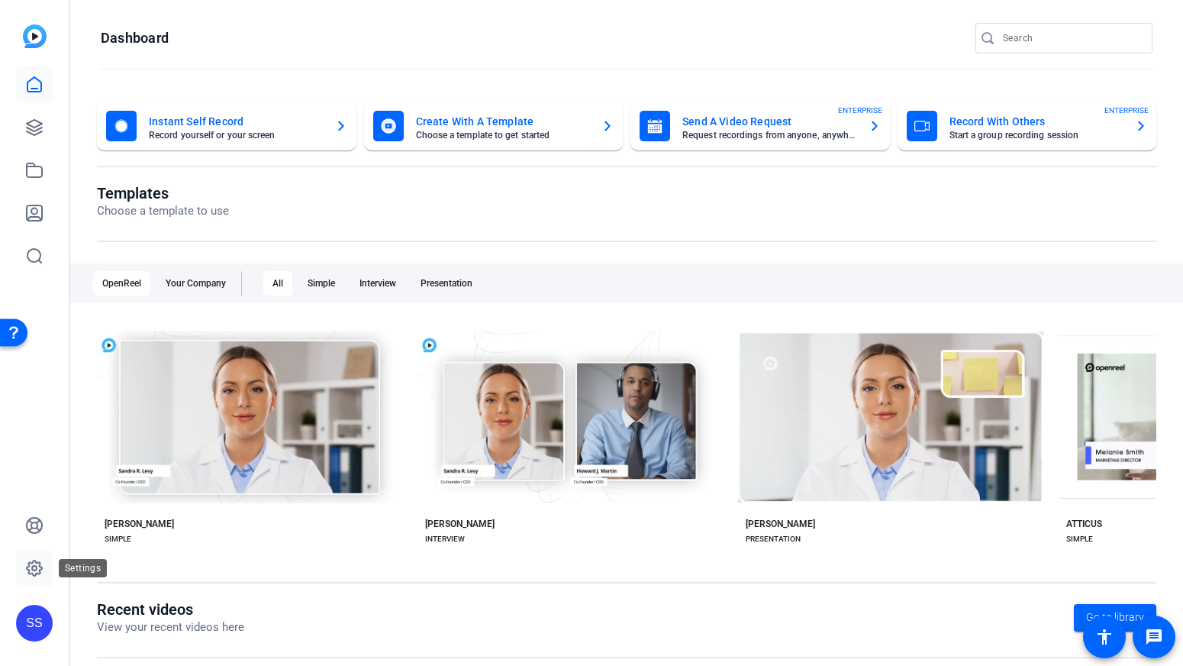
click at [33, 576] on icon at bounding box center [34, 567] width 15 height 15
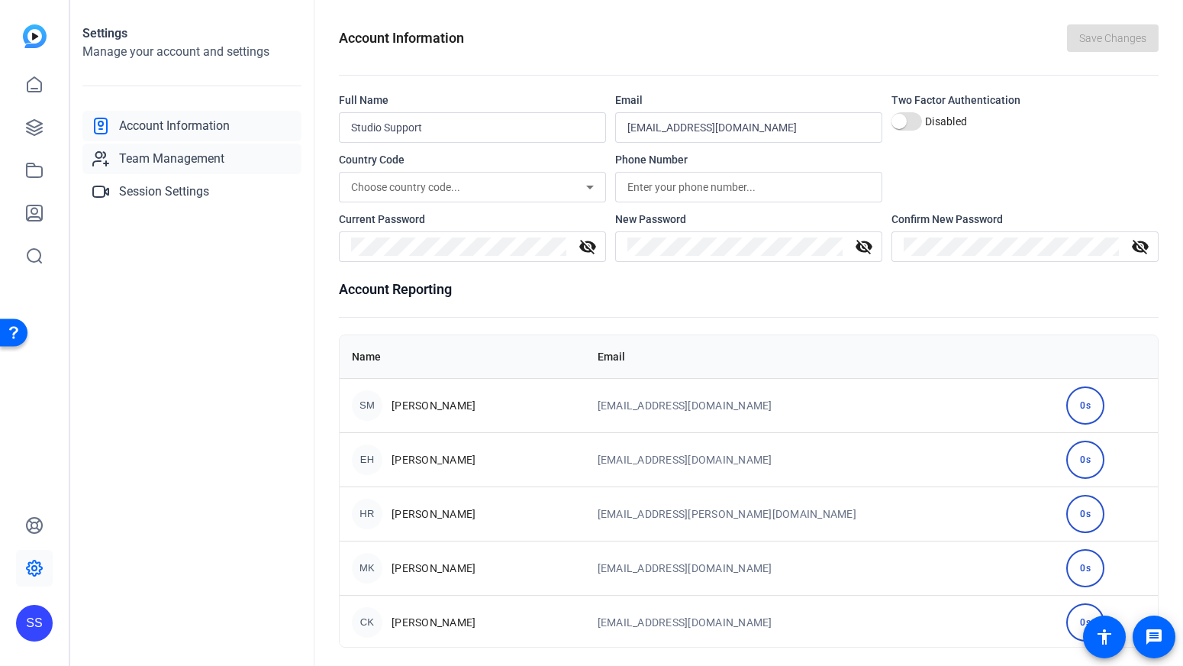
click at [227, 163] on link "Team Management" at bounding box center [191, 159] width 219 height 31
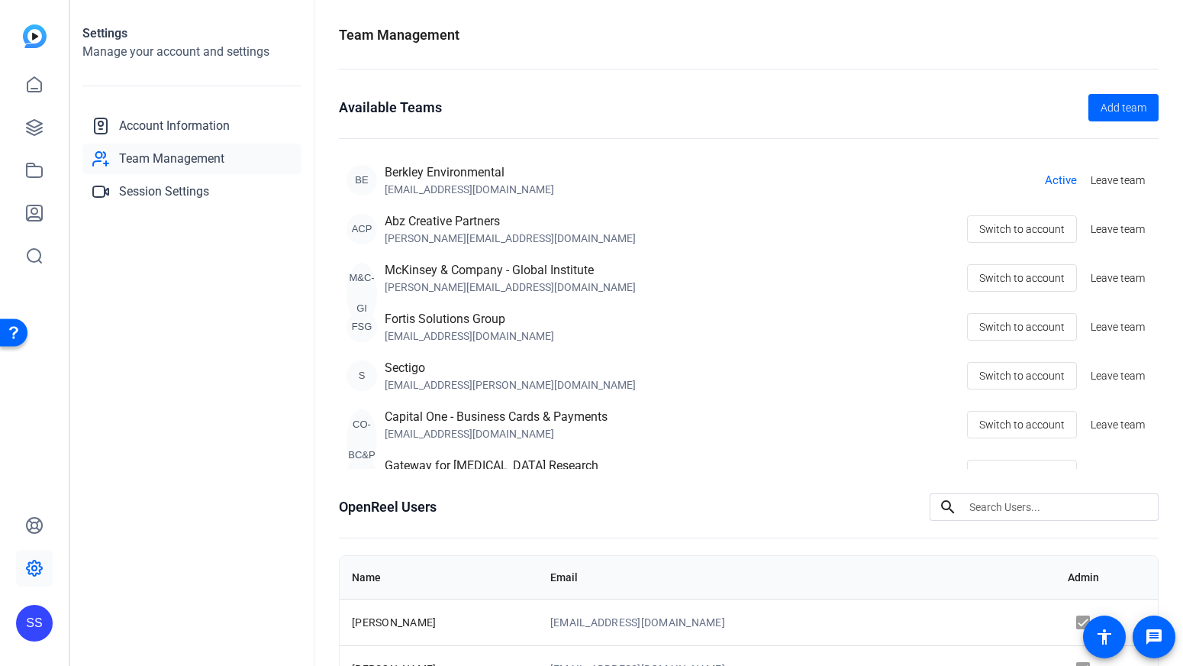
click at [37, 631] on div "SS" at bounding box center [34, 623] width 37 height 37
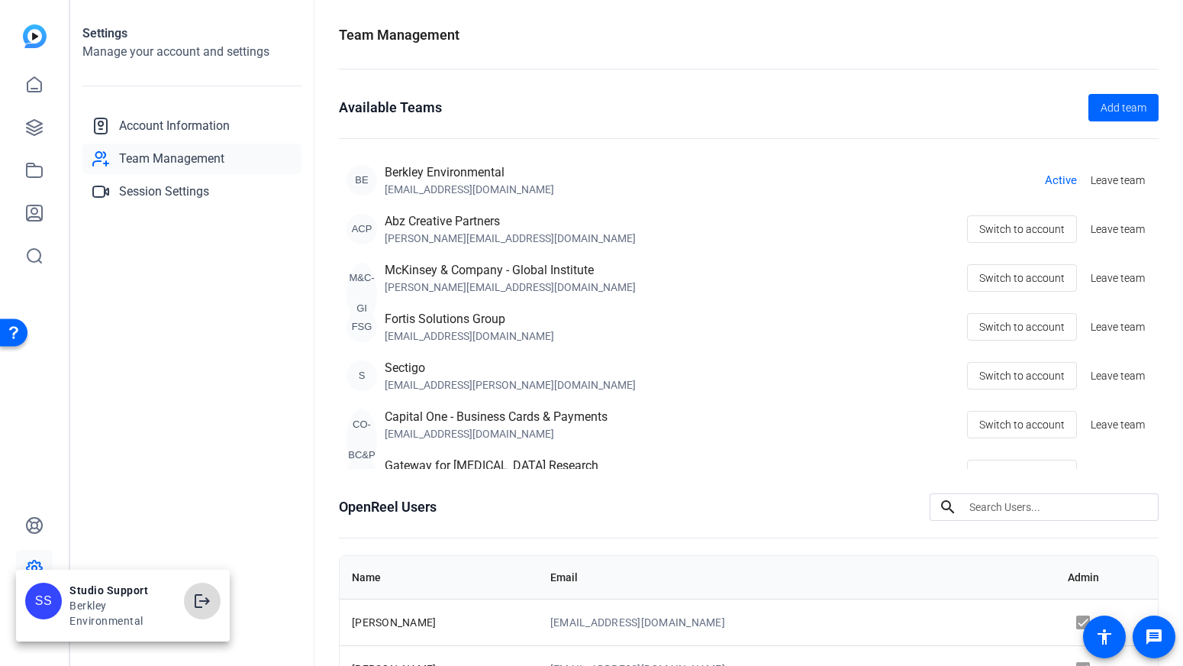
click at [214, 599] on span at bounding box center [202, 600] width 37 height 37
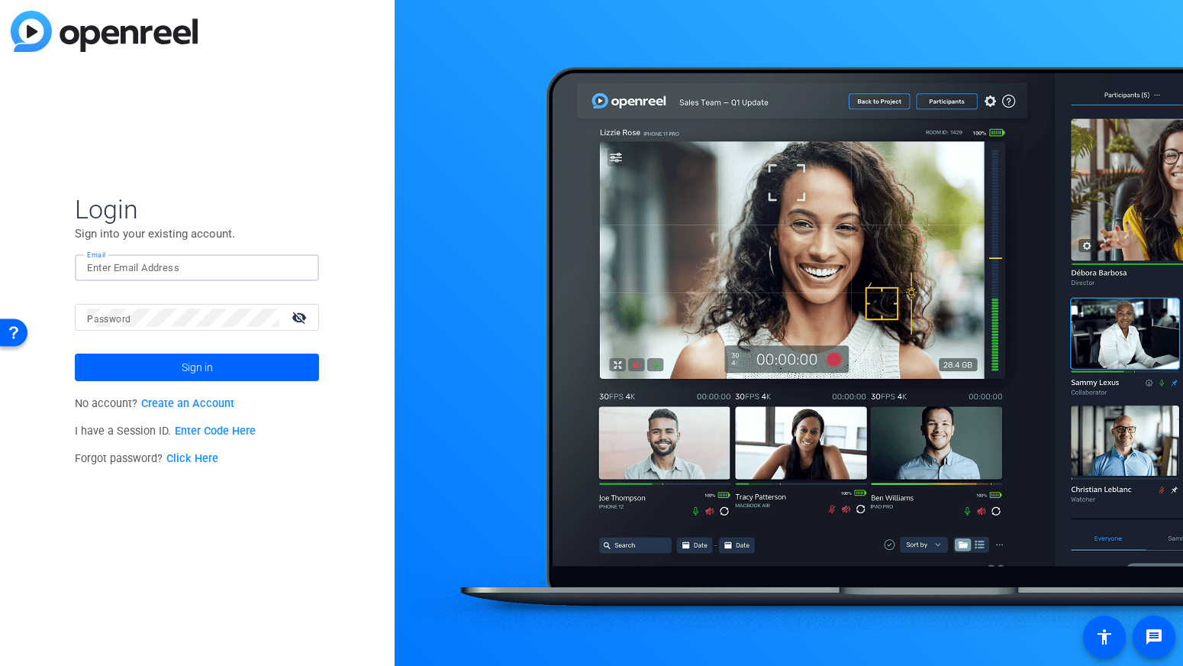
click at [225, 273] on input "Email" at bounding box center [197, 268] width 220 height 18
click at [290, 263] on div at bounding box center [197, 267] width 220 height 27
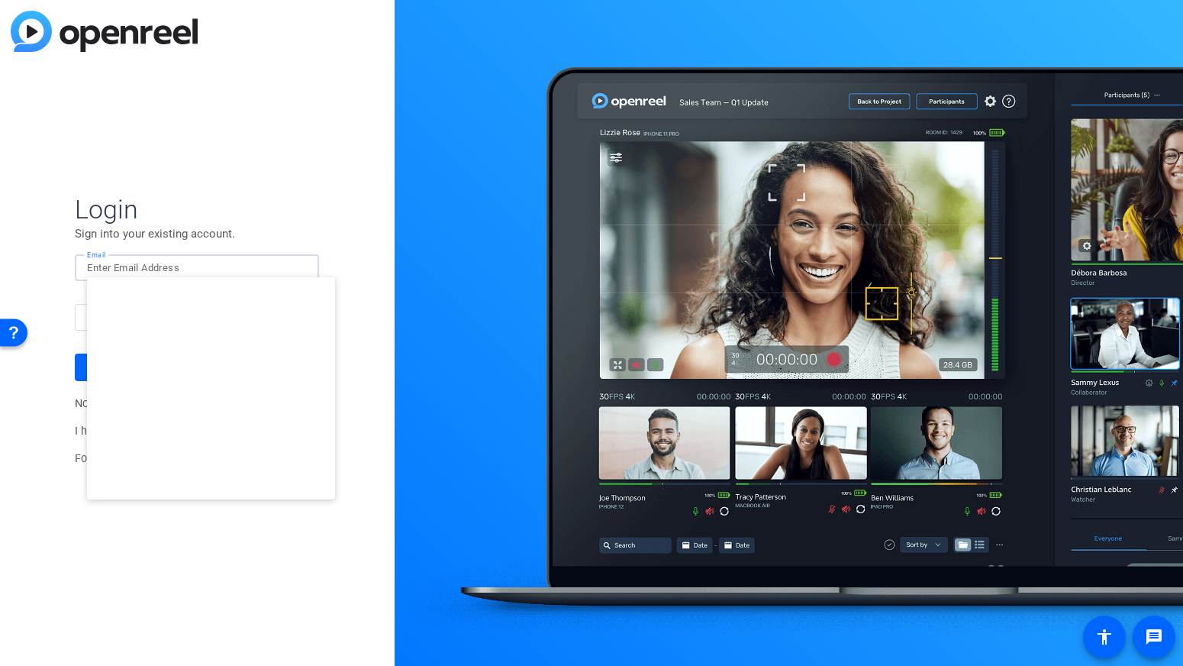
type input "[EMAIL_ADDRESS][DOMAIN_NAME]"
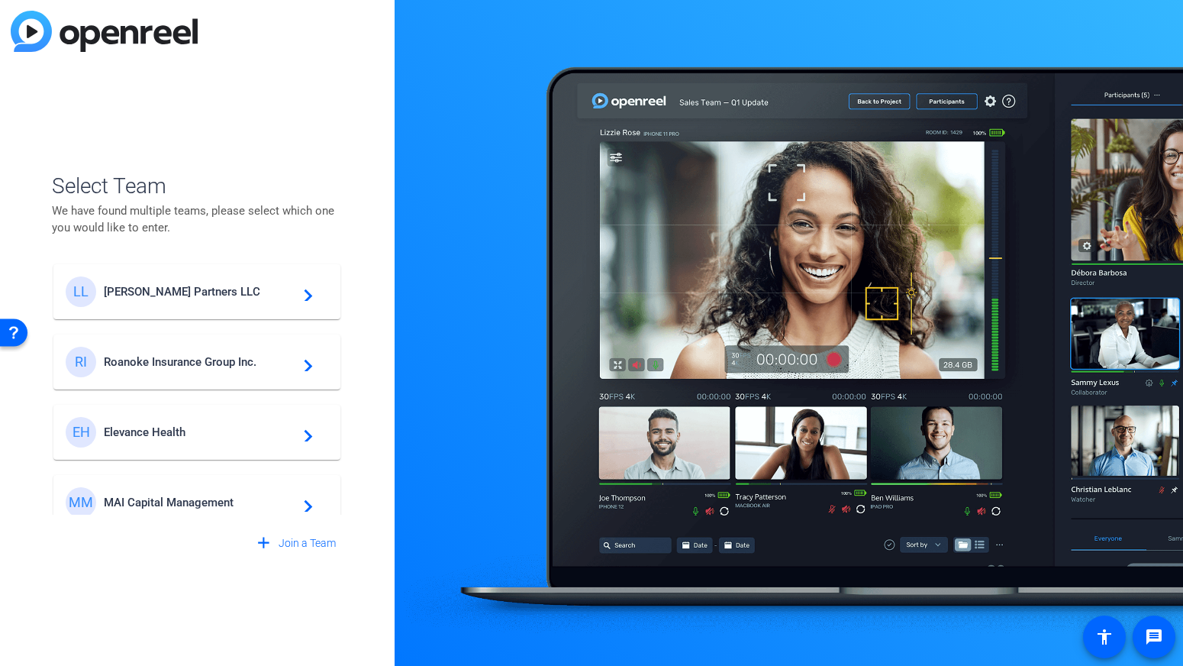
click at [205, 431] on span "Elevance Health" at bounding box center [199, 432] width 191 height 14
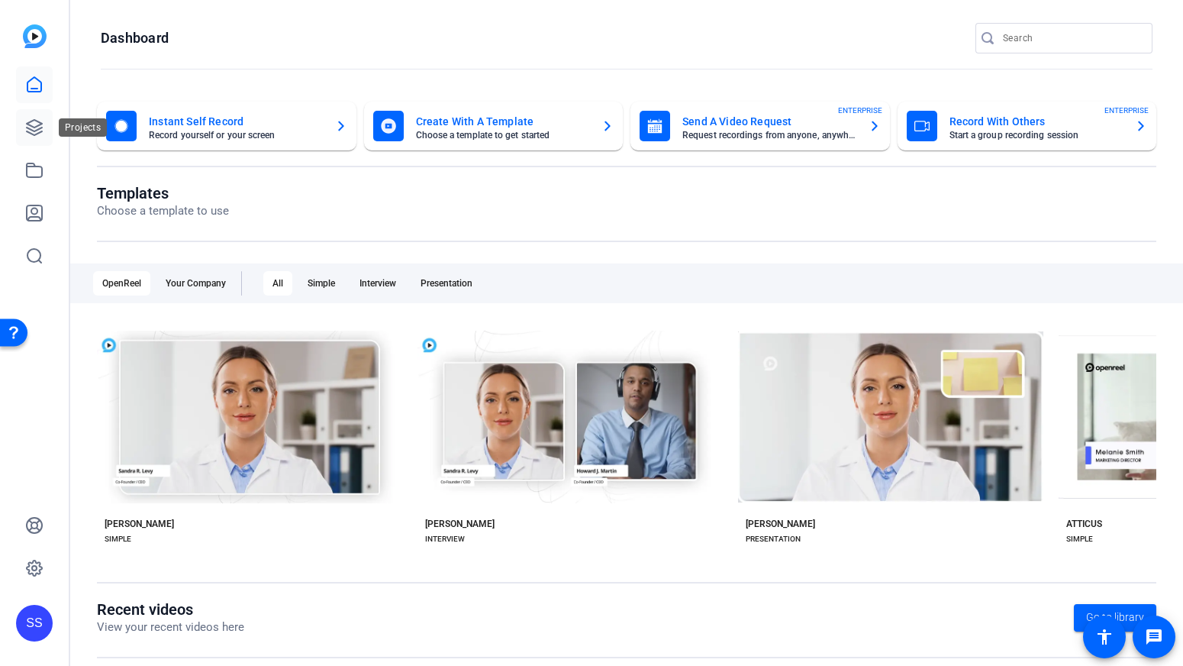
click at [44, 139] on link at bounding box center [34, 127] width 37 height 37
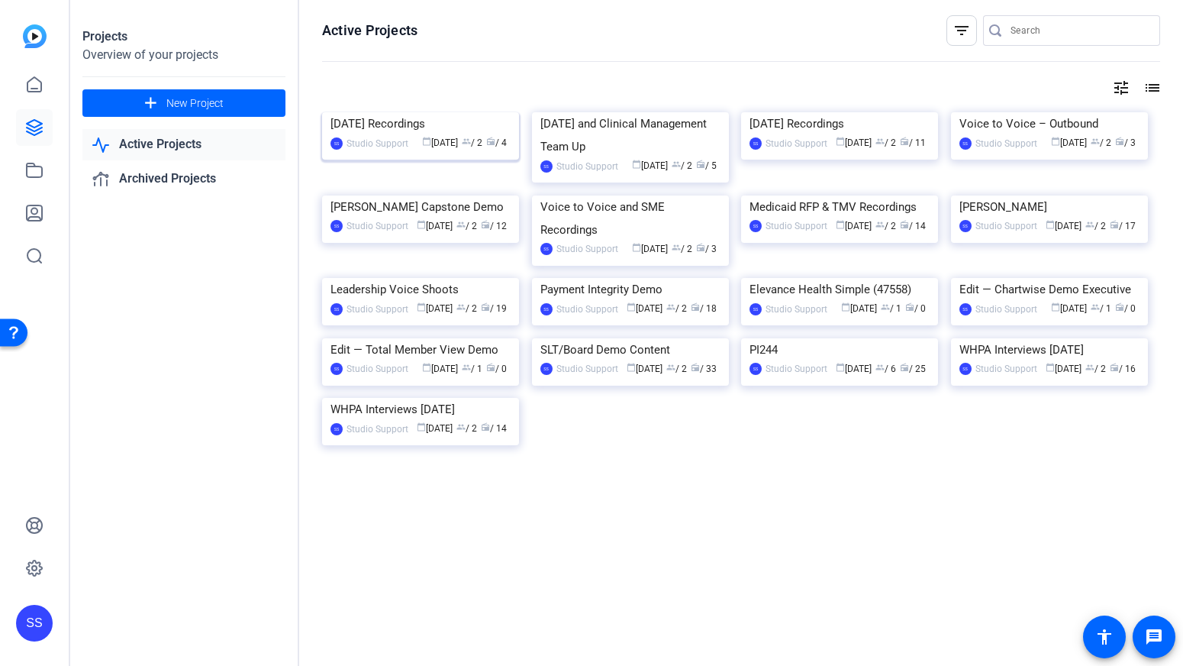
click at [432, 135] on div "[DATE] Recordings" at bounding box center [421, 123] width 180 height 23
click at [620, 158] on div "[DATE] and Clinical Management Team Up" at bounding box center [630, 135] width 180 height 46
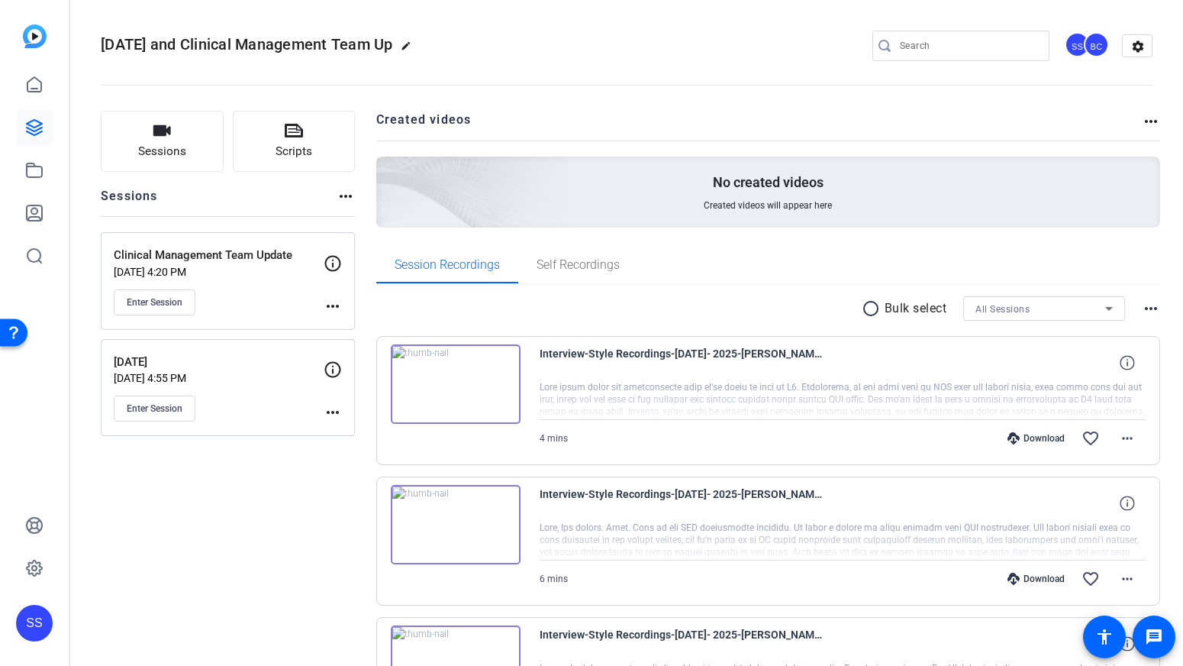
click at [328, 308] on mat-icon "more_horiz" at bounding box center [333, 306] width 18 height 18
click at [357, 328] on span "Edit Session" at bounding box center [370, 328] width 69 height 18
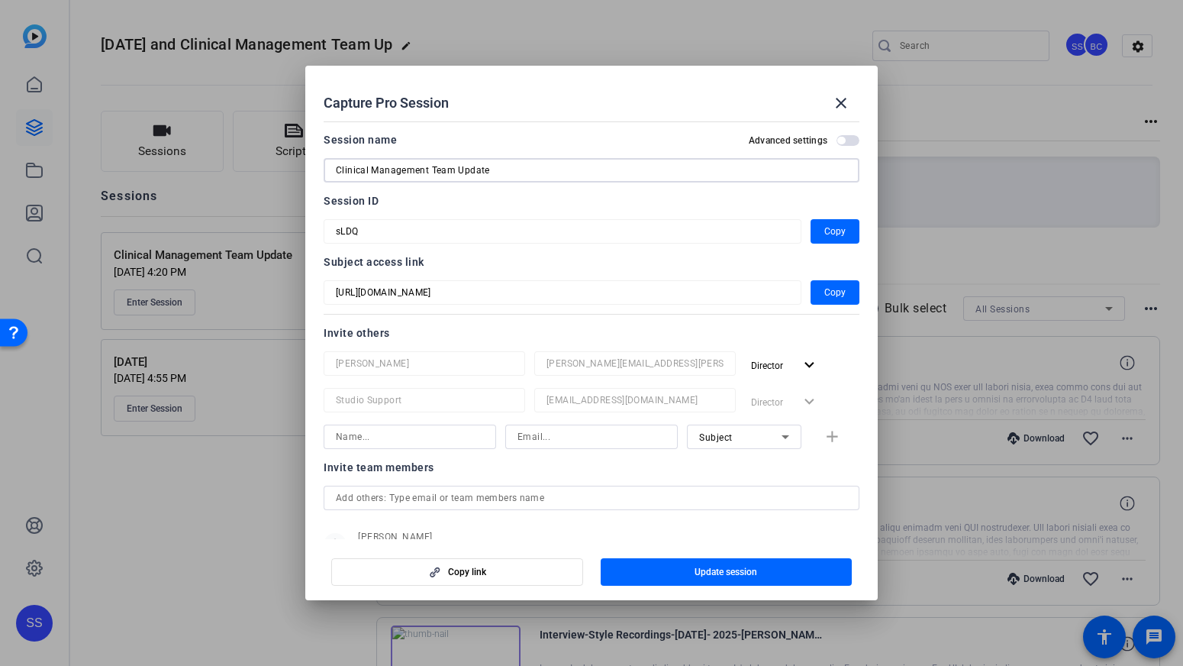
click at [337, 168] on input "Clinical Management Team Update" at bounding box center [591, 170] width 511 height 18
type input "Aug 26th / Clinical Management Team Update"
click at [734, 579] on span "button" at bounding box center [727, 571] width 252 height 37
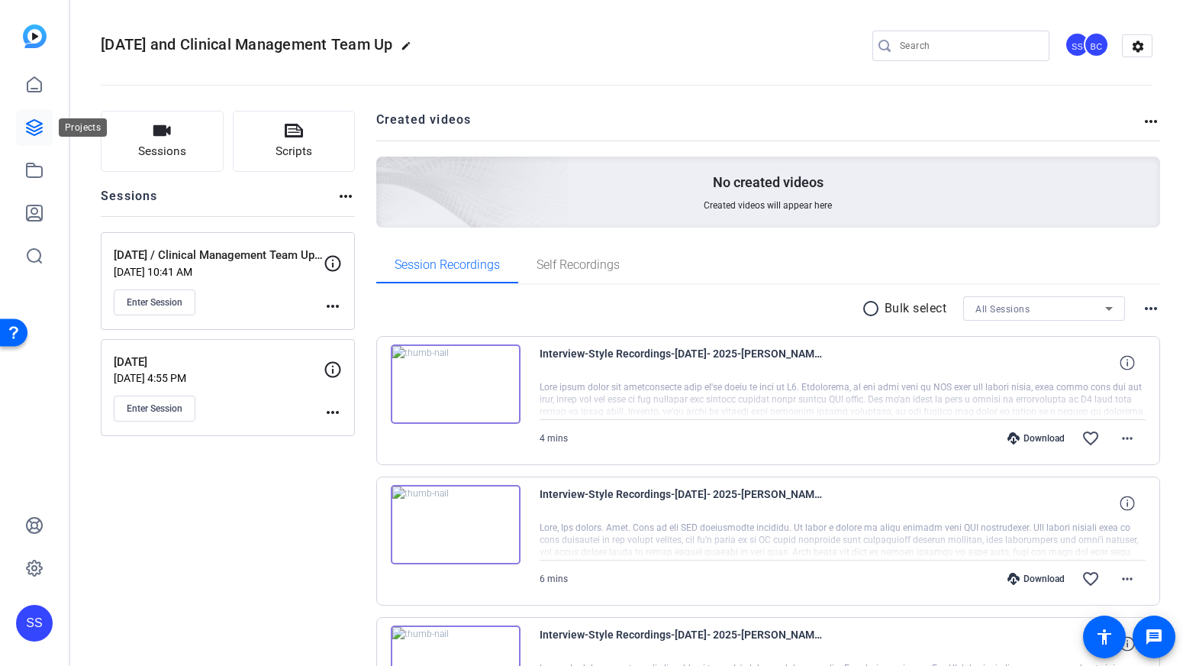
click at [27, 131] on icon at bounding box center [34, 127] width 15 height 15
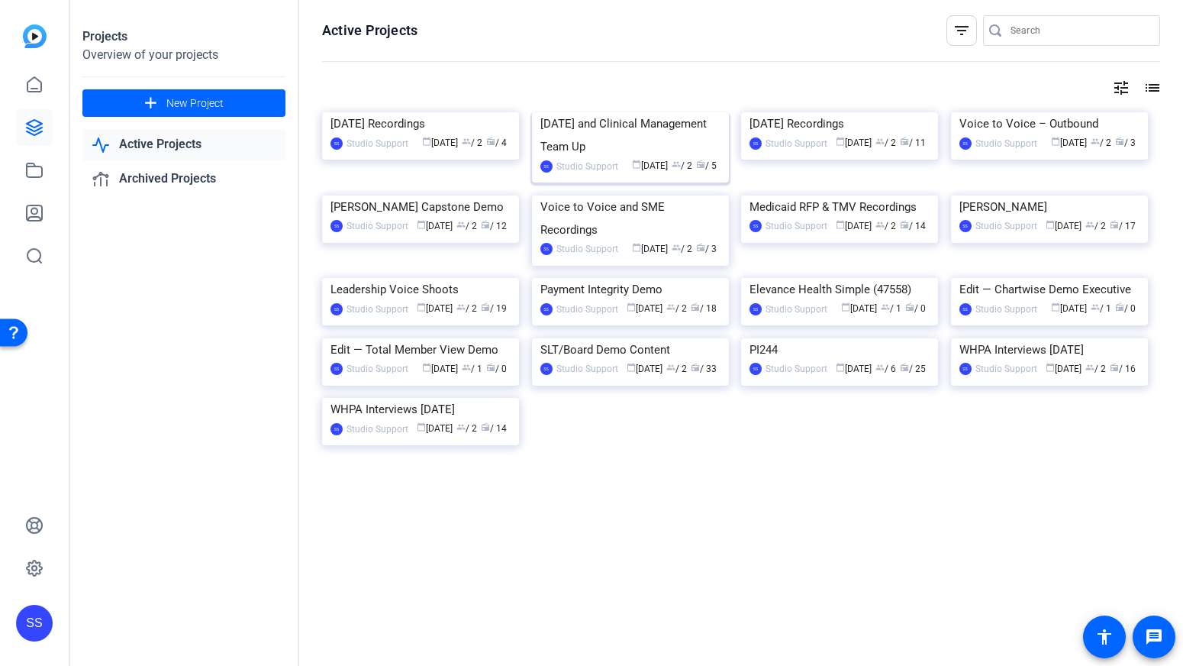
click at [609, 158] on div "Aug 13th and Clinical Management Team Up" at bounding box center [630, 135] width 180 height 46
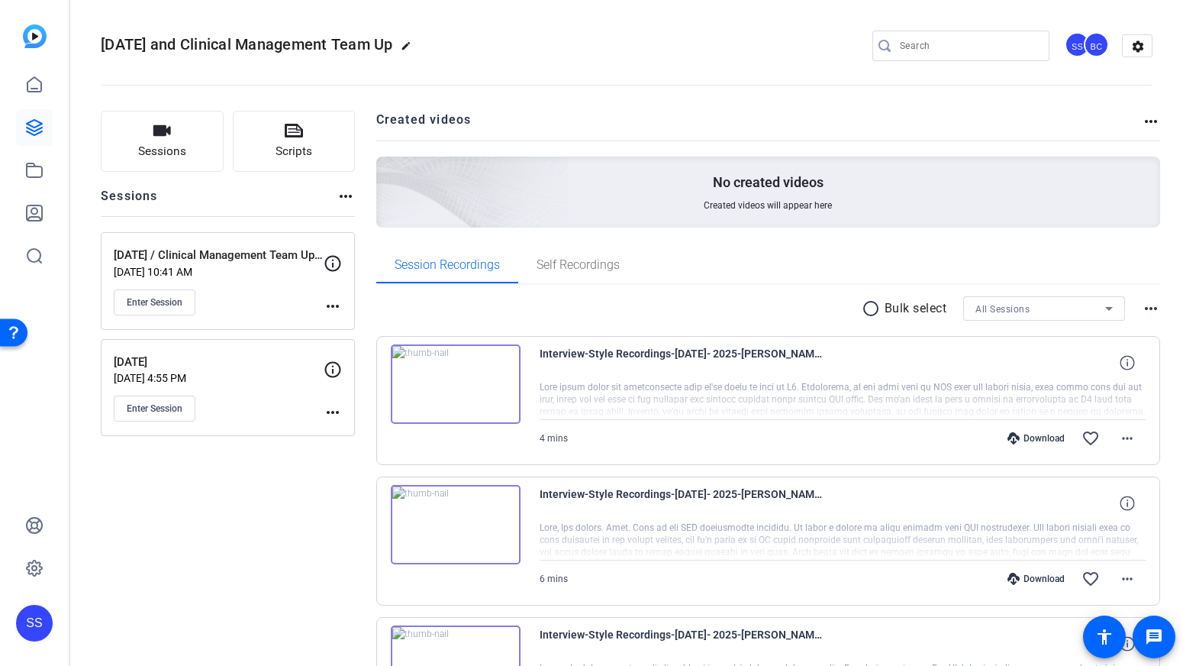
click at [419, 42] on mat-icon "edit" at bounding box center [410, 49] width 18 height 18
click at [174, 44] on input "Aug 13th and Clinical Management Team Up" at bounding box center [163, 46] width 100 height 18
type input "Aug 13th/26th and Clinical Management Team Up"
click at [240, 45] on span "check_circle" at bounding box center [238, 46] width 18 height 18
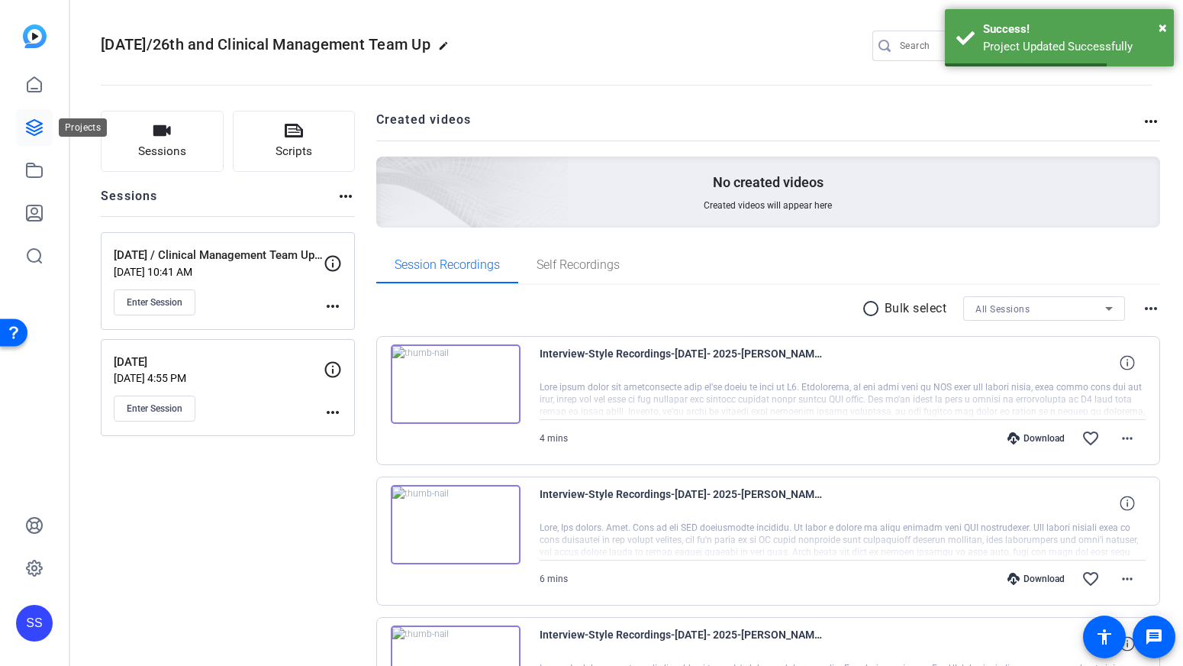
click at [40, 132] on icon at bounding box center [34, 127] width 15 height 15
